Goal: Task Accomplishment & Management: Use online tool/utility

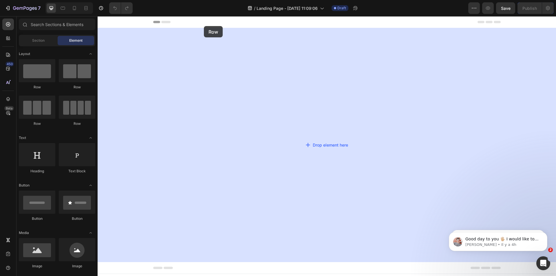
drag, startPoint x: 178, startPoint y: 74, endPoint x: 204, endPoint y: 26, distance: 54.0
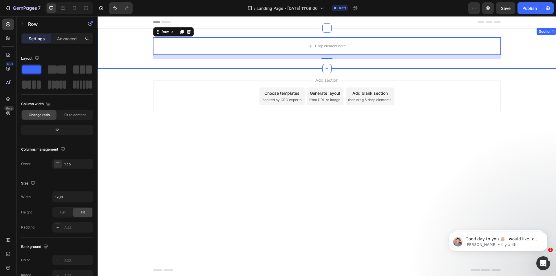
click at [142, 46] on div "Drop element here Row 16" at bounding box center [327, 48] width 459 height 22
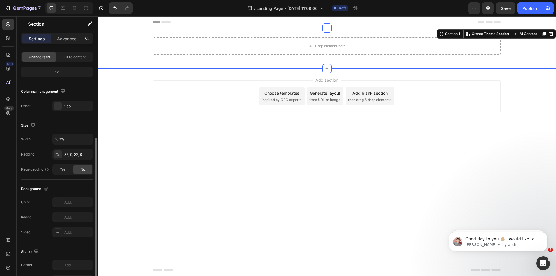
scroll to position [87, 0]
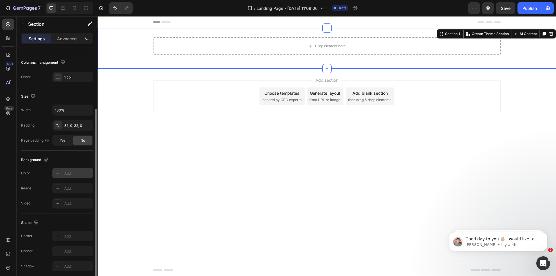
click at [72, 171] on div "Add..." at bounding box center [77, 173] width 27 height 5
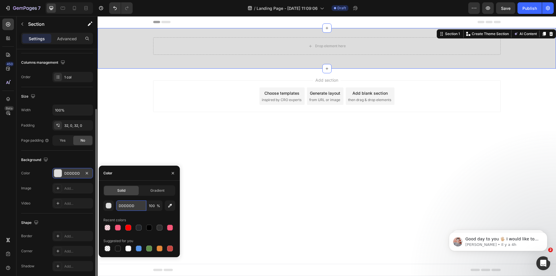
click at [130, 206] on input "DDDDDD" at bounding box center [131, 205] width 30 height 10
paste input "CE24CB"
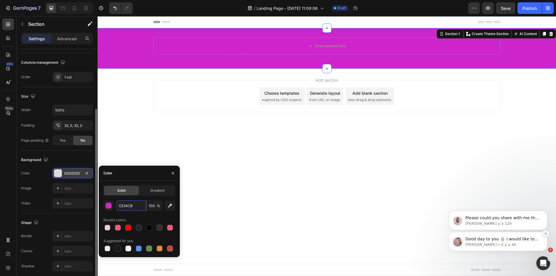
type input "CE24CB"
click at [545, 233] on icon "Dismiss notification" at bounding box center [545, 233] width 3 height 3
drag, startPoint x: 545, startPoint y: 252, endPoint x: 545, endPoint y: 233, distance: 19.1
click at [545, 233] on icon "Dismiss notification" at bounding box center [545, 233] width 3 height 3
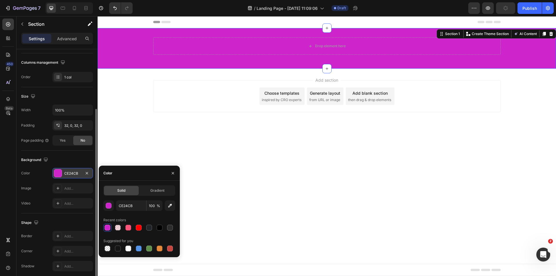
click at [226, 64] on div "Drop element here Row Section 1 You can create reusable sections Create Theme S…" at bounding box center [327, 48] width 459 height 41
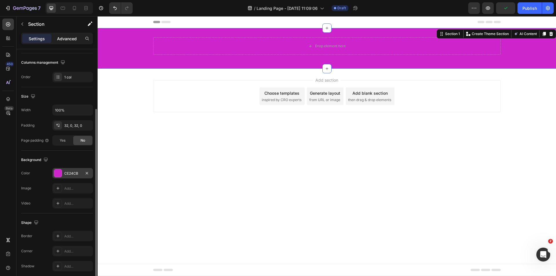
click at [74, 36] on p "Advanced" at bounding box center [67, 39] width 20 height 6
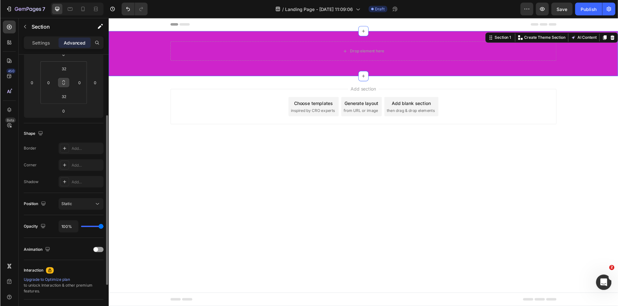
scroll to position [0, 0]
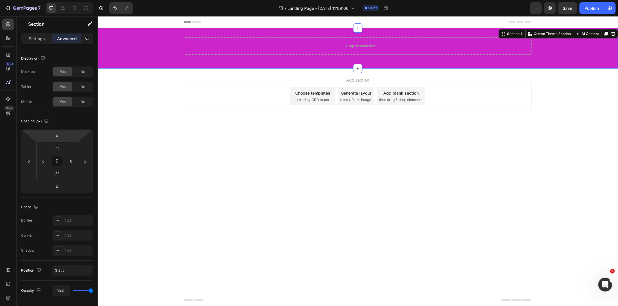
click at [134, 85] on div "Add section Choose templates inspired by CRO experts Generate layout from URL o…" at bounding box center [357, 103] width 520 height 71
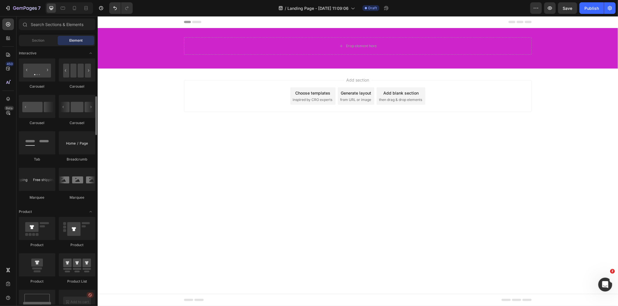
scroll to position [515, 0]
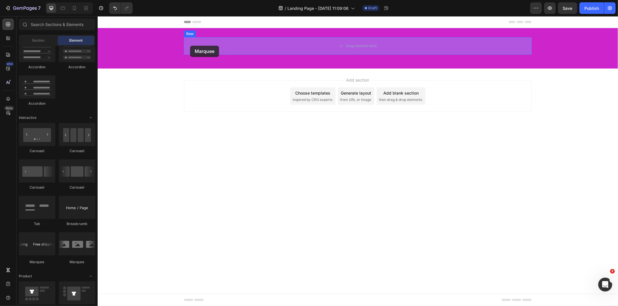
drag, startPoint x: 138, startPoint y: 249, endPoint x: 190, endPoint y: 45, distance: 209.8
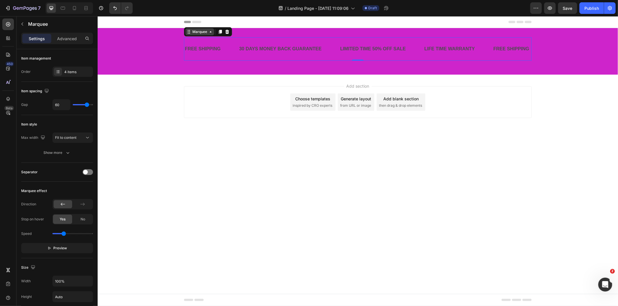
click at [188, 29] on icon at bounding box center [188, 31] width 5 height 5
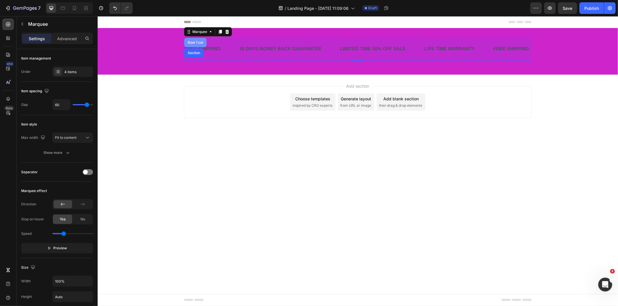
click at [194, 43] on div "Row 1 col" at bounding box center [195, 42] width 18 height 3
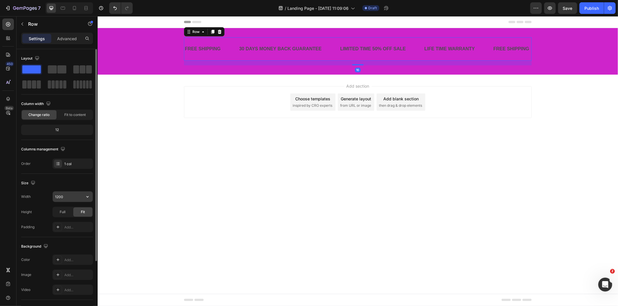
click at [81, 197] on input "1200" at bounding box center [73, 197] width 40 height 10
click at [90, 196] on icon "button" at bounding box center [88, 197] width 6 height 6
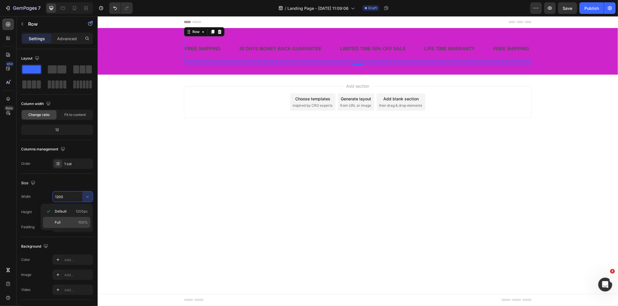
click at [72, 221] on p "Full 100%" at bounding box center [71, 222] width 33 height 5
type input "100%"
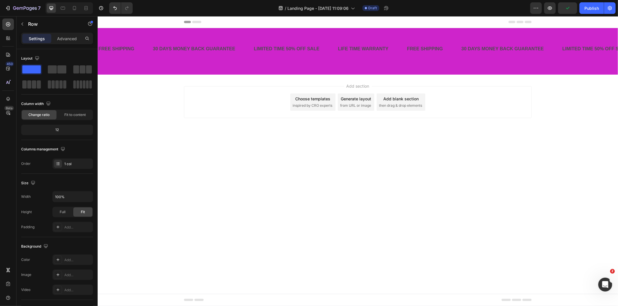
click at [176, 135] on div "Add section Choose templates inspired by CRO experts Generate layout from URL o…" at bounding box center [357, 109] width 520 height 71
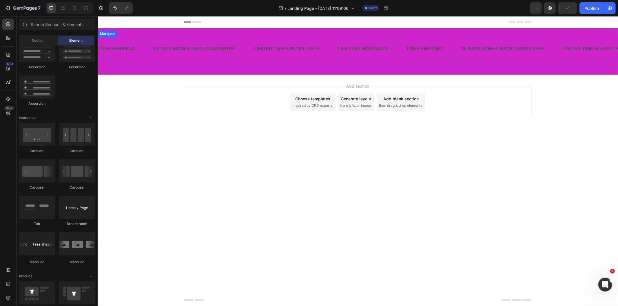
click at [242, 47] on div "30 DAYS MONEY BACK GUARANTEE Text Block" at bounding box center [202, 49] width 101 height 14
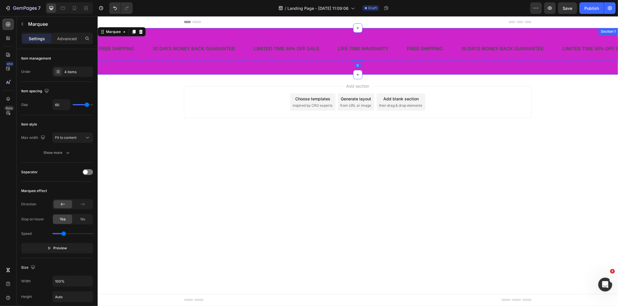
click at [327, 64] on div "FREE SHIPPING Text Block 30 DAYS MONEY BACK GUARANTEE Text Block LIMITED TIME 5…" at bounding box center [357, 51] width 520 height 28
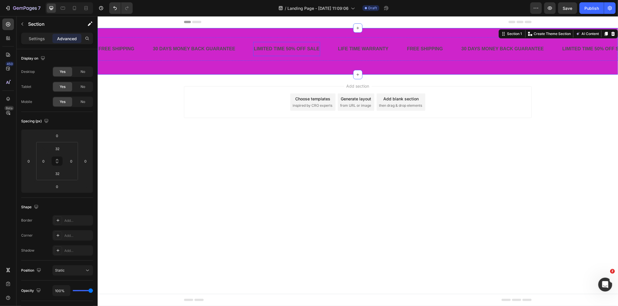
click at [300, 48] on div "LIMITED TIME 50% OFF SALE" at bounding box center [286, 49] width 67 height 10
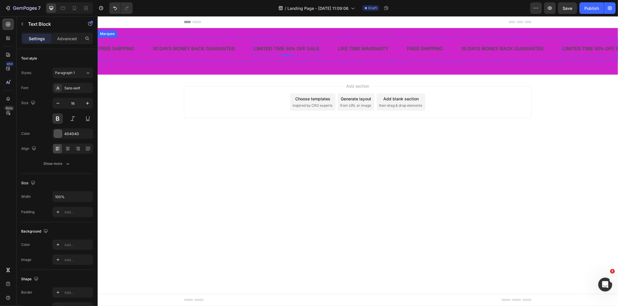
click at [330, 59] on div "FREE SHIPPING Text Block 30 DAYS MONEY BACK GUARANTEE Text Block LIMITED TIME 5…" at bounding box center [357, 48] width 520 height 23
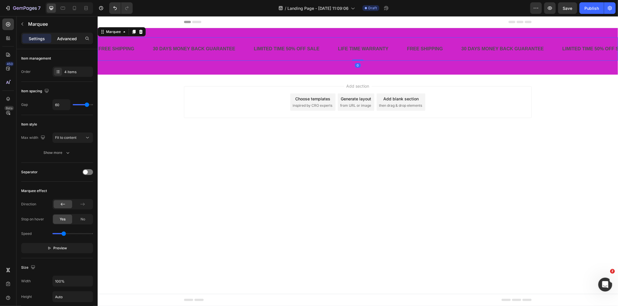
click at [62, 39] on p "Advanced" at bounding box center [67, 39] width 20 height 6
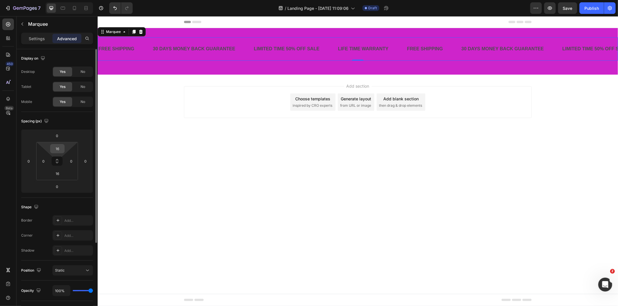
click at [60, 149] on input "16" at bounding box center [58, 149] width 12 height 9
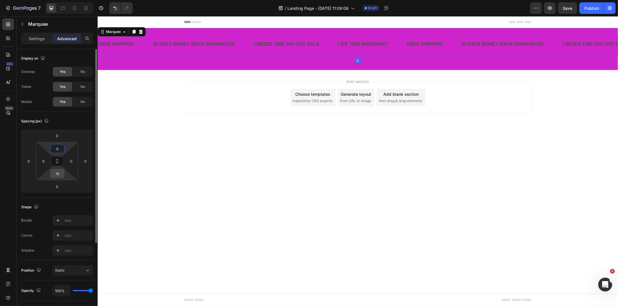
type input "0"
click at [55, 175] on input "16" at bounding box center [58, 173] width 12 height 9
type input "0"
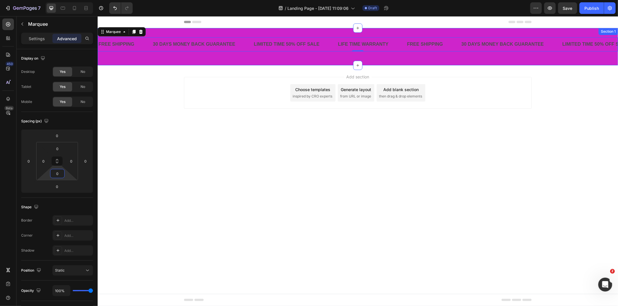
click at [208, 61] on div "FREE SHIPPING Text Block 30 DAYS MONEY BACK GUARANTEE Text Block LIMITED TIME 5…" at bounding box center [357, 46] width 520 height 37
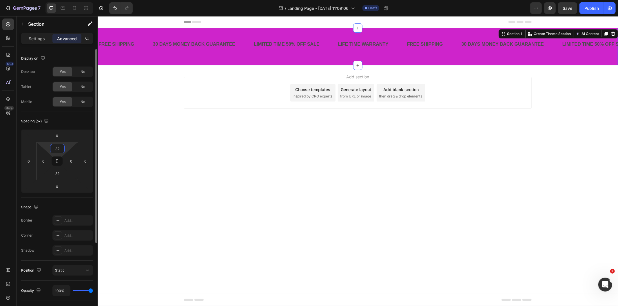
click at [61, 150] on input "32" at bounding box center [58, 149] width 12 height 9
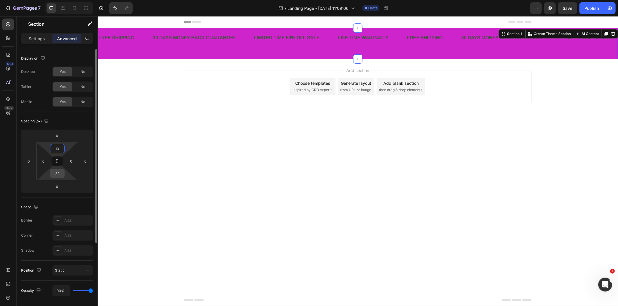
type input "10"
click at [56, 171] on input "32" at bounding box center [58, 173] width 12 height 9
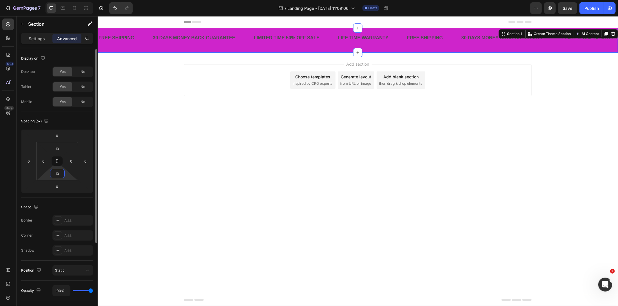
click at [56, 171] on input "10" at bounding box center [58, 173] width 12 height 9
click at [57, 175] on input "10" at bounding box center [58, 173] width 12 height 9
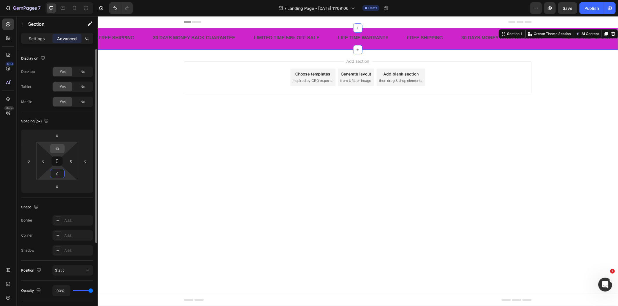
type input "0"
click at [57, 150] on input "10" at bounding box center [58, 149] width 12 height 9
type input "0"
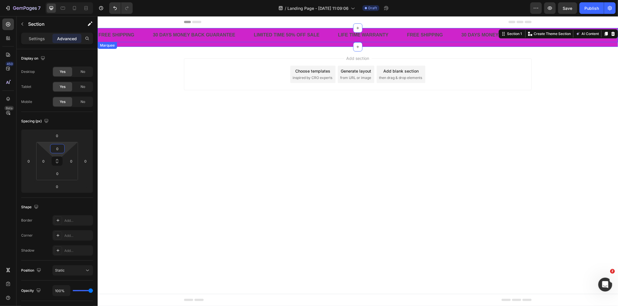
click at [138, 34] on div "FREE SHIPPING Text Block" at bounding box center [125, 35] width 54 height 14
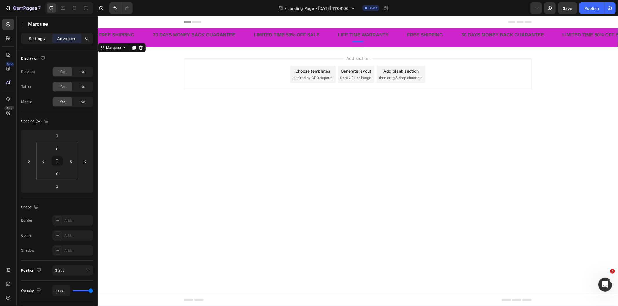
click at [40, 42] on div "Settings" at bounding box center [36, 38] width 29 height 9
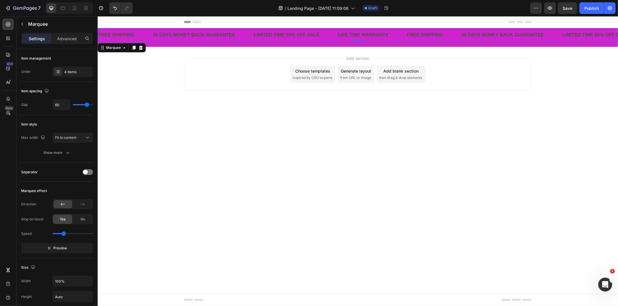
click at [141, 35] on div "FREE SHIPPING Text Block" at bounding box center [125, 35] width 54 height 14
click at [174, 35] on div "30 DAYS MONEY BACK GUARANTEE" at bounding box center [194, 35] width 84 height 10
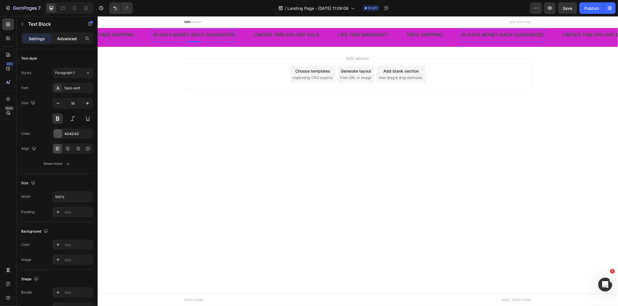
click at [68, 38] on p "Advanced" at bounding box center [67, 39] width 20 height 6
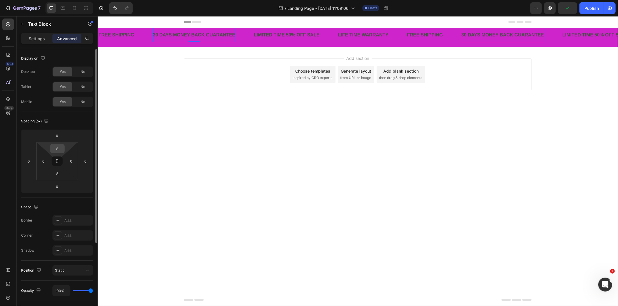
click at [57, 149] on input "8" at bounding box center [58, 149] width 12 height 9
type input "0"
type input "8"
click at [272, 36] on div "LIMITED TIME 50% OFF SALE" at bounding box center [286, 35] width 67 height 10
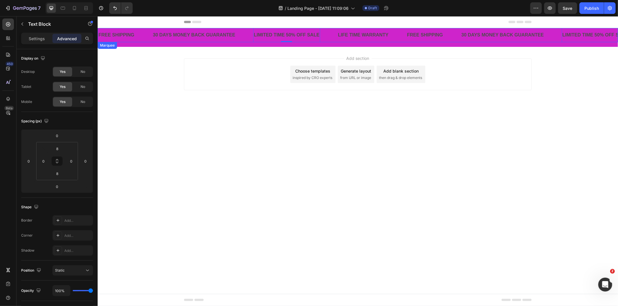
click at [244, 38] on div "30 DAYS MONEY BACK GUARANTEE Text Block" at bounding box center [202, 35] width 101 height 14
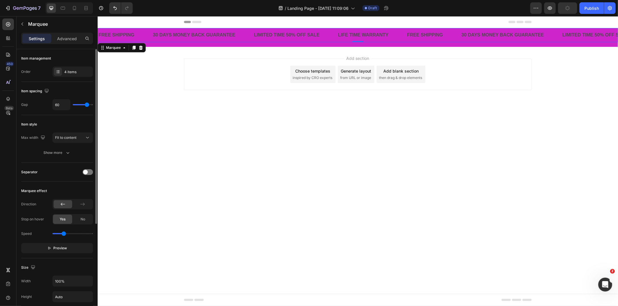
type input "30"
type input "18"
type input "11"
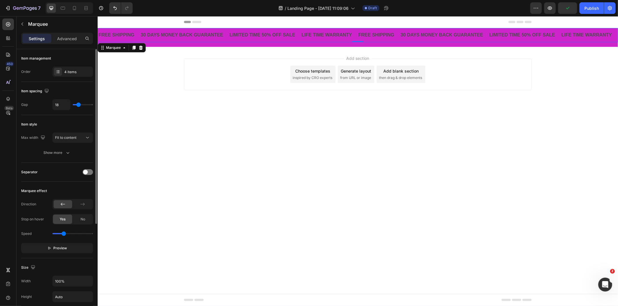
type input "11"
type input "5"
type input "33"
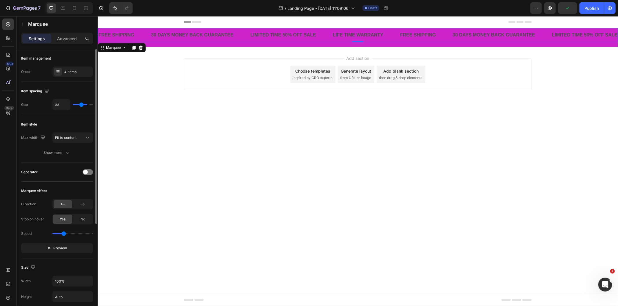
type input "54"
type input "77"
type input "79"
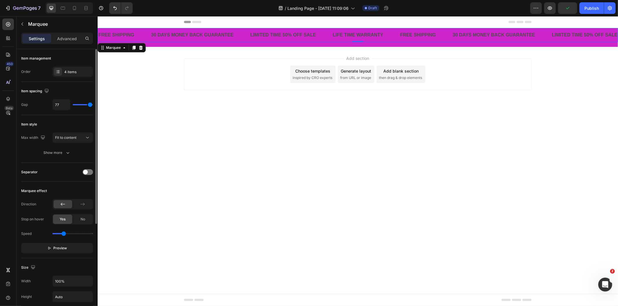
type input "79"
type input "69"
drag, startPoint x: 85, startPoint y: 105, endPoint x: 88, endPoint y: 105, distance: 3.8
type input "69"
click at [88, 105] on input "range" at bounding box center [83, 104] width 20 height 1
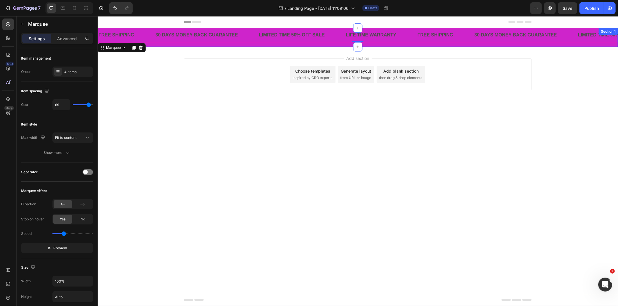
click at [222, 45] on div "FREE SHIPPING Text Block 30 DAYS MONEY BACK GUARANTEE Text Block LIMITED TIME 5…" at bounding box center [357, 37] width 520 height 19
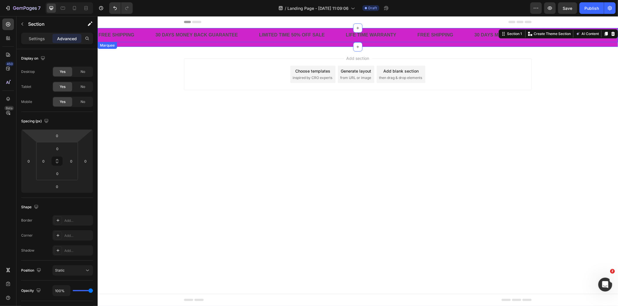
click at [140, 35] on div "FREE SHIPPING Text Block" at bounding box center [126, 35] width 57 height 14
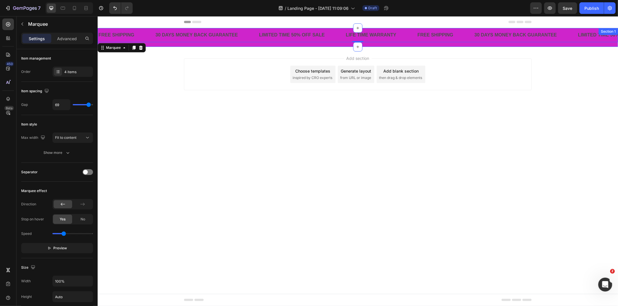
click at [153, 43] on div "FREE SHIPPING Text Block 30 DAYS MONEY BACK GUARANTEE Text Block LIMITED TIME 5…" at bounding box center [357, 37] width 520 height 19
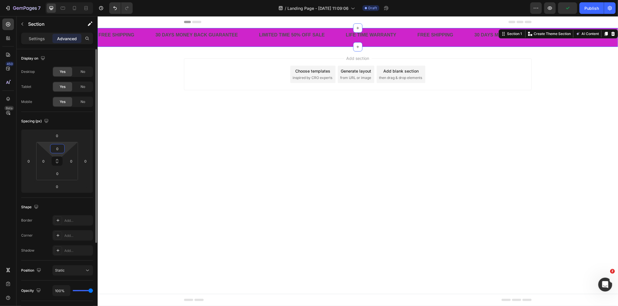
click at [59, 0] on html "7 Version history / Landing Page - Sep 29, 11:09:06 Draft Preview Publish 450 B…" at bounding box center [309, 0] width 618 height 0
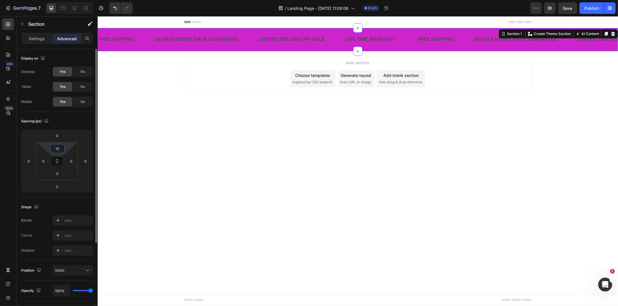
click at [60, 149] on input "15" at bounding box center [58, 149] width 12 height 9
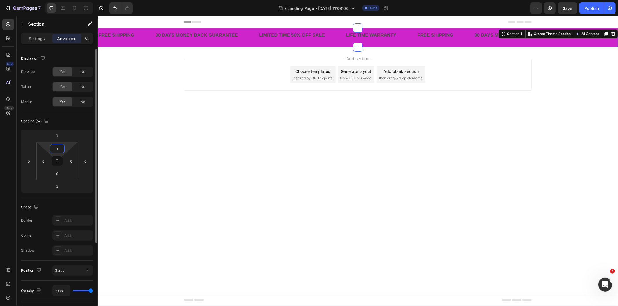
type input "10"
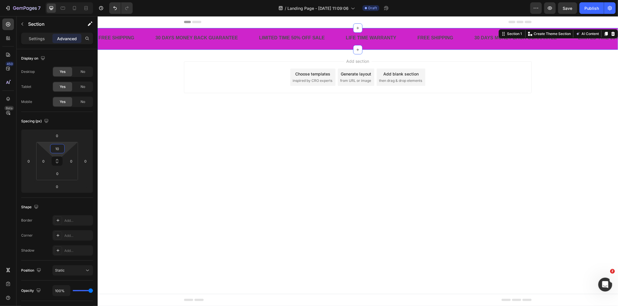
click at [136, 83] on div "Add section Choose templates inspired by CRO experts Generate layout from URL o…" at bounding box center [357, 85] width 520 height 71
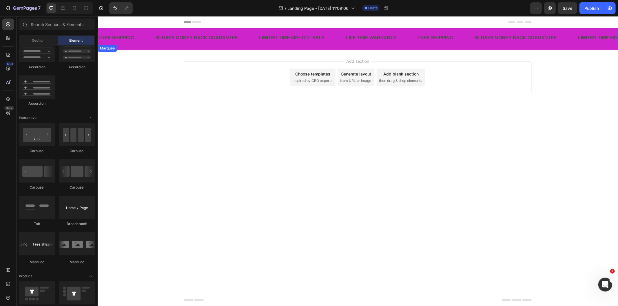
click at [147, 39] on div "FREE SHIPPING Text Block" at bounding box center [126, 38] width 57 height 14
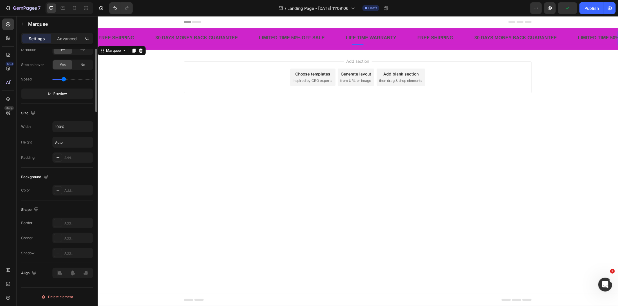
scroll to position [0, 0]
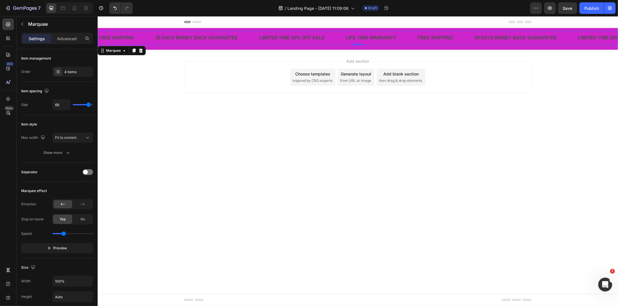
click at [74, 33] on div "Settings Advanced" at bounding box center [57, 39] width 72 height 12
click at [70, 36] on p "Advanced" at bounding box center [67, 39] width 20 height 6
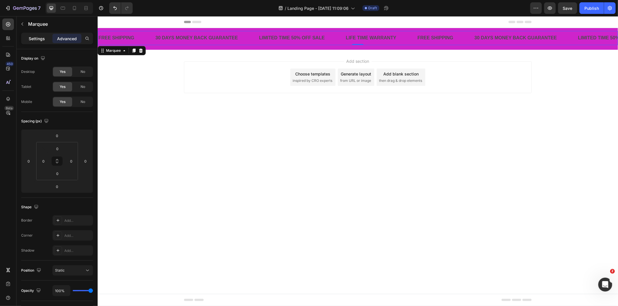
click at [41, 39] on p "Settings" at bounding box center [37, 39] width 16 height 6
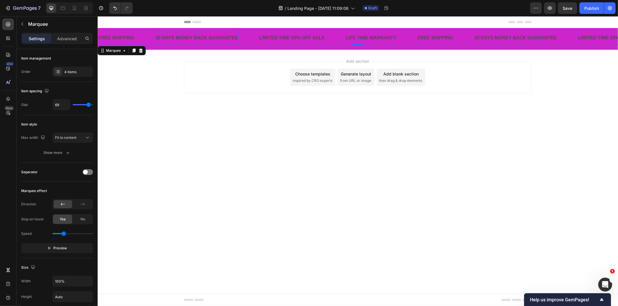
click at [176, 38] on div "30 DAYS MONEY BACK GUARANTEE" at bounding box center [197, 38] width 84 height 10
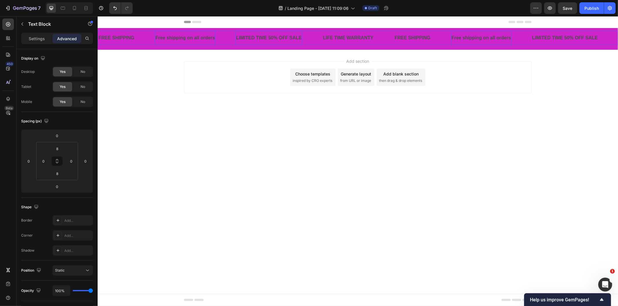
click at [262, 35] on div "LIMITED TIME 50% OFF SALE" at bounding box center [268, 38] width 67 height 10
click at [262, 35] on p "LIMITED TIME 50% OFF SALE" at bounding box center [269, 38] width 66 height 8
click at [337, 38] on div "LIFE TIME WARRANTY" at bounding box center [348, 38] width 52 height 10
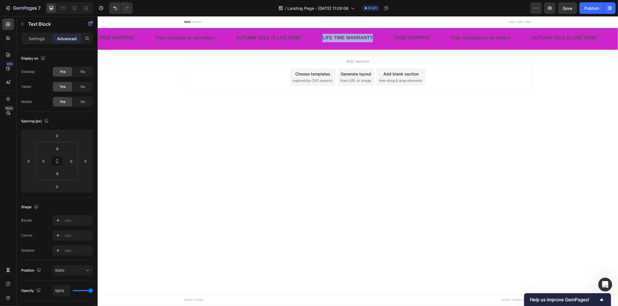
click at [337, 38] on p "LIFE TIME WARRANTY" at bounding box center [347, 38] width 50 height 8
click at [422, 35] on div "FREE SHIPPING" at bounding box center [427, 38] width 37 height 10
click at [422, 35] on p "FREE SHIPPING" at bounding box center [427, 38] width 36 height 8
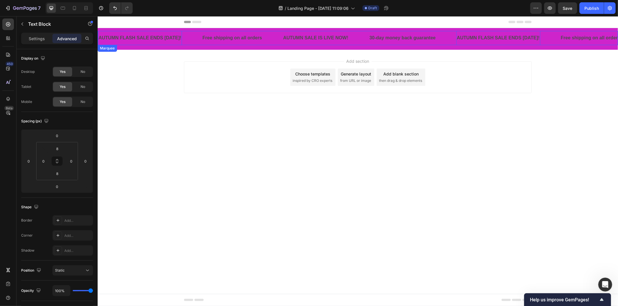
click at [356, 41] on div "AUTUMN SALE IS LIVE NOW! Text Block" at bounding box center [325, 38] width 86 height 14
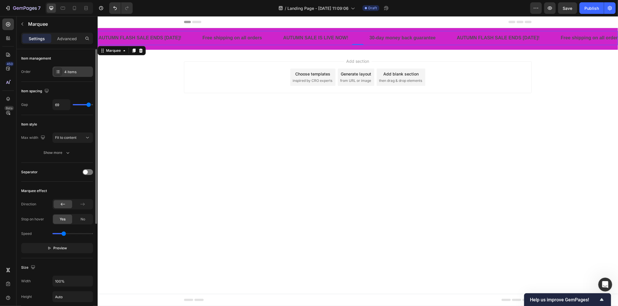
click at [70, 72] on div "4 items" at bounding box center [77, 72] width 27 height 5
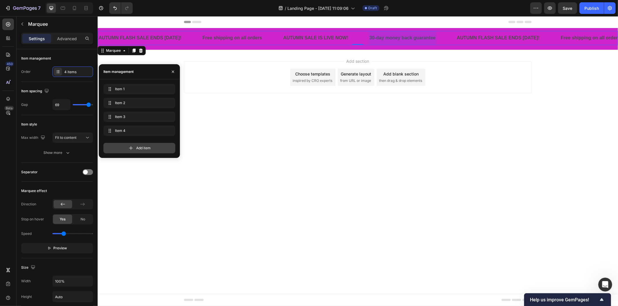
click at [135, 148] on div "Add item" at bounding box center [139, 148] width 72 height 10
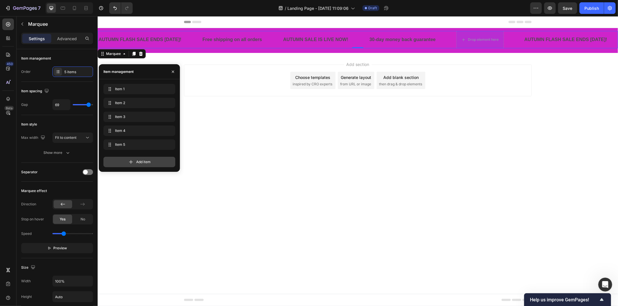
click at [136, 163] on span "Add item" at bounding box center [143, 162] width 14 height 5
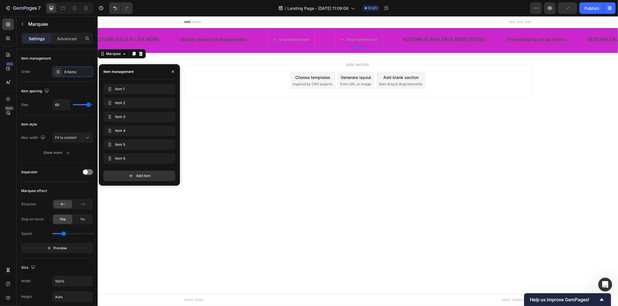
scroll to position [0, 190]
drag, startPoint x: 226, startPoint y: 41, endPoint x: 217, endPoint y: 39, distance: 9.2
click at [225, 41] on p "30-day money back guarantee" at bounding box center [212, 39] width 66 height 8
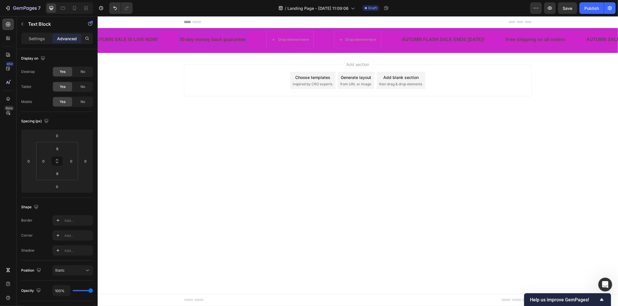
click at [154, 41] on p "AUTUMN SALE IS LIVE NOW!" at bounding box center [125, 39] width 65 height 8
click at [210, 39] on p "30-day money back guarantee" at bounding box center [212, 39] width 66 height 8
click at [33, 27] on p "Text Block" at bounding box center [52, 24] width 49 height 7
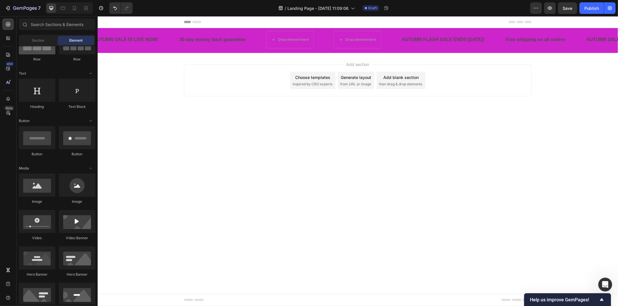
scroll to position [0, 0]
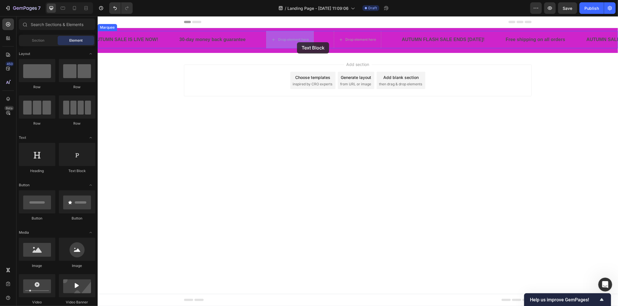
drag, startPoint x: 174, startPoint y: 171, endPoint x: 297, endPoint y: 42, distance: 178.5
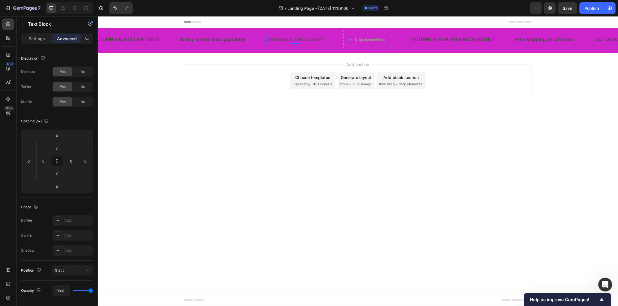
click at [282, 40] on div "Lorem ipsum dolor sit amet" at bounding box center [294, 40] width 57 height 10
click at [282, 40] on p "Lorem ipsum dolor sit amet" at bounding box center [294, 39] width 56 height 8
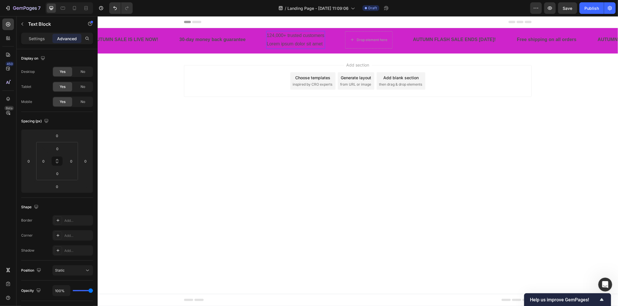
click at [283, 39] on p "124,000+ trusted customers Lorem ipsum dolor sit amet" at bounding box center [295, 39] width 58 height 17
click at [290, 35] on p "124,000+ trusted customers Lorem ipsum dolor sit amet" at bounding box center [295, 39] width 58 height 17
drag, startPoint x: 290, startPoint y: 35, endPoint x: 293, endPoint y: 44, distance: 9.2
click at [293, 44] on p "124,000+ trusted customers Lorem ipsum dolor sit amet" at bounding box center [295, 39] width 58 height 17
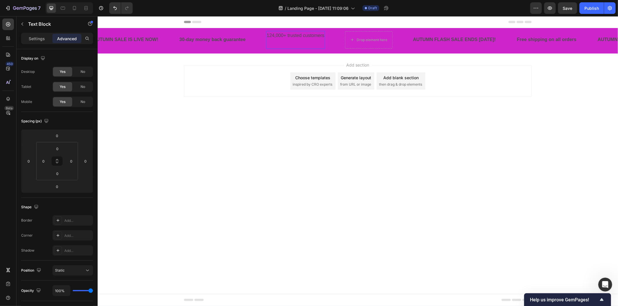
click at [284, 45] on p "124,000+ trusted customers" at bounding box center [295, 39] width 58 height 17
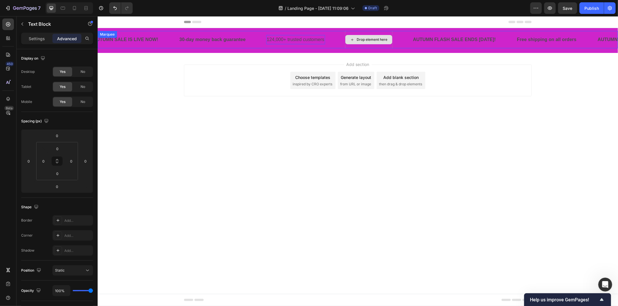
click at [355, 37] on div "Drop element here" at bounding box center [368, 39] width 47 height 9
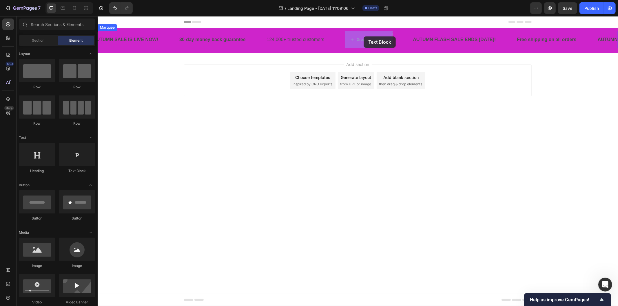
drag, startPoint x: 182, startPoint y: 174, endPoint x: 363, endPoint y: 36, distance: 227.5
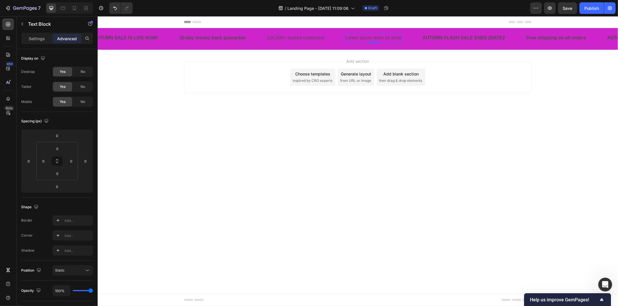
click at [357, 39] on div "Lorem ipsum dolor sit amet" at bounding box center [373, 38] width 57 height 10
click at [357, 39] on p "Lorem ipsum dolor sit amet" at bounding box center [373, 38] width 56 height 8
click at [204, 38] on p "30-day money back guarantee" at bounding box center [212, 38] width 66 height 8
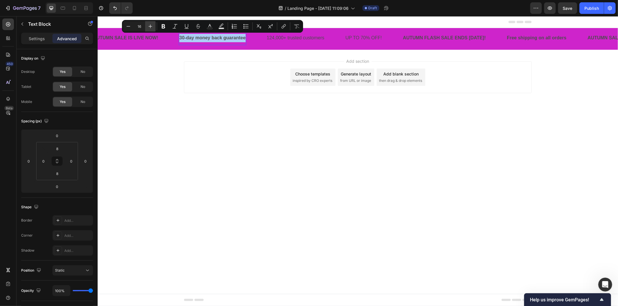
click at [154, 27] on button "Plus" at bounding box center [150, 26] width 10 height 10
type input "18"
click at [211, 26] on icon "Editor contextual toolbar" at bounding box center [210, 26] width 6 height 6
type input "4D4D4D"
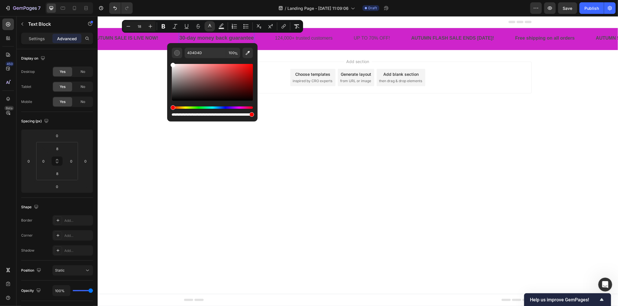
drag, startPoint x: 270, startPoint y: 107, endPoint x: 158, endPoint y: 45, distance: 127.6
type input "FFFFFF"
click at [41, 40] on p "Settings" at bounding box center [37, 39] width 16 height 6
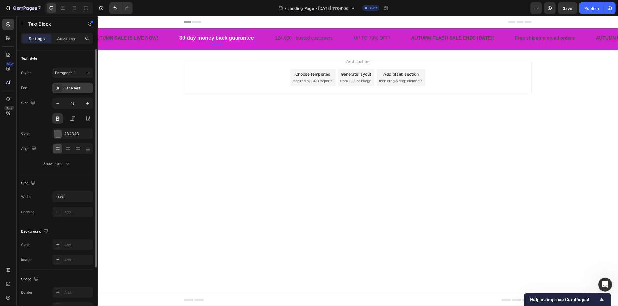
click at [68, 89] on div "Sans-serif" at bounding box center [77, 88] width 27 height 5
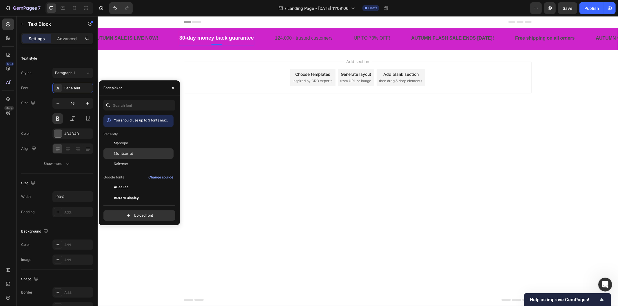
click at [134, 155] on div "Montserrat" at bounding box center [143, 153] width 59 height 5
click at [291, 38] on p "124,000+ trusted customers" at bounding box center [309, 38] width 58 height 8
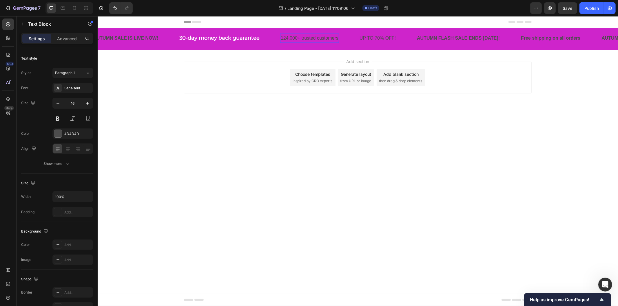
click at [291, 38] on p "124,000+ trusted customers" at bounding box center [309, 38] width 58 height 8
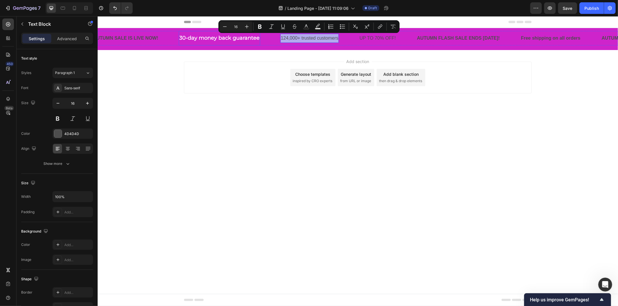
click at [190, 36] on span "30-day money back guarantee" at bounding box center [219, 37] width 80 height 6
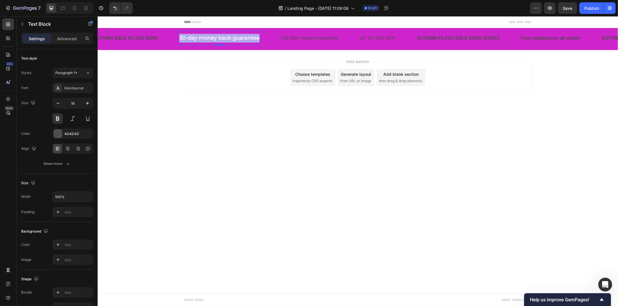
click at [191, 36] on span "30-day money back guarantee" at bounding box center [219, 37] width 80 height 6
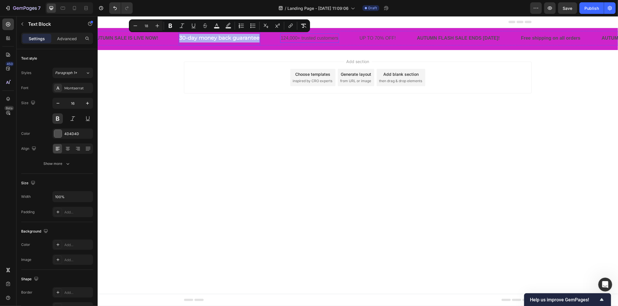
click at [292, 35] on p "124,000+ trusted customers" at bounding box center [309, 38] width 58 height 8
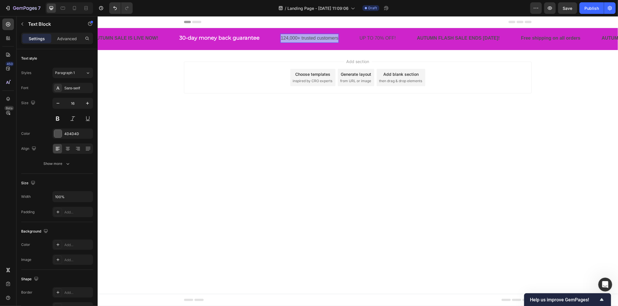
click at [292, 35] on p "124,000+ trusted customers" at bounding box center [309, 38] width 58 height 8
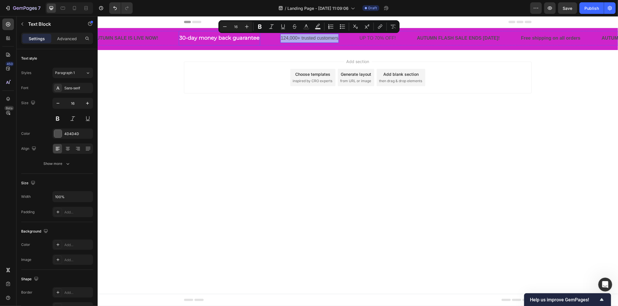
click at [184, 38] on span "30-day money back guarantee" at bounding box center [219, 37] width 80 height 6
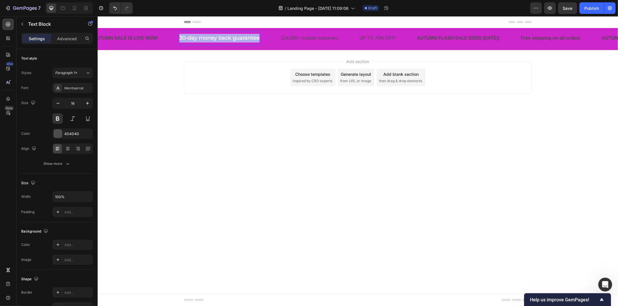
click at [184, 38] on span "30-day money back guarantee" at bounding box center [219, 37] width 80 height 6
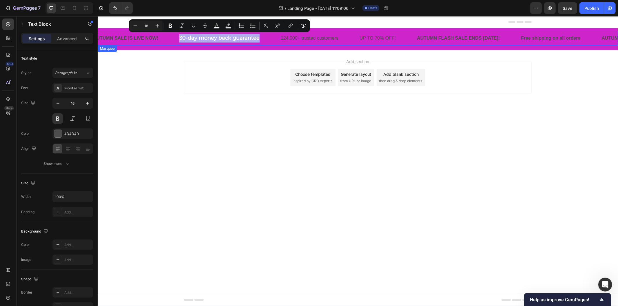
click at [282, 37] on p "124,000+ trusted customers" at bounding box center [309, 38] width 58 height 8
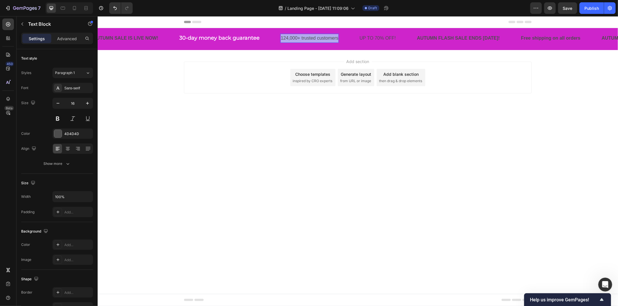
click at [282, 37] on p "124,000+ trusted customers" at bounding box center [309, 38] width 58 height 8
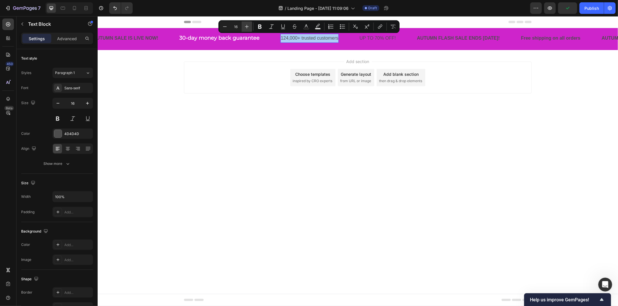
click at [246, 25] on icon "Editor contextual toolbar" at bounding box center [247, 27] width 6 height 6
type input "18"
click at [262, 27] on icon "Editor contextual toolbar" at bounding box center [260, 27] width 6 height 6
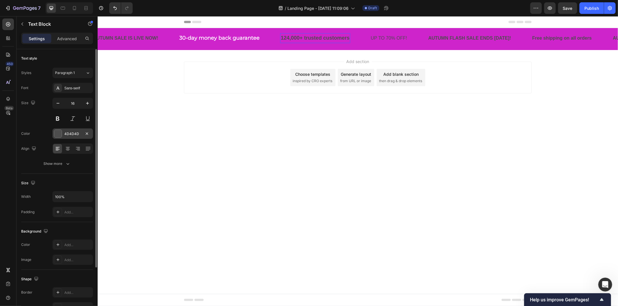
click at [71, 132] on div "4D4D4D" at bounding box center [72, 133] width 17 height 5
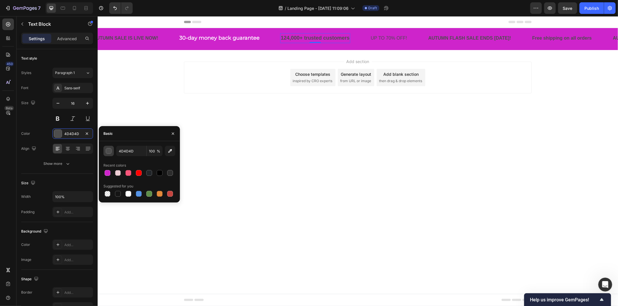
click at [110, 151] on div "button" at bounding box center [109, 152] width 6 height 6
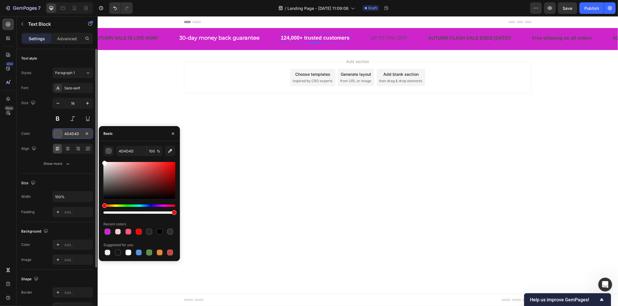
drag, startPoint x: 103, startPoint y: 198, endPoint x: 90, endPoint y: 137, distance: 61.7
click at [90, 137] on div "450 Beta Sections(18) Elements(83) Section Element Hero Section Product Detail …" at bounding box center [49, 161] width 98 height 290
type input "FFFFFF"
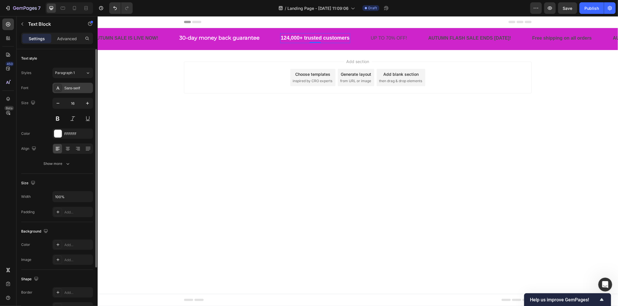
click at [74, 89] on div "Sans-serif" at bounding box center [77, 88] width 27 height 5
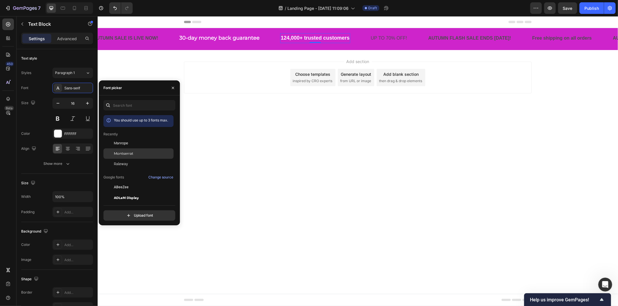
click at [118, 151] on span "Montserrat" at bounding box center [123, 153] width 19 height 5
click at [377, 38] on p "UP TO 70% OFF!" at bounding box center [392, 38] width 36 height 8
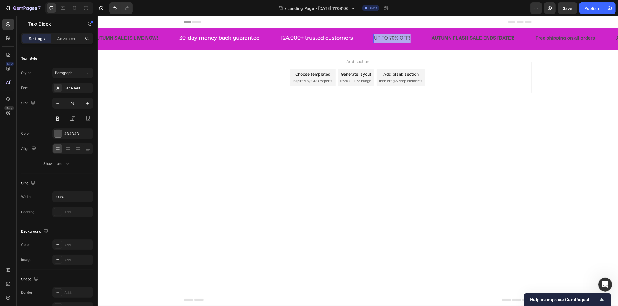
click at [377, 38] on p "UP TO 70% OFF!" at bounding box center [392, 38] width 36 height 8
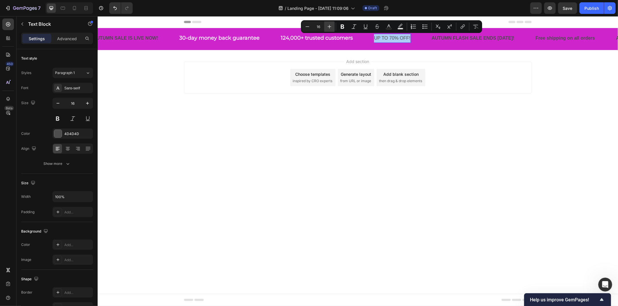
click at [332, 25] on icon "Editor contextual toolbar" at bounding box center [329, 27] width 6 height 6
drag, startPoint x: 332, startPoint y: 25, endPoint x: 340, endPoint y: 27, distance: 8.6
click at [332, 25] on button "Plus" at bounding box center [329, 26] width 10 height 10
type input "18"
click at [341, 27] on icon "Editor contextual toolbar" at bounding box center [342, 27] width 3 height 4
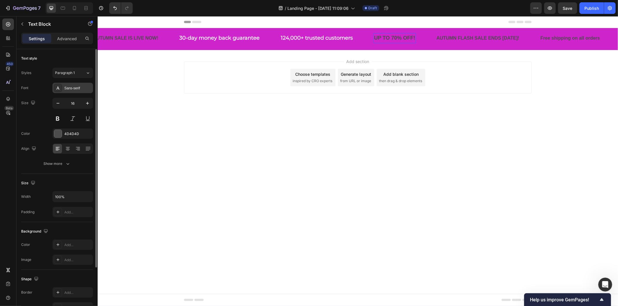
click at [83, 89] on div "Sans-serif" at bounding box center [77, 88] width 27 height 5
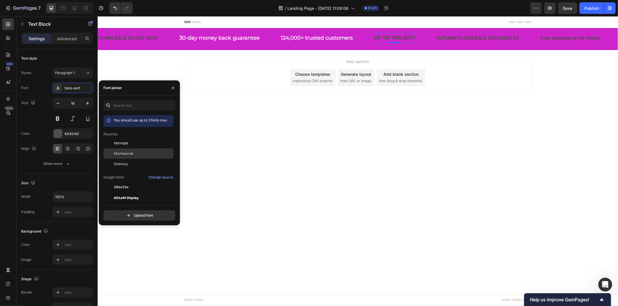
click at [128, 154] on span "Montserrat" at bounding box center [123, 153] width 19 height 5
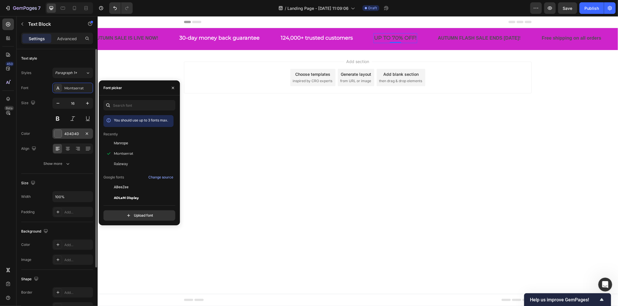
click at [61, 134] on div at bounding box center [58, 134] width 8 height 8
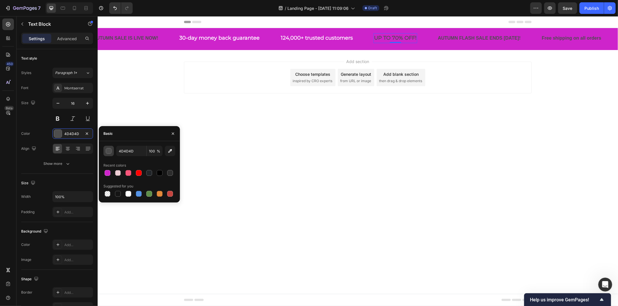
click at [107, 150] on div "button" at bounding box center [109, 152] width 6 height 6
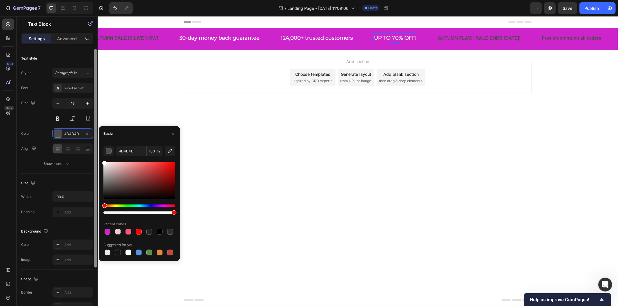
drag, startPoint x: 103, startPoint y: 198, endPoint x: 96, endPoint y: 144, distance: 54.0
click at [96, 144] on div "450 Beta Sections(18) Elements(83) Section Element Hero Section Product Detail …" at bounding box center [49, 161] width 98 height 290
type input "FFFFFF"
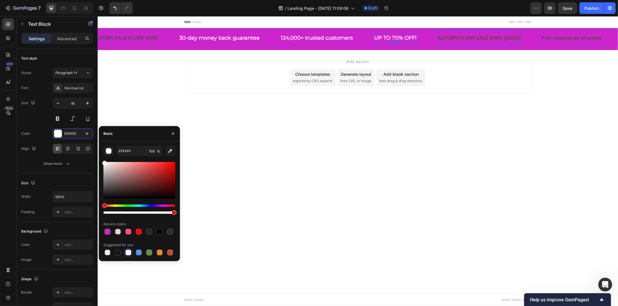
click at [445, 38] on p "AUTUMN FLASH SALE ENDS TODAY!" at bounding box center [478, 38] width 83 height 8
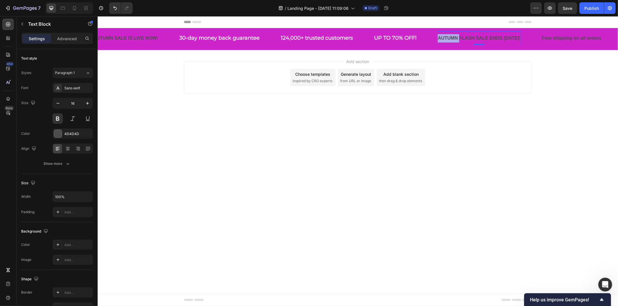
click at [442, 37] on p "AUTUMN FLASH SALE ENDS TODAY!" at bounding box center [478, 38] width 83 height 8
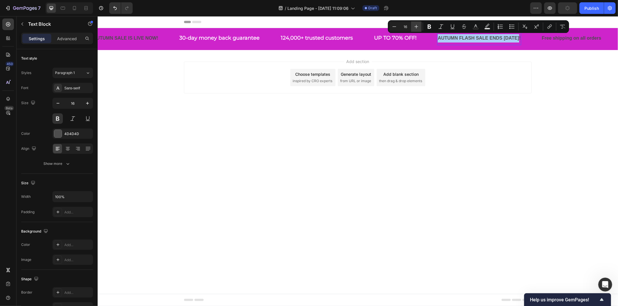
click at [414, 25] on icon "Editor contextual toolbar" at bounding box center [416, 27] width 6 height 6
type input "18"
click at [429, 25] on icon "Editor contextual toolbar" at bounding box center [429, 27] width 3 height 4
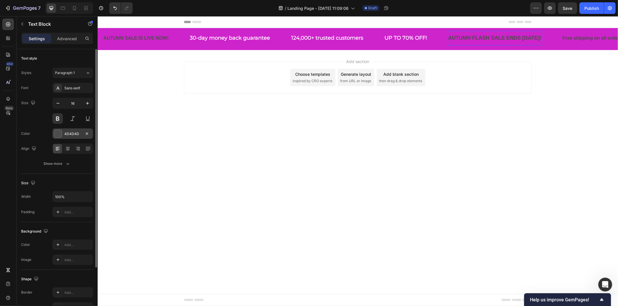
click at [58, 134] on div at bounding box center [58, 134] width 8 height 8
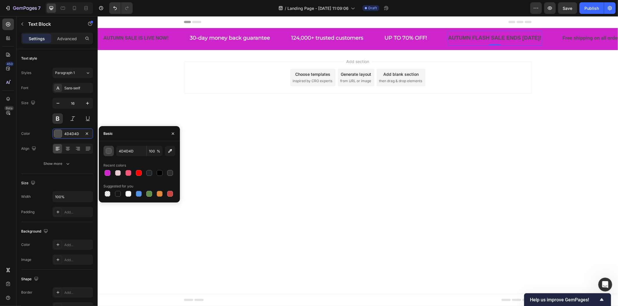
click at [107, 151] on div "button" at bounding box center [109, 152] width 6 height 6
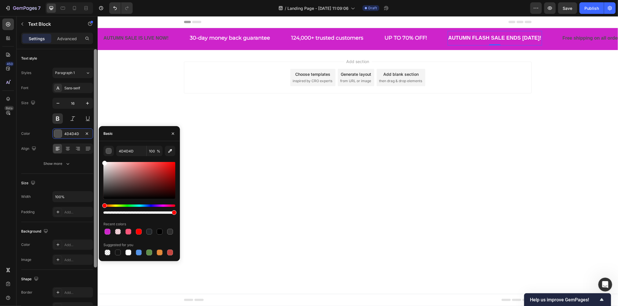
drag, startPoint x: 103, startPoint y: 197, endPoint x: 94, endPoint y: 135, distance: 62.4
click at [94, 135] on div "450 Beta Sections(18) Elements(83) Section Element Hero Section Product Detail …" at bounding box center [49, 161] width 98 height 290
type input "FFFFFF"
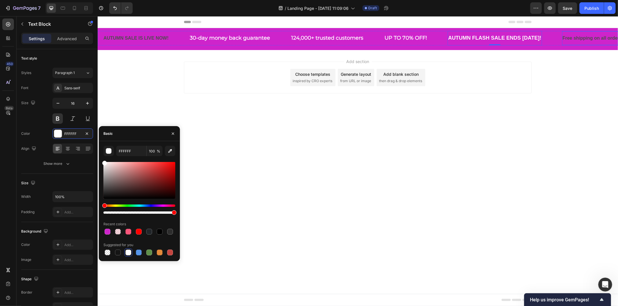
click at [556, 38] on p "Free shipping on all orders" at bounding box center [591, 38] width 59 height 8
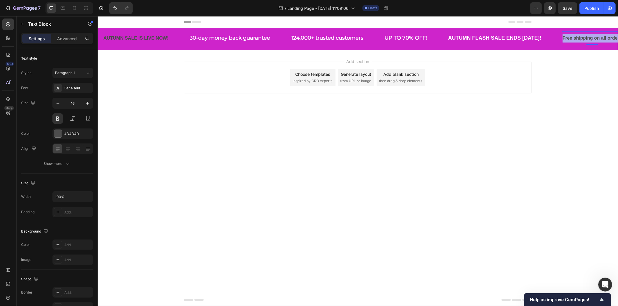
click at [556, 38] on p "Free shipping on all orders" at bounding box center [591, 38] width 59 height 8
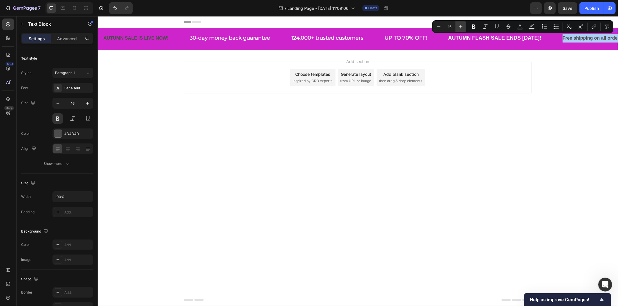
click at [463, 26] on icon "Editor contextual toolbar" at bounding box center [461, 27] width 6 height 6
type input "18"
click at [471, 26] on icon "Editor contextual toolbar" at bounding box center [474, 27] width 6 height 6
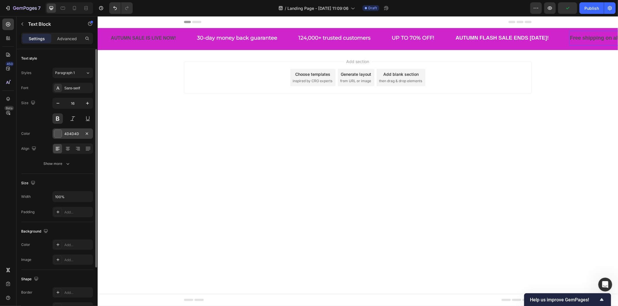
click at [57, 132] on div at bounding box center [58, 134] width 8 height 8
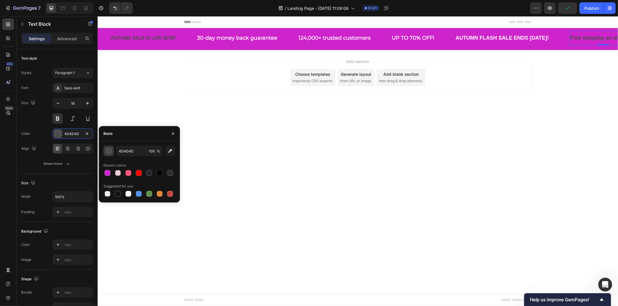
click at [107, 151] on div "button" at bounding box center [109, 152] width 6 height 6
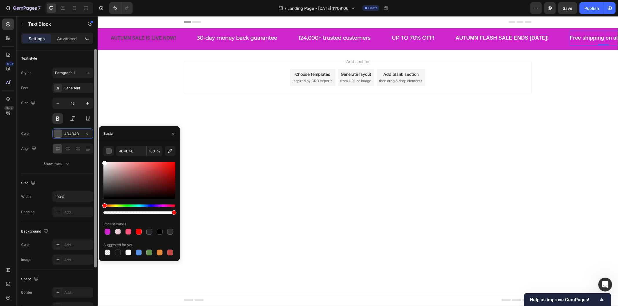
drag, startPoint x: 105, startPoint y: 199, endPoint x: 94, endPoint y: 147, distance: 52.9
click at [94, 147] on div "450 Beta Sections(18) Elements(83) Section Element Hero Section Product Detail …" at bounding box center [49, 161] width 98 height 290
type input "FFFFFF"
click at [72, 90] on div "Sans-serif" at bounding box center [77, 88] width 27 height 5
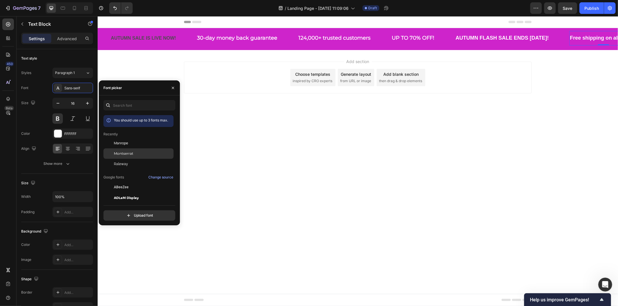
click at [129, 154] on span "Montserrat" at bounding box center [123, 153] width 19 height 5
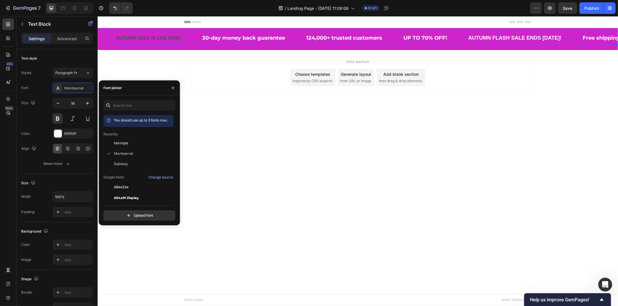
click at [143, 38] on p "AUTUMN SALE IS LIVE NOW!" at bounding box center [148, 38] width 65 height 8
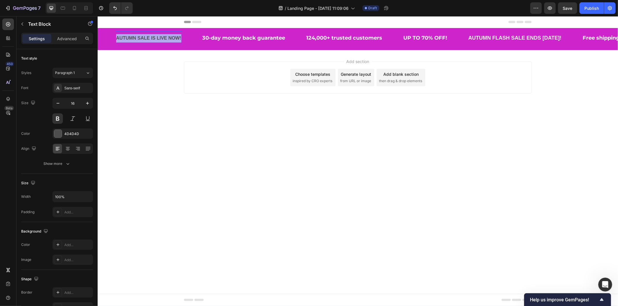
click at [143, 38] on p "AUTUMN SALE IS LIVE NOW!" at bounding box center [148, 38] width 65 height 8
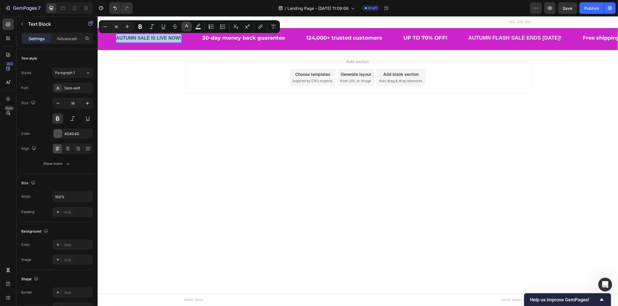
click at [185, 28] on rect "Editor contextual toolbar" at bounding box center [187, 28] width 6 height 1
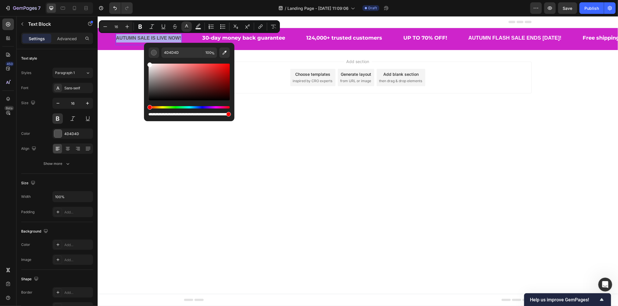
type input "FFFFFF"
click at [128, 26] on icon "Editor contextual toolbar" at bounding box center [127, 27] width 6 height 6
type input "18"
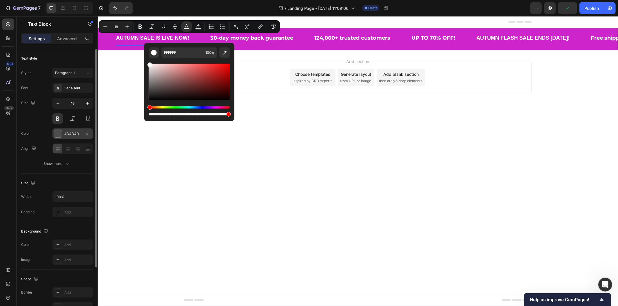
click at [67, 132] on div "4D4D4D" at bounding box center [72, 133] width 17 height 5
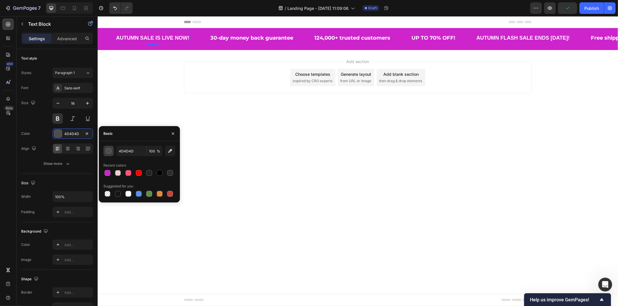
click at [107, 152] on div "button" at bounding box center [109, 152] width 6 height 6
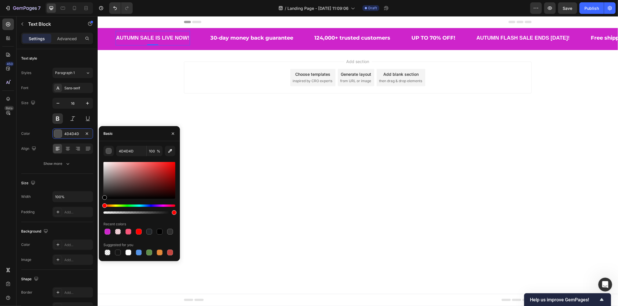
drag, startPoint x: 103, startPoint y: 200, endPoint x: 103, endPoint y: 190, distance: 9.6
click at [103, 190] on div "4D4D4D 100 % Recent colors Suggested for you" at bounding box center [139, 201] width 81 height 111
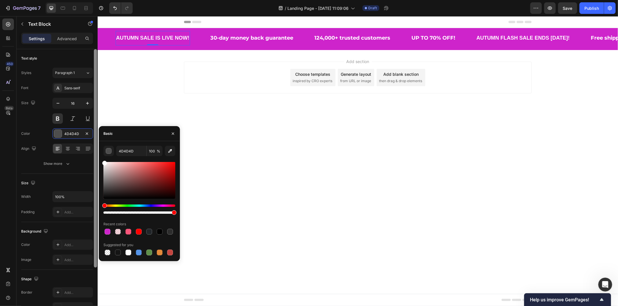
drag, startPoint x: 103, startPoint y: 195, endPoint x: 95, endPoint y: 131, distance: 64.3
click at [95, 131] on div "450 Beta Sections(18) Elements(83) Section Element Hero Section Product Detail …" at bounding box center [49, 161] width 98 height 290
type input "FFFFFF"
click at [75, 87] on div "Sans-serif" at bounding box center [77, 88] width 27 height 5
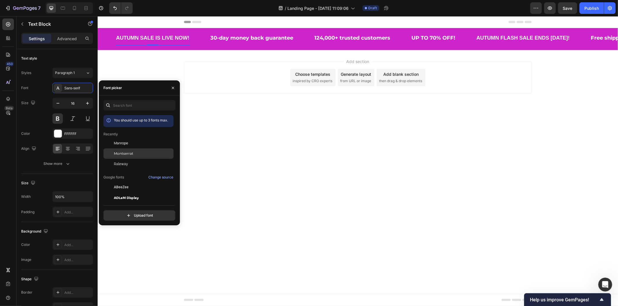
click at [125, 151] on span "Montserrat" at bounding box center [123, 153] width 19 height 5
click at [205, 44] on div "AUTUMN SALE IS LIVE NOW! Text Block 0" at bounding box center [164, 38] width 99 height 14
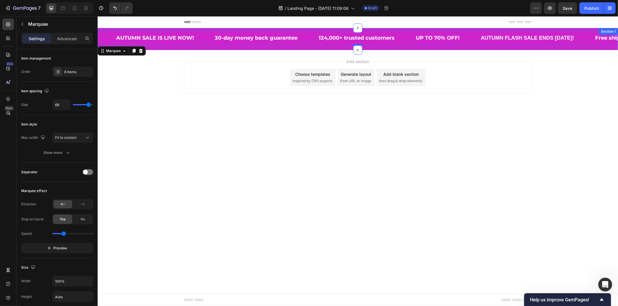
click at [196, 45] on div "AUTUMN FLASH SALE ENDS TODAY! Text Block Free shipping on all orders Text Block…" at bounding box center [357, 40] width 520 height 19
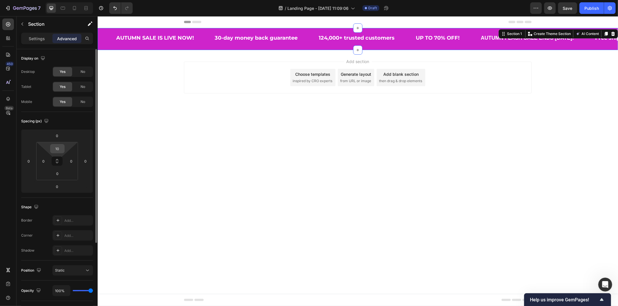
click at [57, 152] on input "10" at bounding box center [58, 149] width 12 height 9
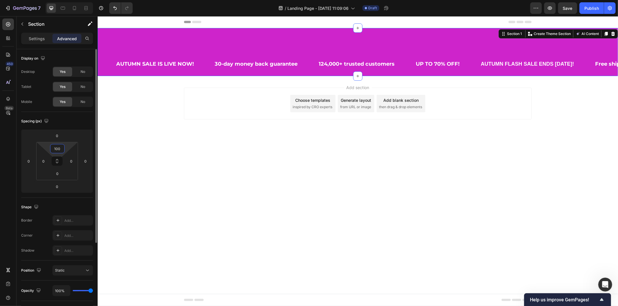
click at [57, 152] on input "100" at bounding box center [58, 149] width 12 height 9
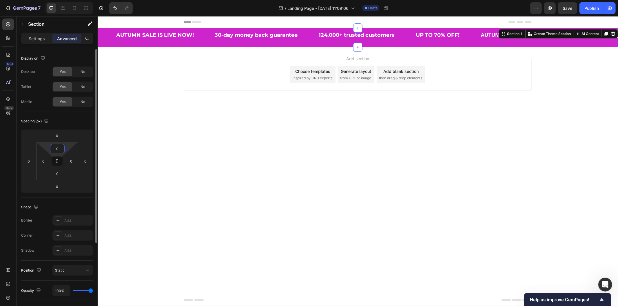
click at [57, 152] on input "0" at bounding box center [58, 149] width 12 height 9
type input "10"
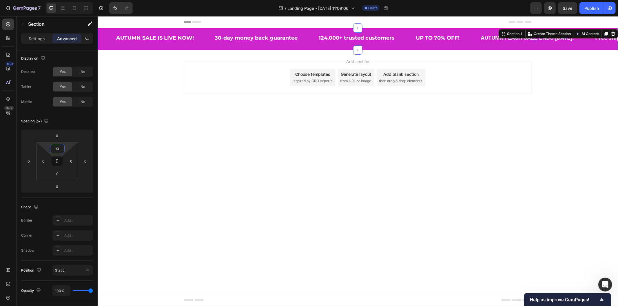
click at [123, 59] on div "Add section Choose templates inspired by CRO experts Generate layout from URL o…" at bounding box center [357, 85] width 520 height 71
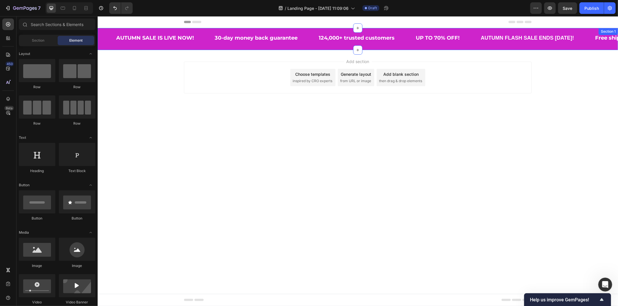
click at [131, 48] on div "AUTUMN FLASH SALE ENDS TODAY! Text Block Free shipping on all orders Text Block…" at bounding box center [357, 40] width 520 height 19
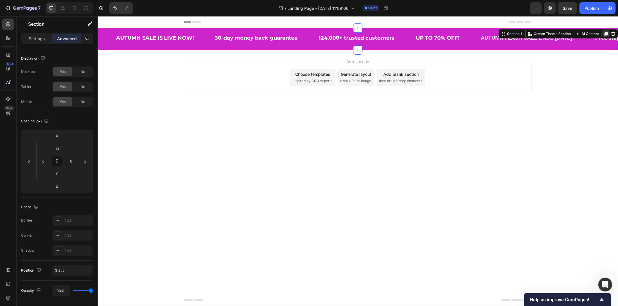
click at [556, 32] on icon at bounding box center [605, 34] width 3 height 4
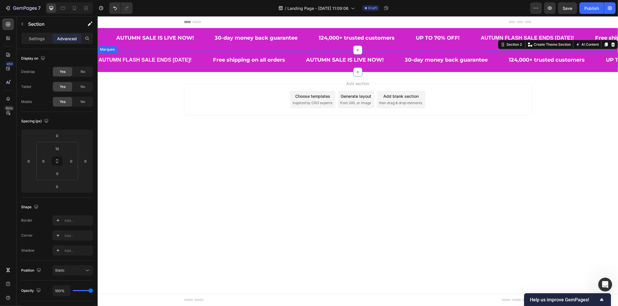
click at [296, 64] on div "Free shipping on all orders Text Block" at bounding box center [258, 60] width 93 height 14
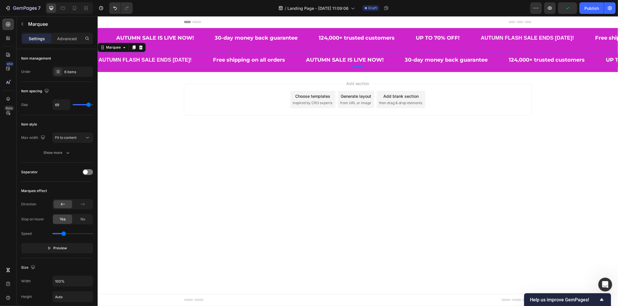
drag, startPoint x: 141, startPoint y: 49, endPoint x: 146, endPoint y: 49, distance: 4.6
click at [141, 49] on icon at bounding box center [141, 47] width 4 height 4
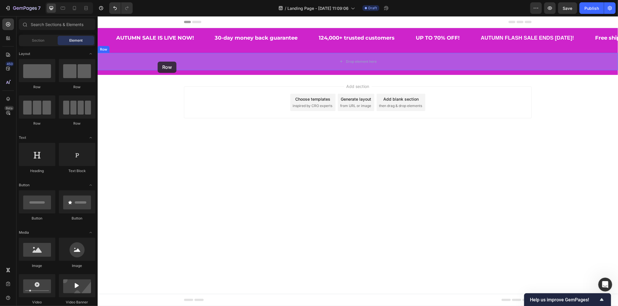
drag, startPoint x: 135, startPoint y: 86, endPoint x: 157, endPoint y: 61, distance: 33.0
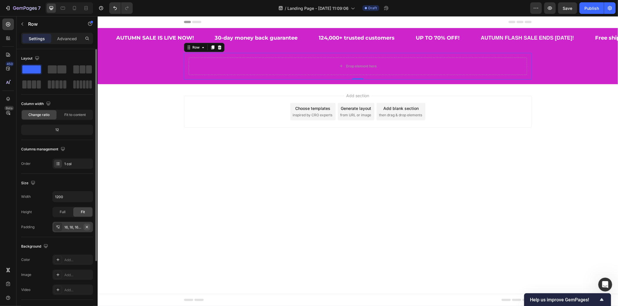
click at [88, 227] on icon "button" at bounding box center [87, 227] width 5 height 5
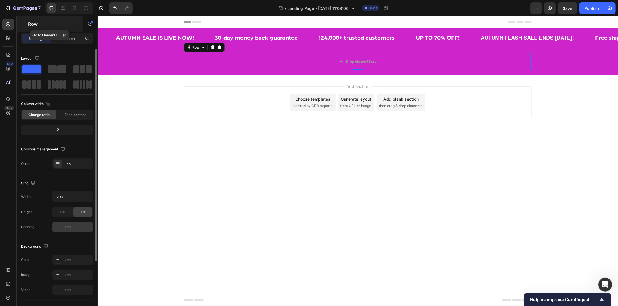
click at [22, 23] on icon "button" at bounding box center [22, 24] width 5 height 5
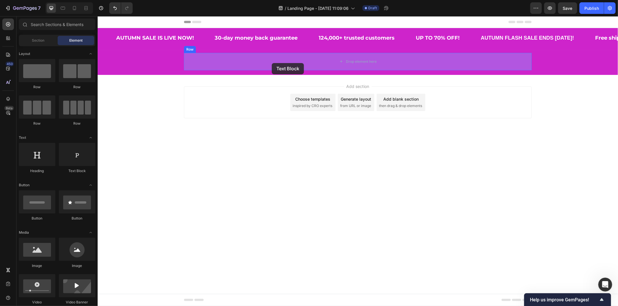
drag, startPoint x: 193, startPoint y: 167, endPoint x: 271, endPoint y: 63, distance: 130.4
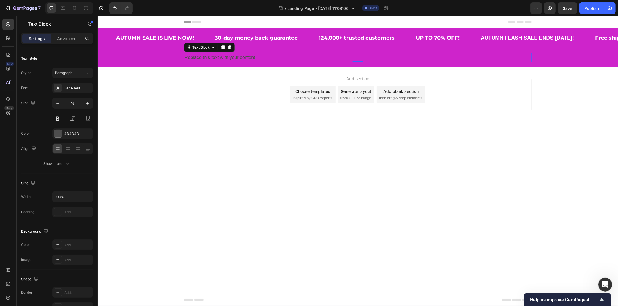
click at [230, 56] on div "Replace this text with your content" at bounding box center [358, 58] width 348 height 10
click at [230, 56] on p "Replace this text with your content" at bounding box center [357, 57] width 346 height 8
click at [229, 57] on p "AUTUMN FLASH Sale UP TO 70%" at bounding box center [357, 57] width 346 height 8
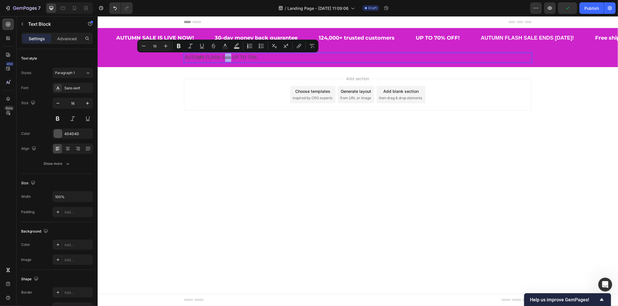
drag, startPoint x: 230, startPoint y: 57, endPoint x: 223, endPoint y: 57, distance: 6.4
click at [223, 57] on p "AUTUMN FLASH Sale UP TO 70%" at bounding box center [357, 57] width 346 height 8
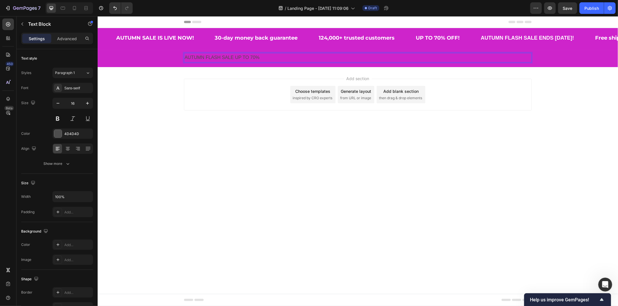
click at [264, 55] on p "AUTUMN FLASH SALE UP TO 70%" at bounding box center [357, 57] width 346 height 8
click at [239, 59] on p "AUTUMN FLASH SALE UP TO 70% OFF!" at bounding box center [357, 57] width 346 height 8
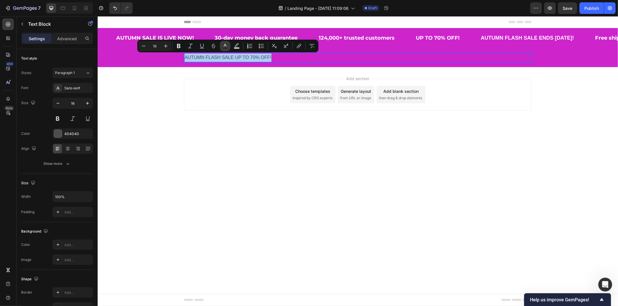
click at [227, 48] on rect "Editor contextual toolbar" at bounding box center [225, 48] width 6 height 1
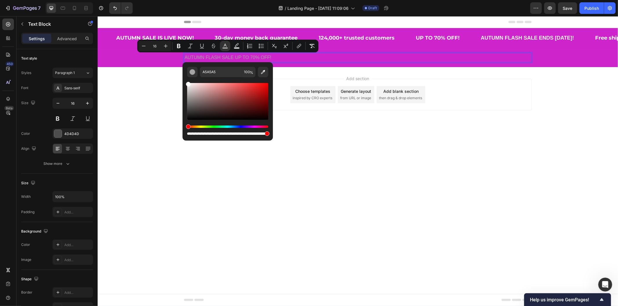
type input "FFFFFF"
drag, startPoint x: 286, startPoint y: 125, endPoint x: 170, endPoint y: 66, distance: 129.7
click at [178, 47] on icon "Editor contextual toolbar" at bounding box center [179, 46] width 6 height 6
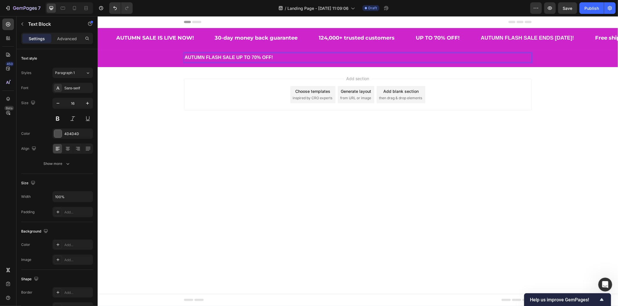
click at [226, 56] on strong "AUTUMN FLASH SALE UP TO 70% OFF!" at bounding box center [228, 57] width 88 height 5
click at [217, 59] on strong "AUTUMN FLASH SALE UP TO 70% OFF!" at bounding box center [228, 57] width 88 height 5
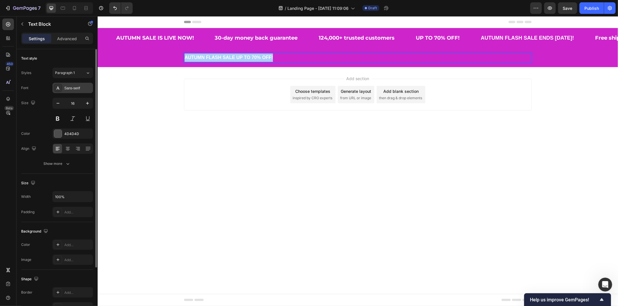
click at [75, 89] on div "Sans-serif" at bounding box center [77, 88] width 27 height 5
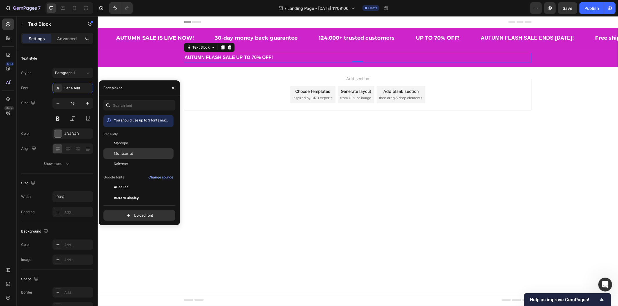
click at [119, 154] on span "Montserrat" at bounding box center [123, 153] width 19 height 5
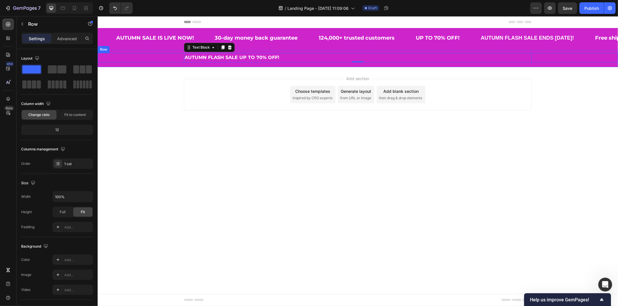
click at [179, 55] on div "AUTUMN FLASH SALE UP TO 70% OFF! Text Block 0 Row" at bounding box center [357, 58] width 520 height 10
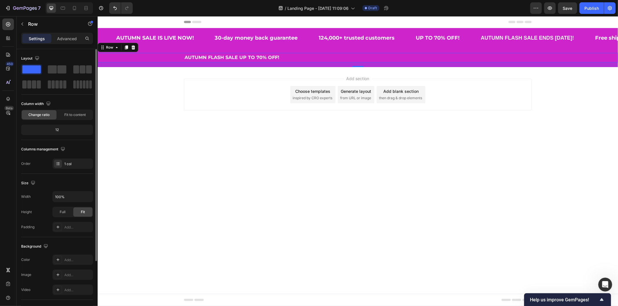
scroll to position [79, 0]
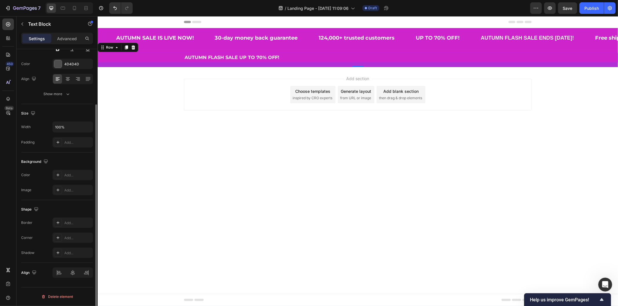
click at [240, 58] on strong "AUTUMN FLASH SALE UP TO 70% OFF!" at bounding box center [231, 57] width 95 height 6
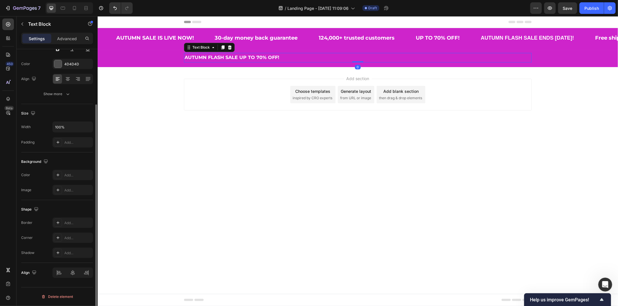
scroll to position [0, 0]
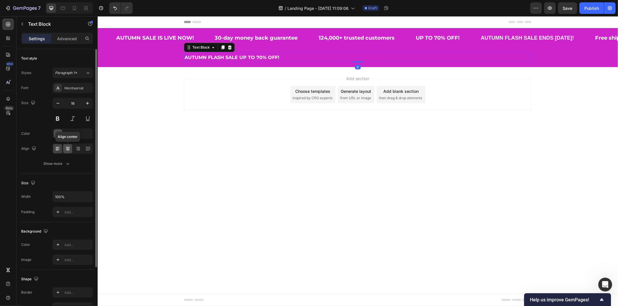
click at [67, 149] on icon at bounding box center [68, 149] width 4 height 1
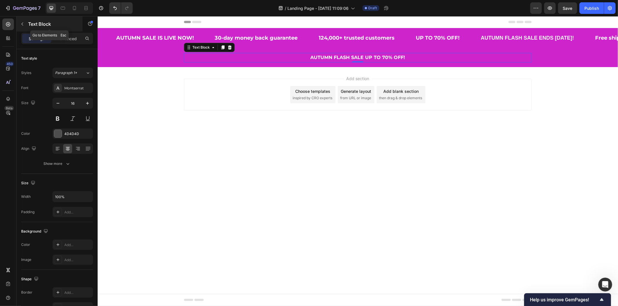
click at [25, 24] on button "button" at bounding box center [22, 23] width 9 height 9
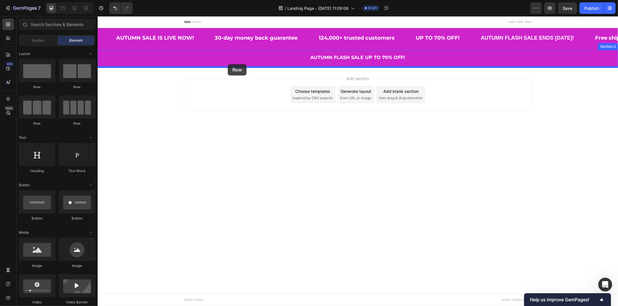
drag, startPoint x: 138, startPoint y: 90, endPoint x: 227, endPoint y: 64, distance: 93.3
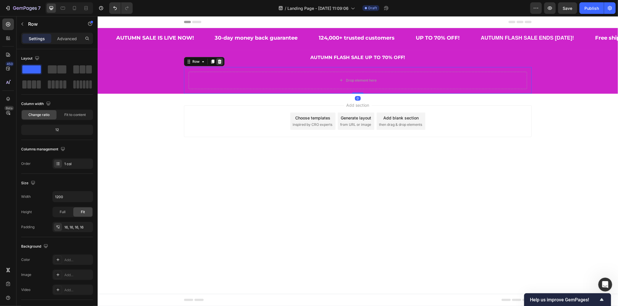
click at [217, 60] on icon at bounding box center [219, 61] width 5 height 5
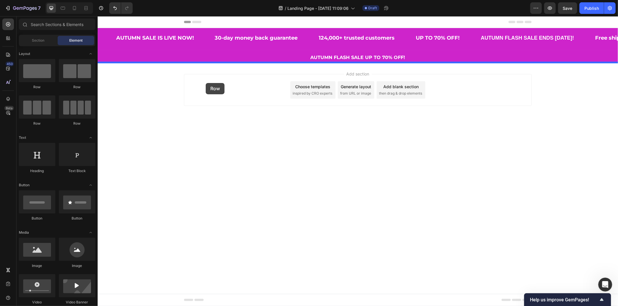
drag, startPoint x: 139, startPoint y: 90, endPoint x: 205, endPoint y: 83, distance: 67.0
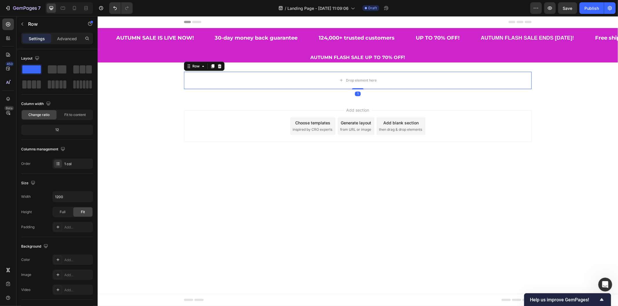
drag, startPoint x: 357, startPoint y: 92, endPoint x: 361, endPoint y: 83, distance: 9.5
click at [360, 84] on div "Drop element here Row 1" at bounding box center [358, 80] width 348 height 17
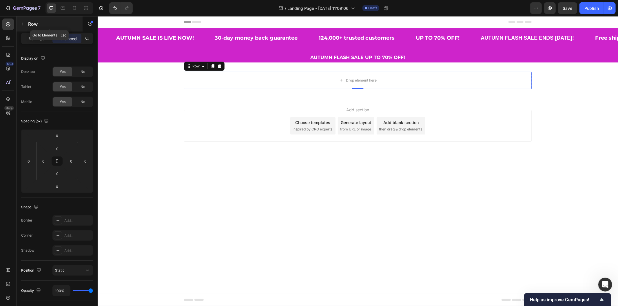
click at [26, 27] on button "button" at bounding box center [22, 23] width 9 height 9
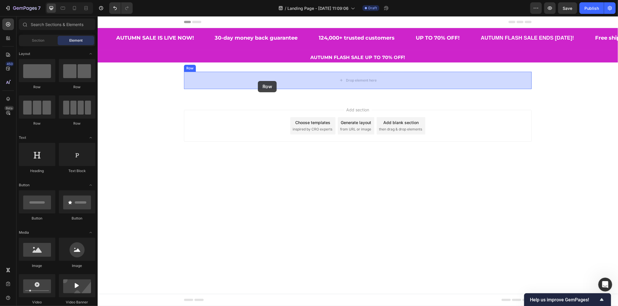
drag, startPoint x: 182, startPoint y: 89, endPoint x: 257, endPoint y: 81, distance: 75.5
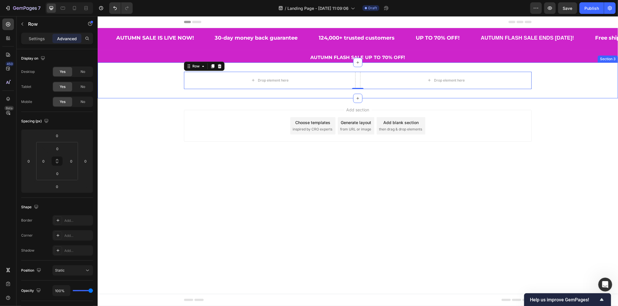
click at [173, 78] on div "Drop element here Drop element here Row 0 Row" at bounding box center [357, 80] width 520 height 17
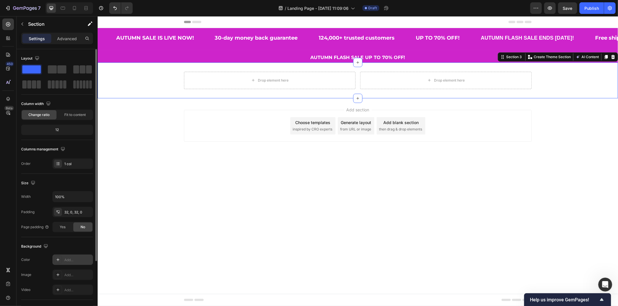
click at [64, 260] on div "Add..." at bounding box center [77, 260] width 27 height 5
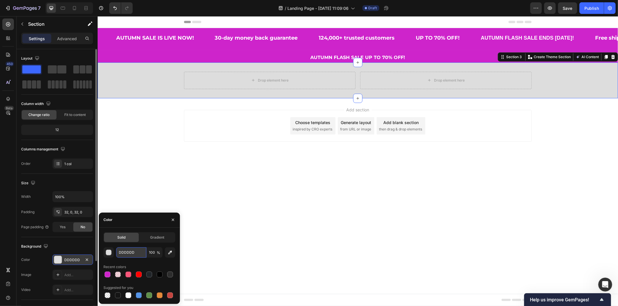
click at [126, 253] on input "DDDDDD" at bounding box center [131, 253] width 30 height 10
paste input "F7F2F3"
type input "F7F2F3"
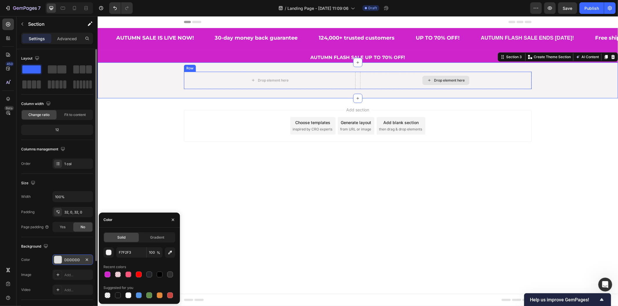
click at [375, 83] on div "Drop element here" at bounding box center [445, 80] width 171 height 17
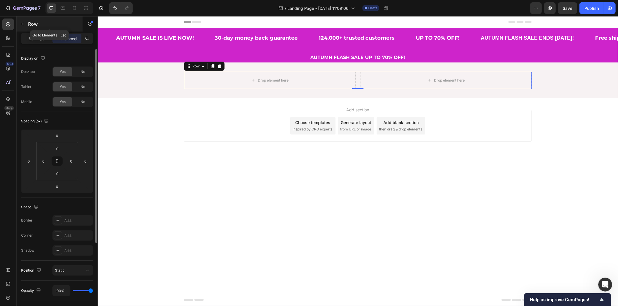
click at [25, 25] on button "button" at bounding box center [22, 23] width 9 height 9
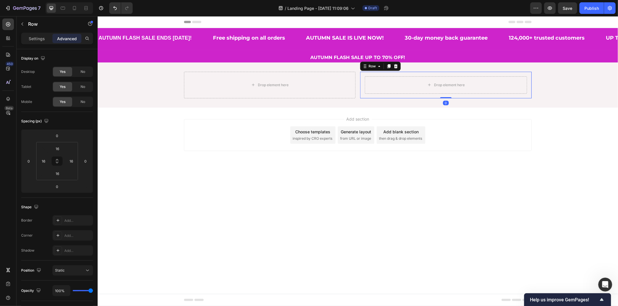
scroll to position [0, 190]
click at [33, 41] on p "Settings" at bounding box center [37, 39] width 16 height 6
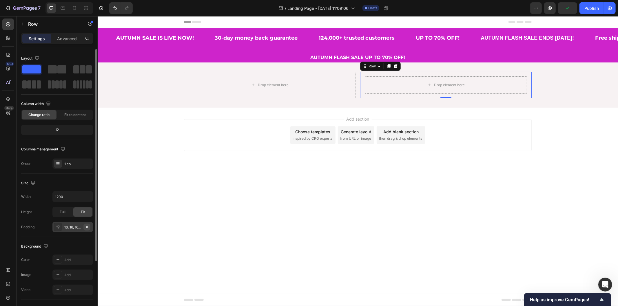
click at [88, 227] on icon "button" at bounding box center [87, 227] width 5 height 5
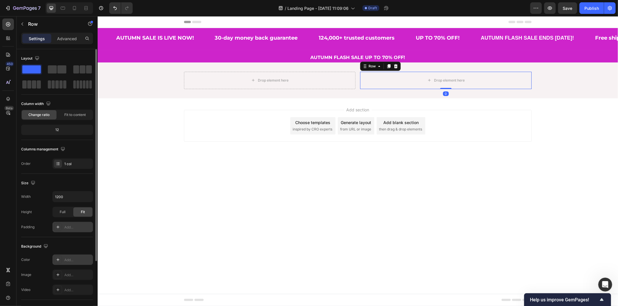
click at [62, 261] on div "Add..." at bounding box center [72, 260] width 41 height 10
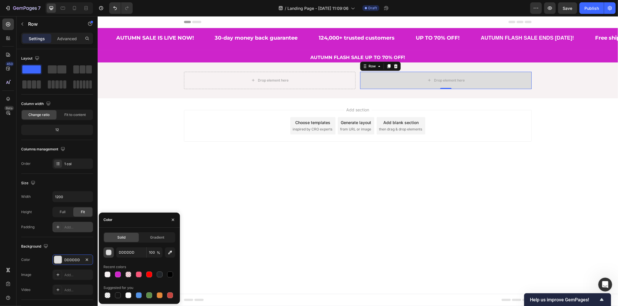
click at [106, 254] on div "button" at bounding box center [109, 253] width 6 height 6
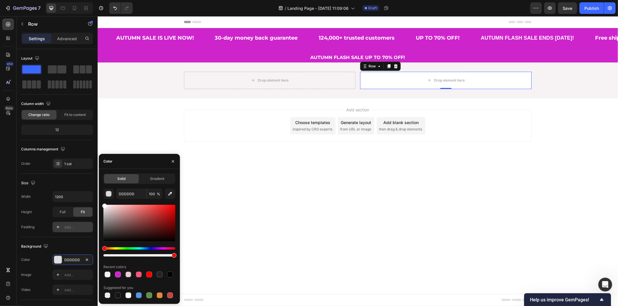
drag, startPoint x: 103, startPoint y: 209, endPoint x: 92, endPoint y: 186, distance: 25.0
click at [92, 186] on div "450 Beta Sections(18) Elements(83) Section Element Hero Section Product Detail …" at bounding box center [49, 161] width 98 height 290
type input "FFFFFF"
click at [152, 112] on div "Add section Choose templates inspired by CRO experts Generate layout from URL o…" at bounding box center [357, 133] width 520 height 71
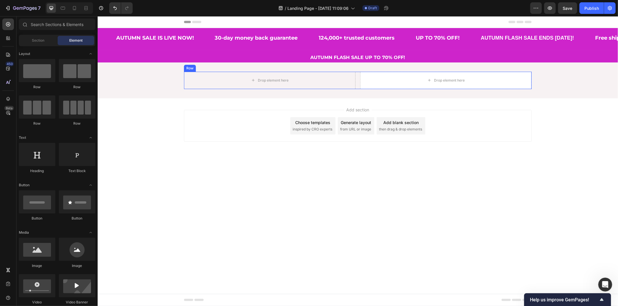
click at [356, 74] on div "Drop element here Drop element here Row Row" at bounding box center [358, 80] width 348 height 17
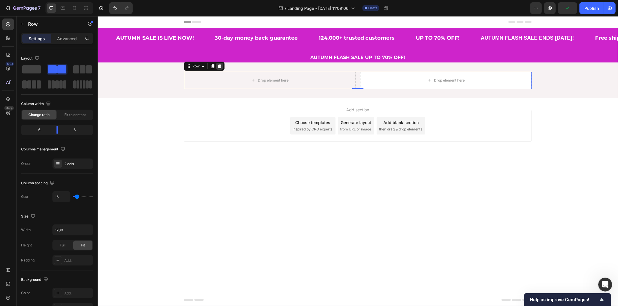
click at [220, 66] on icon at bounding box center [220, 66] width 4 height 4
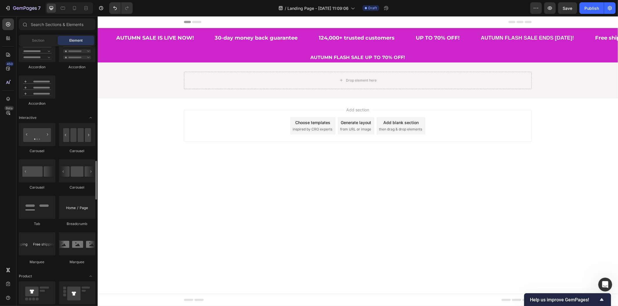
scroll to position [547, 0]
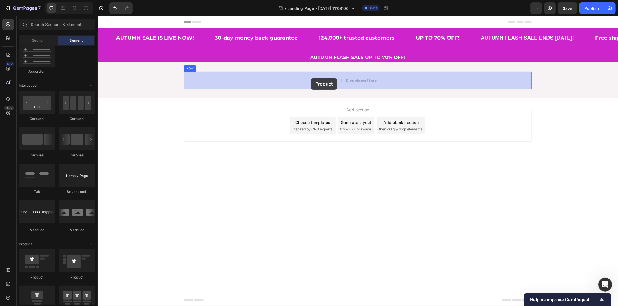
drag, startPoint x: 136, startPoint y: 280, endPoint x: 310, endPoint y: 78, distance: 265.9
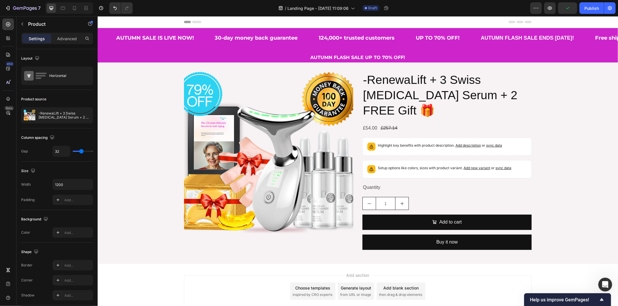
click at [413, 119] on div "-RenewaLift + 3 Swiss Niacinamide Serum + 2 FREE Gift 🎁 Product Title £54.00 Pr…" at bounding box center [446, 163] width 169 height 183
click at [362, 78] on h2 "-RenewaLift + 3 Swiss Niacinamide Serum + 2 FREE Gift 🎁" at bounding box center [446, 96] width 169 height 48
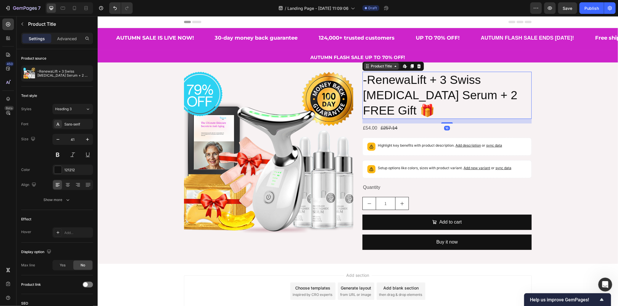
click at [367, 67] on icon at bounding box center [367, 67] width 1 height 1
click at [417, 67] on icon at bounding box center [419, 66] width 4 height 4
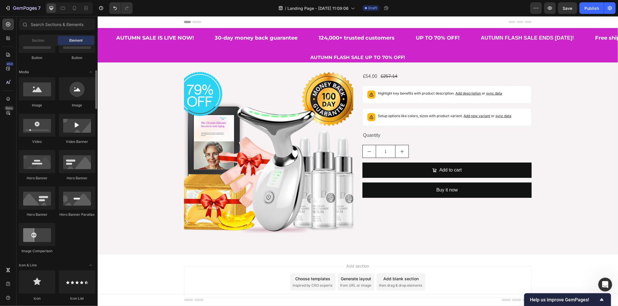
scroll to position [0, 0]
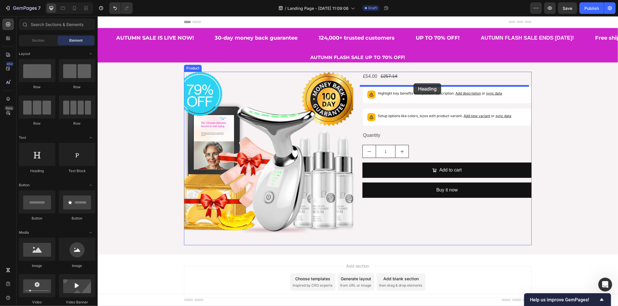
drag, startPoint x: 134, startPoint y: 170, endPoint x: 413, endPoint y: 83, distance: 292.0
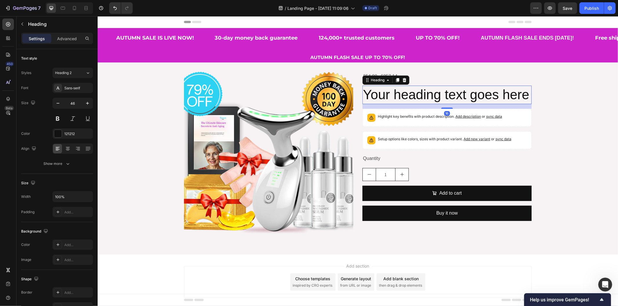
click at [387, 97] on h2 "Your heading text goes here" at bounding box center [446, 94] width 169 height 19
click at [387, 97] on p "Your heading text goes here" at bounding box center [447, 94] width 168 height 17
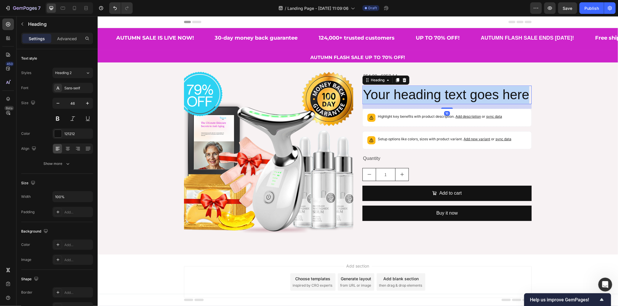
click at [387, 97] on p "Your heading text goes here" at bounding box center [447, 94] width 168 height 17
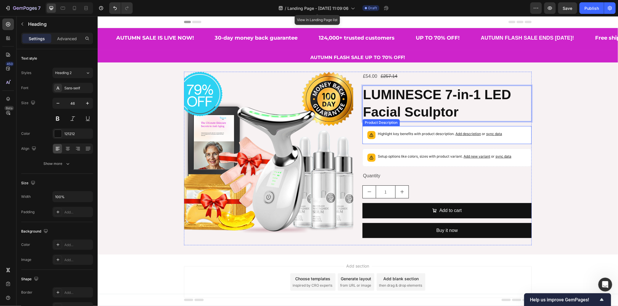
click at [373, 141] on div "Highlight key benefits with product description. Add description or sync data" at bounding box center [447, 135] width 164 height 13
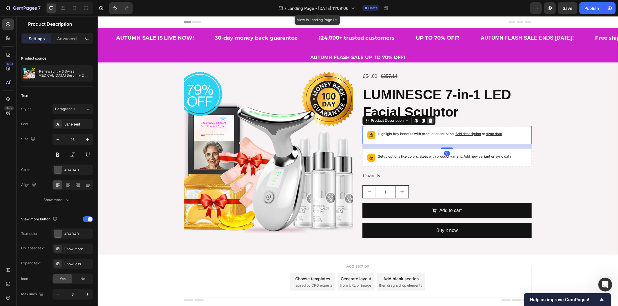
click at [430, 120] on div at bounding box center [430, 120] width 7 height 7
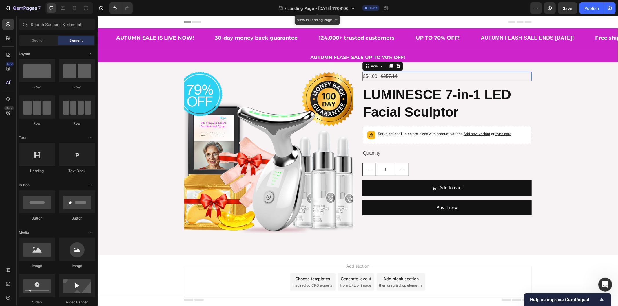
click at [431, 72] on div "£54.00 Product Price Product Price £257.14 Product Price Product Price Row 0" at bounding box center [446, 77] width 169 height 10
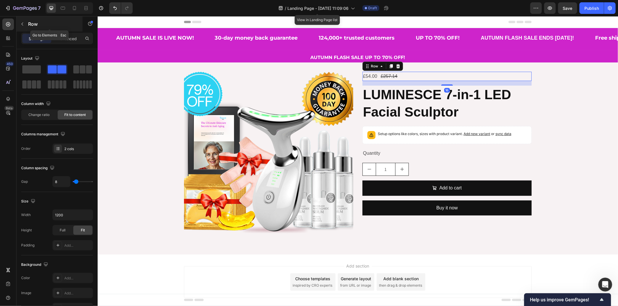
click at [23, 24] on icon "button" at bounding box center [22, 24] width 5 height 5
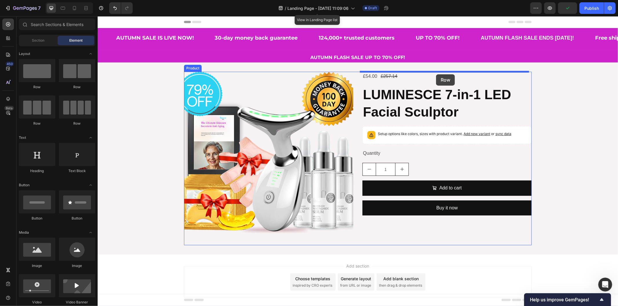
drag, startPoint x: 140, startPoint y: 89, endPoint x: 436, endPoint y: 74, distance: 295.8
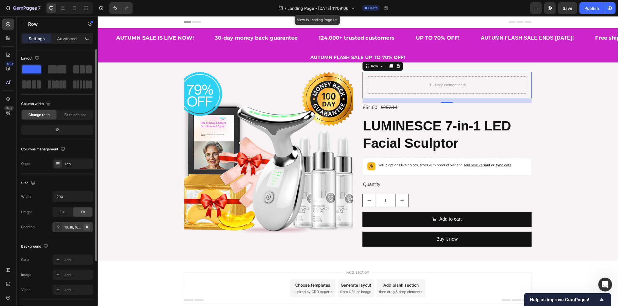
click at [87, 227] on icon "button" at bounding box center [87, 227] width 5 height 5
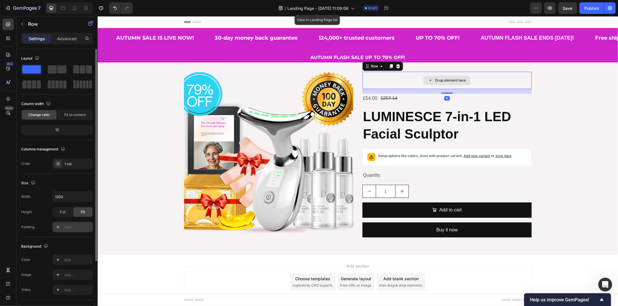
click at [372, 81] on div "Drop element here" at bounding box center [446, 80] width 169 height 17
click at [60, 259] on icon at bounding box center [58, 260] width 5 height 5
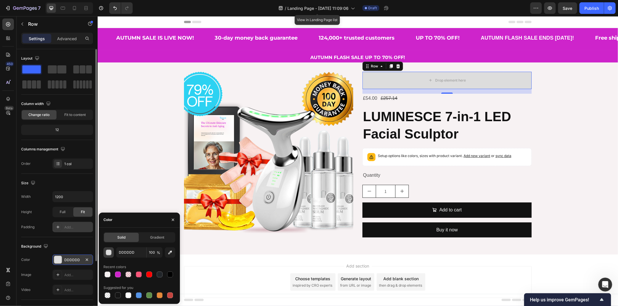
click at [109, 253] on div "button" at bounding box center [109, 253] width 6 height 6
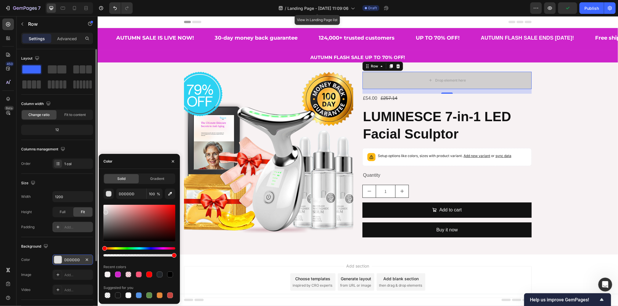
drag, startPoint x: 105, startPoint y: 211, endPoint x: 98, endPoint y: 181, distance: 31.4
click at [99, 181] on div "Solid Gradient DDDDDD 100 % Recent colors Suggested for you" at bounding box center [139, 237] width 81 height 126
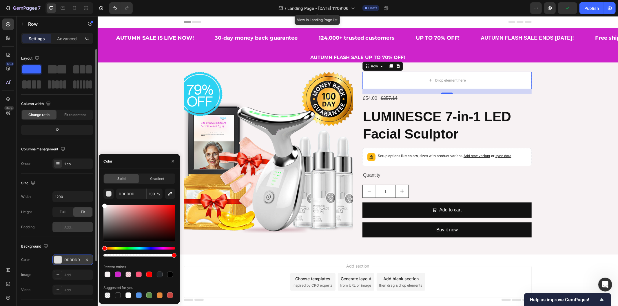
type input "FFFFFF"
click at [401, 98] on div "£54.00 Product Price Product Price £257.14 Product Price Product Price Row" at bounding box center [446, 99] width 169 height 10
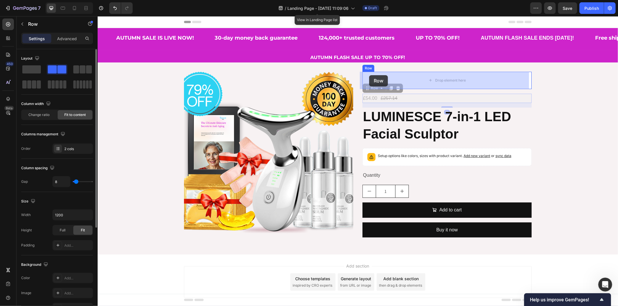
drag, startPoint x: 365, startPoint y: 87, endPoint x: 369, endPoint y: 75, distance: 12.8
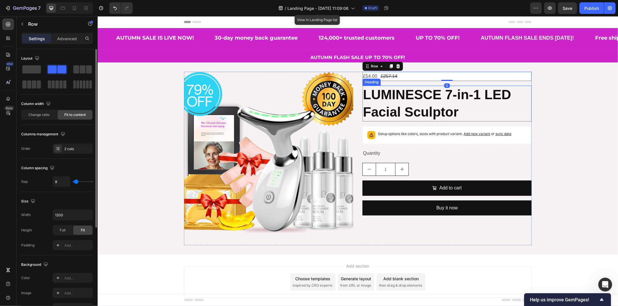
click at [411, 97] on strong "LUMINESCE 7‑in‑1 LED Facial Sculptor" at bounding box center [437, 103] width 148 height 32
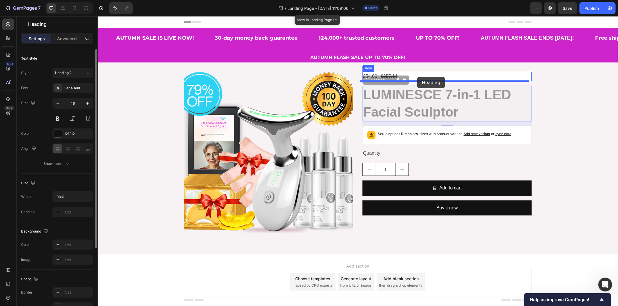
drag, startPoint x: 366, startPoint y: 79, endPoint x: 417, endPoint y: 77, distance: 50.5
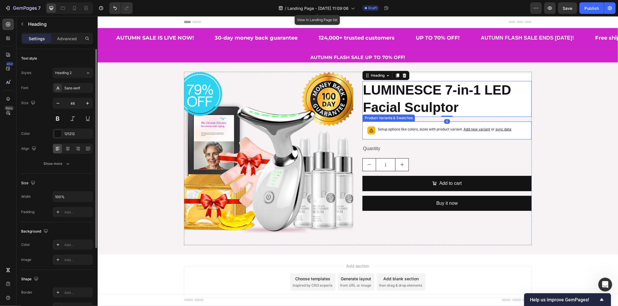
click at [383, 136] on div "Setup options like colors, sizes with product variant. Add new variant or sync …" at bounding box center [447, 130] width 164 height 13
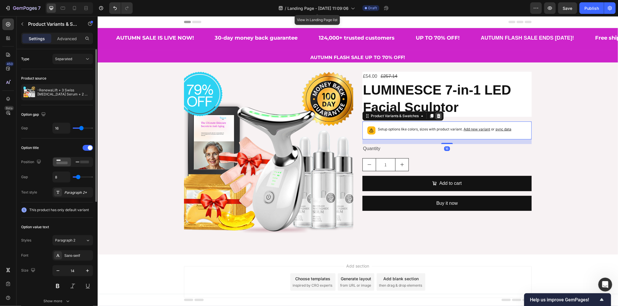
click at [436, 114] on icon at bounding box center [438, 116] width 4 height 4
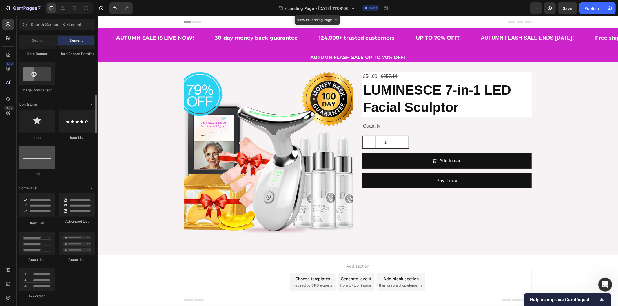
scroll to position [354, 0]
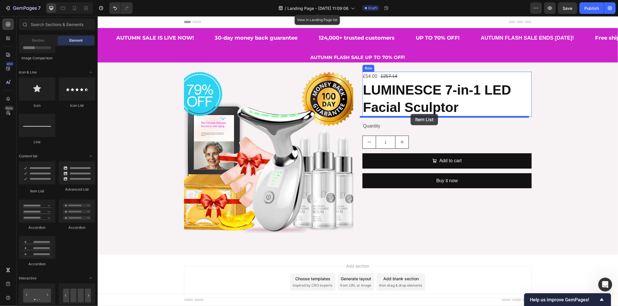
drag, startPoint x: 164, startPoint y: 186, endPoint x: 410, endPoint y: 114, distance: 256.3
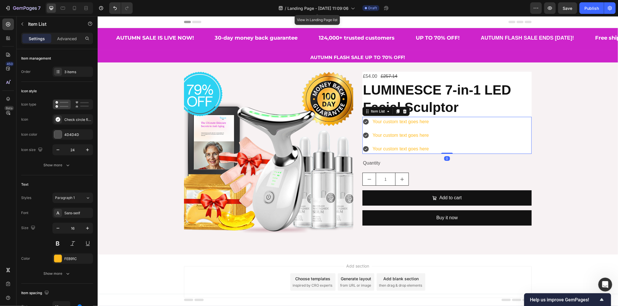
click at [394, 123] on div "Your custom text goes here" at bounding box center [400, 122] width 58 height 10
click at [394, 123] on p "Your custom text goes here" at bounding box center [400, 122] width 56 height 8
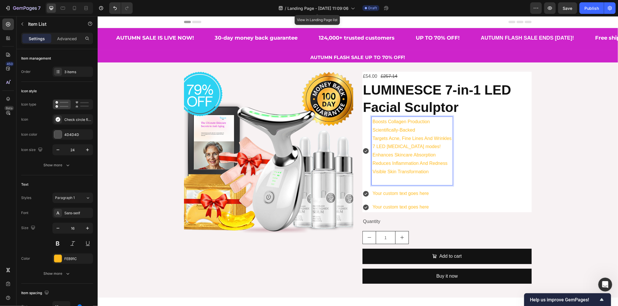
click at [388, 129] on p "Boosts Collagen Production Scientifically‑Backed Targets Acne, Fine Lines And W…" at bounding box center [411, 147] width 79 height 59
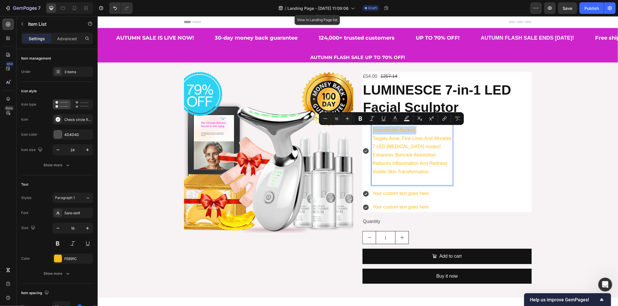
copy p "Scientifically‑Backed"
click at [392, 196] on p "Your custom text goes here" at bounding box center [411, 193] width 79 height 8
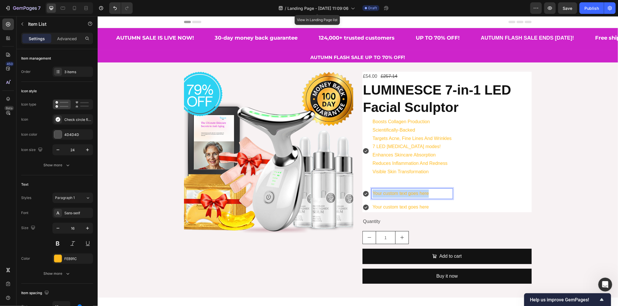
click at [392, 196] on p "Your custom text goes here" at bounding box center [411, 193] width 79 height 8
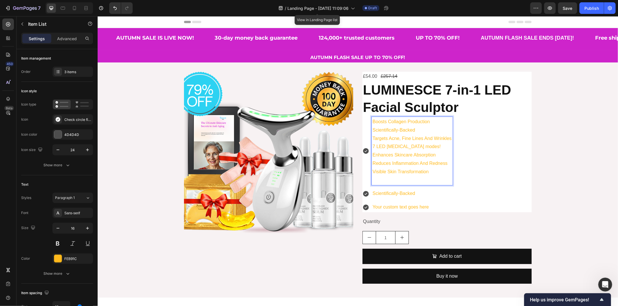
click at [391, 140] on p "Boosts Collagen Production Scientifically‑Backed Targets Acne, Fine Lines And W…" at bounding box center [411, 147] width 79 height 59
copy p "Targets Acne, Fine Lines And Wrinkles"
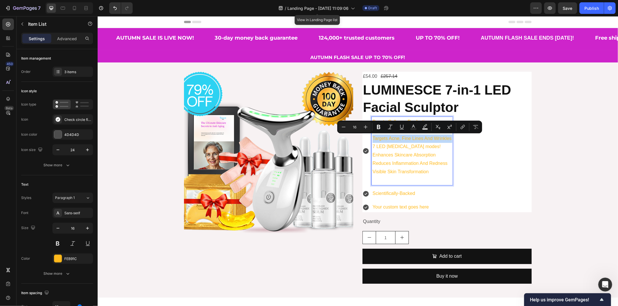
click at [386, 204] on p "Your custom text goes here" at bounding box center [411, 207] width 79 height 8
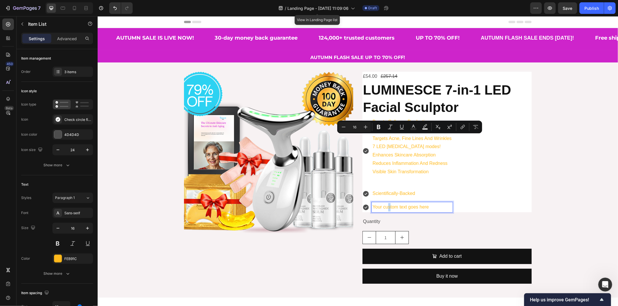
click at [386, 204] on p "Your custom text goes here" at bounding box center [411, 207] width 79 height 8
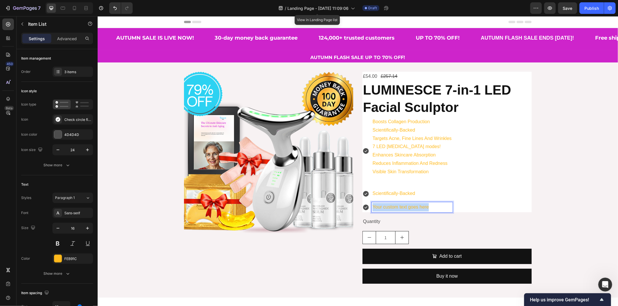
click at [386, 204] on p "Your custom text goes here" at bounding box center [411, 207] width 79 height 8
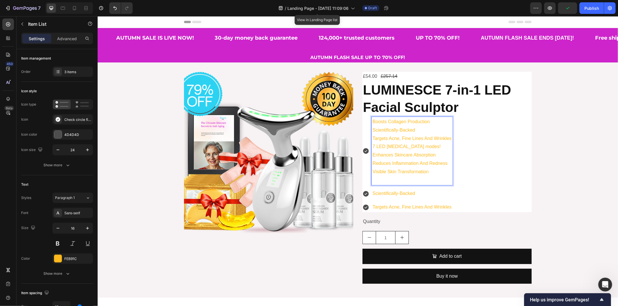
click at [394, 146] on p "Boosts Collagen Production Scientifically‑Backed Targets Acne, Fine Lines And W…" at bounding box center [411, 147] width 79 height 59
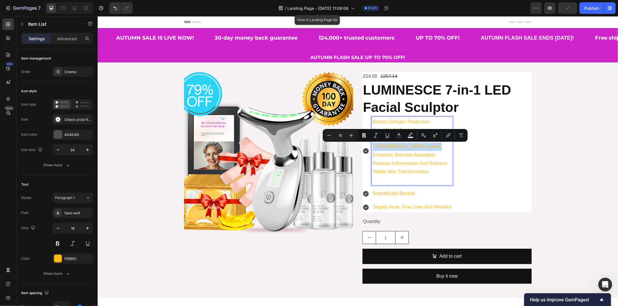
click at [394, 146] on p "Boosts Collagen Production Scientifically‑Backed Targets Acne, Fine Lines And W…" at bounding box center [411, 147] width 79 height 59
copy p "7 LED Light‑Therapy modes!"
click at [445, 204] on p "Targets Acne, Fine Lines And Wrinkles" at bounding box center [411, 207] width 79 height 8
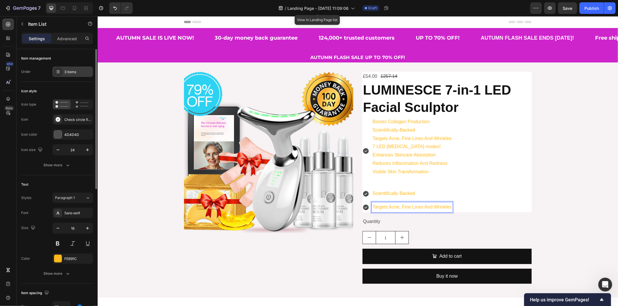
click at [67, 72] on div "3 items" at bounding box center [77, 72] width 27 height 5
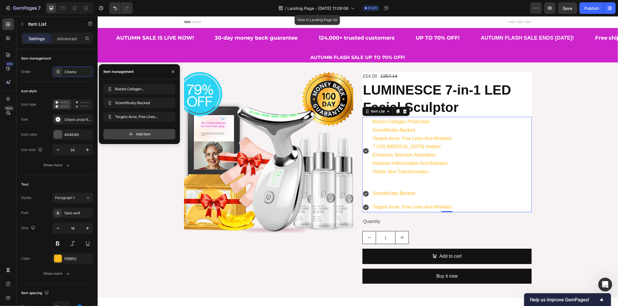
click at [140, 137] on span "Add item" at bounding box center [143, 134] width 14 height 5
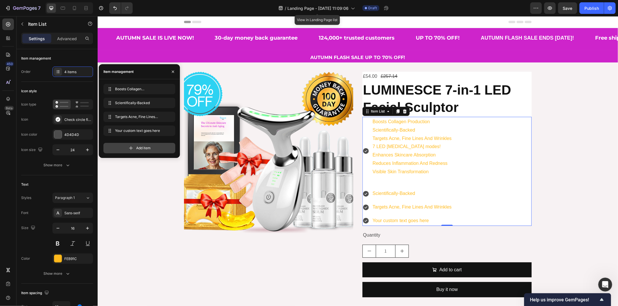
click at [134, 149] on div "Add item" at bounding box center [139, 148] width 72 height 10
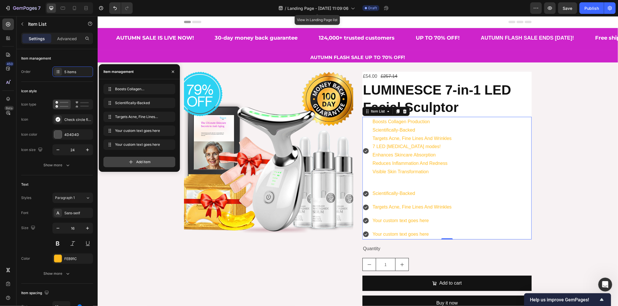
click at [134, 164] on div "Add item" at bounding box center [139, 162] width 72 height 10
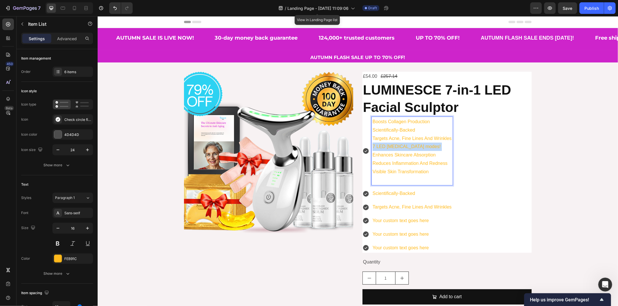
click at [390, 147] on p "Boosts Collagen Production Scientifically‑Backed Targets Acne, Fine Lines And W…" at bounding box center [411, 147] width 79 height 59
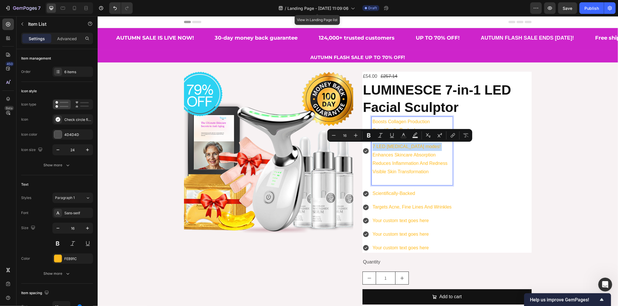
copy p "7 LED Light‑Therapy modes!"
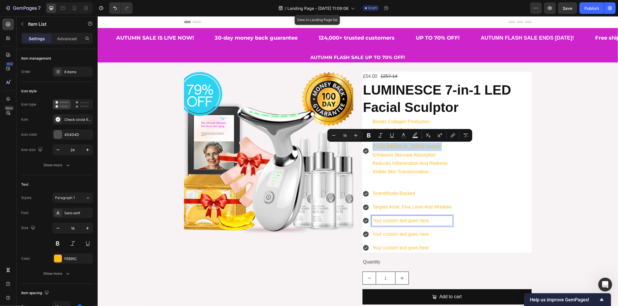
click at [389, 218] on p "Your custom text goes here" at bounding box center [411, 221] width 79 height 8
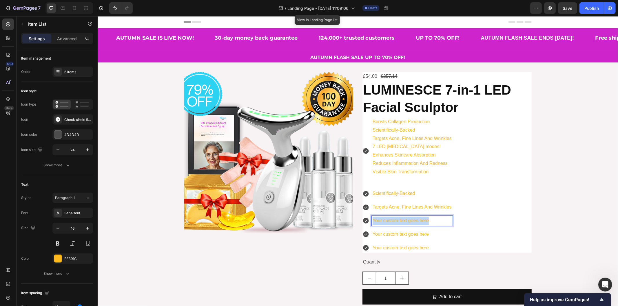
click at [389, 218] on p "Your custom text goes here" at bounding box center [411, 221] width 79 height 8
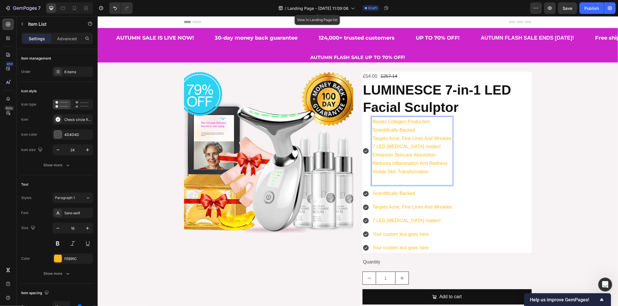
click at [389, 156] on p "Boosts Collagen Production Scientifically‑Backed Targets Acne, Fine Lines And W…" at bounding box center [411, 147] width 79 height 59
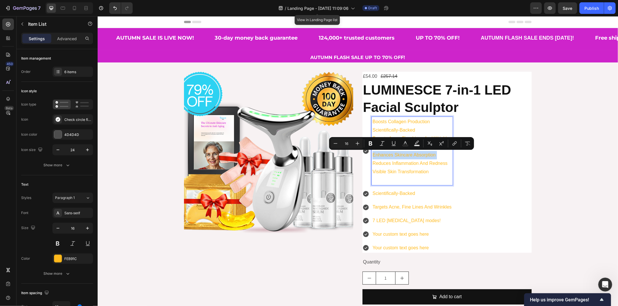
copy p "Enhances Skincare Absorption"
click at [388, 237] on p "Your custom text goes here" at bounding box center [411, 234] width 79 height 8
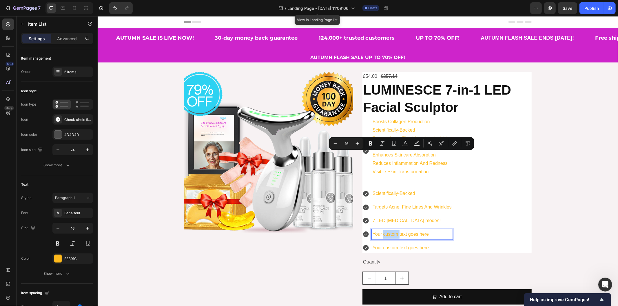
click at [388, 237] on p "Your custom text goes here" at bounding box center [411, 234] width 79 height 8
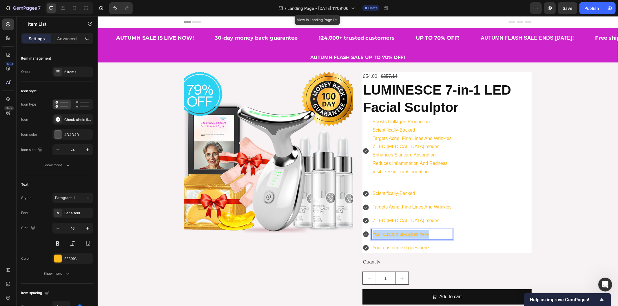
click at [388, 237] on p "Your custom text goes here" at bounding box center [411, 234] width 79 height 8
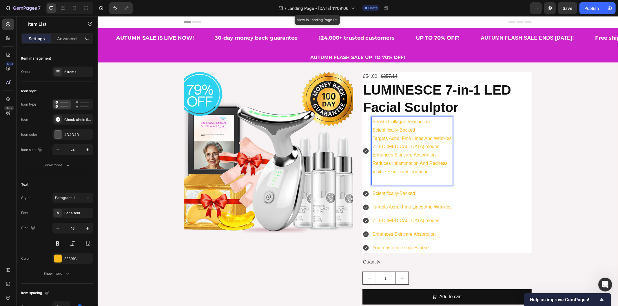
click at [392, 163] on p "Boosts Collagen Production Scientifically‑Backed Targets Acne, Fine Lines And W…" at bounding box center [411, 147] width 79 height 59
copy p "Reduces Inflammation And Redness"
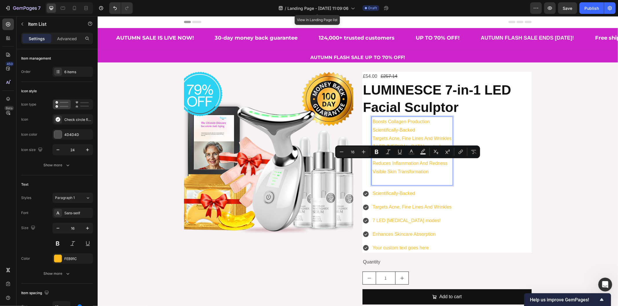
click at [387, 246] on p "Your custom text goes here" at bounding box center [411, 248] width 79 height 8
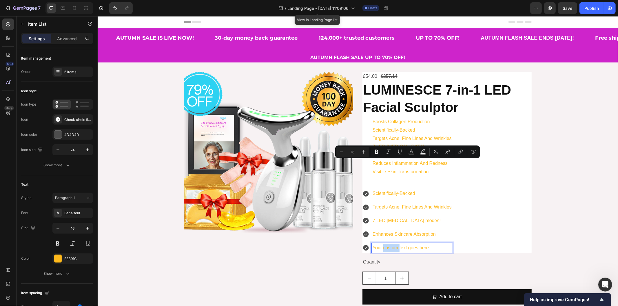
click at [387, 246] on p "Your custom text goes here" at bounding box center [411, 248] width 79 height 8
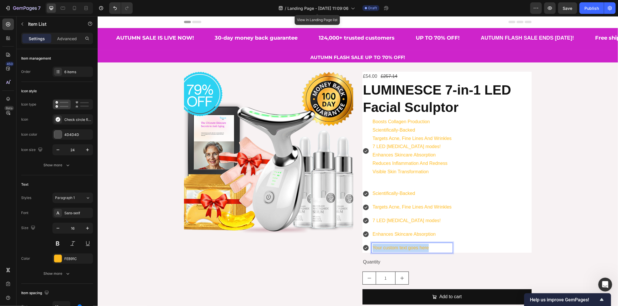
click at [387, 246] on p "Your custom text goes here" at bounding box center [411, 248] width 79 height 8
click at [394, 162] on p "Boosts Collagen Production Scientifically‑Backed Targets Acne, Fine Lines And W…" at bounding box center [411, 147] width 79 height 59
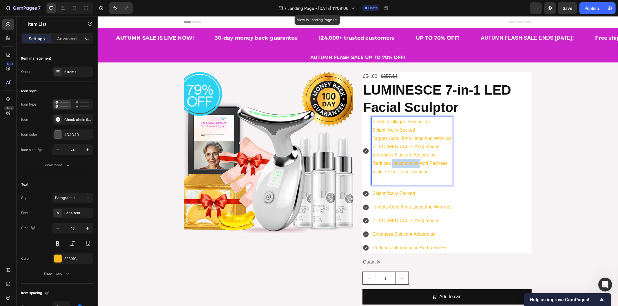
click at [394, 162] on p "Boosts Collagen Production Scientifically‑Backed Targets Acne, Fine Lines And W…" at bounding box center [411, 147] width 79 height 59
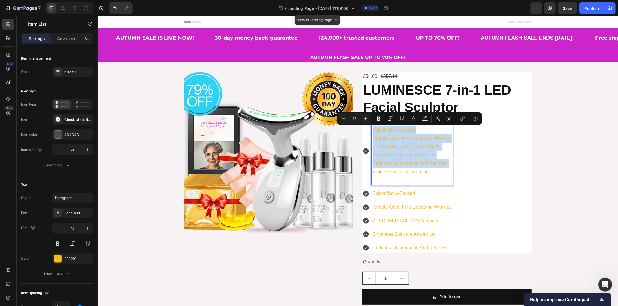
drag, startPoint x: 394, startPoint y: 162, endPoint x: 390, endPoint y: 132, distance: 31.0
click at [390, 132] on p "Boosts Collagen Production Scientifically‑Backed Targets Acne, Fine Lines And W…" at bounding box center [411, 147] width 79 height 59
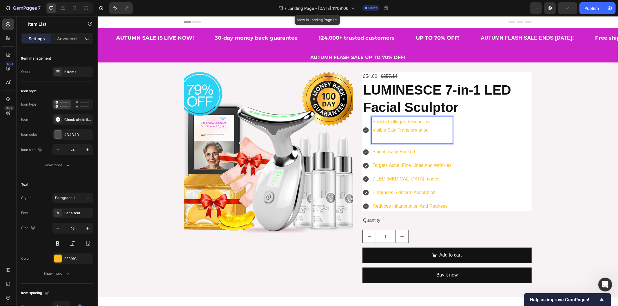
click at [388, 130] on p "Boosts Collagen Production Visible Skin Transformation" at bounding box center [411, 126] width 79 height 17
copy p "Visible Skin Transformation"
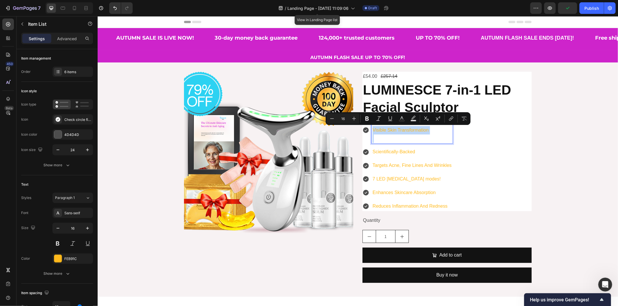
click at [377, 142] on p "Rich Text Editor. Editing area: main" at bounding box center [411, 138] width 79 height 8
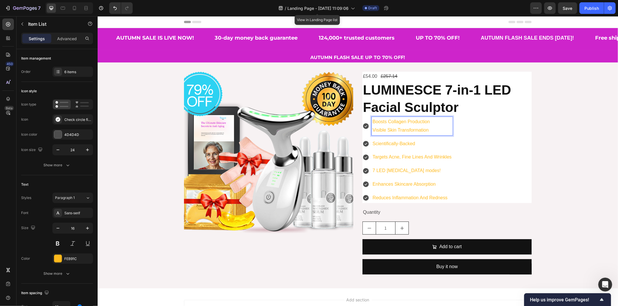
click at [402, 131] on p "Boosts Collagen Production Visible Skin Transformation" at bounding box center [411, 126] width 79 height 17
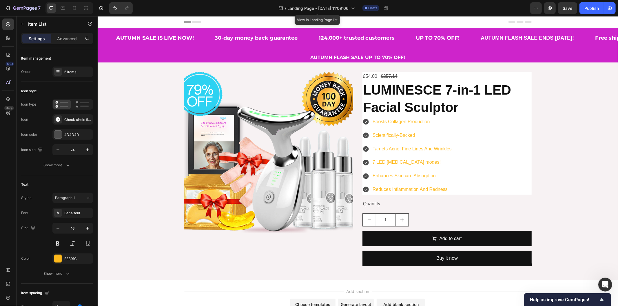
click at [460, 189] on div "Boosts Collagen Production Scientifically‑Backed Targets Acne, Fine Lines And W…" at bounding box center [446, 156] width 169 height 78
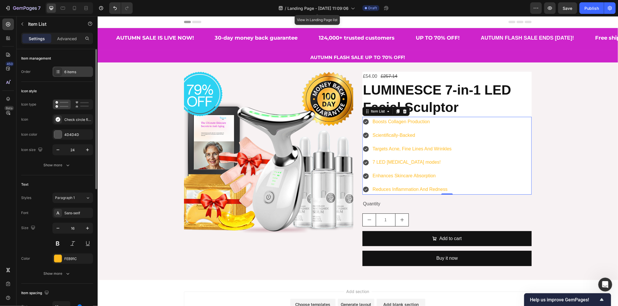
click at [76, 74] on div "6 items" at bounding box center [77, 72] width 27 height 5
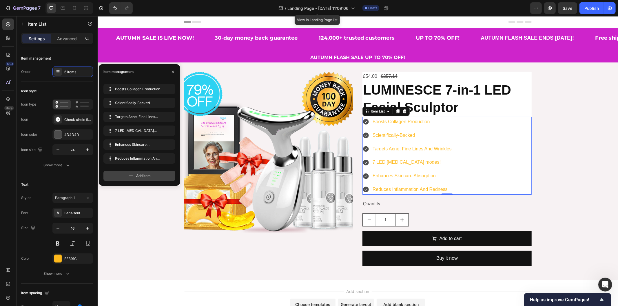
click at [132, 175] on icon at bounding box center [131, 176] width 6 height 6
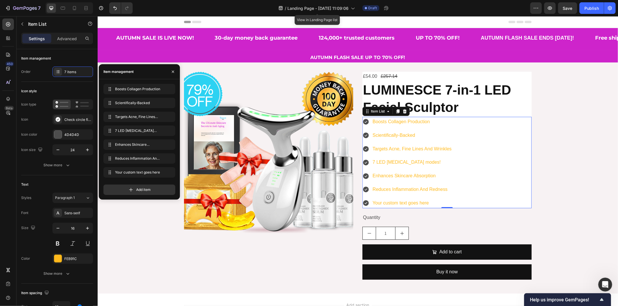
click at [390, 200] on div "Your custom text goes here" at bounding box center [411, 203] width 81 height 10
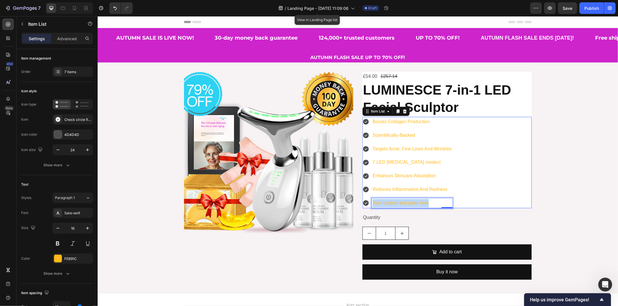
click at [390, 200] on p "Your custom text goes here" at bounding box center [411, 203] width 79 height 8
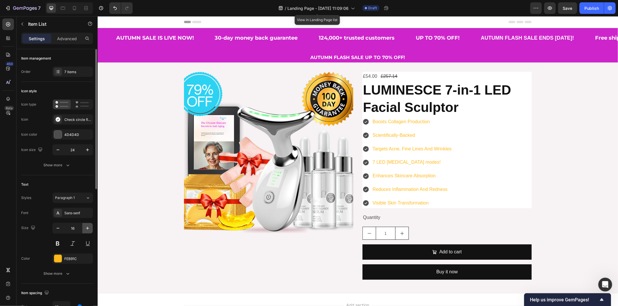
click at [87, 228] on icon "button" at bounding box center [88, 229] width 6 height 6
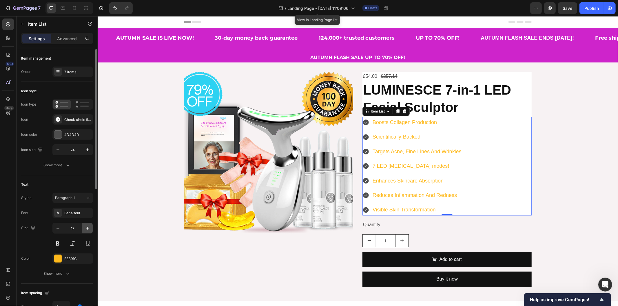
type input "18"
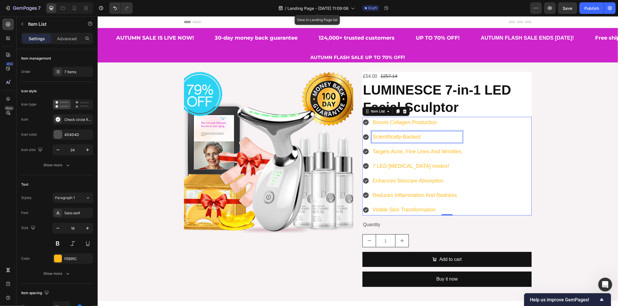
click at [396, 136] on p "Scientifically‑Backed" at bounding box center [416, 136] width 89 height 9
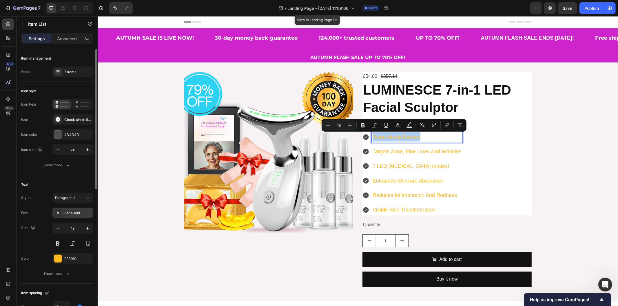
click at [73, 213] on div "Sans-serif" at bounding box center [77, 213] width 27 height 5
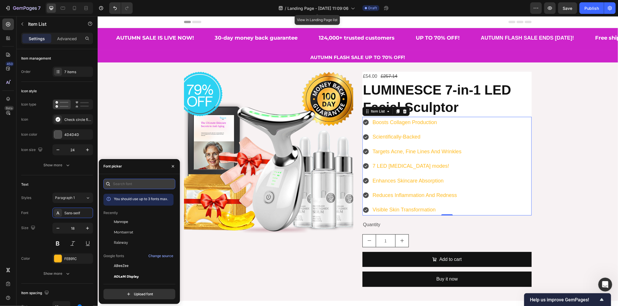
click at [134, 184] on input "text" at bounding box center [139, 184] width 72 height 10
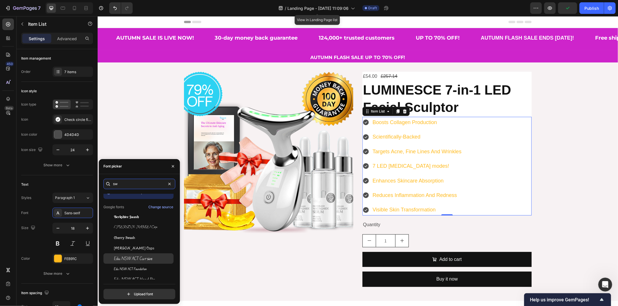
scroll to position [0, 0]
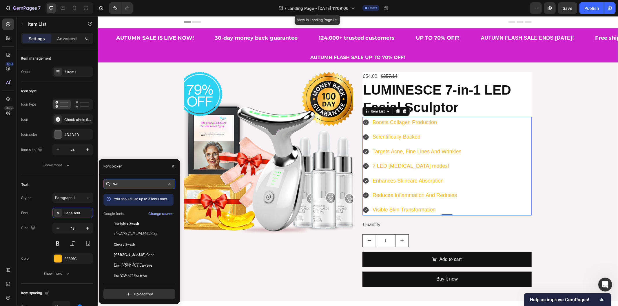
paste input "itzer"
type input "s"
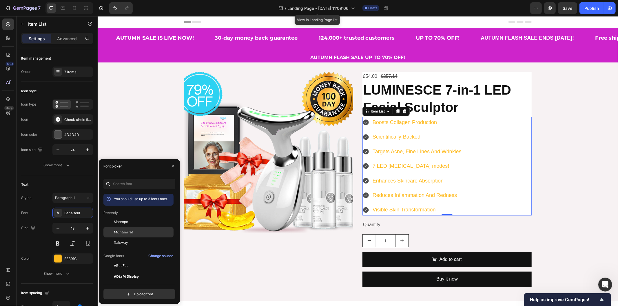
click at [128, 234] on span "Montserrat" at bounding box center [123, 232] width 19 height 5
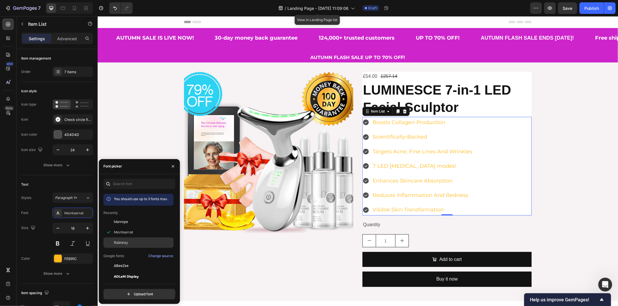
click at [122, 242] on span "Raleway" at bounding box center [121, 242] width 14 height 5
click at [120, 245] on span "Raleway" at bounding box center [121, 242] width 14 height 5
click at [129, 229] on div "Montserrat" at bounding box center [138, 232] width 70 height 10
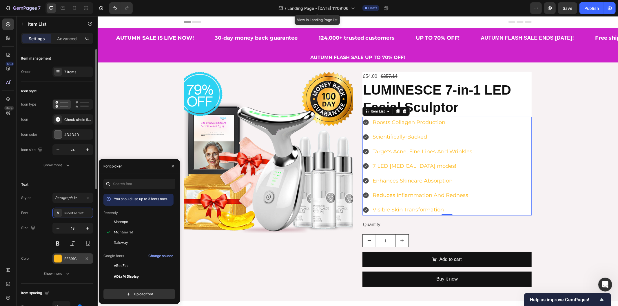
click at [70, 261] on div "FEB91C" at bounding box center [72, 259] width 17 height 5
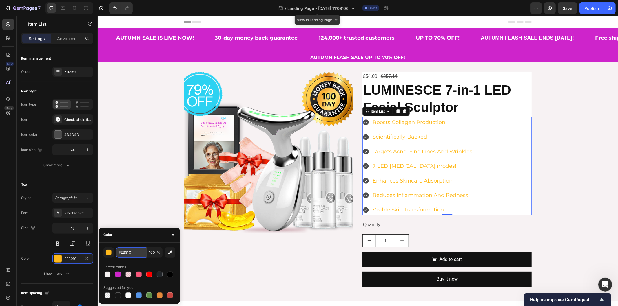
click at [125, 253] on input "FEB91C" at bounding box center [131, 253] width 30 height 10
paste input "370b35"
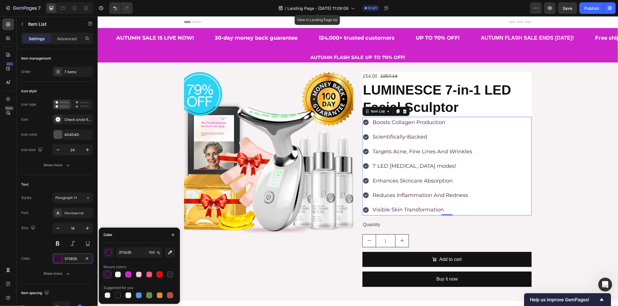
type input "370B35"
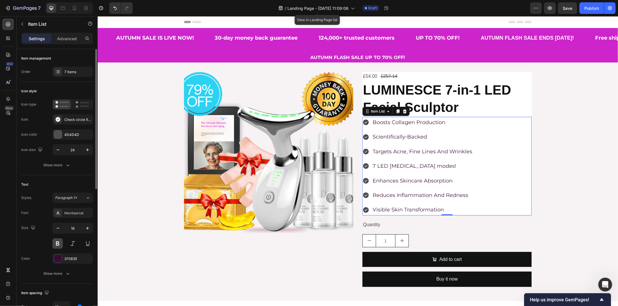
click at [57, 240] on button at bounding box center [57, 244] width 10 height 10
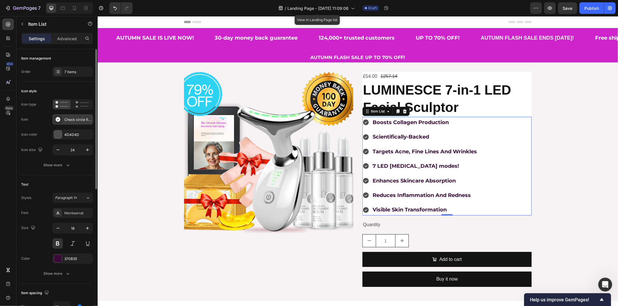
click at [62, 118] on div at bounding box center [58, 120] width 8 height 8
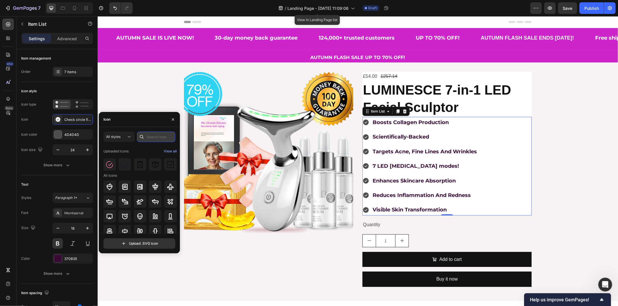
click at [153, 138] on input "text" at bounding box center [156, 137] width 38 height 10
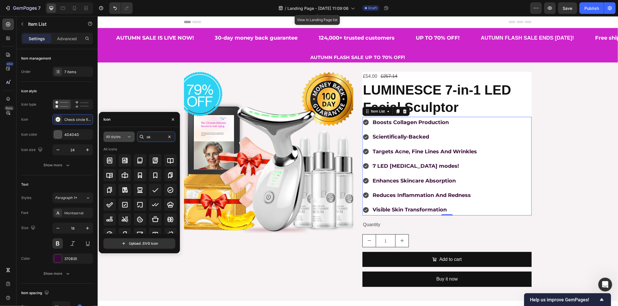
type input "ok"
click at [118, 136] on span "All styles" at bounding box center [113, 137] width 14 height 4
click at [111, 193] on p "Filled" at bounding box center [113, 195] width 33 height 6
click at [113, 205] on icon at bounding box center [109, 205] width 7 height 7
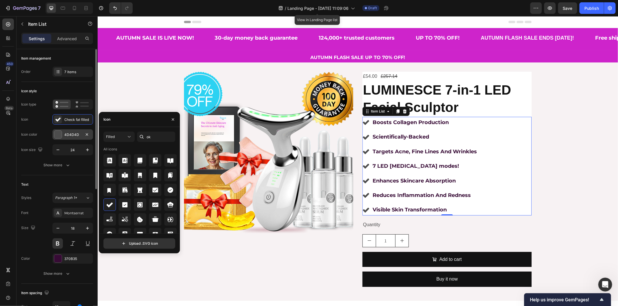
click at [69, 136] on div "4D4D4D" at bounding box center [72, 134] width 17 height 5
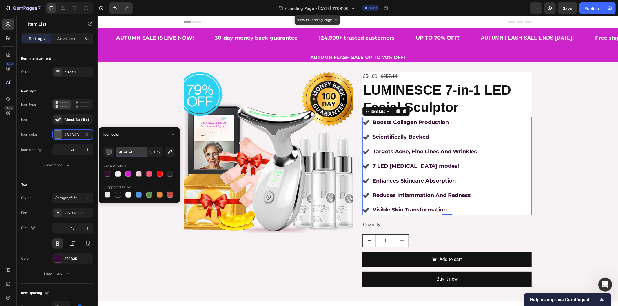
click at [133, 151] on input "4D4D4D" at bounding box center [131, 152] width 30 height 10
paste input "370b35"
type input "370B35"
click at [490, 127] on div "Boosts Collagen Production Scientifically‑Backed Targets Acne, Fine Lines And W…" at bounding box center [446, 166] width 169 height 99
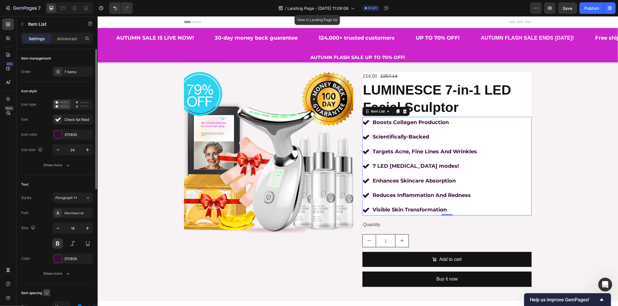
scroll to position [64, 0]
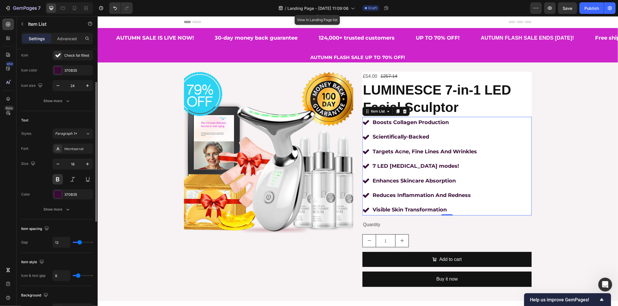
type input "10"
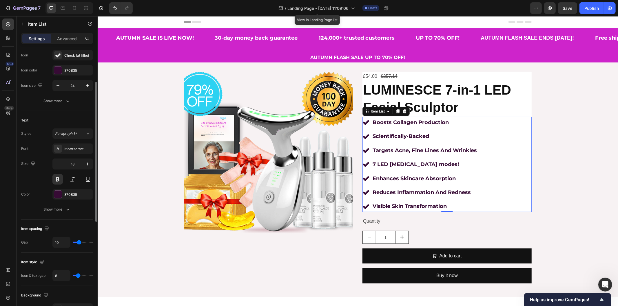
type input "8"
type input "7"
type input "6"
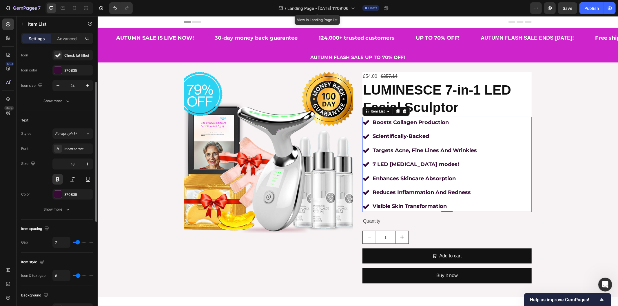
type input "6"
type input "5"
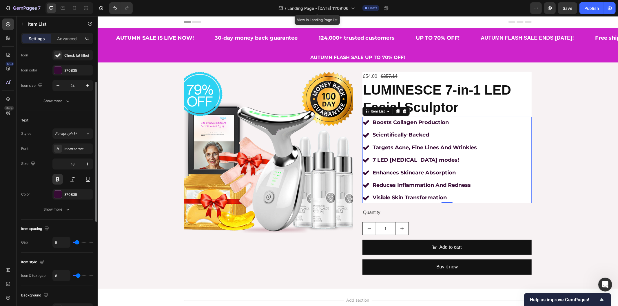
type input "6"
type input "7"
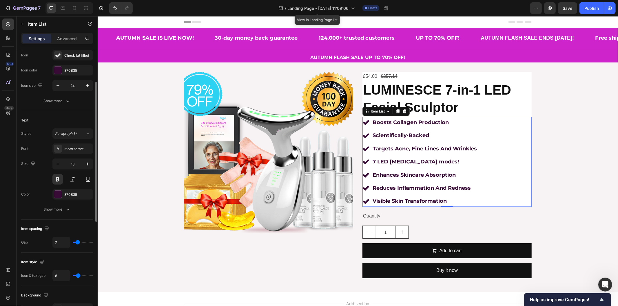
type input "7"
click at [78, 243] on input "range" at bounding box center [83, 242] width 20 height 1
click at [419, 104] on strong "LUMINESCE 7‑in‑1 LED Facial Sculptor" at bounding box center [437, 98] width 148 height 32
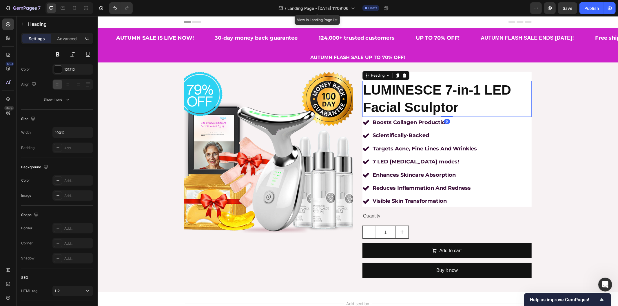
scroll to position [0, 0]
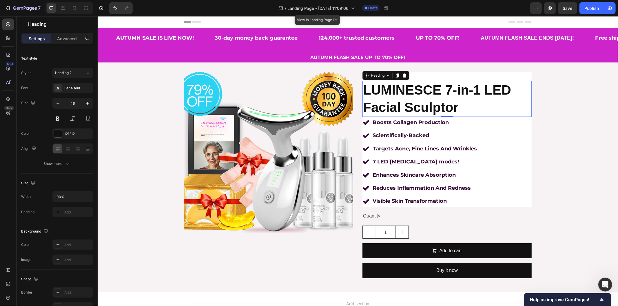
click at [417, 99] on h2 "LUMINESCE 7‑in‑1 LED Facial Sculptor" at bounding box center [446, 99] width 169 height 36
click at [417, 99] on p "LUMINESCE 7‑in‑1 LED Facial Sculptor" at bounding box center [447, 98] width 168 height 35
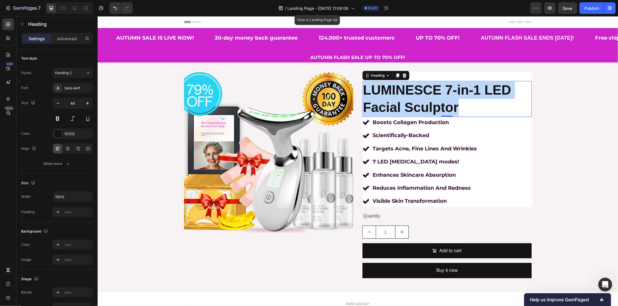
click at [417, 99] on p "LUMINESCE 7‑in‑1 LED Facial Sculptor" at bounding box center [447, 98] width 168 height 35
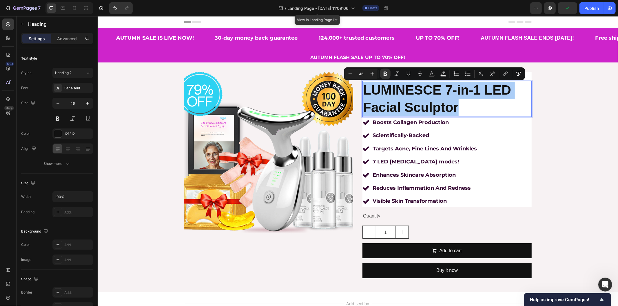
click at [361, 74] on input "46" at bounding box center [361, 73] width 12 height 7
type input "32"
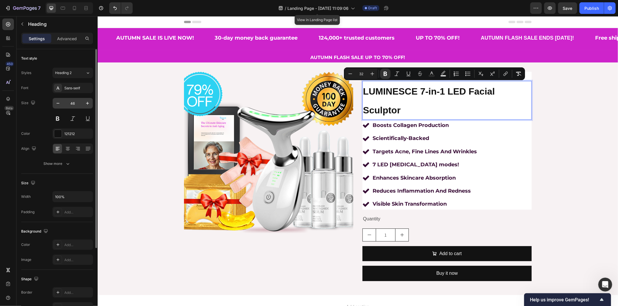
click at [70, 106] on input "46" at bounding box center [72, 103] width 19 height 10
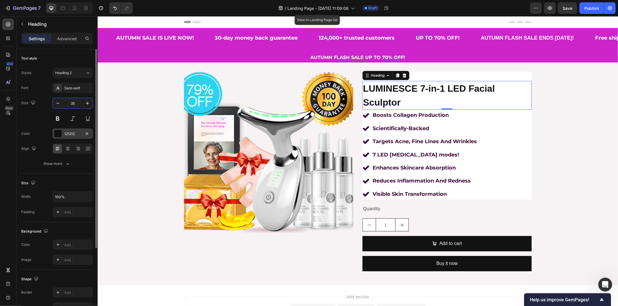
type input "35"
click at [67, 137] on div "121212" at bounding box center [72, 134] width 41 height 10
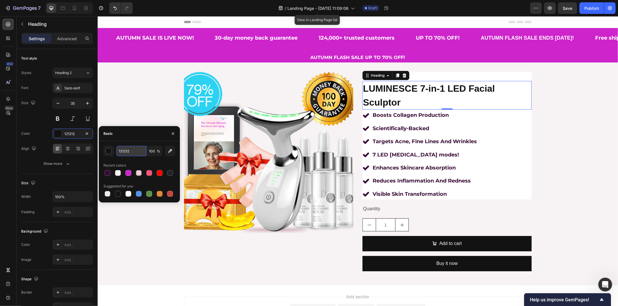
click at [134, 148] on input "121212" at bounding box center [131, 151] width 30 height 10
paste input "370b35"
type input "370b35"
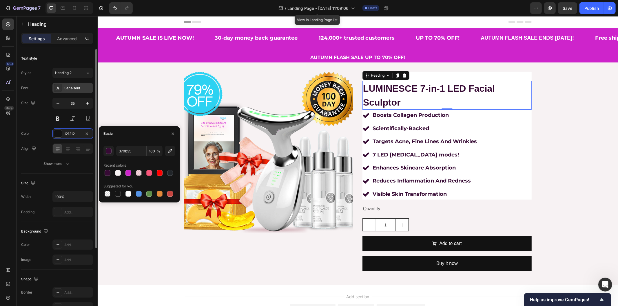
click at [73, 87] on div "Sans-serif" at bounding box center [77, 88] width 27 height 5
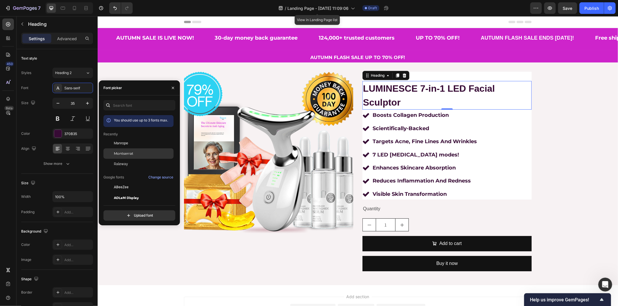
click at [129, 152] on span "Montserrat" at bounding box center [123, 153] width 19 height 5
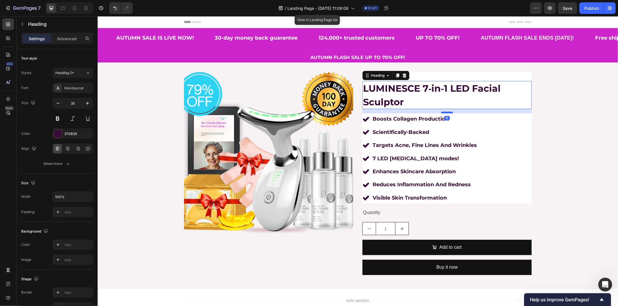
drag, startPoint x: 442, startPoint y: 108, endPoint x: 439, endPoint y: 112, distance: 5.6
click at [441, 112] on div at bounding box center [447, 113] width 12 height 2
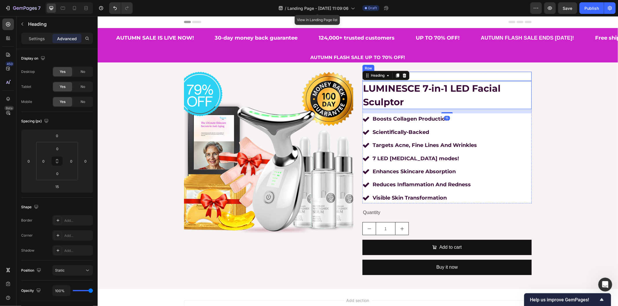
click at [463, 75] on div "£54.00 Product Price Product Price £257.14 Product Price Product Price Row" at bounding box center [446, 77] width 169 height 10
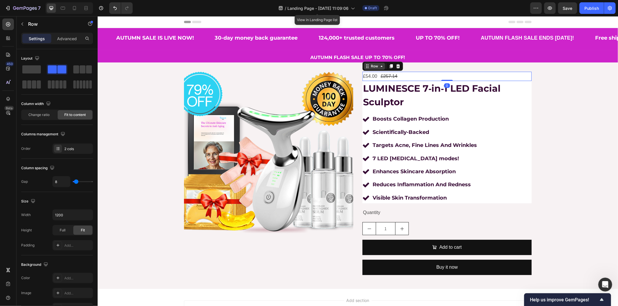
click at [366, 65] on icon at bounding box center [366, 64] width 1 height 1
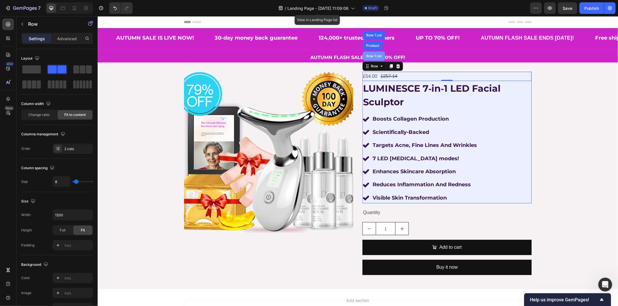
click at [369, 56] on div "Row 1 col" at bounding box center [374, 55] width 18 height 3
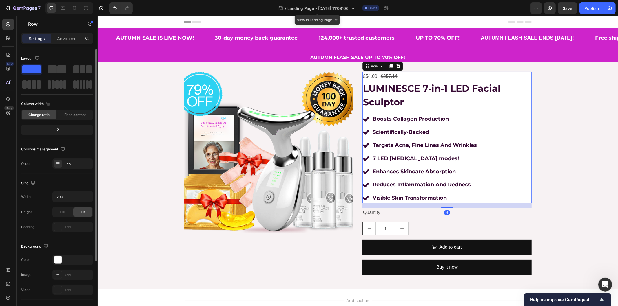
click at [63, 39] on p "Advanced" at bounding box center [67, 39] width 20 height 6
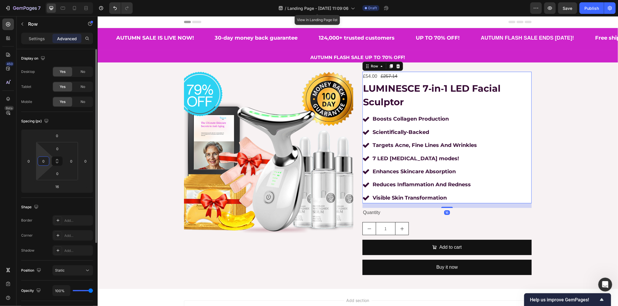
click at [46, 163] on input "0" at bounding box center [43, 161] width 9 height 9
type input "10"
click at [73, 159] on input "0" at bounding box center [71, 161] width 9 height 9
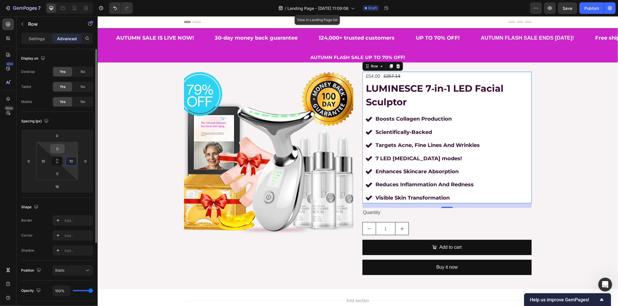
type input "10"
click at [57, 147] on input "0" at bounding box center [58, 149] width 12 height 9
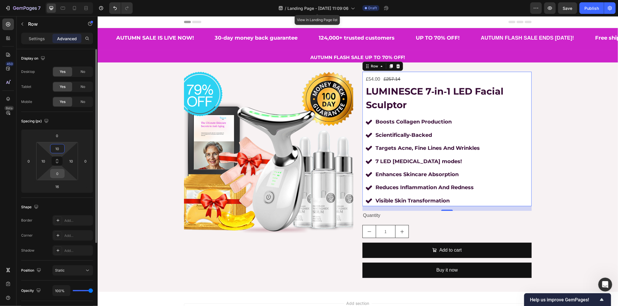
type input "10"
click at [56, 176] on input "0" at bounding box center [58, 173] width 12 height 9
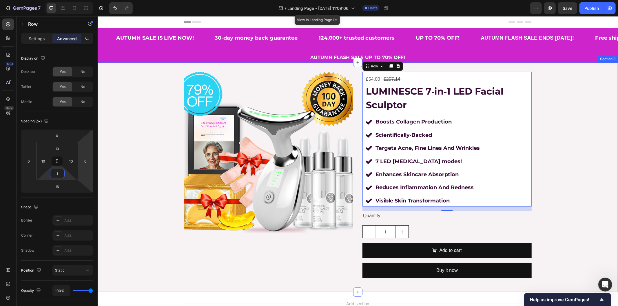
type input "10"
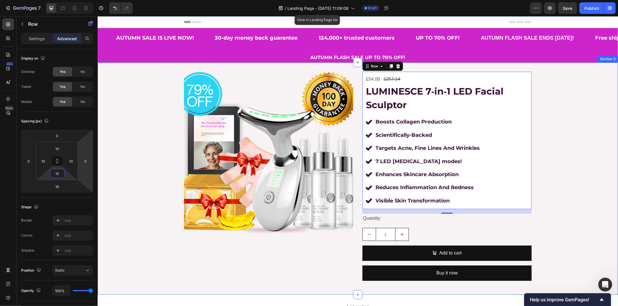
click at [114, 157] on div "Product Images £54.00 Product Price Product Price £257.14 Product Price Product…" at bounding box center [357, 179] width 520 height 214
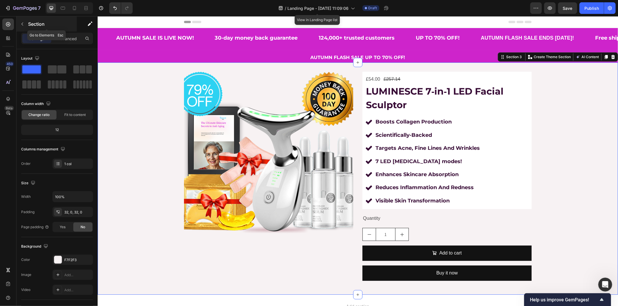
click at [22, 25] on icon "button" at bounding box center [22, 24] width 2 height 3
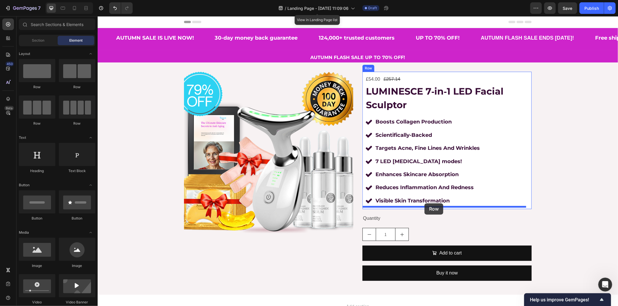
drag, startPoint x: 194, startPoint y: 99, endPoint x: 424, endPoint y: 203, distance: 252.4
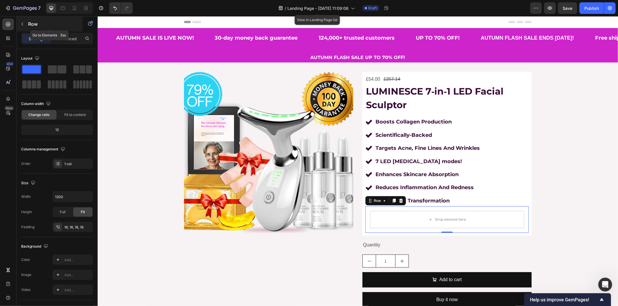
click at [25, 26] on button "button" at bounding box center [22, 23] width 9 height 9
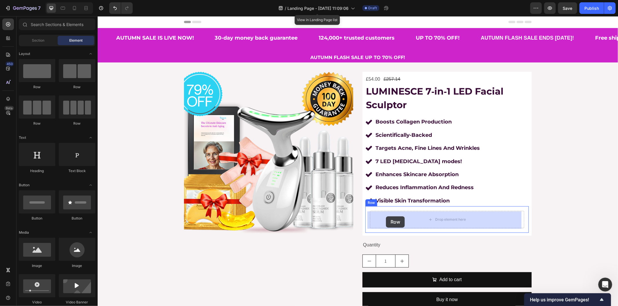
drag, startPoint x: 128, startPoint y: 87, endPoint x: 386, endPoint y: 216, distance: 288.2
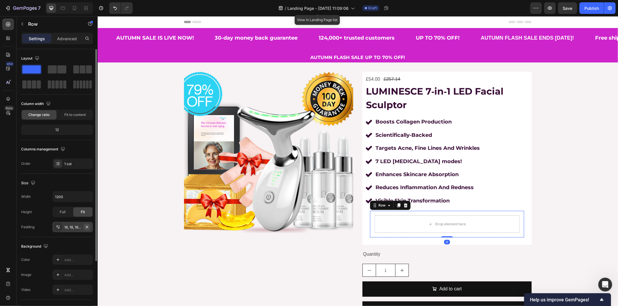
click at [88, 227] on icon "button" at bounding box center [87, 227] width 5 height 5
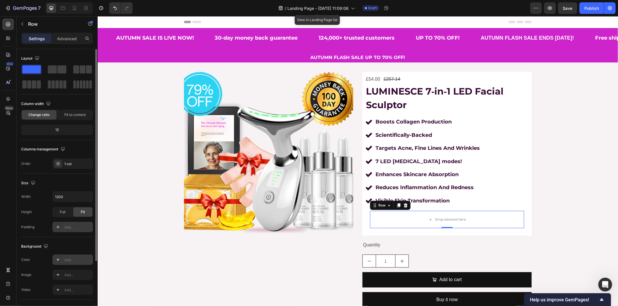
click at [67, 258] on div "Add..." at bounding box center [77, 260] width 27 height 5
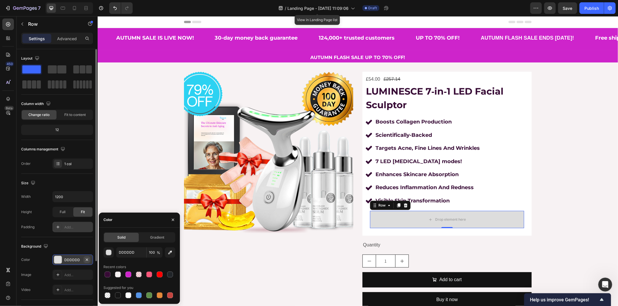
click at [87, 259] on icon "button" at bounding box center [87, 260] width 5 height 5
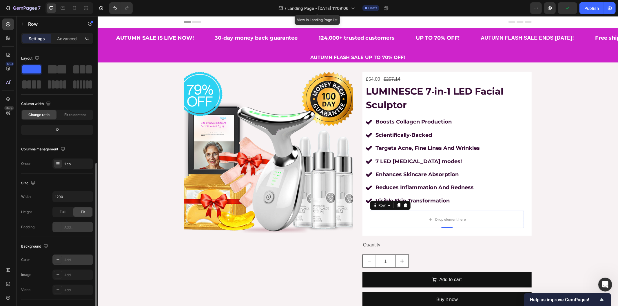
scroll to position [79, 0]
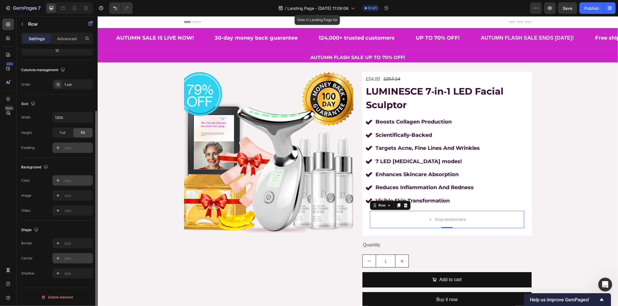
click at [69, 259] on div "Add..." at bounding box center [77, 258] width 27 height 5
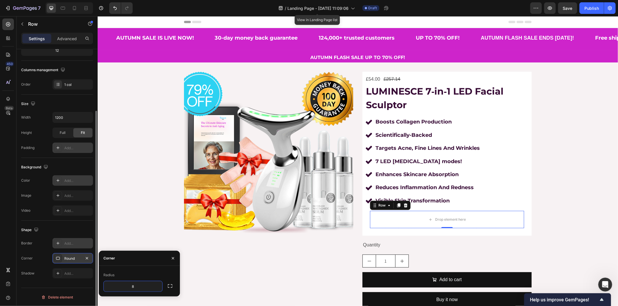
click at [63, 244] on div "Add..." at bounding box center [72, 243] width 41 height 10
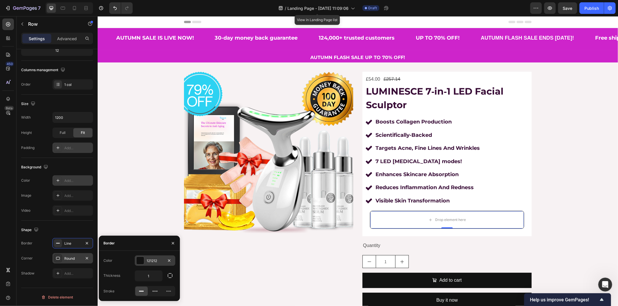
click at [149, 261] on div "121212" at bounding box center [155, 261] width 17 height 5
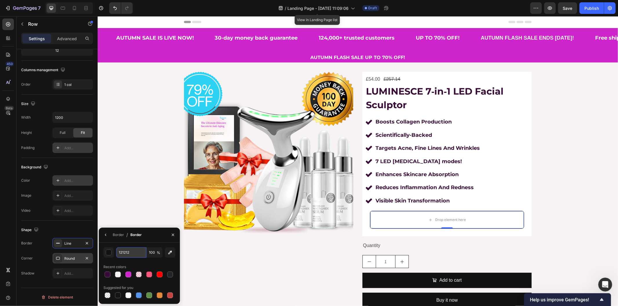
click at [128, 253] on input "121212" at bounding box center [131, 253] width 30 height 10
paste input "FDF3FD"
type input "FDF3FD"
click at [74, 258] on div "Round" at bounding box center [72, 258] width 17 height 5
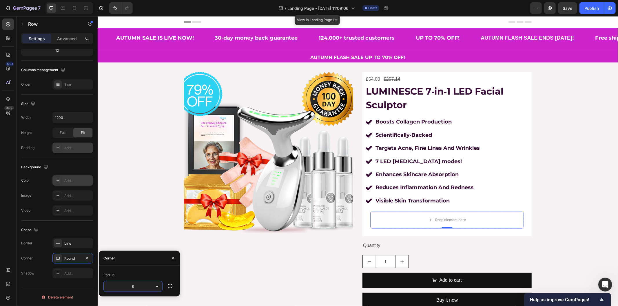
click at [146, 285] on input "8" at bounding box center [133, 287] width 59 height 10
type input "15"
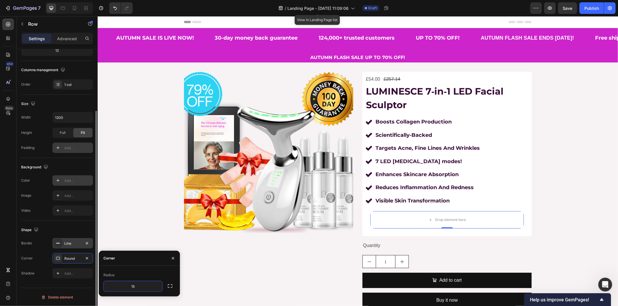
click at [69, 247] on div "Line" at bounding box center [72, 243] width 41 height 10
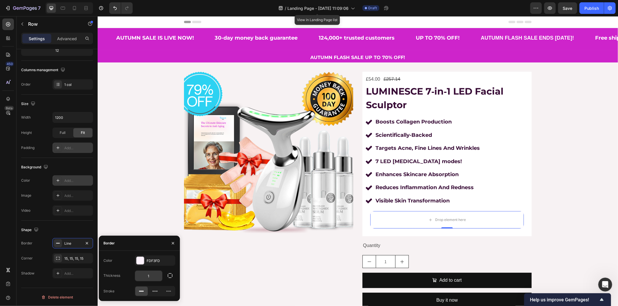
click at [156, 274] on input "1" at bounding box center [148, 276] width 27 height 10
type input "2"
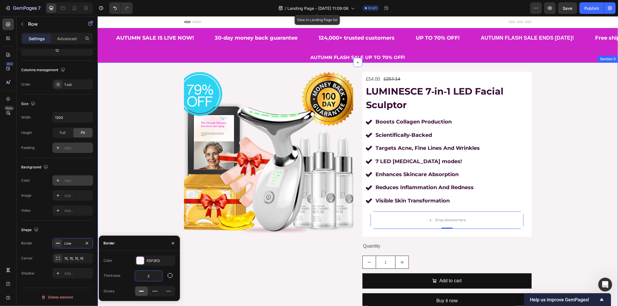
click at [136, 207] on div "Product Images £54.00 Product Price Product Price £257.14 Product Price Product…" at bounding box center [357, 193] width 520 height 242
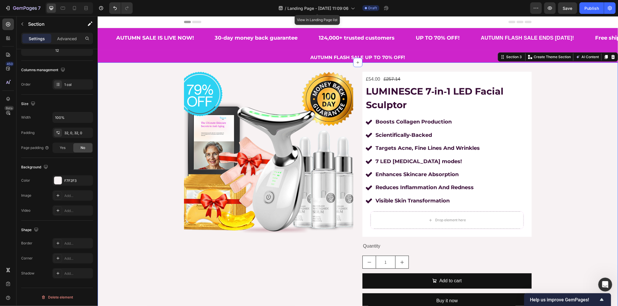
scroll to position [0, 0]
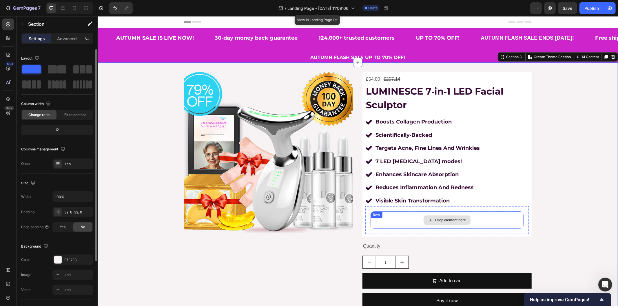
click at [396, 218] on div "Drop element here Row" at bounding box center [447, 220] width 154 height 19
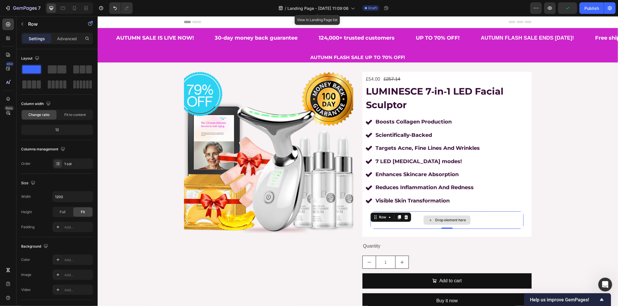
click at [412, 226] on div "Drop element here" at bounding box center [446, 219] width 153 height 17
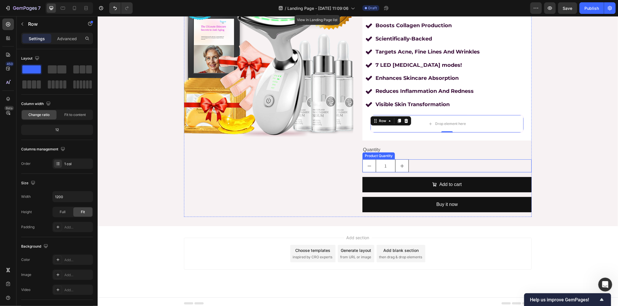
click at [419, 167] on div "1" at bounding box center [446, 165] width 169 height 13
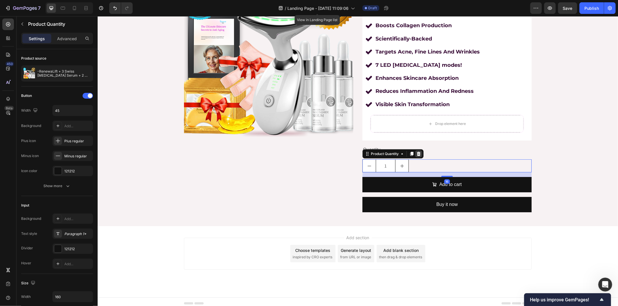
click at [417, 154] on icon at bounding box center [419, 154] width 4 height 4
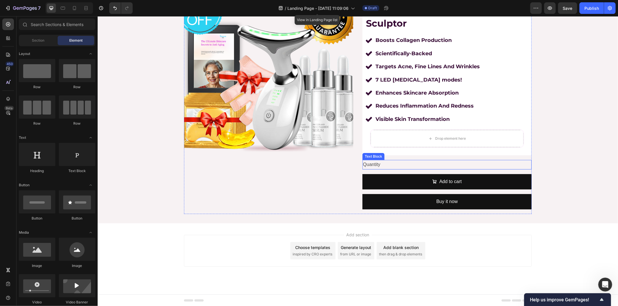
click at [384, 165] on div "Quantity" at bounding box center [446, 165] width 169 height 10
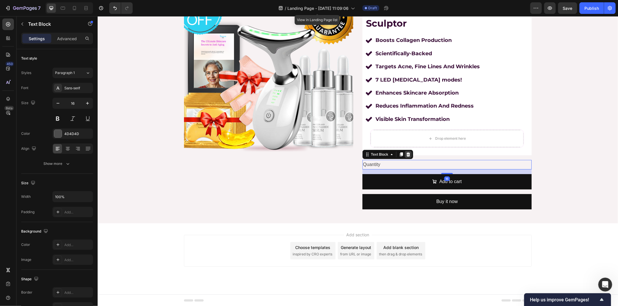
click at [406, 154] on icon at bounding box center [408, 154] width 4 height 4
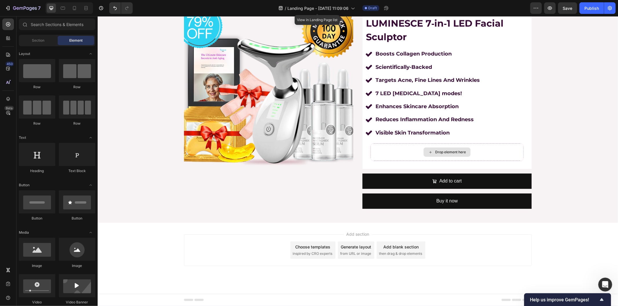
scroll to position [68, 0]
click at [50, 25] on input "text" at bounding box center [57, 25] width 76 height 12
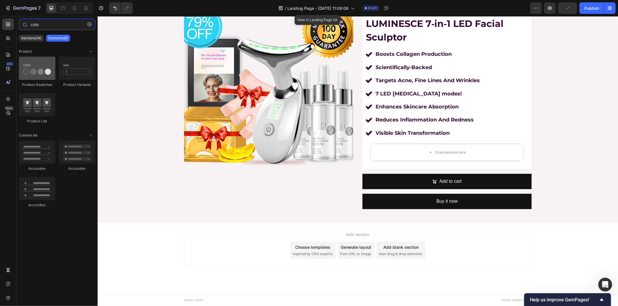
type input "colo"
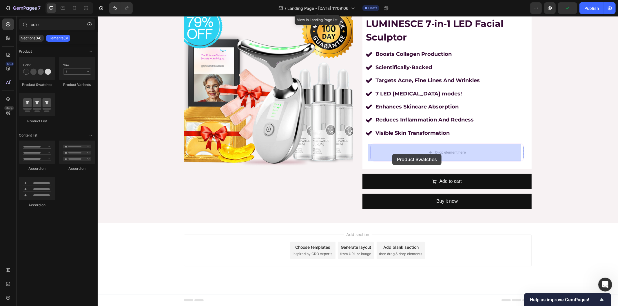
drag, startPoint x: 139, startPoint y: 80, endPoint x: 394, endPoint y: 154, distance: 265.6
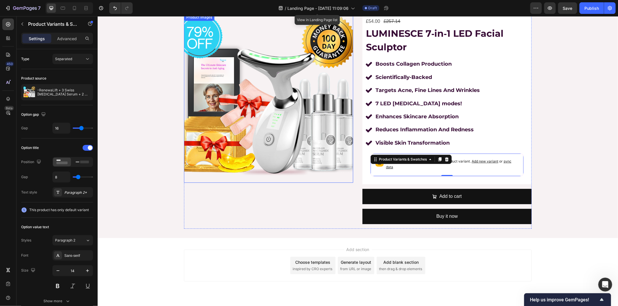
scroll to position [0, 0]
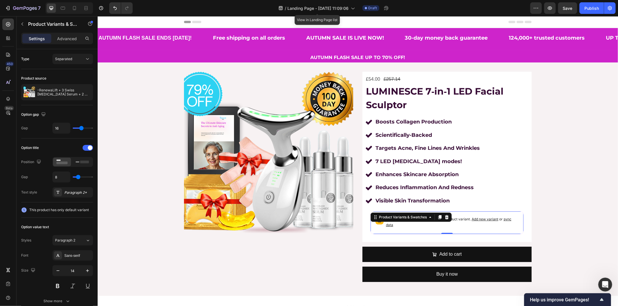
click at [495, 221] on span "Add new variant" at bounding box center [484, 219] width 27 height 4
click at [485, 223] on p "Setup options like colors, sizes with product variant. Add new variant or sync …" at bounding box center [452, 222] width 133 height 12
click at [445, 216] on icon at bounding box center [447, 217] width 4 height 4
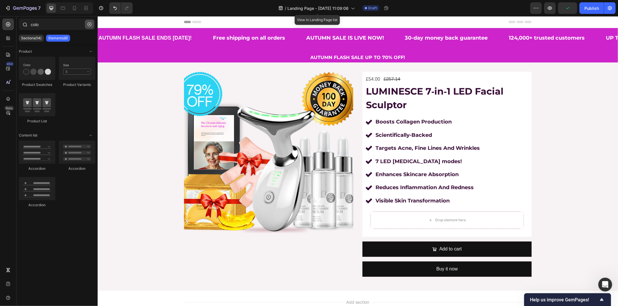
click at [92, 23] on button "button" at bounding box center [89, 24] width 9 height 9
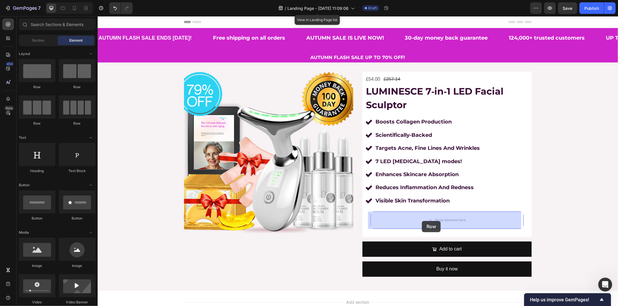
drag, startPoint x: 152, startPoint y: 95, endPoint x: 421, endPoint y: 221, distance: 297.8
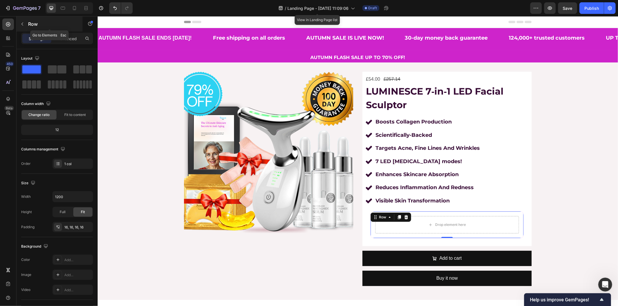
click at [23, 23] on icon "button" at bounding box center [22, 24] width 5 height 5
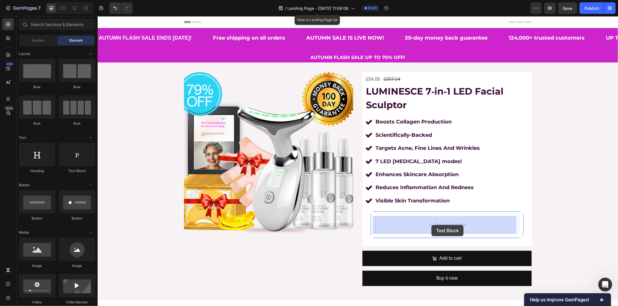
drag, startPoint x: 157, startPoint y: 161, endPoint x: 431, endPoint y: 225, distance: 281.3
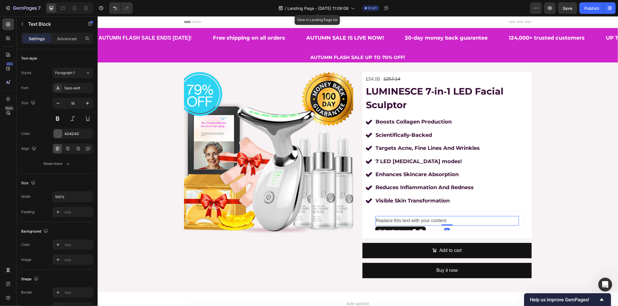
click at [391, 219] on div "Replace this text with your content" at bounding box center [447, 221] width 144 height 10
click at [391, 219] on p "Replace this text with your content" at bounding box center [446, 221] width 143 height 8
click at [375, 220] on p "color:" at bounding box center [446, 221] width 143 height 8
click at [409, 222] on p "Color:" at bounding box center [446, 221] width 143 height 8
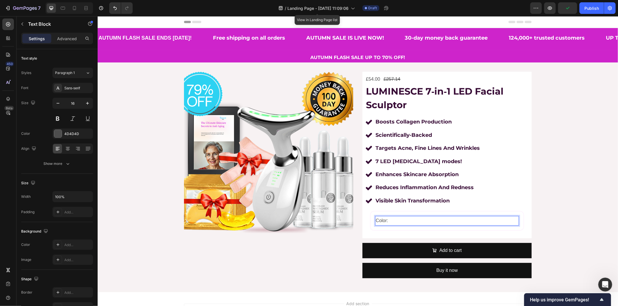
click at [402, 220] on p "Color:" at bounding box center [446, 221] width 143 height 8
click at [317, 250] on div "Product Images" at bounding box center [268, 177] width 169 height 211
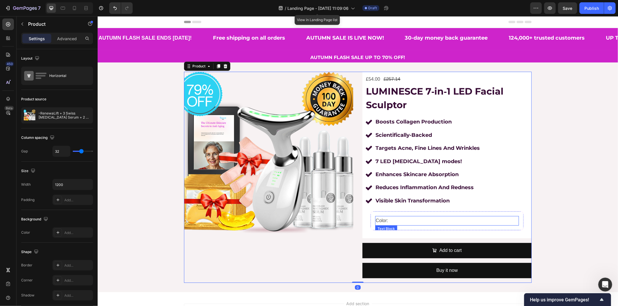
click at [412, 220] on p "Color:" at bounding box center [446, 221] width 143 height 8
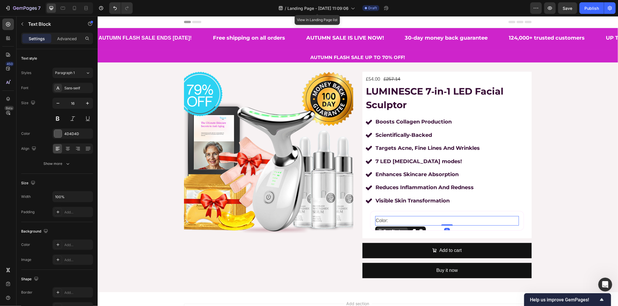
click at [377, 229] on icon at bounding box center [379, 231] width 5 height 5
click at [379, 230] on icon at bounding box center [379, 229] width 1 height 1
click at [377, 230] on icon at bounding box center [379, 231] width 5 height 5
click at [23, 25] on icon "button" at bounding box center [22, 24] width 5 height 5
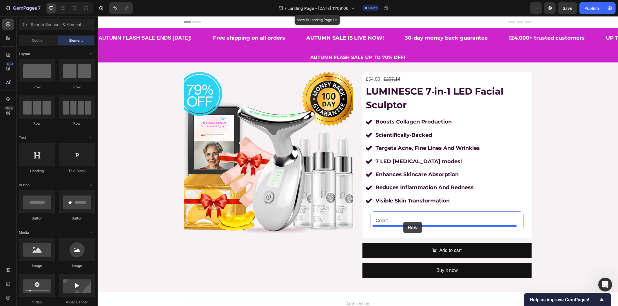
drag, startPoint x: 138, startPoint y: 93, endPoint x: 403, endPoint y: 222, distance: 294.7
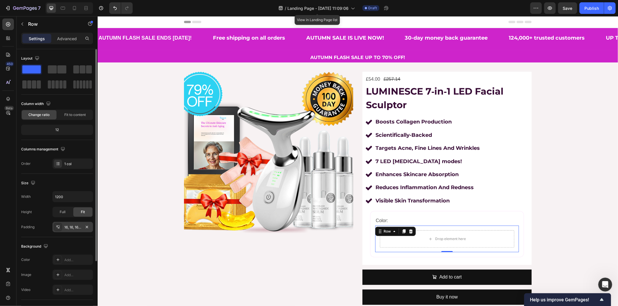
drag, startPoint x: 86, startPoint y: 225, endPoint x: 89, endPoint y: 224, distance: 2.9
click at [86, 225] on icon "button" at bounding box center [87, 227] width 5 height 5
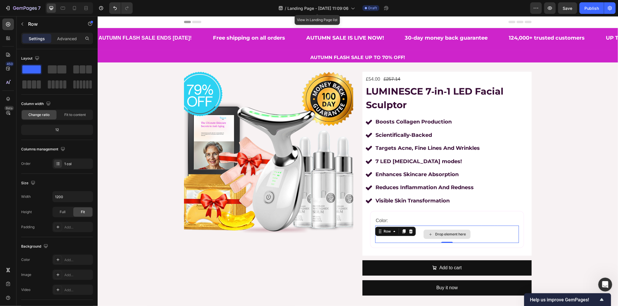
click at [377, 241] on div "Drop element here" at bounding box center [447, 234] width 144 height 17
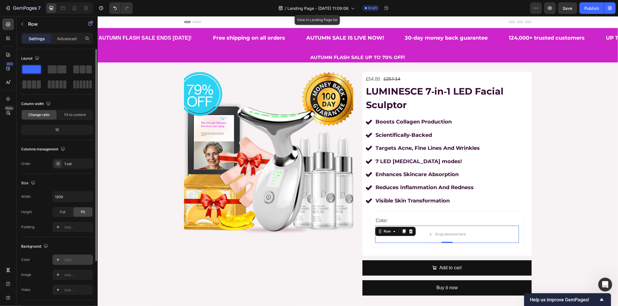
click at [59, 258] on icon at bounding box center [58, 260] width 5 height 5
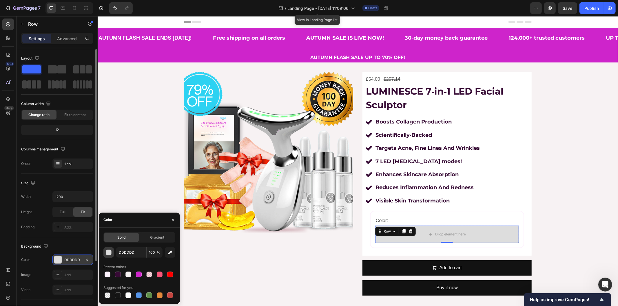
click at [113, 253] on button "button" at bounding box center [108, 253] width 10 height 10
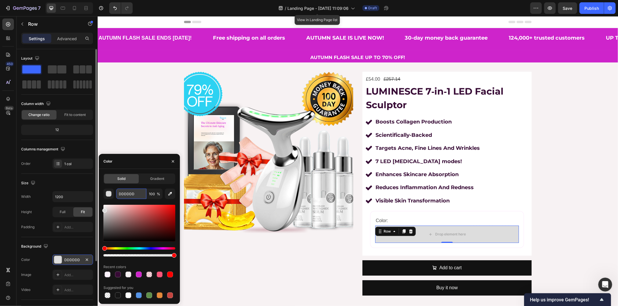
click at [123, 193] on input "DDDDDD" at bounding box center [131, 194] width 30 height 10
paste input "FDF6F"
type input "FDF6FD"
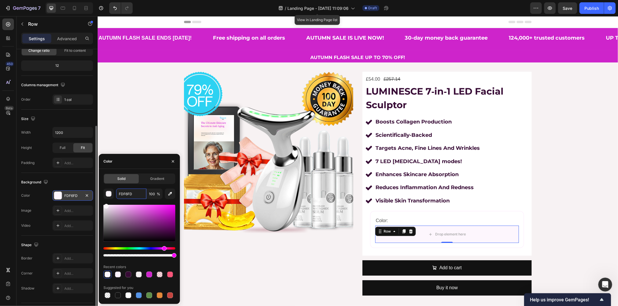
scroll to position [79, 0]
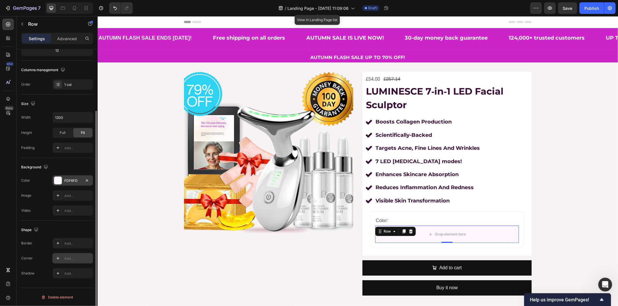
click at [67, 258] on div "Add..." at bounding box center [77, 258] width 27 height 5
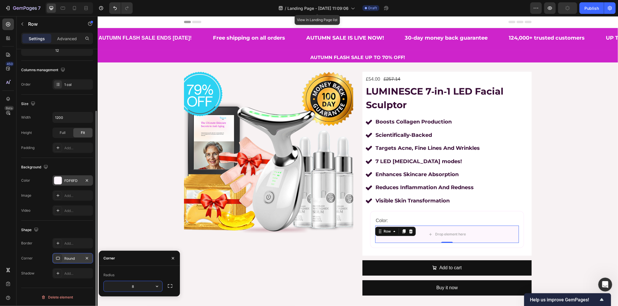
click at [131, 286] on input "8" at bounding box center [133, 287] width 59 height 10
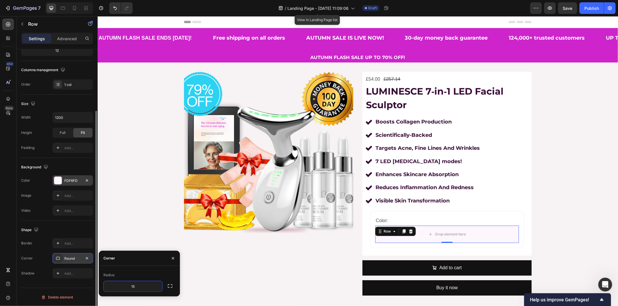
type input "15"
click at [28, 25] on p "Row" at bounding box center [52, 24] width 49 height 7
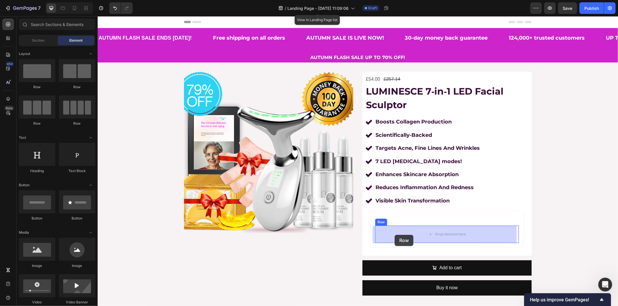
drag, startPoint x: 170, startPoint y: 89, endPoint x: 394, endPoint y: 235, distance: 267.2
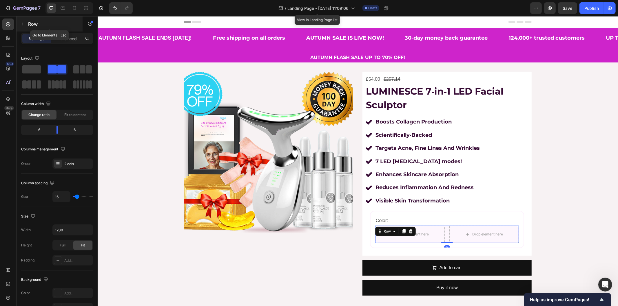
click at [21, 23] on icon "button" at bounding box center [22, 24] width 5 height 5
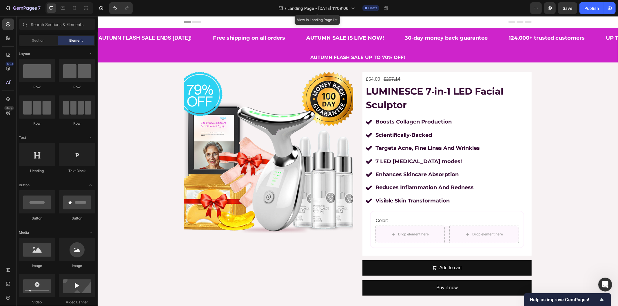
click at [80, 265] on div "Image" at bounding box center [77, 266] width 36 height 5
drag, startPoint x: 181, startPoint y: 267, endPoint x: 422, endPoint y: 234, distance: 242.7
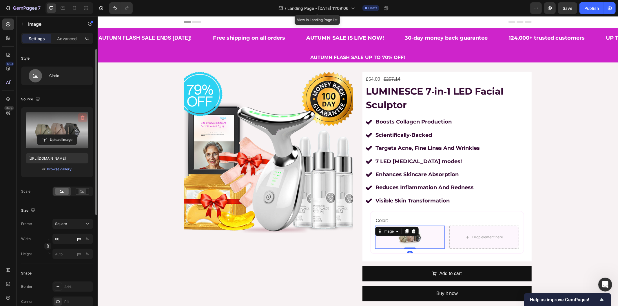
click at [82, 116] on icon "button" at bounding box center [83, 118] width 6 height 6
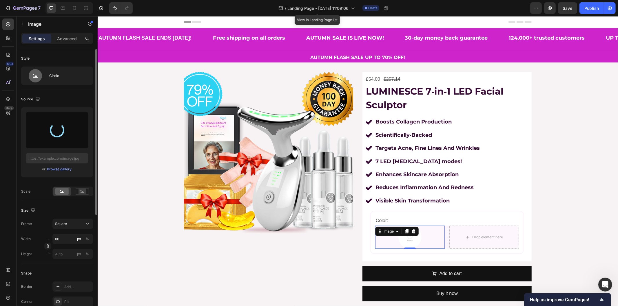
type input "https://cdn.shopify.com/s/files/1/0610/5903/9291/files/gempages_565293778965889…"
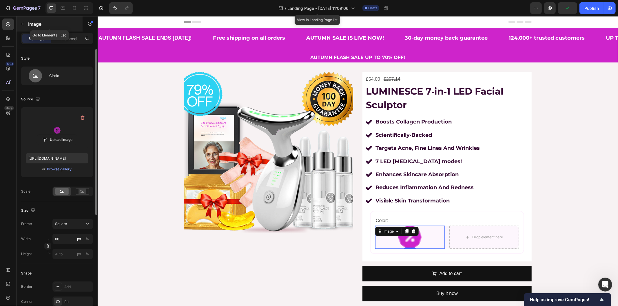
click at [26, 25] on button "button" at bounding box center [22, 23] width 9 height 9
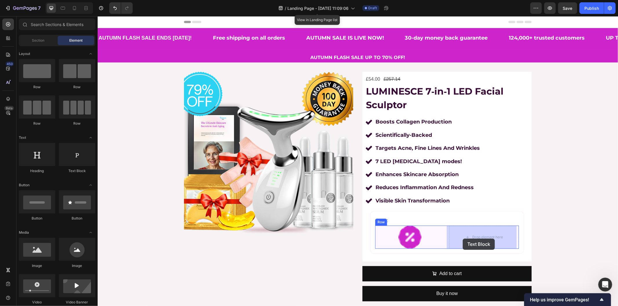
drag, startPoint x: 191, startPoint y: 178, endPoint x: 462, endPoint y: 239, distance: 278.5
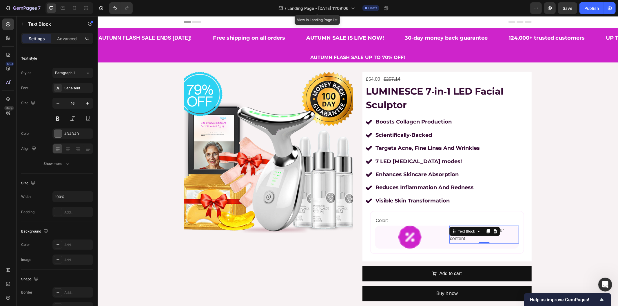
click at [463, 238] on div "Replace this text with your content" at bounding box center [484, 235] width 70 height 18
click at [463, 238] on p "Replace this text with your content" at bounding box center [484, 234] width 68 height 17
click at [443, 242] on div "Image USE CODE SKIN10 FOR EXTRA 10% OFF (At Checkout) Text Block 0 Row" at bounding box center [447, 237] width 144 height 23
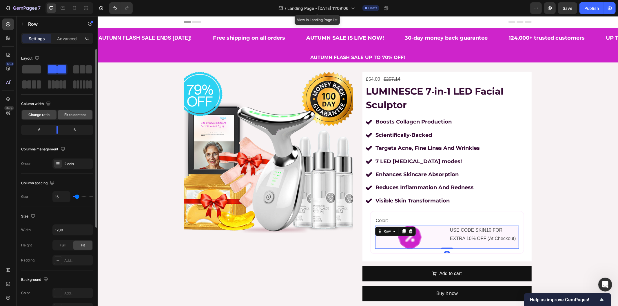
click at [71, 112] on div "Fit to content" at bounding box center [75, 114] width 35 height 9
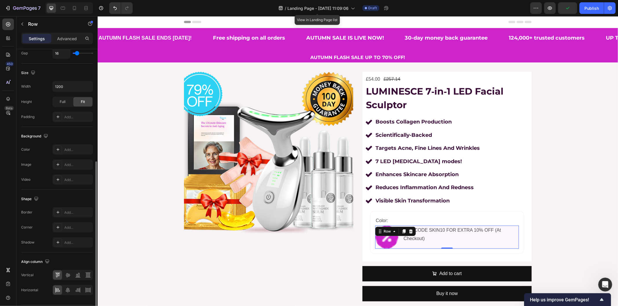
scroll to position [146, 0]
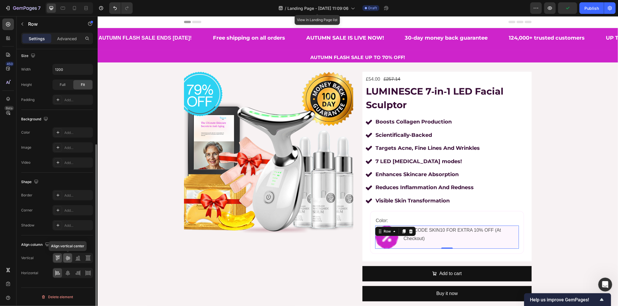
click at [67, 258] on icon at bounding box center [68, 258] width 6 height 6
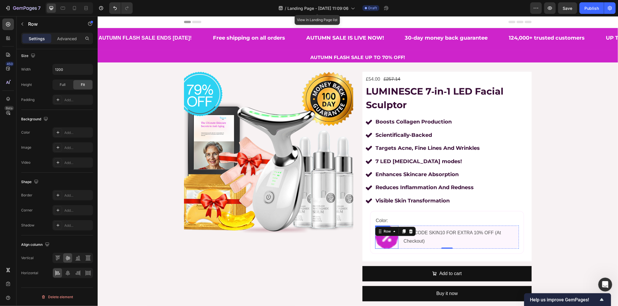
drag, startPoint x: 378, startPoint y: 239, endPoint x: 357, endPoint y: 241, distance: 21.8
click at [379, 239] on img at bounding box center [386, 237] width 23 height 23
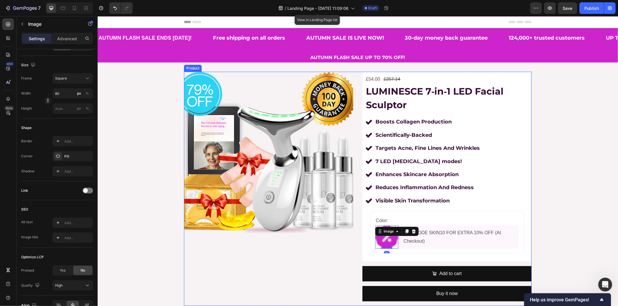
scroll to position [0, 0]
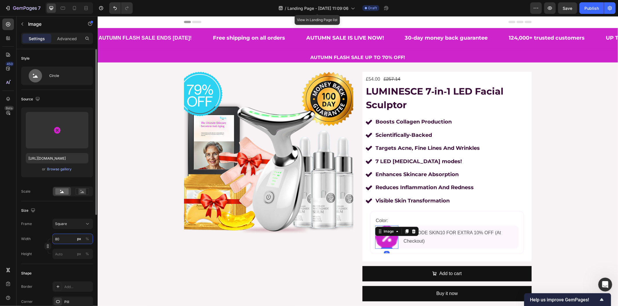
click at [68, 242] on input "80" at bounding box center [72, 239] width 41 height 10
type input "4"
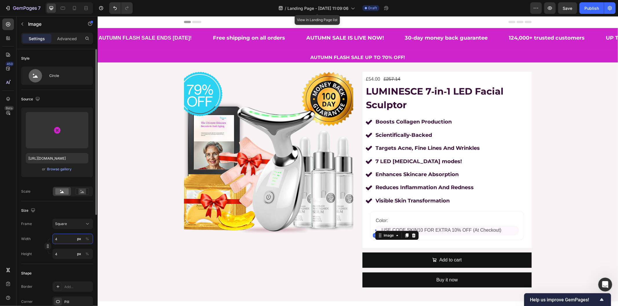
type input "40"
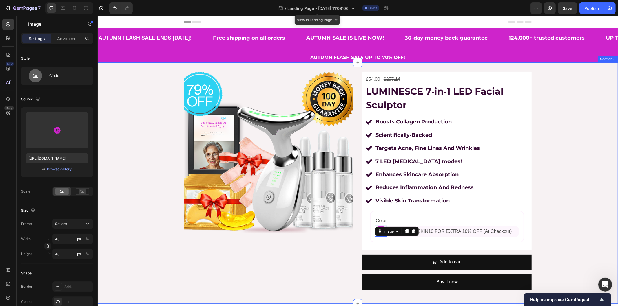
click at [152, 238] on div "Product Images £54.00 Product Price Product Price £257.14 Product Price Product…" at bounding box center [357, 183] width 520 height 223
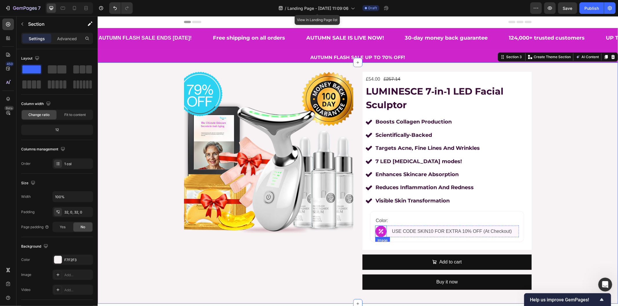
click at [379, 233] on img at bounding box center [381, 232] width 12 height 12
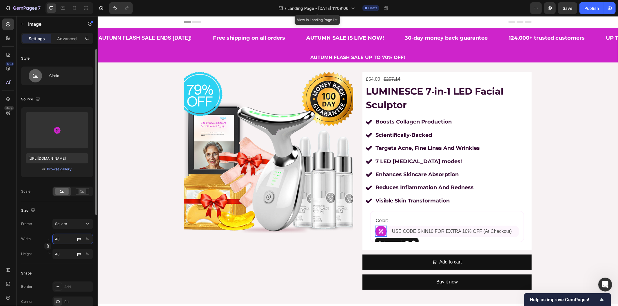
click at [63, 237] on input "40" at bounding box center [72, 239] width 41 height 10
type input "2"
type input "25"
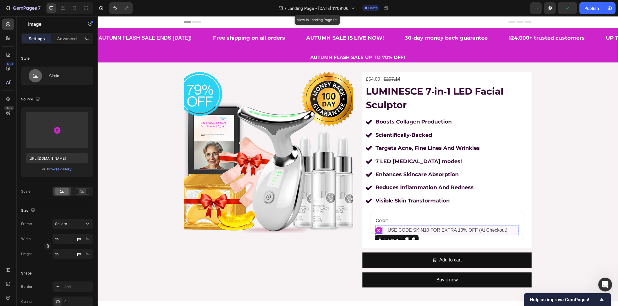
click at [510, 231] on div "Image 0 USE CODE SKIN10 FOR EXTRA 10% OFF (At Checkout) Text Block Row" at bounding box center [447, 231] width 144 height 10
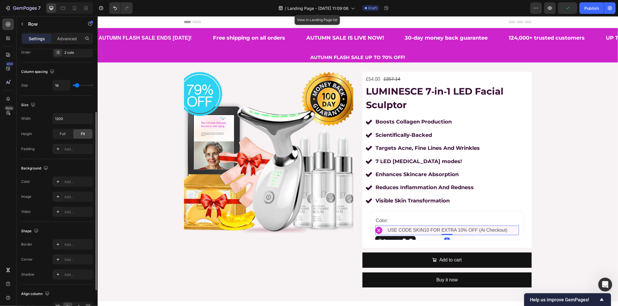
scroll to position [146, 0]
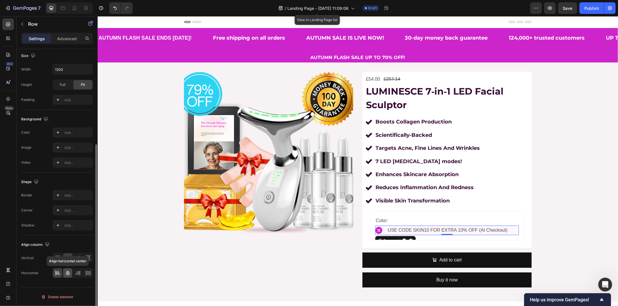
click at [70, 270] on div at bounding box center [67, 273] width 9 height 9
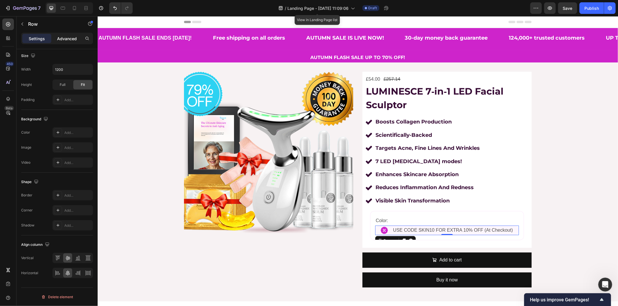
click at [71, 42] on div "Advanced" at bounding box center [66, 38] width 29 height 9
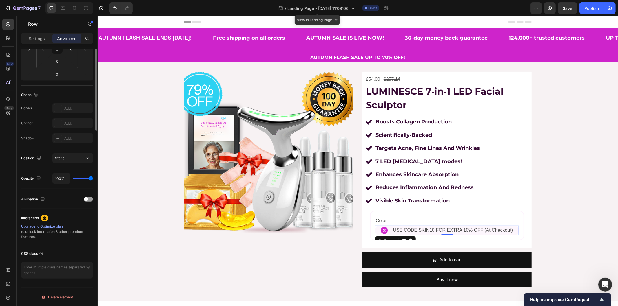
scroll to position [0, 0]
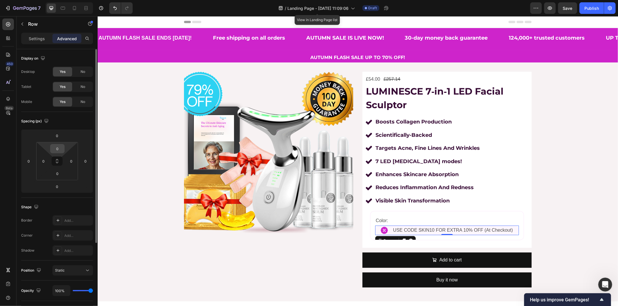
click at [56, 148] on input "0" at bounding box center [58, 149] width 12 height 9
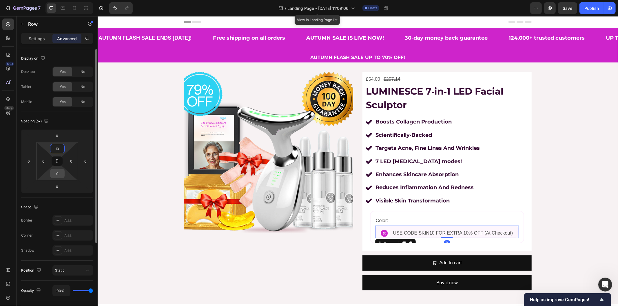
type input "10"
click at [57, 170] on input "0" at bounding box center [58, 173] width 12 height 9
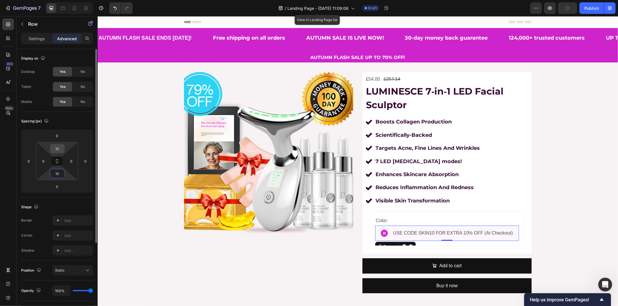
type input "10"
click at [60, 149] on input "10" at bounding box center [58, 149] width 12 height 9
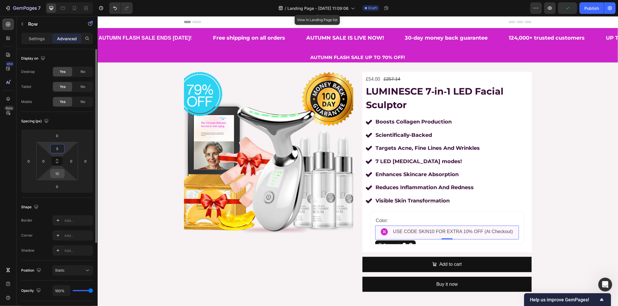
type input "5"
click at [56, 175] on input "10" at bounding box center [58, 173] width 12 height 9
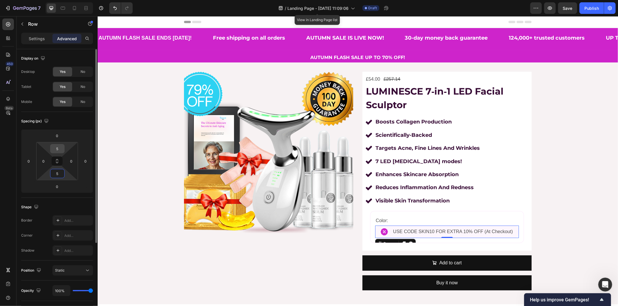
type input "5"
click at [56, 150] on input "5" at bounding box center [58, 149] width 12 height 9
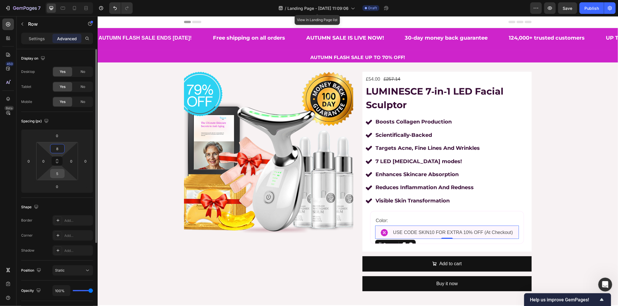
type input "8"
click at [57, 175] on input "5" at bounding box center [58, 173] width 12 height 9
type input "8"
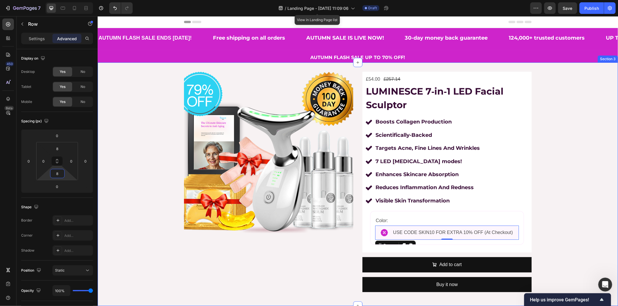
click at [107, 172] on div "Product Images £54.00 Product Price Product Price £257.14 Product Price Product…" at bounding box center [357, 185] width 520 height 226
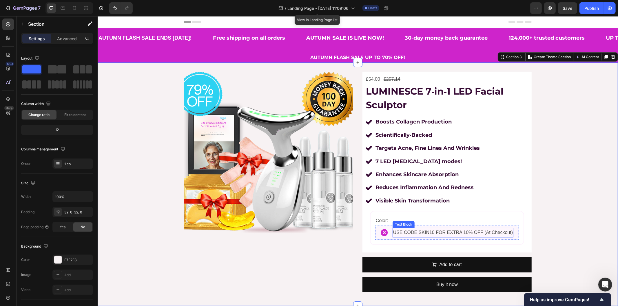
click at [422, 233] on p "USE CODE SKIN10 FOR EXTRA 10% OFF (At Checkout)" at bounding box center [453, 233] width 120 height 8
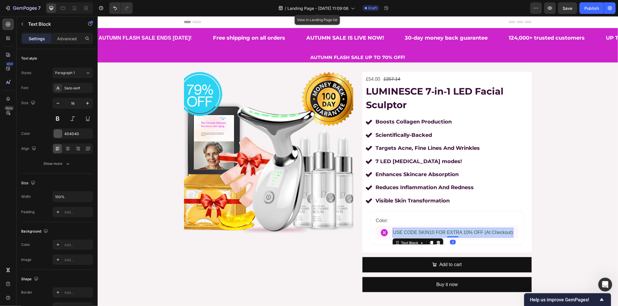
click at [422, 233] on p "USE CODE SKIN10 FOR EXTRA 10% OFF (At Checkout)" at bounding box center [453, 233] width 120 height 8
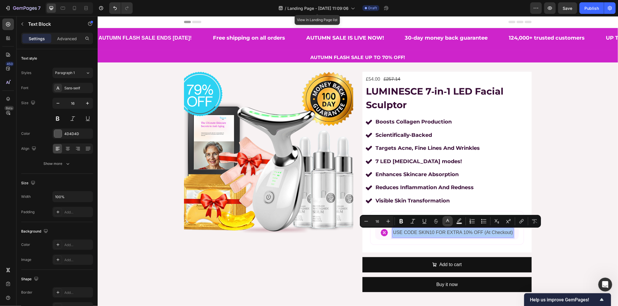
click at [450, 224] on button "Text Color" at bounding box center [447, 221] width 10 height 10
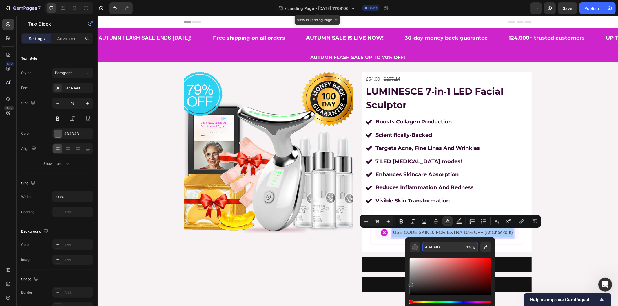
click at [429, 248] on input "4D4D4D" at bounding box center [443, 247] width 42 height 10
paste input "370b35"
type input "370B35"
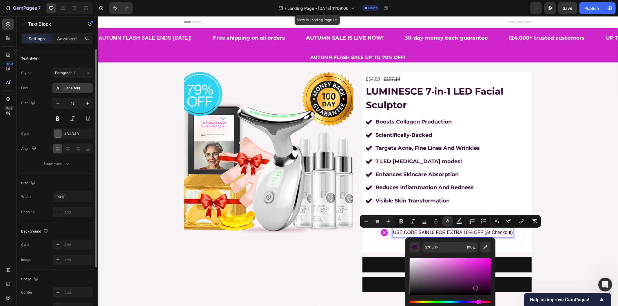
click at [78, 87] on div "Sans-serif" at bounding box center [77, 88] width 27 height 5
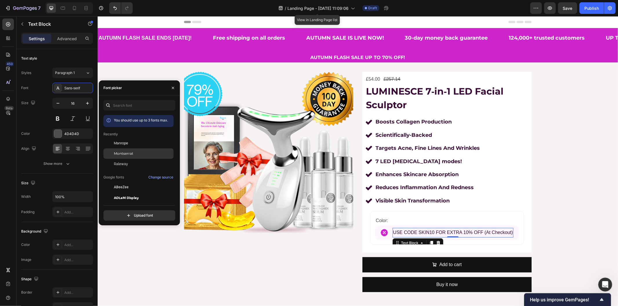
click at [129, 152] on span "Montserrat" at bounding box center [123, 153] width 19 height 5
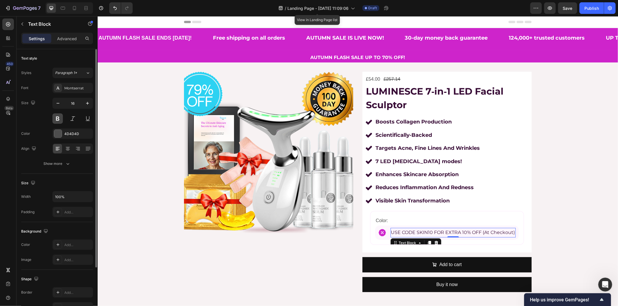
click at [59, 120] on button at bounding box center [57, 119] width 10 height 10
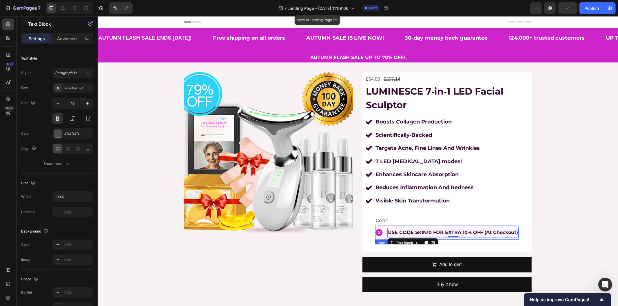
click at [383, 236] on div "Image USE CODE SKIN10 FOR EXTRA 10% OFF (At Checkout) Text Block 0 Row" at bounding box center [447, 233] width 144 height 14
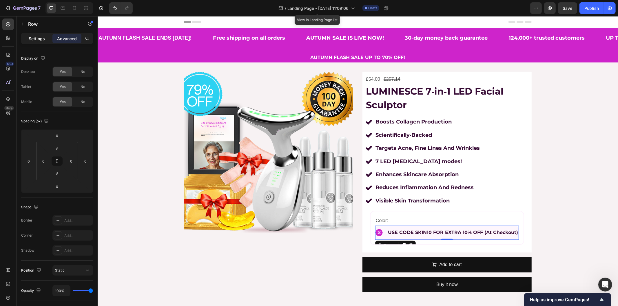
click at [29, 35] on div "Settings" at bounding box center [36, 38] width 29 height 9
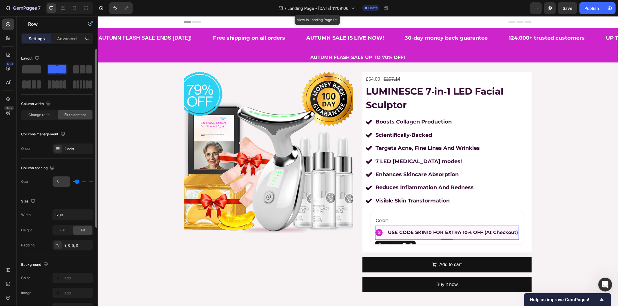
click at [62, 180] on input "16" at bounding box center [61, 182] width 17 height 10
type input "1"
type input "10"
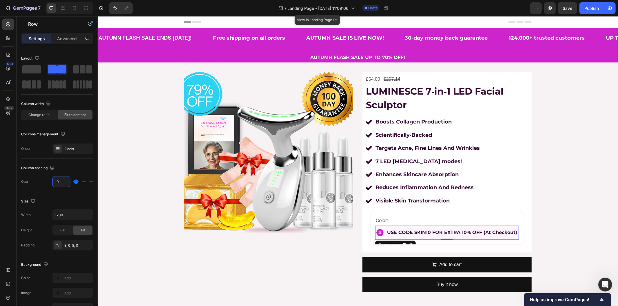
type input "10"
click at [196, 46] on div "AUTUMN FLASH SALE ENDS TODAY! Text Block Free shipping on all orders Text Block…" at bounding box center [357, 40] width 520 height 19
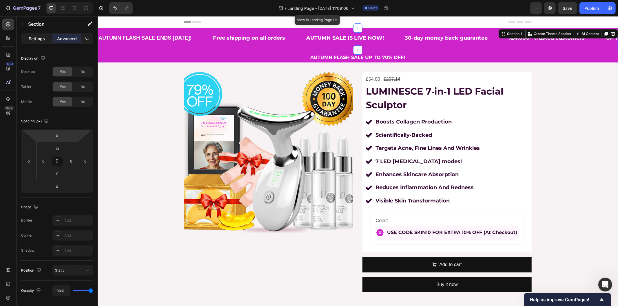
click at [35, 36] on p "Settings" at bounding box center [37, 39] width 16 height 6
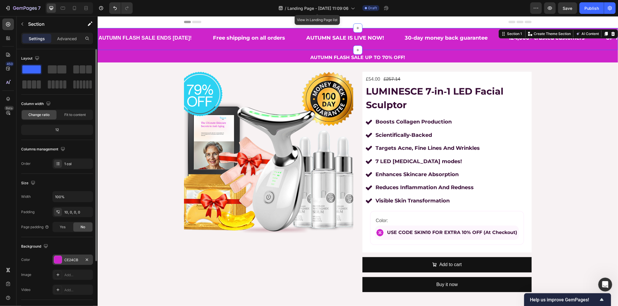
click at [68, 260] on div "CE24CB" at bounding box center [72, 260] width 17 height 5
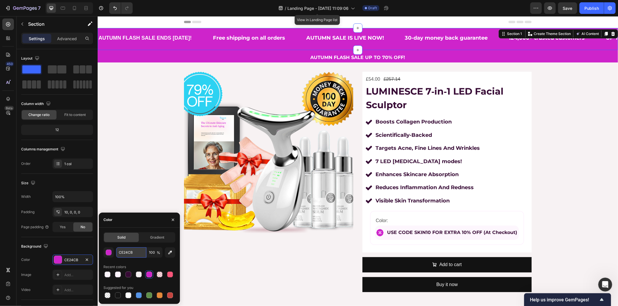
click at [131, 253] on input "CE24CB" at bounding box center [131, 253] width 30 height 10
click at [422, 231] on span "USE CODE SKIN10 FOR EXTRA 10% OFF (At Checkout)" at bounding box center [452, 233] width 130 height 6
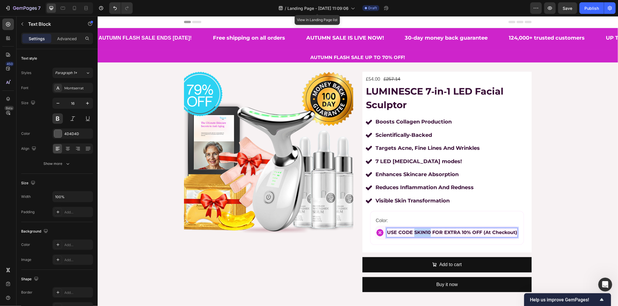
drag, startPoint x: 427, startPoint y: 232, endPoint x: 412, endPoint y: 232, distance: 14.5
click at [412, 232] on span "USE CODE SKIN10 FOR EXTRA 10% OFF (At Checkout)" at bounding box center [452, 233] width 130 height 6
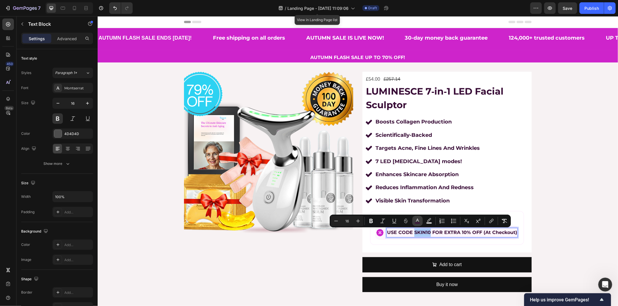
click at [417, 220] on icon "Editor contextual toolbar" at bounding box center [417, 221] width 6 height 6
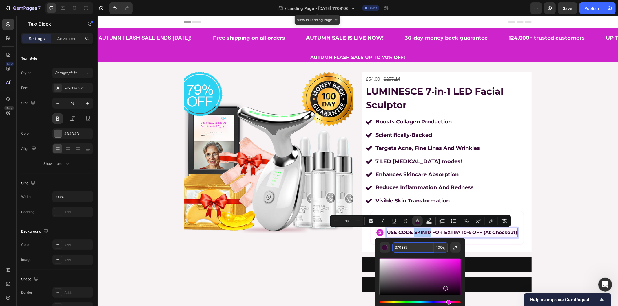
click at [407, 246] on input "370B35" at bounding box center [413, 248] width 42 height 10
paste input "CE24CB"
type input "CE24CB"
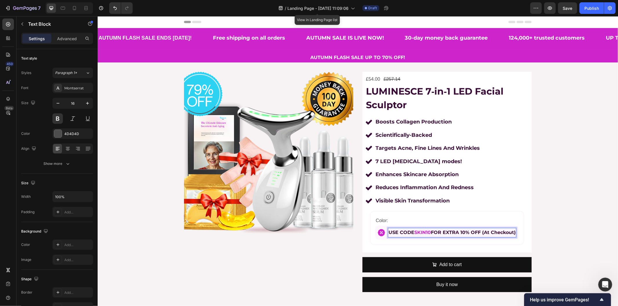
click at [457, 231] on span "FOR EXTRA 10% OFF (At Checkout)" at bounding box center [472, 233] width 85 height 6
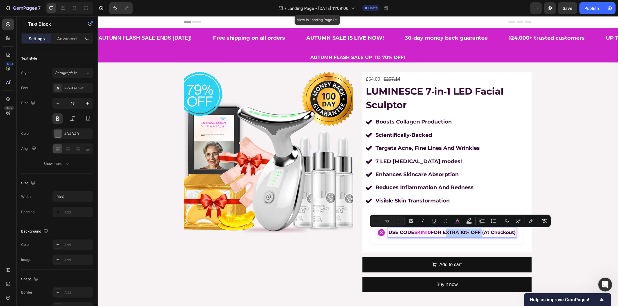
drag, startPoint x: 440, startPoint y: 232, endPoint x: 478, endPoint y: 235, distance: 38.3
click at [478, 235] on span "FOR EXTRA 10% OFF (At Checkout)" at bounding box center [472, 233] width 85 height 6
drag, startPoint x: 457, startPoint y: 221, endPoint x: 455, endPoint y: 225, distance: 4.7
click at [458, 221] on icon "Editor contextual toolbar" at bounding box center [457, 221] width 6 height 6
type input "370B35"
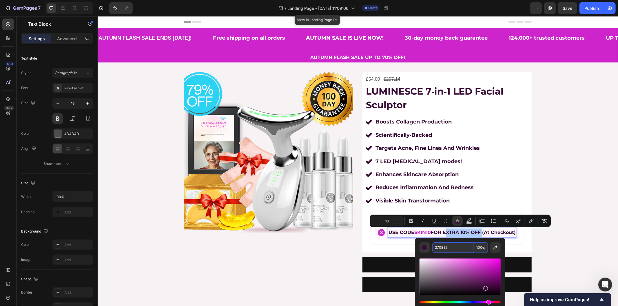
click at [439, 249] on input "370B35" at bounding box center [453, 248] width 42 height 10
paste input "CE24CB"
type input "CE24CB"
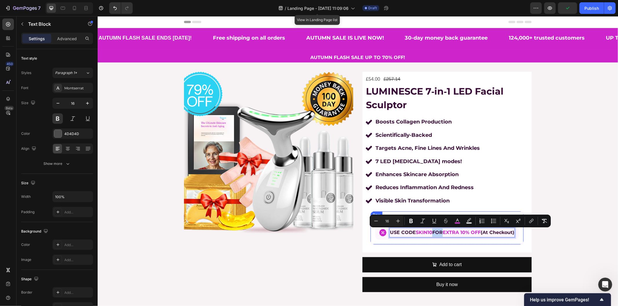
click at [436, 242] on div "Color: Text Block Image USE CODE SKIN10 FOR EXTRA 10% OFF (At Checkout) Text Bl…" at bounding box center [446, 227] width 153 height 33
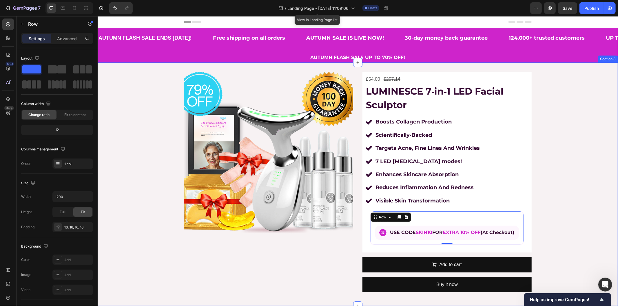
click at [558, 223] on div "Product Images £54.00 Product Price Product Price £257.14 Product Price Product…" at bounding box center [357, 185] width 520 height 226
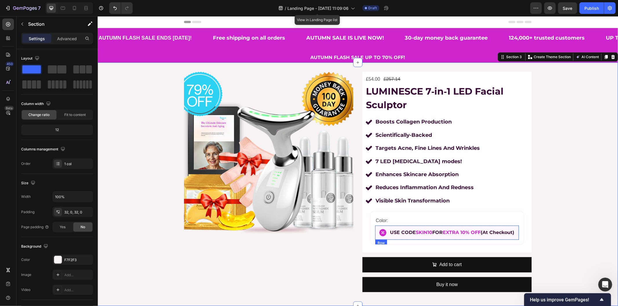
click at [380, 238] on div "Image" at bounding box center [382, 233] width 7 height 10
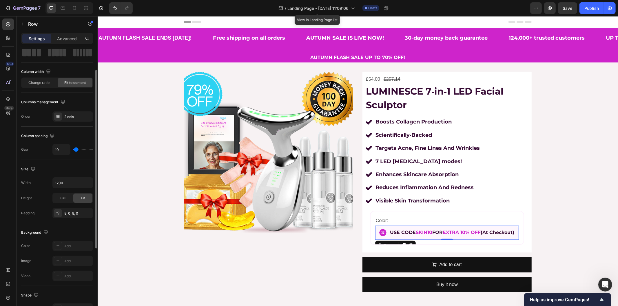
scroll to position [96, 0]
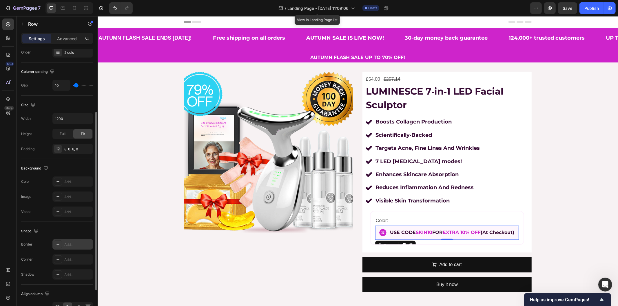
click at [67, 246] on div "Add..." at bounding box center [77, 244] width 27 height 5
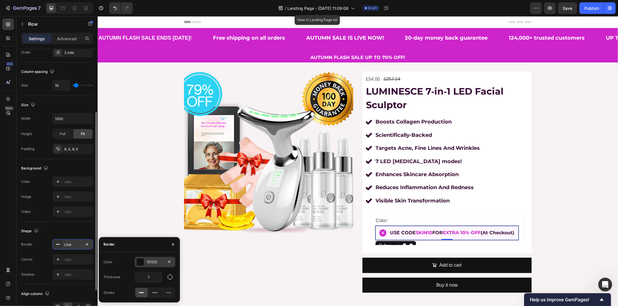
click at [154, 265] on div "121212" at bounding box center [155, 262] width 41 height 10
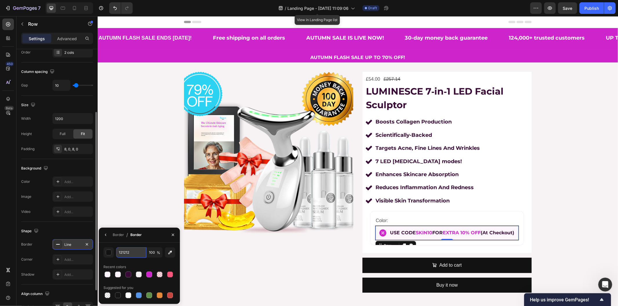
click at [128, 254] on input "121212" at bounding box center [131, 253] width 30 height 10
paste input "F5ECF5"
type input "F5ECF5"
click at [118, 233] on div "Border" at bounding box center [118, 235] width 11 height 5
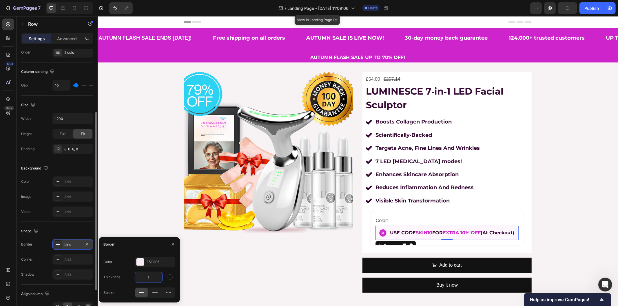
click at [149, 277] on input "1" at bounding box center [148, 278] width 27 height 10
type input "4"
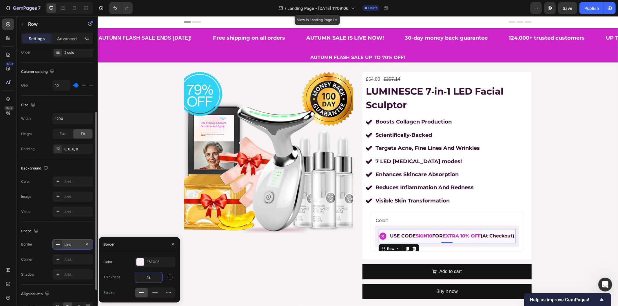
type input "1"
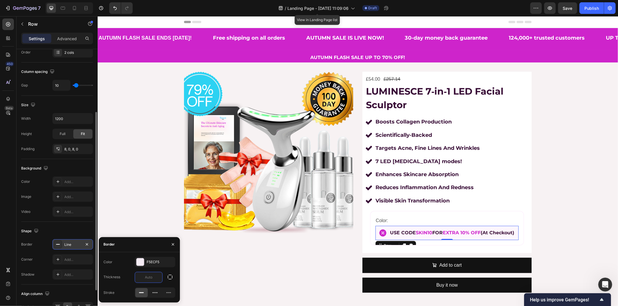
type input "3"
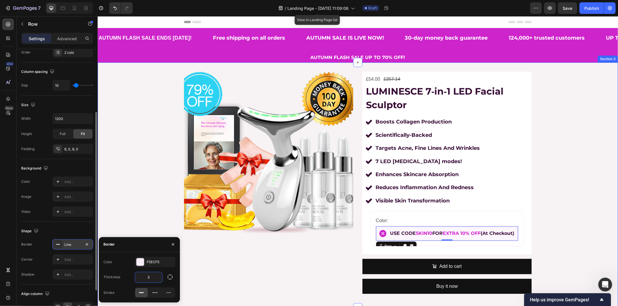
click at [139, 196] on div "Product Images £54.00 Product Price Product Price £257.14 Product Price Product…" at bounding box center [357, 185] width 520 height 227
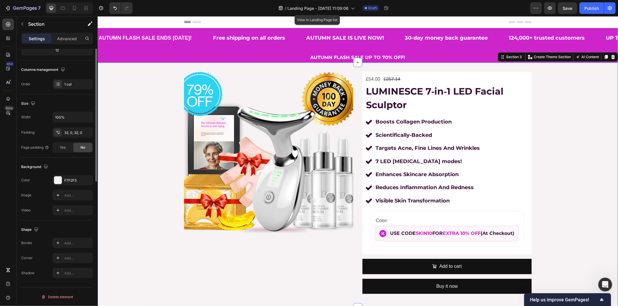
scroll to position [0, 0]
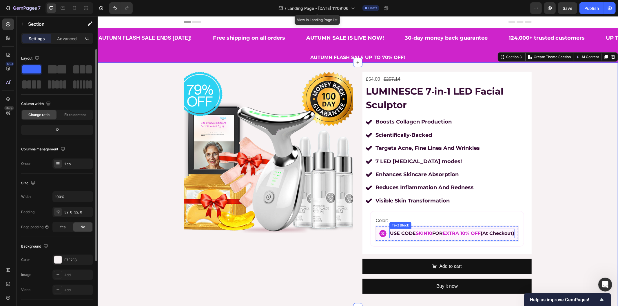
click at [390, 236] on p "USE CODE SKIN10 FOR EXTRA 10% OFF (At Checkout)" at bounding box center [452, 233] width 124 height 8
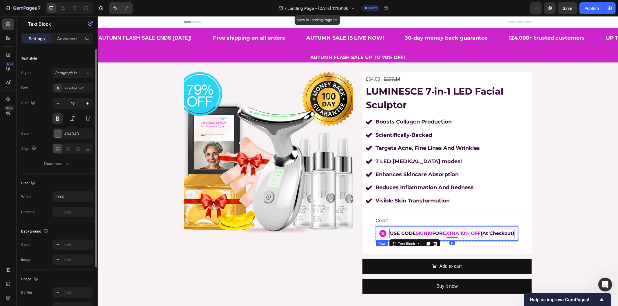
click at [381, 238] on div "Image USE CODE SKIN10 FOR EXTRA 10% OFF (At Checkout) Text Block 0 Row" at bounding box center [447, 234] width 144 height 16
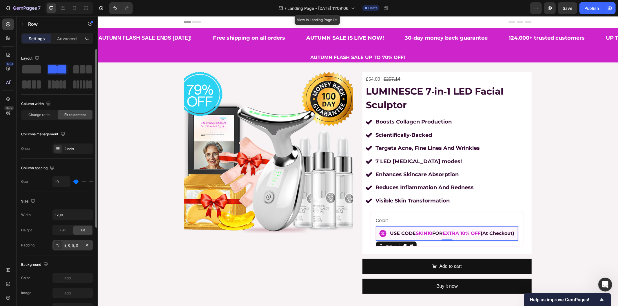
click at [76, 245] on div "8, 0, 8, 0" at bounding box center [72, 245] width 17 height 5
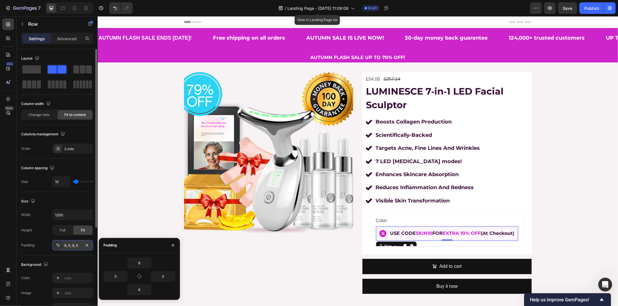
click at [75, 245] on div "8, 0, 8, 0" at bounding box center [72, 245] width 17 height 5
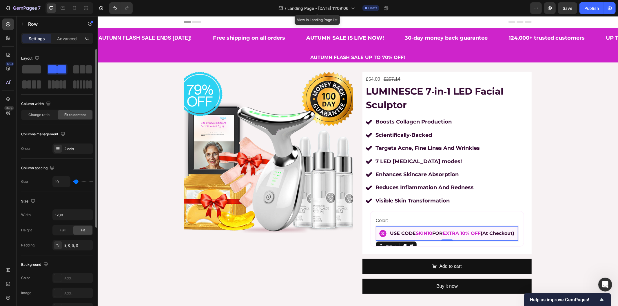
scroll to position [96, 0]
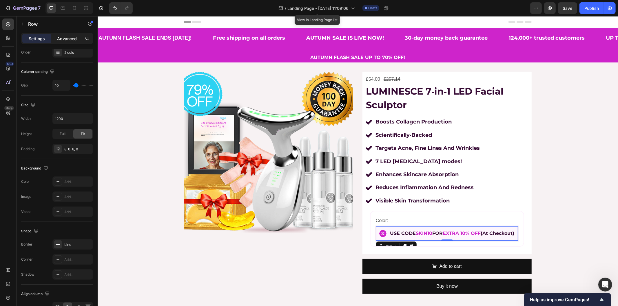
click at [65, 40] on p "Advanced" at bounding box center [67, 39] width 20 height 6
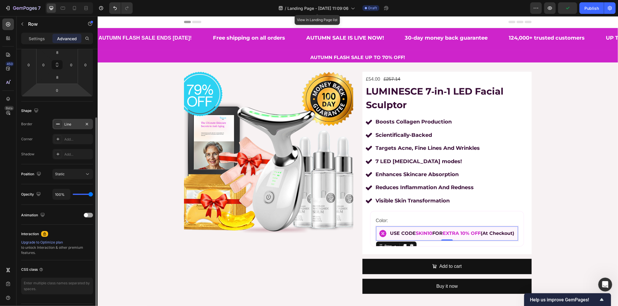
click at [67, 126] on div "Line" at bounding box center [72, 124] width 17 height 5
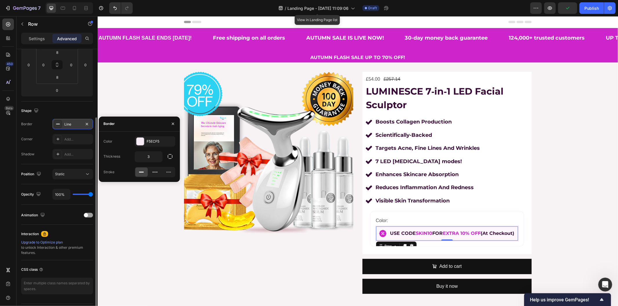
click at [67, 126] on div "Line" at bounding box center [72, 124] width 17 height 5
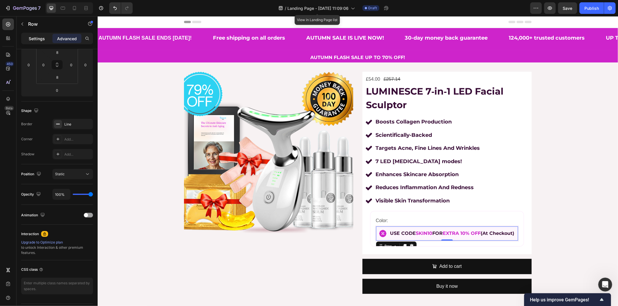
click at [41, 34] on div "Settings" at bounding box center [36, 38] width 29 height 9
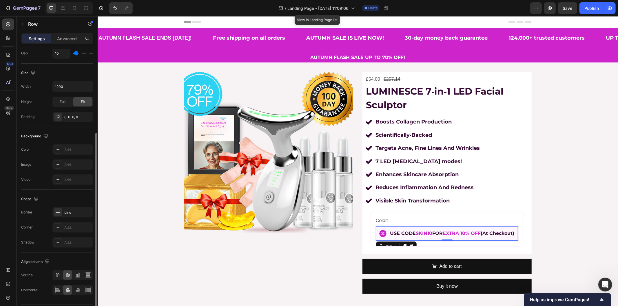
scroll to position [146, 0]
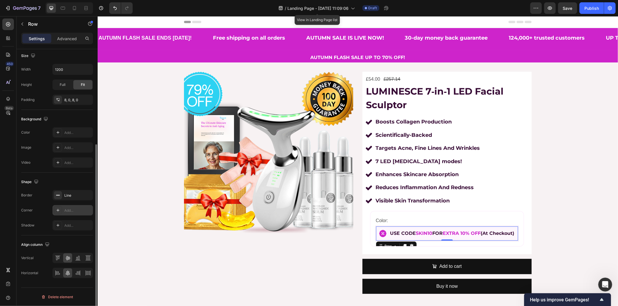
click at [67, 214] on div "Add..." at bounding box center [72, 210] width 41 height 10
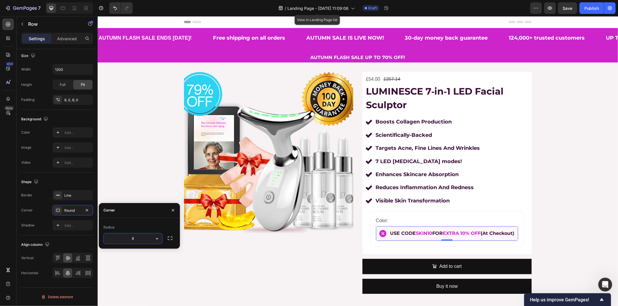
click at [137, 240] on input "8" at bounding box center [133, 239] width 59 height 10
type input "13"
click at [131, 169] on div "Product Images £54.00 Product Price Product Price £257.14 Product Price Product…" at bounding box center [357, 185] width 520 height 227
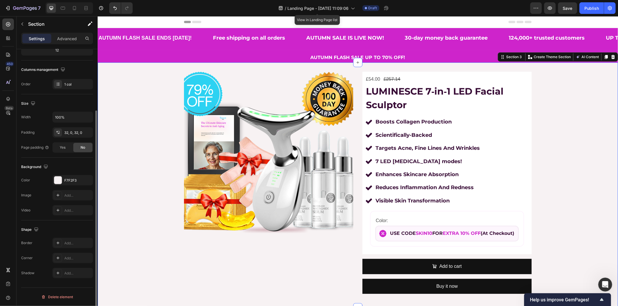
scroll to position [0, 0]
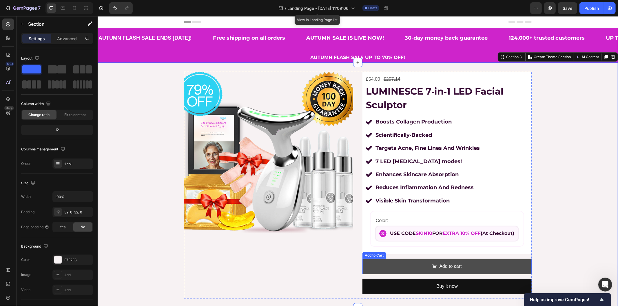
click at [395, 268] on button "Add to cart" at bounding box center [446, 266] width 169 height 15
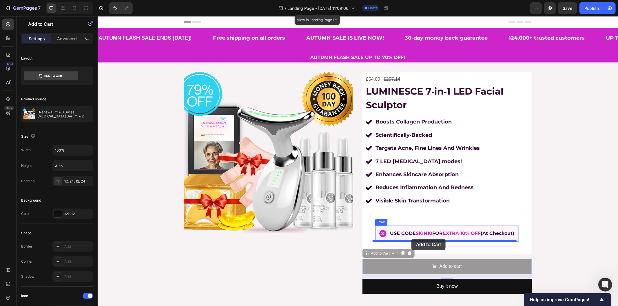
drag, startPoint x: 366, startPoint y: 253, endPoint x: 411, endPoint y: 239, distance: 47.2
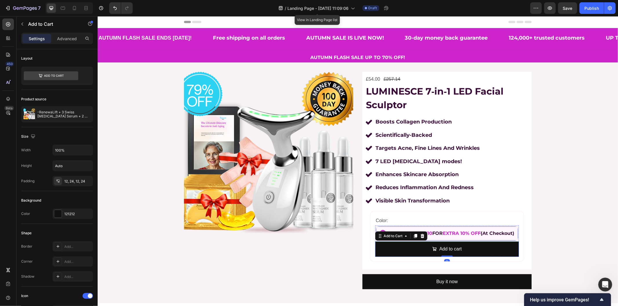
click at [496, 240] on div "Image USE CODE SKIN10 FOR EXTRA 10% OFF (At Checkout) Text Block Row" at bounding box center [447, 234] width 144 height 16
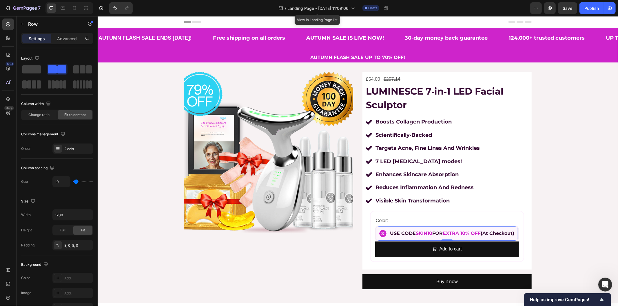
click at [375, 230] on div "Image USE CODE SKIN10 FOR EXTRA 10% OFF (At Checkout) Text Block Row 0" at bounding box center [447, 234] width 144 height 16
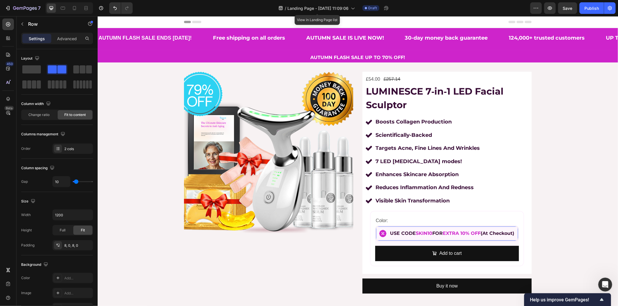
drag, startPoint x: 445, startPoint y: 240, endPoint x: 446, endPoint y: 245, distance: 4.4
click at [446, 245] on div "Image USE CODE SKIN10 FOR EXTRA 10% OFF (At Checkout) Text Block Row 15 Add to …" at bounding box center [447, 244] width 144 height 36
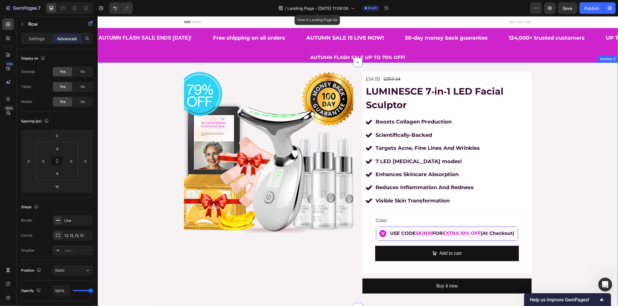
click at [589, 219] on div "Product Images £54.00 Product Price Product Price £257.14 Product Price Product…" at bounding box center [357, 185] width 520 height 227
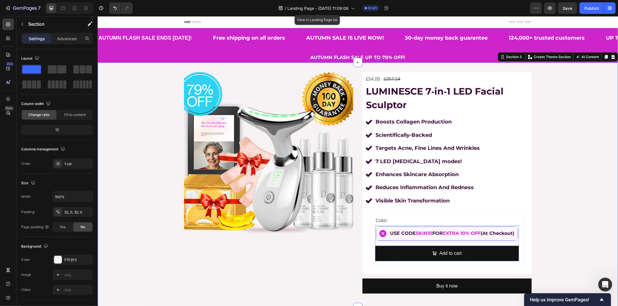
click at [485, 240] on div "Image USE CODE SKIN10 FOR EXTRA 10% OFF (At Checkout) Text Block Row" at bounding box center [447, 234] width 144 height 16
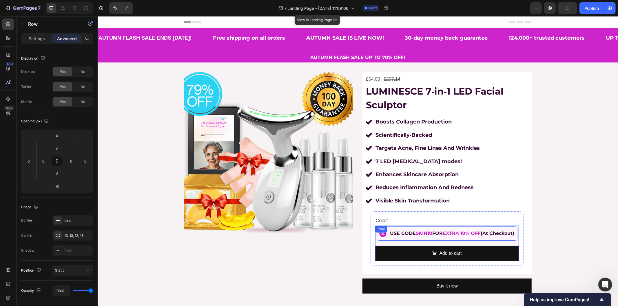
click at [409, 244] on div "Image USE CODE SKIN10 FOR EXTRA 10% OFF (At Checkout) Text Block Row 15 Add to …" at bounding box center [447, 244] width 144 height 36
click at [617, 228] on html "Header AUTUMN FLASH SALE ENDS TODAY! Text Block Free shipping on all orders Tex…" at bounding box center [357, 203] width 520 height 375
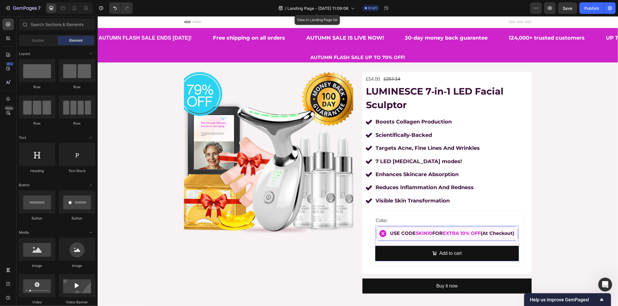
click at [503, 240] on div "Image USE CODE SKIN10 FOR EXTRA 10% OFF (At Checkout) Text Block Row" at bounding box center [447, 234] width 144 height 16
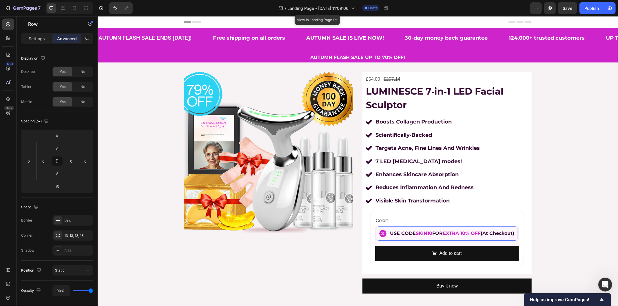
click at [375, 227] on div "Image USE CODE SKIN10 FOR EXTRA 10% OFF (At Checkout) Text Block Row 15" at bounding box center [447, 234] width 144 height 16
click at [385, 226] on div "Image USE CODE SKIN10 FOR EXTRA 10% OFF (At Checkout) Text Block Row 15" at bounding box center [447, 234] width 144 height 16
click at [403, 230] on p "USE CODE SKIN10 FOR EXTRA 10% OFF (At Checkout)" at bounding box center [452, 233] width 124 height 8
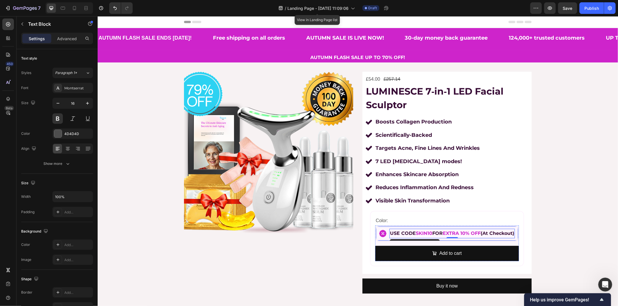
click at [379, 240] on div "Image USE CODE SKIN10 FOR EXTRA 10% OFF (At Checkout) Text Block 0 Row" at bounding box center [447, 234] width 144 height 16
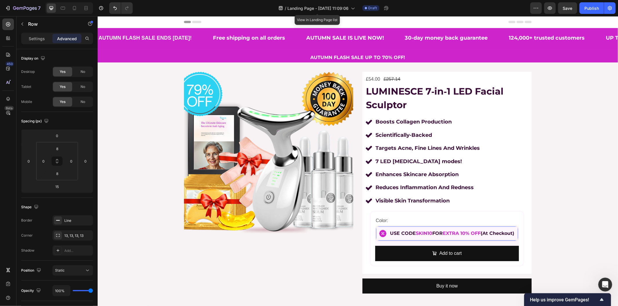
click at [375, 228] on div "Image USE CODE SKIN10 FOR EXTRA 10% OFF (At Checkout) Text Block Row 15" at bounding box center [447, 234] width 144 height 16
click at [114, 7] on icon "Undo/Redo" at bounding box center [114, 8] width 3 height 4
type input "0"
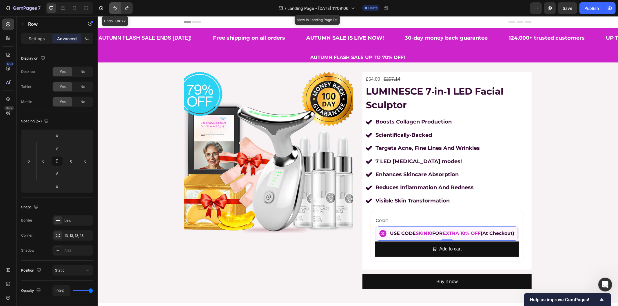
click at [114, 9] on icon "Undo/Redo" at bounding box center [115, 8] width 6 height 6
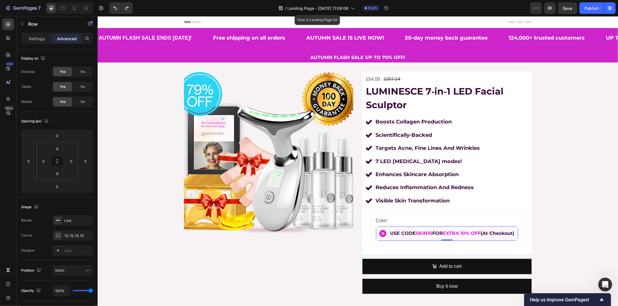
click at [375, 239] on div "Image USE CODE SKIN10 FOR EXTRA 10% OFF (At Checkout) Text Block Row 0" at bounding box center [447, 234] width 144 height 16
click at [448, 238] on div "USE CODE SKIN10 FOR EXTRA 10% OFF (At Checkout)" at bounding box center [451, 234] width 125 height 10
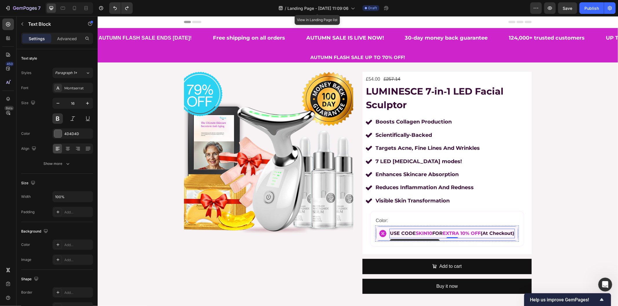
click at [422, 227] on div "Image USE CODE SKIN10 FOR EXTRA 10% OFF (At Checkout) Text Block 0 Row" at bounding box center [447, 234] width 144 height 16
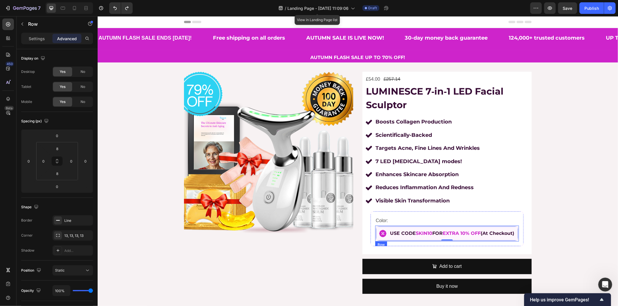
click at [375, 227] on div "Image USE CODE SKIN10 FOR EXTRA 10% OFF (At Checkout) Text Block Row 0" at bounding box center [447, 234] width 144 height 16
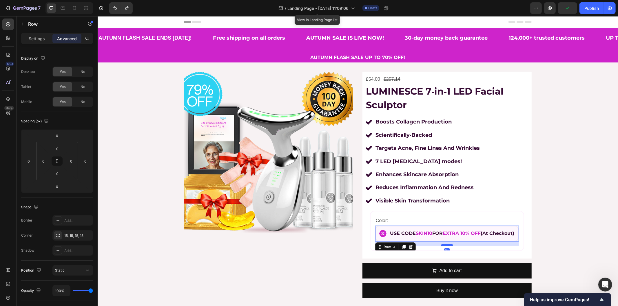
drag, startPoint x: 439, startPoint y: 240, endPoint x: 439, endPoint y: 245, distance: 4.3
click at [441, 245] on div at bounding box center [447, 245] width 12 height 2
type input "15"
click at [593, 233] on div "Product Images £54.00 Product Price Product Price £257.14 Product Price Product…" at bounding box center [357, 188] width 520 height 232
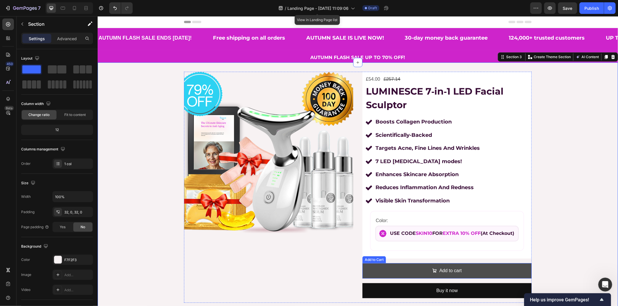
click at [383, 271] on button "Add to cart" at bounding box center [446, 270] width 169 height 15
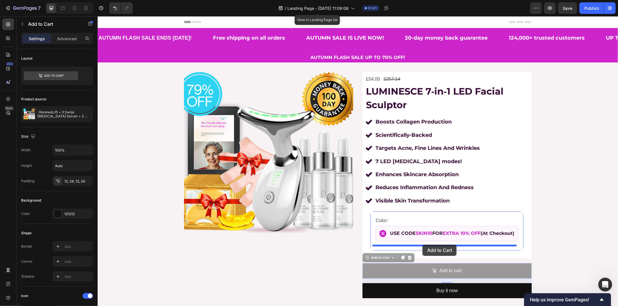
drag, startPoint x: 365, startPoint y: 258, endPoint x: 422, endPoint y: 245, distance: 58.9
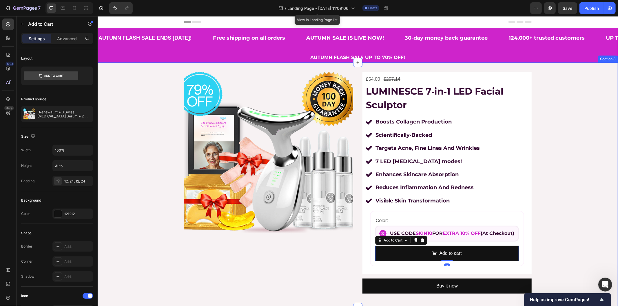
click at [542, 231] on div "Product Images £54.00 Product Price Product Price £257.14 Product Price Product…" at bounding box center [357, 185] width 520 height 227
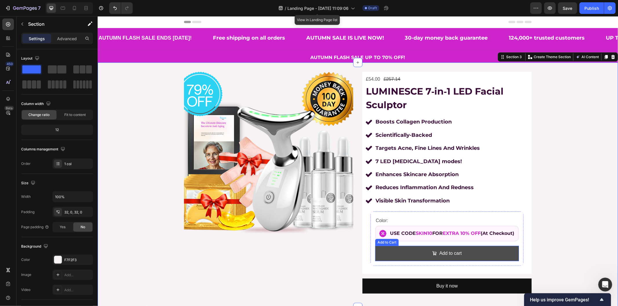
click at [401, 251] on button "Add to cart" at bounding box center [447, 253] width 144 height 15
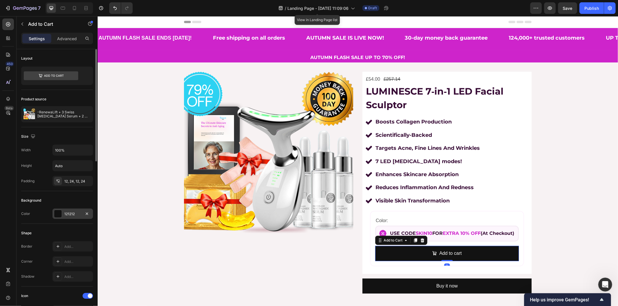
click at [69, 213] on div "121212" at bounding box center [72, 214] width 17 height 5
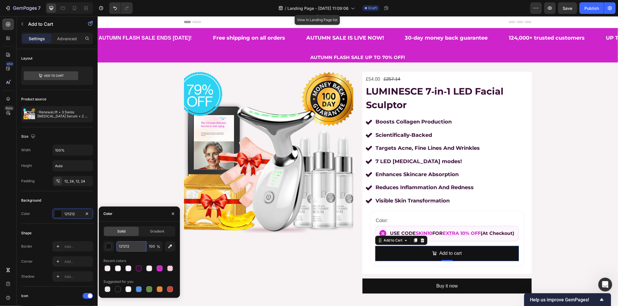
click at [130, 247] on input "121212" at bounding box center [131, 247] width 30 height 10
paste input "ce24cb"
type input "ce24cb"
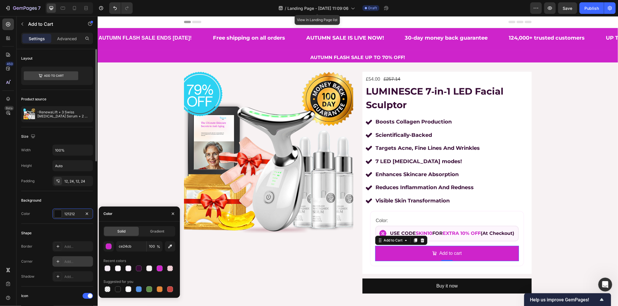
click at [72, 267] on div "Add..." at bounding box center [72, 262] width 41 height 10
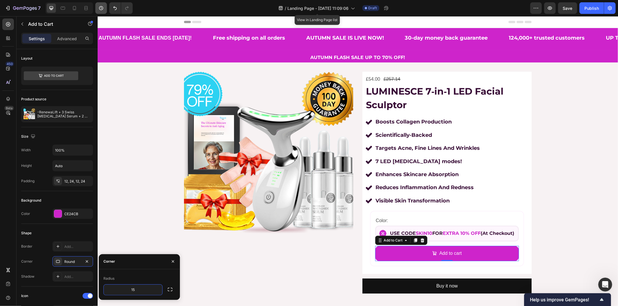
type input "15"
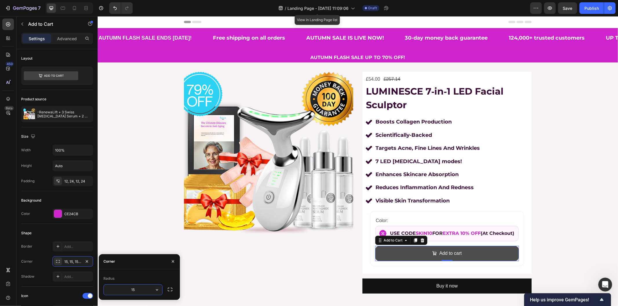
click at [398, 252] on button "Add to cart" at bounding box center [447, 253] width 144 height 15
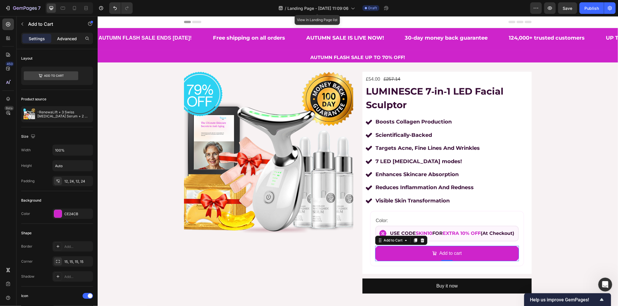
click at [60, 36] on p "Advanced" at bounding box center [67, 39] width 20 height 6
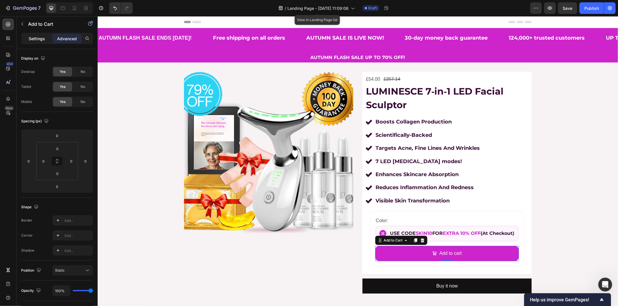
click at [35, 36] on p "Settings" at bounding box center [37, 39] width 16 height 6
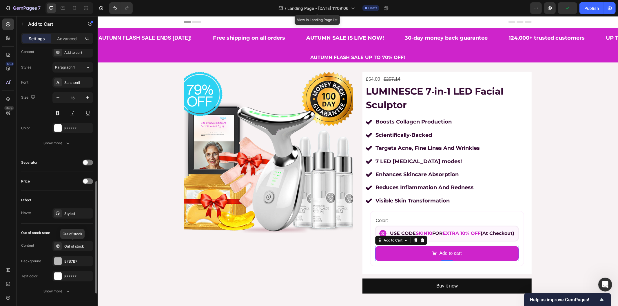
scroll to position [354, 0]
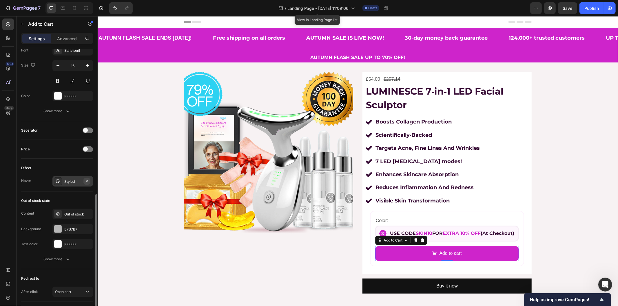
click at [87, 180] on icon "button" at bounding box center [87, 181] width 5 height 5
click at [439, 252] on div "Add to cart" at bounding box center [450, 253] width 22 height 8
click at [439, 252] on p "Add to cart" at bounding box center [450, 253] width 22 height 8
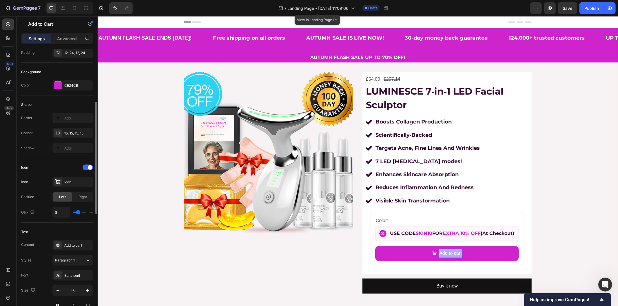
scroll to position [193, 0]
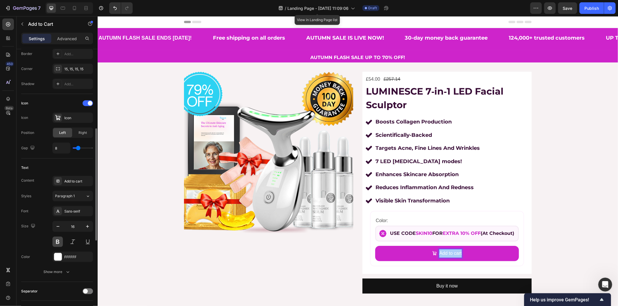
click at [57, 239] on button at bounding box center [57, 242] width 10 height 10
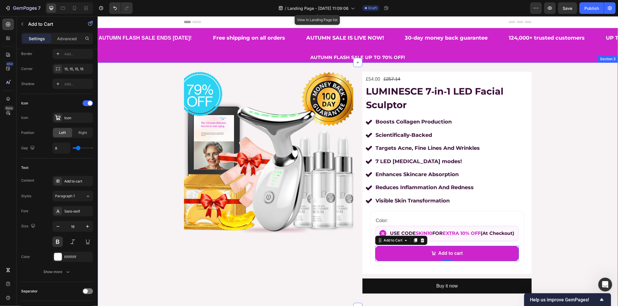
click at [102, 149] on div "Product Images £54.00 Product Price Product Price £257.14 Product Price Product…" at bounding box center [357, 185] width 520 height 227
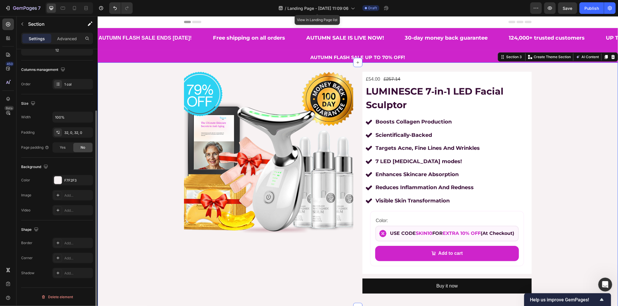
scroll to position [0, 0]
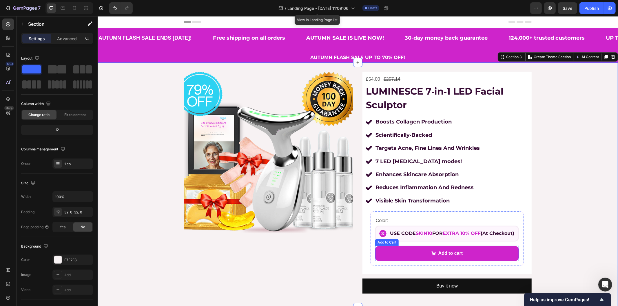
click at [405, 258] on button "Add to cart" at bounding box center [447, 253] width 144 height 15
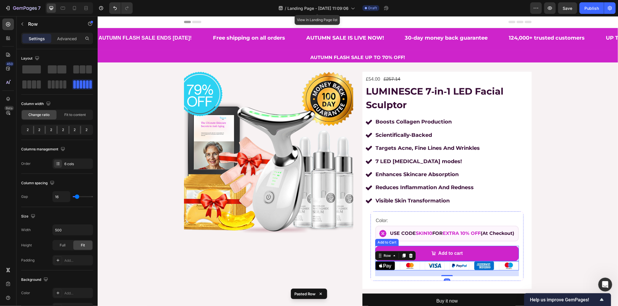
click at [506, 257] on button "Add to cart" at bounding box center [447, 253] width 144 height 15
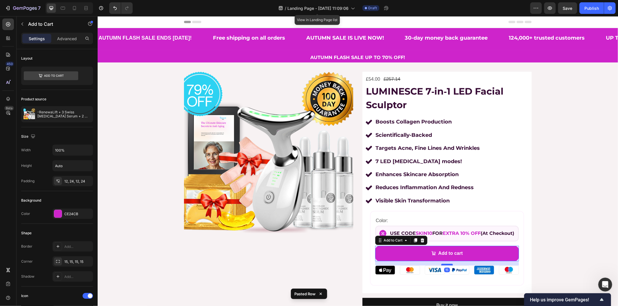
drag, startPoint x: 442, startPoint y: 260, endPoint x: 440, endPoint y: 264, distance: 5.1
click at [441, 264] on div at bounding box center [447, 265] width 12 height 2
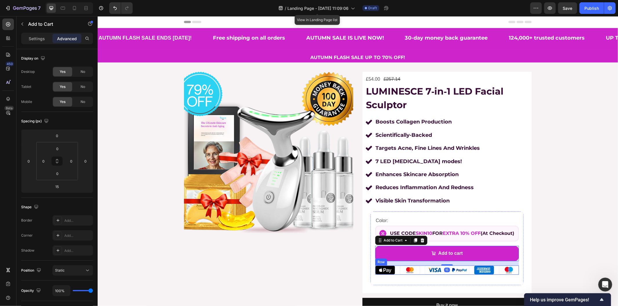
click at [419, 271] on div "Image Image Image Image Image Image Row" at bounding box center [447, 270] width 144 height 9
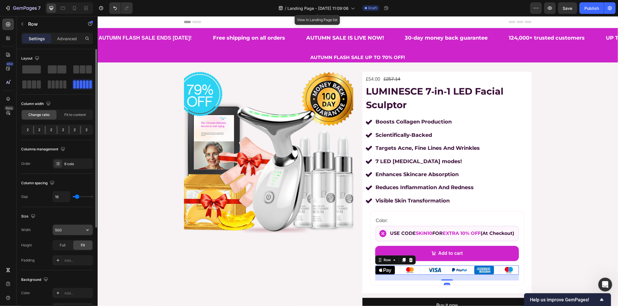
click at [59, 233] on input "500" at bounding box center [73, 230] width 40 height 10
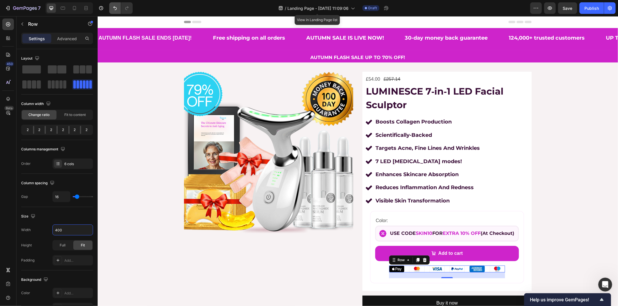
type input "400"
click at [378, 268] on div "Color: Text Block Image USE CODE SKIN10 FOR EXTRA 10% OFF (At Checkout) Text Bl…" at bounding box center [447, 247] width 144 height 62
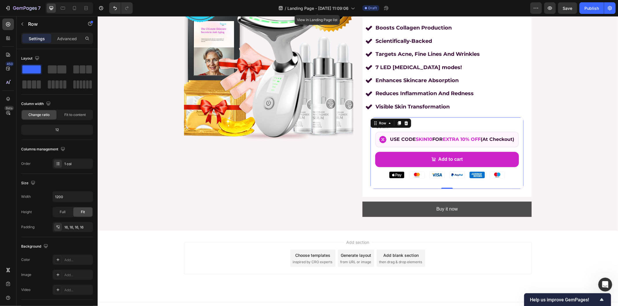
scroll to position [96, 0]
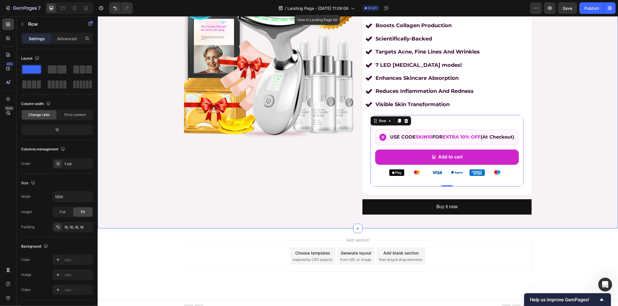
click at [573, 138] on div "Product Images £54.00 Product Price Product Price £257.14 Product Price Product…" at bounding box center [357, 97] width 520 height 244
click at [370, 148] on div "Color: Text Block Image USE CODE SKIN10 FOR EXTRA 10% OFF (At Checkout) Text Bl…" at bounding box center [446, 151] width 153 height 72
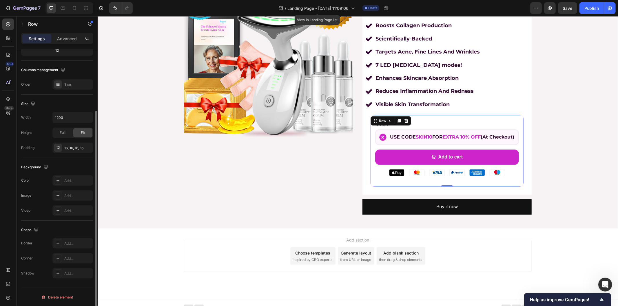
scroll to position [0, 0]
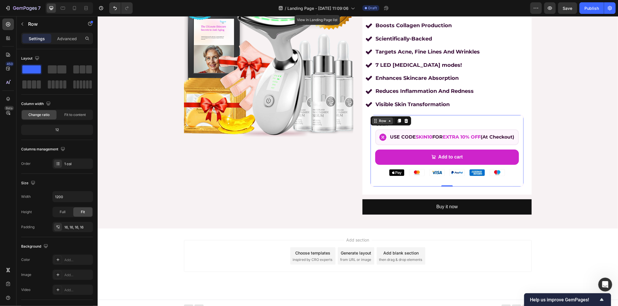
click at [374, 121] on icon at bounding box center [374, 120] width 1 height 1
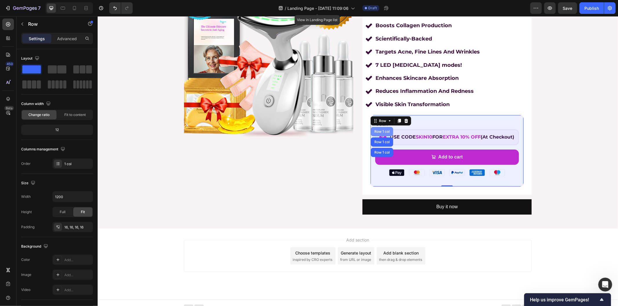
click at [375, 132] on div "Row 1 col" at bounding box center [382, 131] width 18 height 3
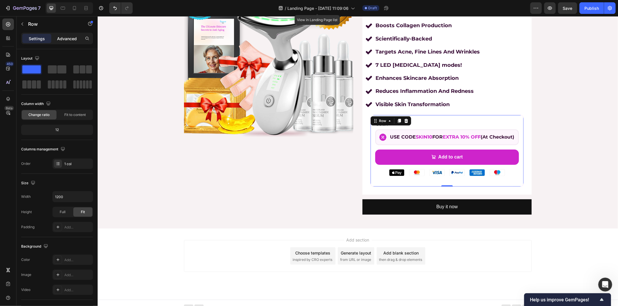
click at [66, 41] on p "Advanced" at bounding box center [67, 39] width 20 height 6
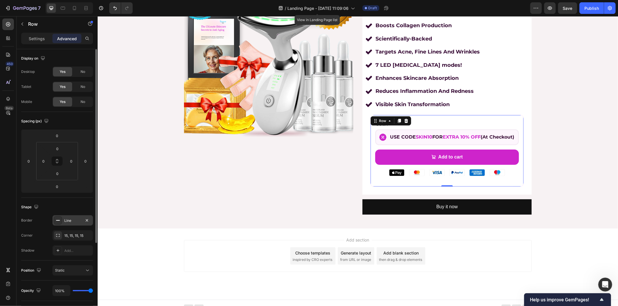
click at [70, 219] on div "Line" at bounding box center [72, 220] width 17 height 5
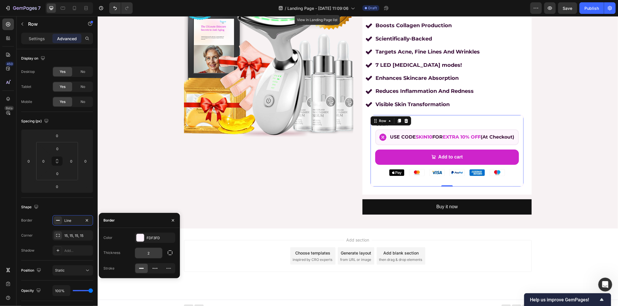
click at [151, 255] on input "2" at bounding box center [148, 253] width 27 height 10
type input "3"
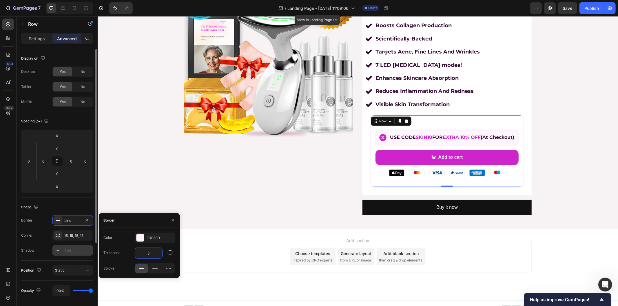
click at [64, 253] on div "Add..." at bounding box center [77, 251] width 27 height 5
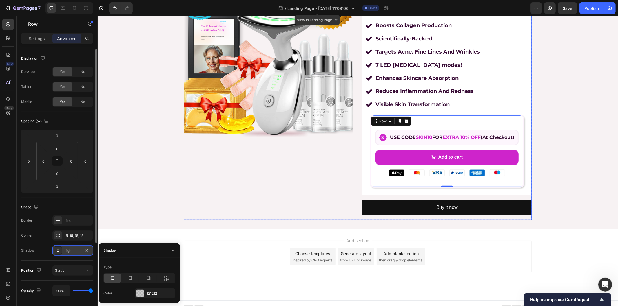
click at [285, 182] on div "Product Images" at bounding box center [268, 97] width 169 height 245
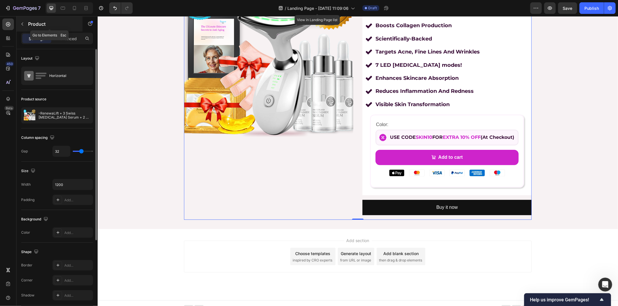
click at [28, 23] on p "Product" at bounding box center [52, 24] width 49 height 7
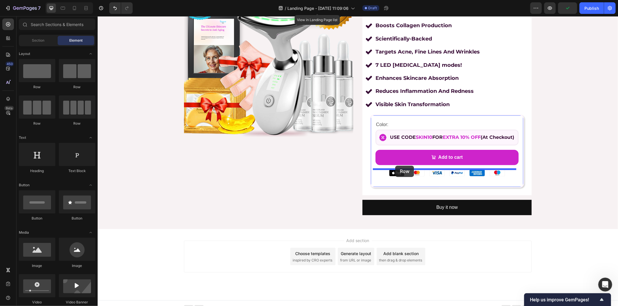
drag, startPoint x: 136, startPoint y: 90, endPoint x: 395, endPoint y: 166, distance: 269.7
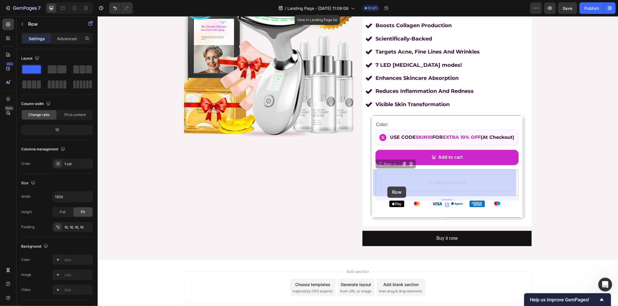
drag, startPoint x: 377, startPoint y: 164, endPoint x: 387, endPoint y: 187, distance: 24.9
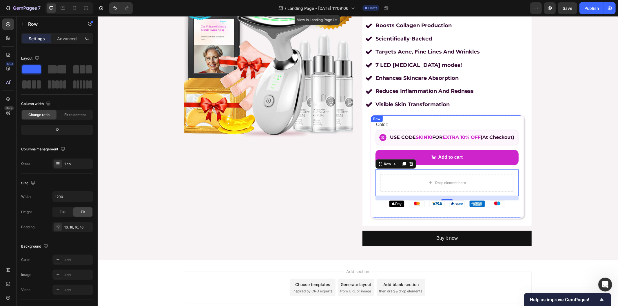
click at [382, 204] on div "Color: Text Block Image USE CODE SKIN10 FOR EXTRA 10% OFF (At Checkout) Text Bl…" at bounding box center [446, 166] width 143 height 93
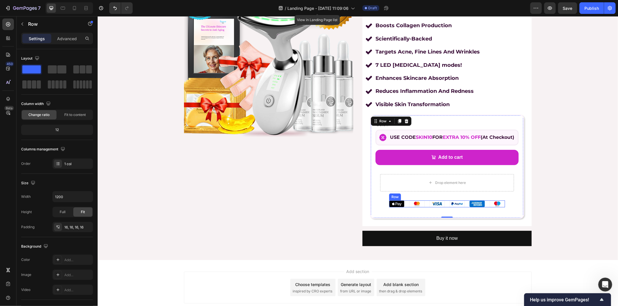
click at [404, 205] on div "Image Image Image Image Image Image Row" at bounding box center [447, 203] width 116 height 7
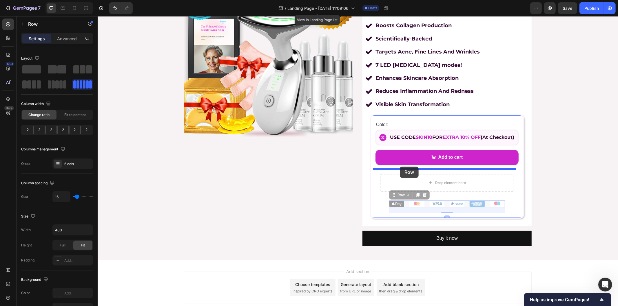
drag, startPoint x: 389, startPoint y: 193, endPoint x: 399, endPoint y: 167, distance: 28.2
click at [399, 167] on div "Header Product Images £54.00 Product Price Product Price £257.14 Product Price …" at bounding box center [357, 131] width 520 height 424
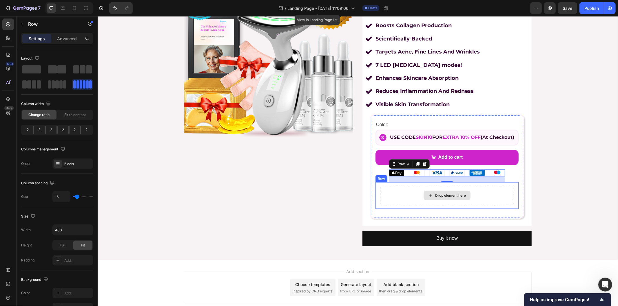
click at [395, 192] on div "Drop element here" at bounding box center [447, 195] width 134 height 17
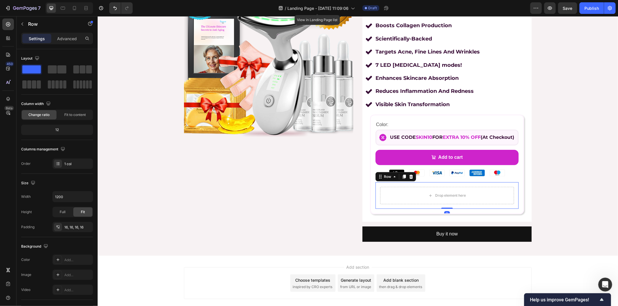
drag, startPoint x: 443, startPoint y: 212, endPoint x: 445, endPoint y: 200, distance: 11.5
click at [445, 200] on div "Drop element here Row 0" at bounding box center [446, 195] width 143 height 27
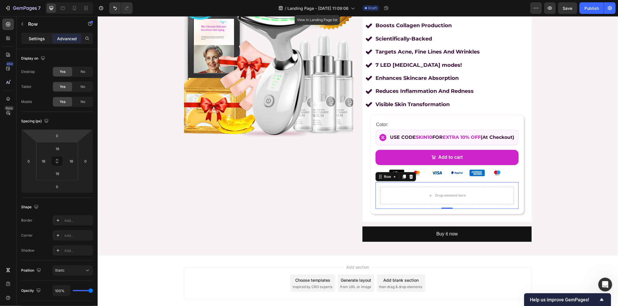
click at [30, 38] on p "Settings" at bounding box center [37, 39] width 16 height 6
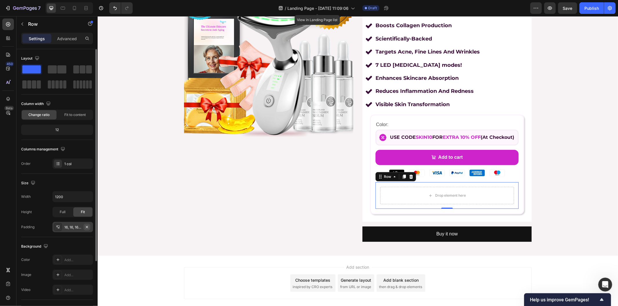
drag, startPoint x: 88, startPoint y: 224, endPoint x: 22, endPoint y: 210, distance: 67.2
click at [88, 224] on button "button" at bounding box center [86, 227] width 7 height 7
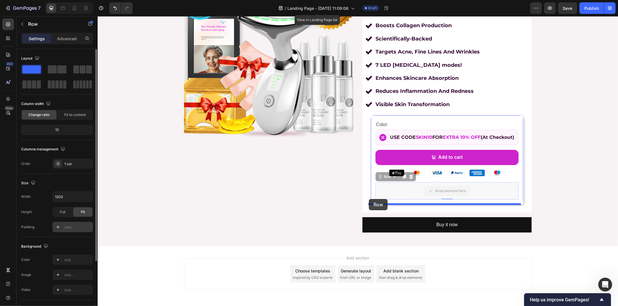
drag, startPoint x: 377, startPoint y: 177, endPoint x: 368, endPoint y: 199, distance: 23.3
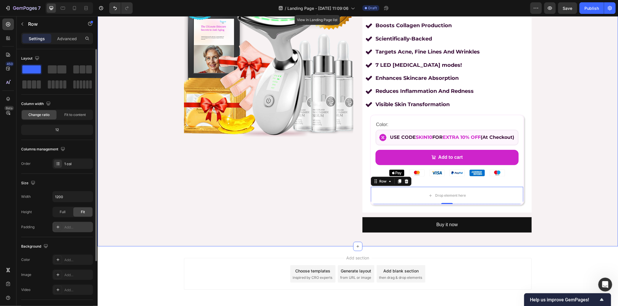
click at [547, 173] on div "Product Images £54.00 Product Price Product Price £257.14 Product Price Product…" at bounding box center [357, 106] width 520 height 262
click at [430, 174] on img at bounding box center [436, 172] width 15 height 7
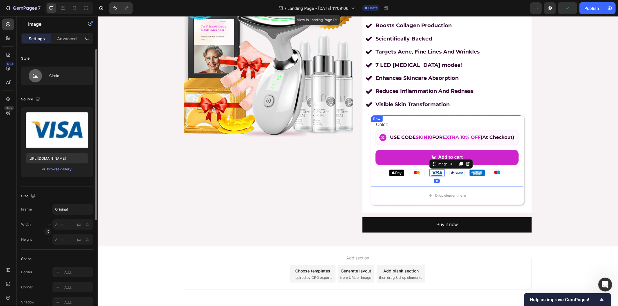
click at [385, 172] on div "Color: Text Block Image USE CODE SKIN10 FOR EXTRA 10% OFF (At Checkout) Text Bl…" at bounding box center [446, 151] width 143 height 62
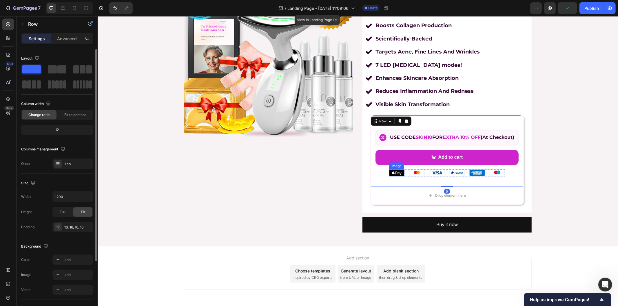
click at [391, 173] on img at bounding box center [396, 172] width 15 height 7
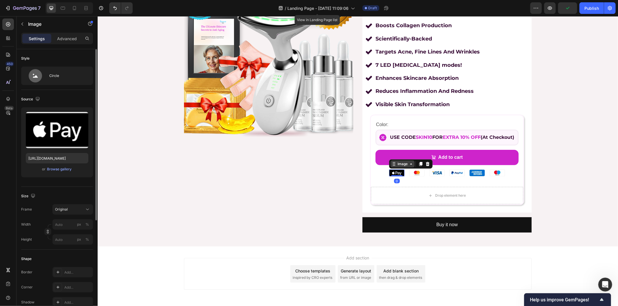
click at [392, 165] on icon at bounding box center [392, 165] width 1 height 1
click at [395, 154] on div "Row 6 cols" at bounding box center [401, 153] width 20 height 3
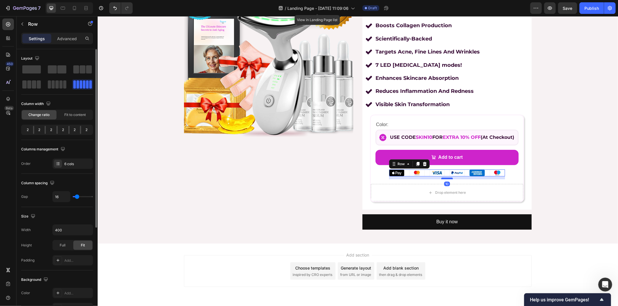
drag, startPoint x: 444, startPoint y: 181, endPoint x: 444, endPoint y: 178, distance: 2.9
click at [444, 178] on div at bounding box center [447, 179] width 12 height 2
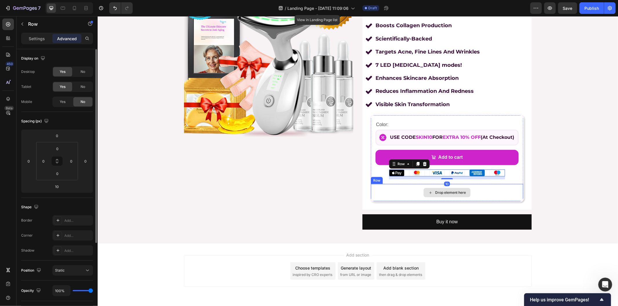
click at [375, 190] on div "Drop element here" at bounding box center [446, 192] width 152 height 17
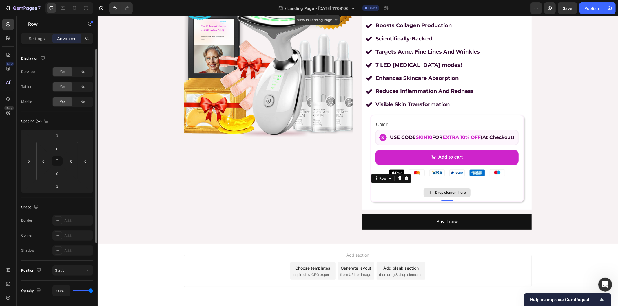
click at [380, 196] on div "Drop element here" at bounding box center [446, 192] width 152 height 17
click at [39, 36] on p "Settings" at bounding box center [37, 39] width 16 height 6
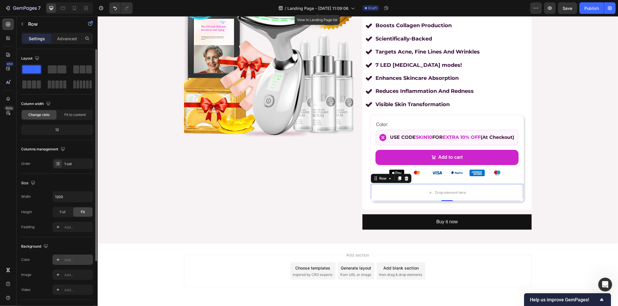
click at [71, 259] on div "Add..." at bounding box center [77, 260] width 27 height 5
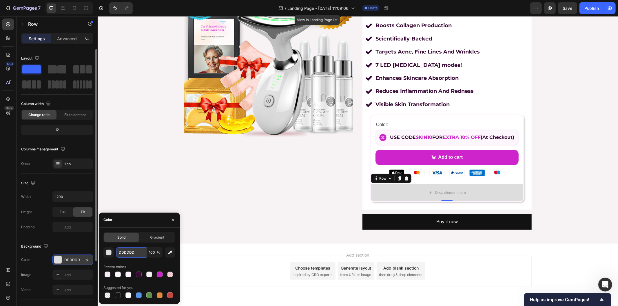
click at [125, 254] on input "DDDDDD" at bounding box center [131, 253] width 30 height 10
paste input "FDF3F"
type input "FDF3FD"
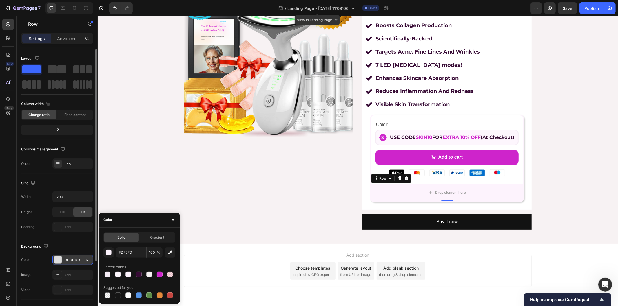
click at [204, 197] on div "Product Images" at bounding box center [268, 105] width 169 height 260
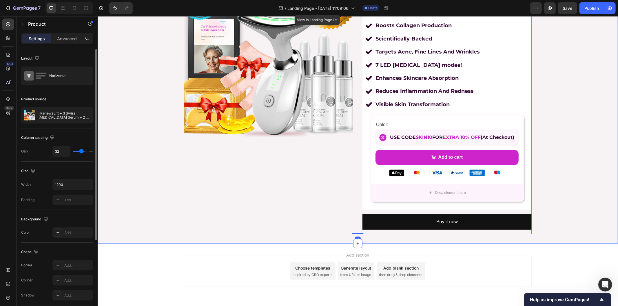
click at [573, 163] on div "Product Images £54.00 Product Price Product Price £257.14 Product Price Product…" at bounding box center [357, 105] width 520 height 260
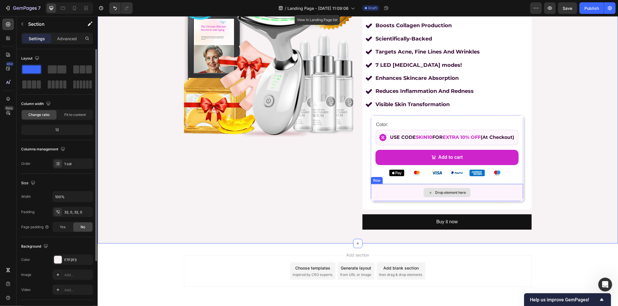
click at [379, 198] on div "Drop element here" at bounding box center [446, 192] width 152 height 17
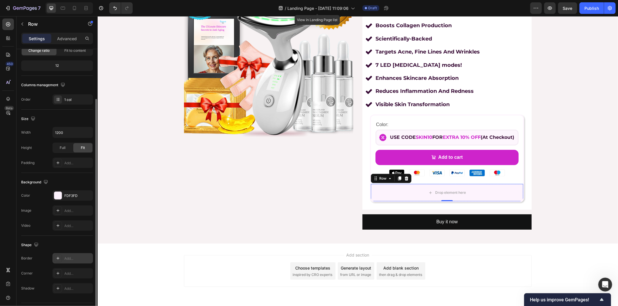
scroll to position [79, 0]
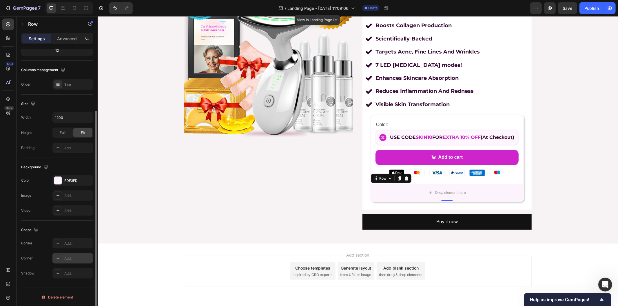
click at [63, 261] on div "Add..." at bounding box center [72, 258] width 41 height 10
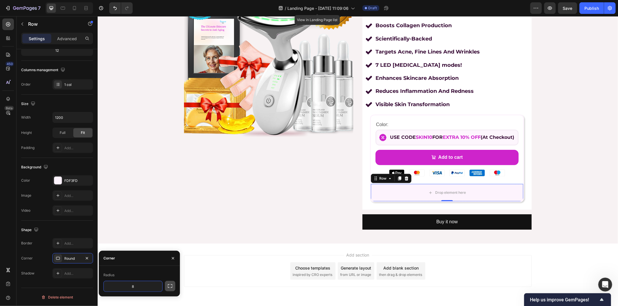
click at [169, 288] on icon "button" at bounding box center [170, 286] width 5 height 3
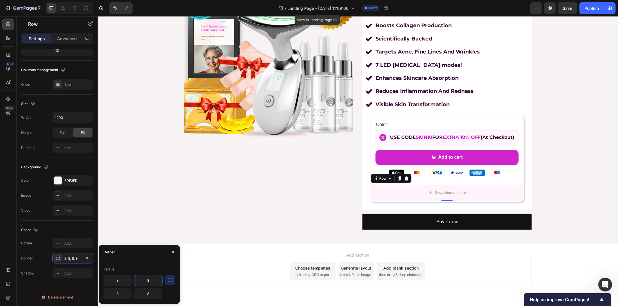
click at [149, 282] on input "8" at bounding box center [148, 281] width 28 height 10
type input "0"
click at [125, 281] on input "8" at bounding box center [118, 281] width 28 height 10
type input "0"
click at [143, 288] on div "0 0 8 8" at bounding box center [132, 287] width 59 height 24
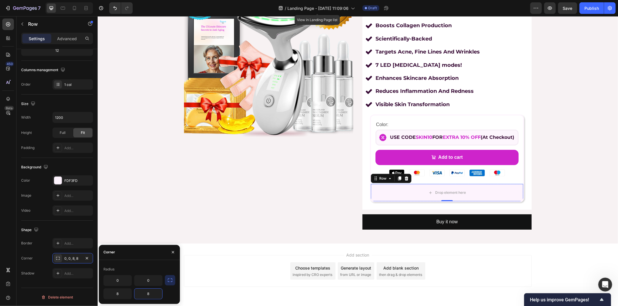
click at [147, 293] on input "8" at bounding box center [148, 294] width 28 height 10
type input "13"
click at [123, 293] on input "8" at bounding box center [118, 294] width 28 height 10
type input "13"
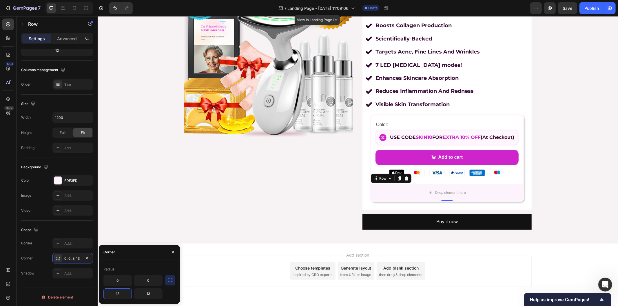
click at [237, 255] on div "Add section Choose templates inspired by CRO experts Generate layout from URL o…" at bounding box center [358, 271] width 348 height 32
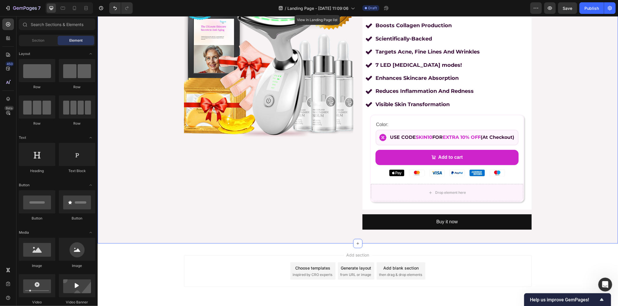
click at [559, 182] on div "Product Images £54.00 Product Price Product Price £257.14 Product Price Product…" at bounding box center [357, 105] width 520 height 260
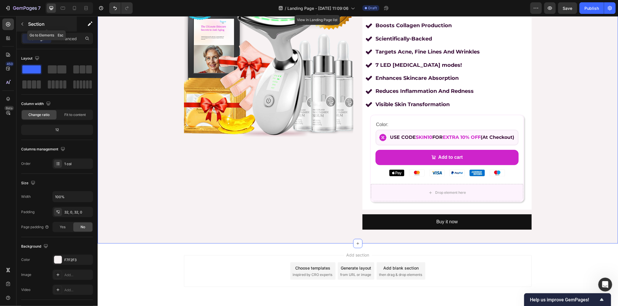
click at [27, 22] on div "Section" at bounding box center [47, 24] width 60 height 15
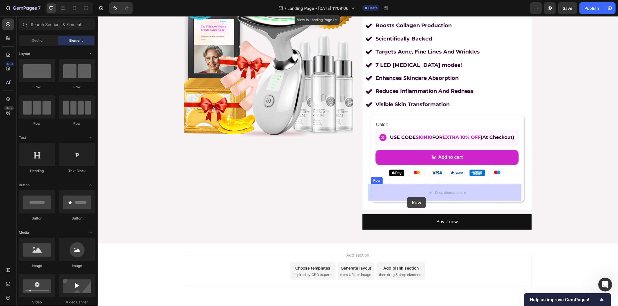
drag, startPoint x: 140, startPoint y: 124, endPoint x: 408, endPoint y: 196, distance: 277.9
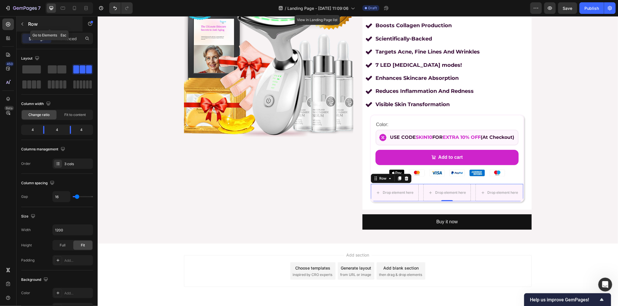
click at [23, 25] on icon "button" at bounding box center [22, 24] width 5 height 5
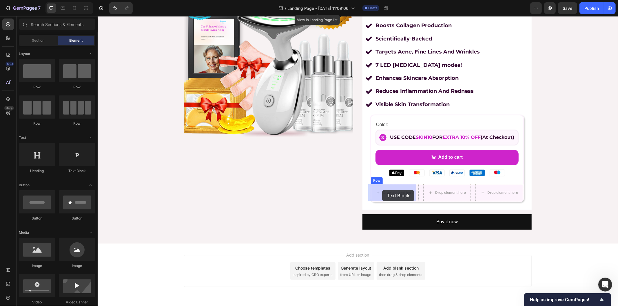
drag, startPoint x: 176, startPoint y: 170, endPoint x: 382, endPoint y: 190, distance: 207.2
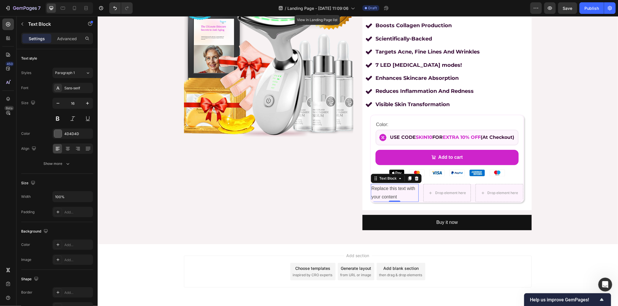
click at [388, 195] on div "Replace this text with your content" at bounding box center [394, 193] width 48 height 18
click at [388, 195] on p "Replace this text with your content" at bounding box center [394, 193] width 47 height 17
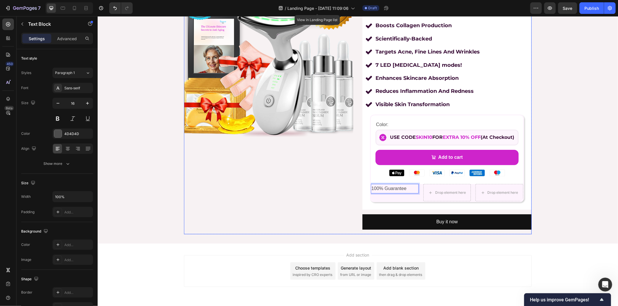
click at [306, 202] on div "Product Images" at bounding box center [268, 105] width 169 height 260
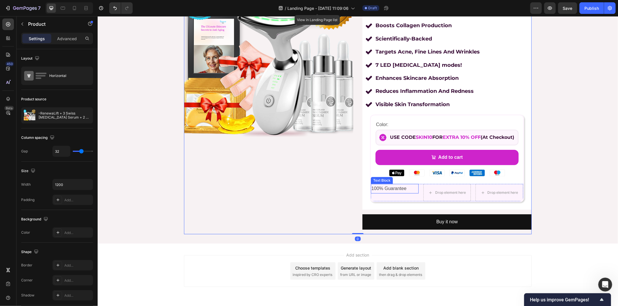
click at [396, 186] on p "100% Guarantee" at bounding box center [394, 189] width 47 height 8
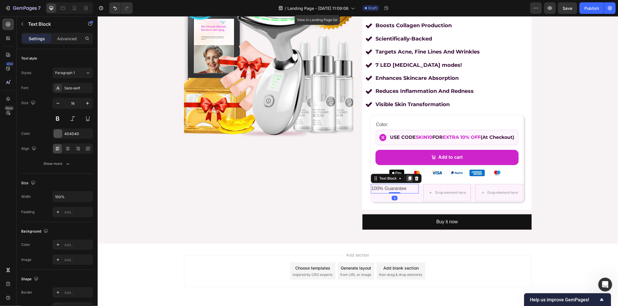
click at [408, 177] on icon at bounding box center [409, 179] width 3 height 4
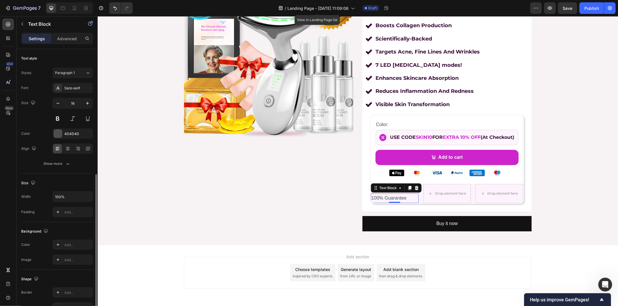
scroll to position [70, 0]
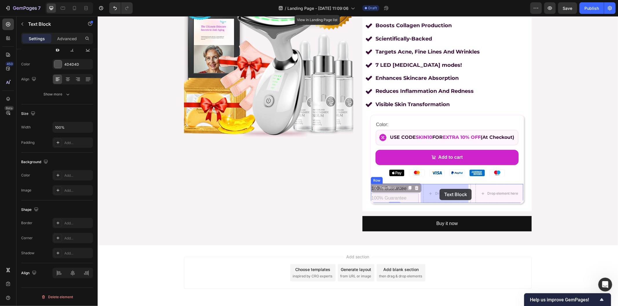
drag, startPoint x: 372, startPoint y: 188, endPoint x: 439, endPoint y: 189, distance: 66.6
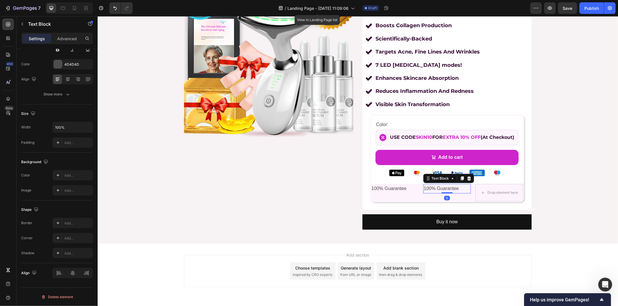
click at [436, 187] on p "100% Guarantee" at bounding box center [446, 189] width 47 height 8
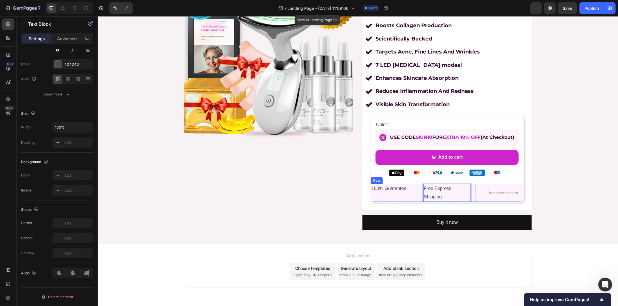
click at [393, 195] on div "100% Guarantee Text Block" at bounding box center [394, 193] width 48 height 18
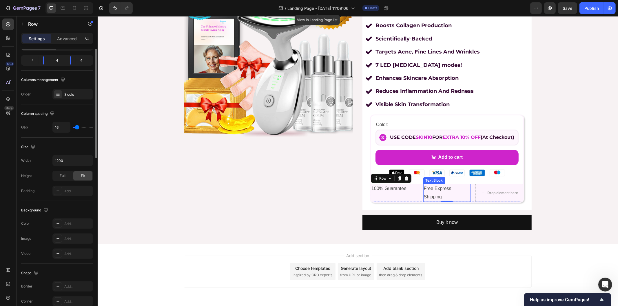
scroll to position [0, 0]
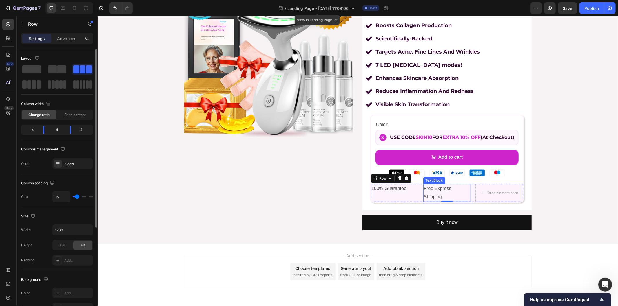
click at [441, 195] on p "Free Express Shipping" at bounding box center [446, 193] width 47 height 17
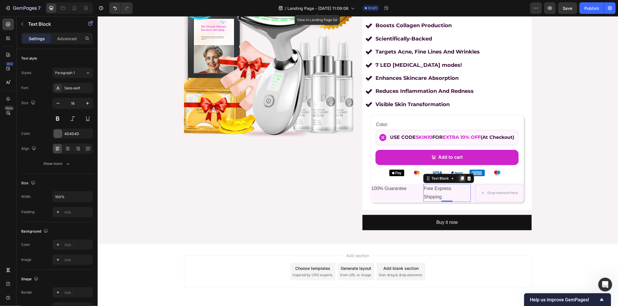
click at [459, 179] on icon at bounding box center [461, 178] width 5 height 5
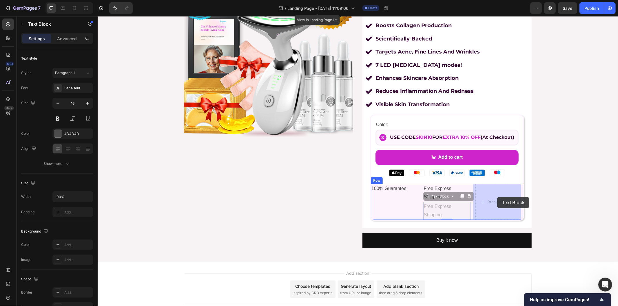
drag, startPoint x: 425, startPoint y: 198, endPoint x: 497, endPoint y: 197, distance: 71.5
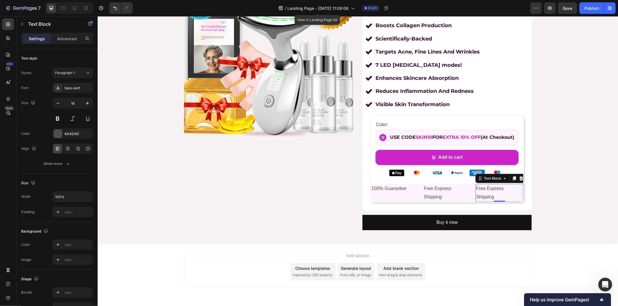
click at [479, 195] on p "Free Express Shipping" at bounding box center [499, 193] width 47 height 17
click at [385, 190] on p "100% Guarantee" at bounding box center [394, 189] width 47 height 8
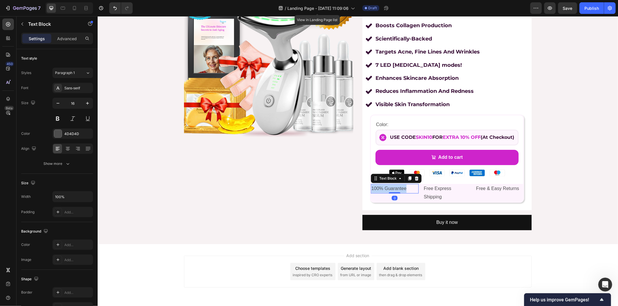
click at [385, 190] on p "100% Guarantee" at bounding box center [394, 189] width 47 height 8
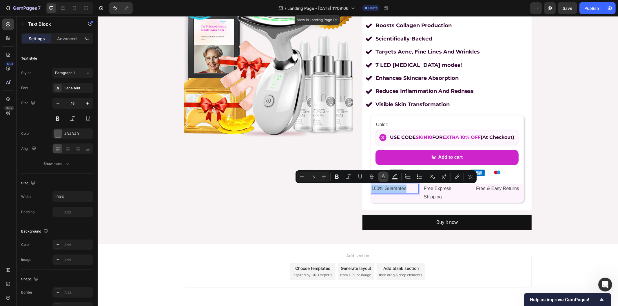
click at [386, 179] on rect "Editor contextual toolbar" at bounding box center [384, 178] width 6 height 1
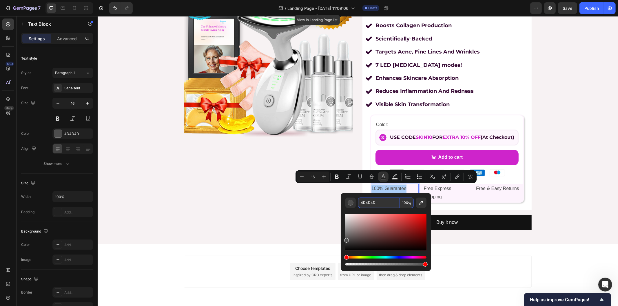
click at [375, 204] on input "4D4D4D" at bounding box center [379, 203] width 42 height 10
paste input "370b35"
type input "370B35"
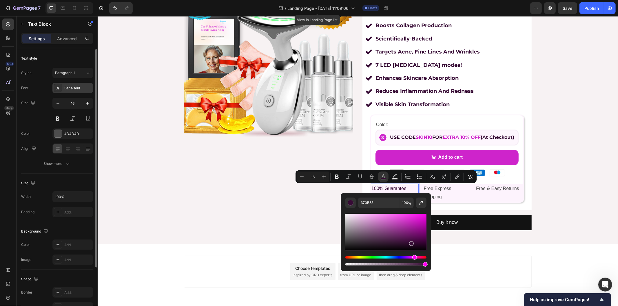
click at [71, 89] on div "Sans-serif" at bounding box center [77, 88] width 27 height 5
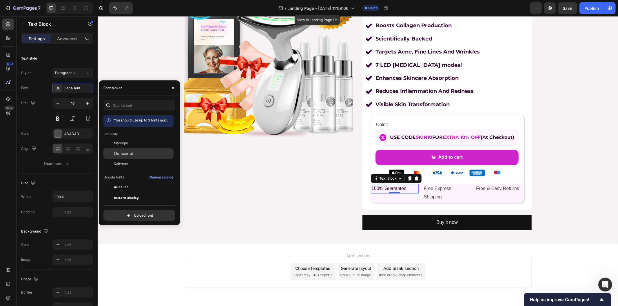
click at [128, 154] on span "Montserrat" at bounding box center [123, 153] width 19 height 5
click at [433, 191] on p "Free Express Shipping" at bounding box center [446, 193] width 47 height 17
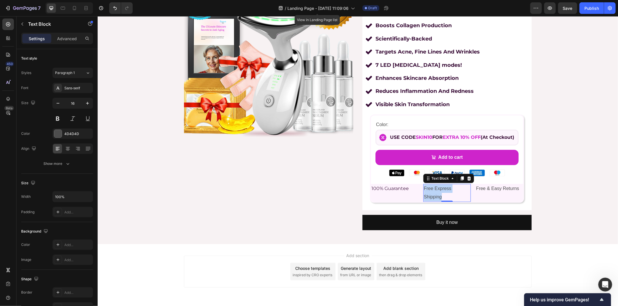
click at [433, 191] on p "Free Express Shipping" at bounding box center [446, 193] width 47 height 17
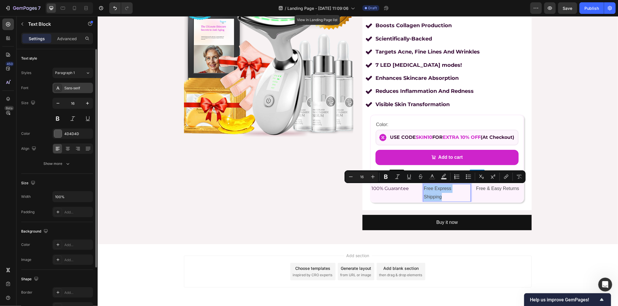
click at [74, 88] on div "Sans-serif" at bounding box center [77, 88] width 27 height 5
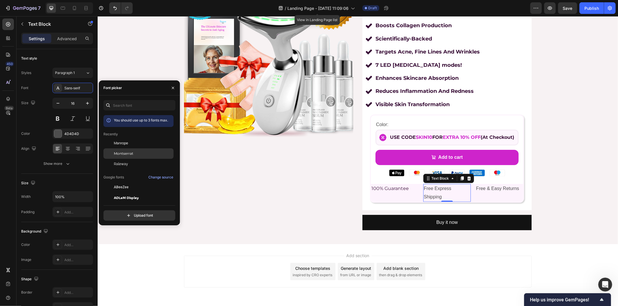
click at [118, 151] on div "Montserrat" at bounding box center [138, 154] width 70 height 10
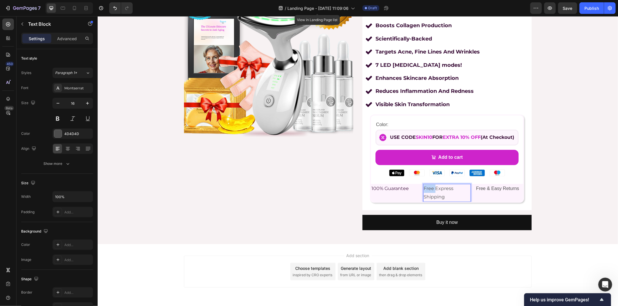
click at [427, 190] on p "Free Express Shipping" at bounding box center [446, 193] width 47 height 17
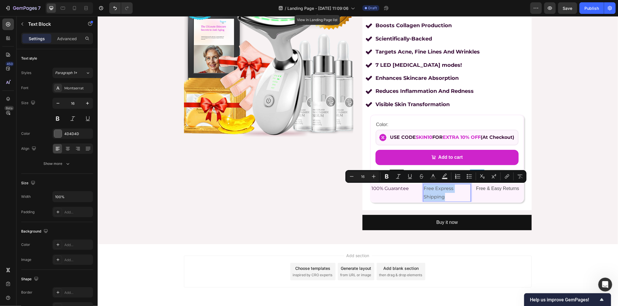
click at [427, 190] on p "Free Express Shipping" at bounding box center [446, 193] width 47 height 17
click at [432, 178] on rect "Editor contextual toolbar" at bounding box center [433, 178] width 6 height 1
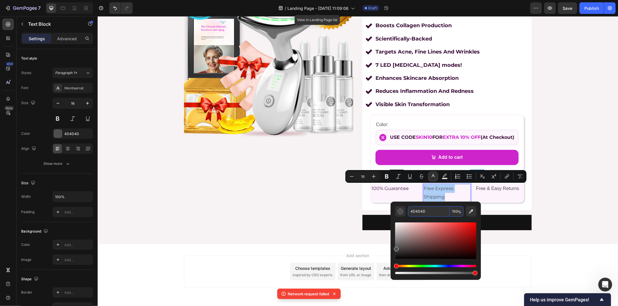
click at [426, 211] on input "4D4D4D" at bounding box center [429, 212] width 42 height 10
paste input "370b35"
type input "370B35"
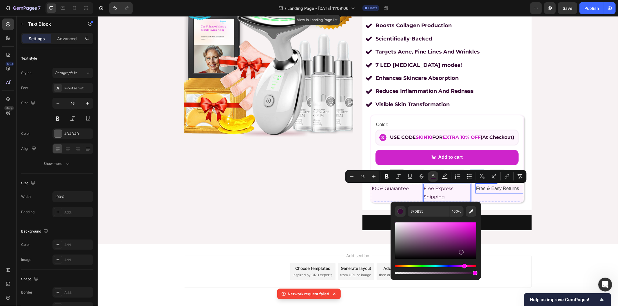
click at [498, 189] on p "Free & Easy Returns" at bounding box center [499, 189] width 47 height 8
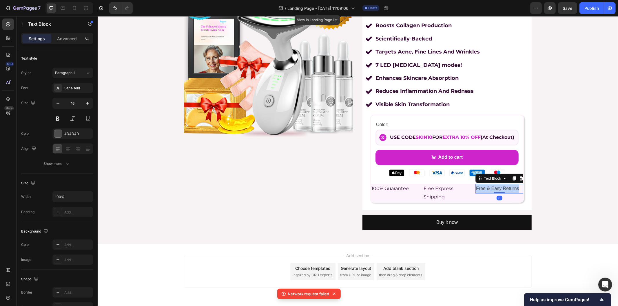
click at [498, 189] on p "Free & Easy Returns" at bounding box center [499, 189] width 47 height 8
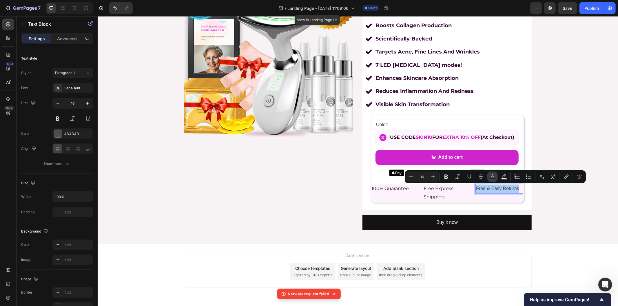
drag, startPoint x: 496, startPoint y: 176, endPoint x: 490, endPoint y: 181, distance: 8.1
click at [496, 176] on button "Text Color" at bounding box center [492, 177] width 10 height 10
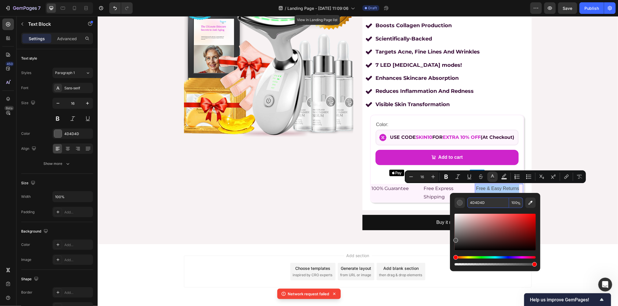
click at [474, 207] on input "4D4D4D" at bounding box center [488, 203] width 42 height 10
paste input "370b35"
type input "370B35"
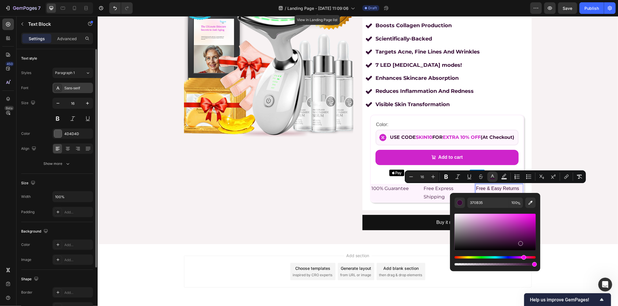
click at [70, 88] on div "Sans-serif" at bounding box center [77, 88] width 27 height 5
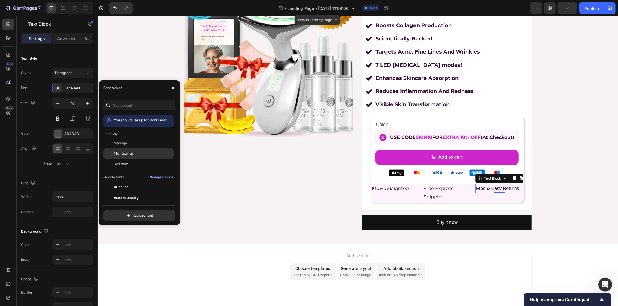
click at [115, 152] on span "Montserrat" at bounding box center [123, 153] width 19 height 5
click at [413, 195] on div "100% Guarantee Text Block" at bounding box center [394, 193] width 48 height 18
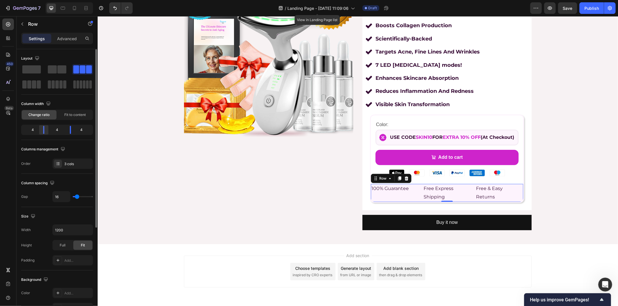
click at [45, 129] on div at bounding box center [44, 130] width 10 height 8
click at [76, 116] on span "Fit to content" at bounding box center [74, 114] width 21 height 5
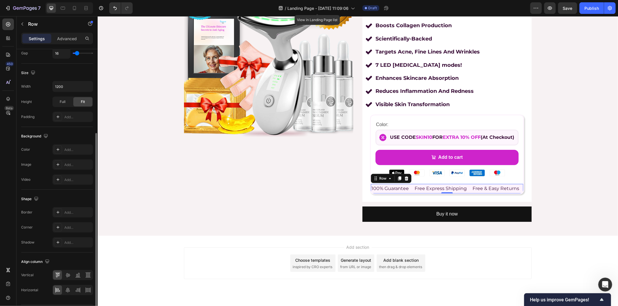
scroll to position [146, 0]
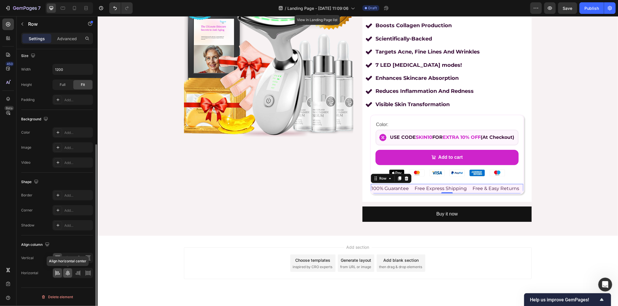
click at [67, 273] on icon at bounding box center [68, 274] width 6 height 6
click at [400, 190] on span "100% Guarantee" at bounding box center [391, 189] width 37 height 6
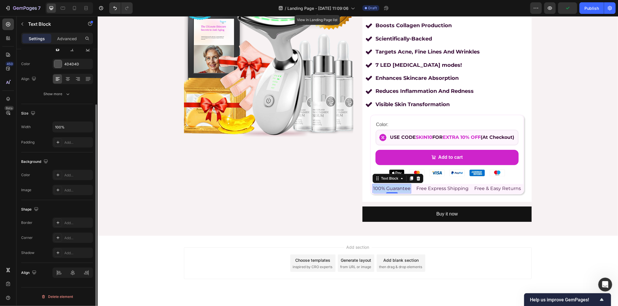
scroll to position [0, 0]
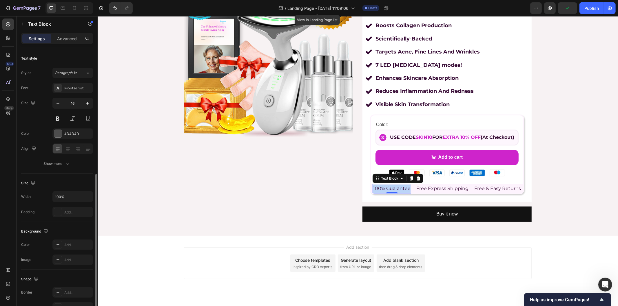
click at [400, 190] on span "100% Guarantee" at bounding box center [391, 189] width 37 height 6
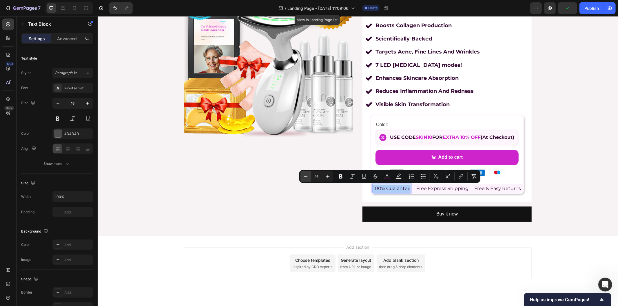
click at [307, 177] on icon "Editor contextual toolbar" at bounding box center [306, 177] width 6 height 6
type input "14"
click at [425, 187] on span "Free Express Shipping" at bounding box center [439, 189] width 52 height 6
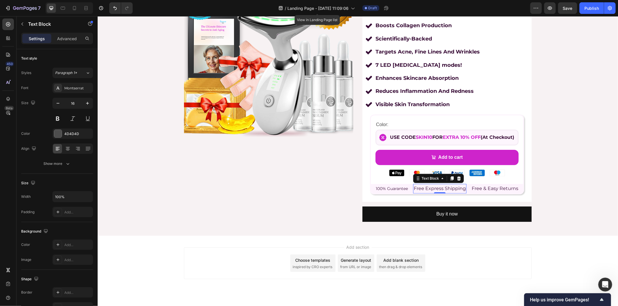
click at [425, 187] on span "Free Express Shipping" at bounding box center [439, 189] width 52 height 6
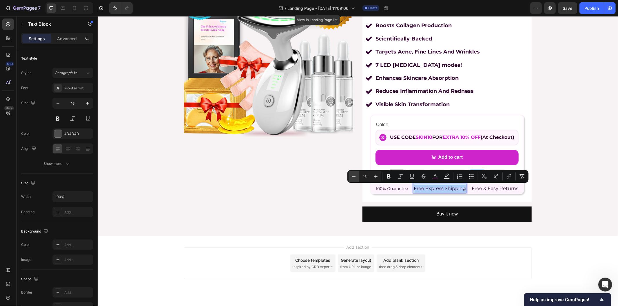
click at [358, 176] on button "Minus" at bounding box center [353, 176] width 10 height 10
type input "14"
click at [496, 188] on span "Free & Easy Returns" at bounding box center [491, 189] width 47 height 6
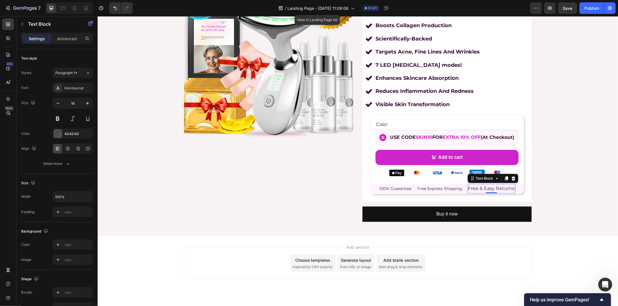
click at [496, 188] on span "Free & Easy Returns" at bounding box center [491, 189] width 47 height 6
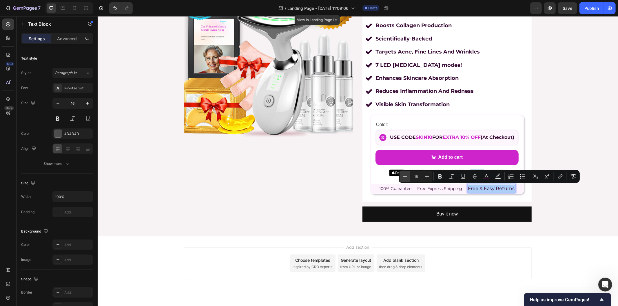
click at [406, 178] on icon "Editor contextual toolbar" at bounding box center [405, 177] width 6 height 6
type input "14"
drag, startPoint x: 438, startPoint y: 180, endPoint x: 342, endPoint y: 170, distance: 96.6
click at [438, 180] on button "Bold" at bounding box center [440, 176] width 10 height 10
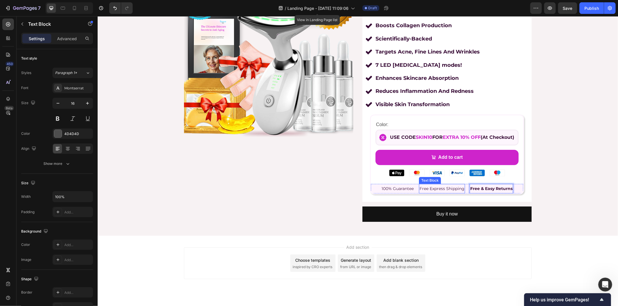
click at [439, 190] on span "Free Express Shipping" at bounding box center [441, 188] width 45 height 5
click at [442, 189] on span "Free Express Shipping" at bounding box center [441, 188] width 45 height 5
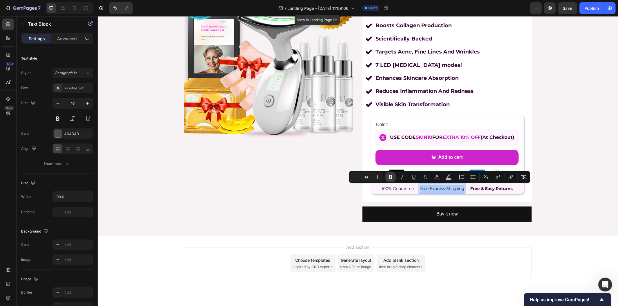
click at [394, 179] on button "Bold" at bounding box center [390, 177] width 10 height 10
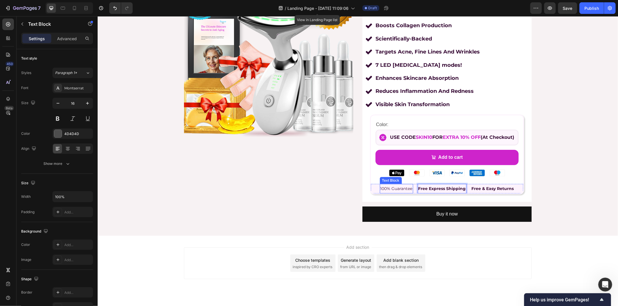
click at [394, 192] on p "100% Guarantee" at bounding box center [396, 189] width 32 height 8
click at [394, 192] on div "100% Guarantee Text Block 0" at bounding box center [395, 189] width 33 height 10
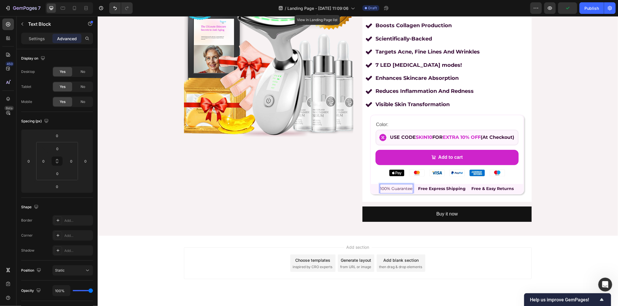
click at [386, 190] on span "100% Guarantee" at bounding box center [396, 188] width 32 height 5
click at [384, 187] on span "100% Guarantee" at bounding box center [396, 188] width 32 height 5
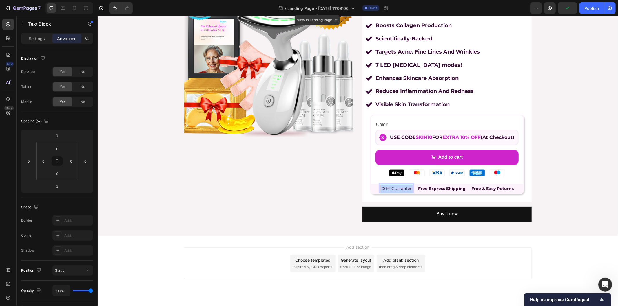
click at [384, 187] on span "100% Guarantee" at bounding box center [396, 188] width 32 height 5
click at [324, 187] on div "Product Images" at bounding box center [268, 100] width 169 height 251
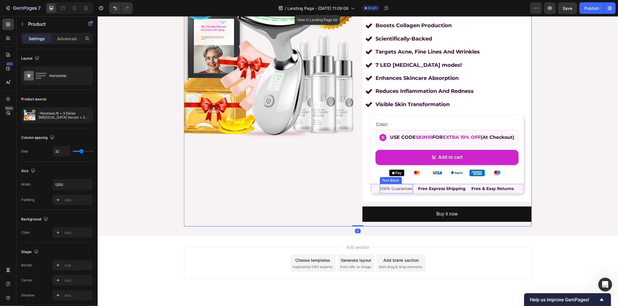
click at [389, 189] on span "100% Guarantee" at bounding box center [396, 188] width 32 height 5
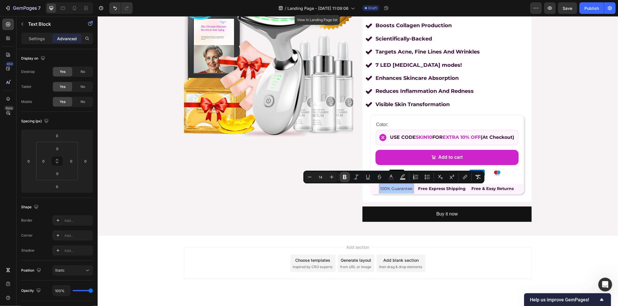
click at [348, 180] on button "Bold" at bounding box center [344, 177] width 10 height 10
click at [315, 193] on div "Product Images" at bounding box center [268, 100] width 169 height 251
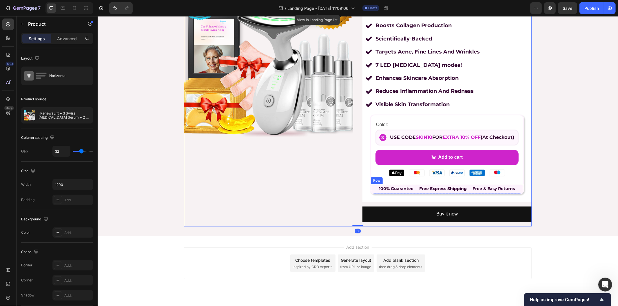
click at [372, 190] on div "100% Guarantee Text Block Free Express Shipping Text Block Free & Easy Returns …" at bounding box center [446, 189] width 152 height 10
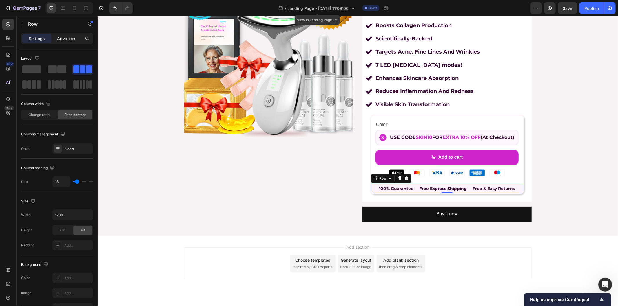
click at [59, 36] on p "Advanced" at bounding box center [67, 39] width 20 height 6
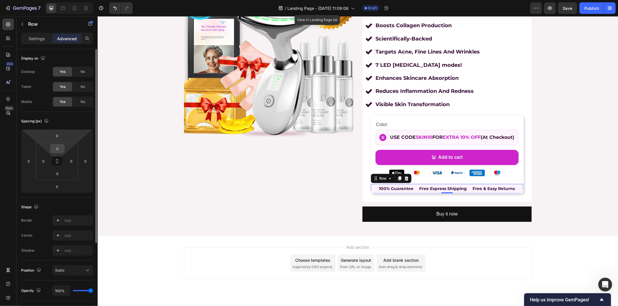
click at [56, 149] on input "0" at bounding box center [58, 149] width 12 height 9
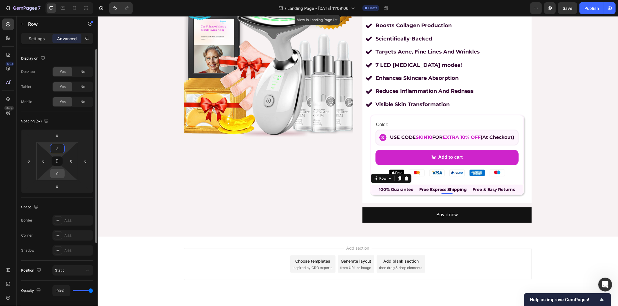
type input "3"
click at [57, 174] on input "0" at bounding box center [58, 173] width 12 height 9
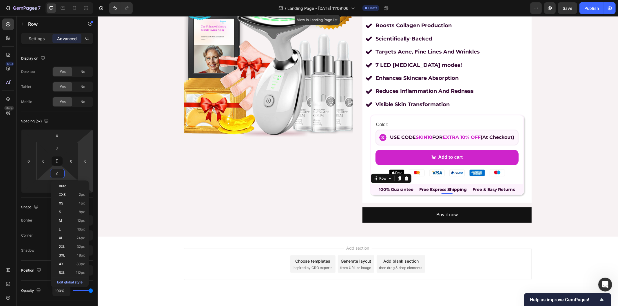
type input "3"
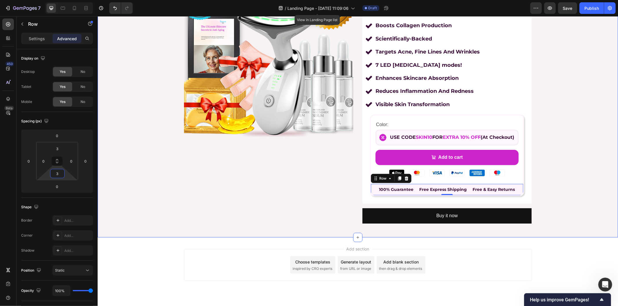
click at [165, 157] on div "Product Images £54.00 Product Price Product Price £257.14 Product Price Product…" at bounding box center [357, 101] width 520 height 253
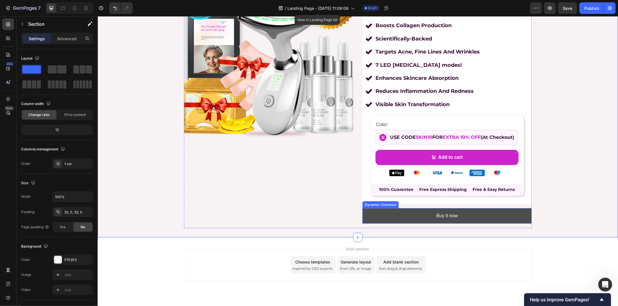
click at [372, 213] on button "Buy it now" at bounding box center [446, 215] width 169 height 15
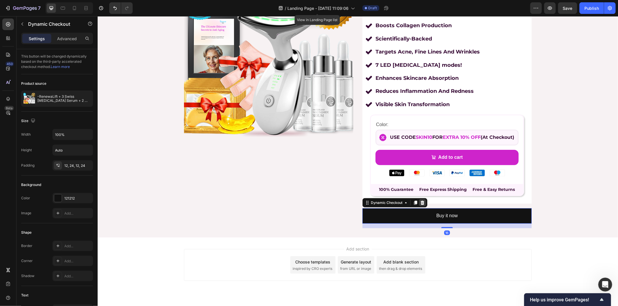
click at [420, 204] on icon at bounding box center [422, 203] width 4 height 4
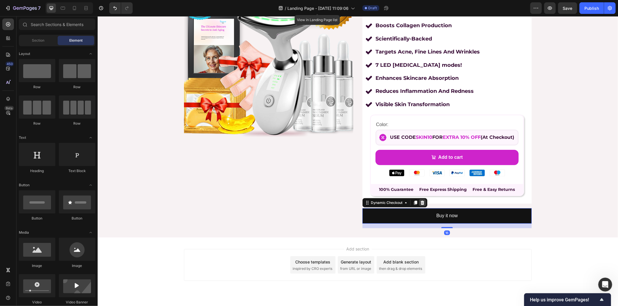
scroll to position [86, 0]
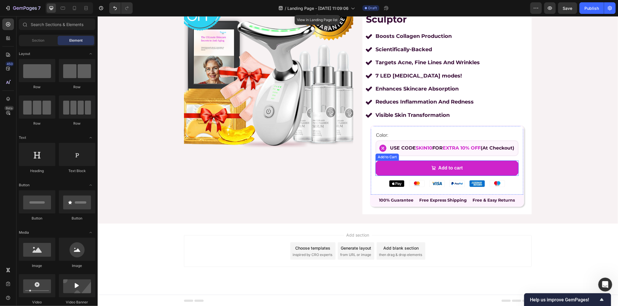
click at [388, 169] on button "Add to cart" at bounding box center [446, 167] width 143 height 15
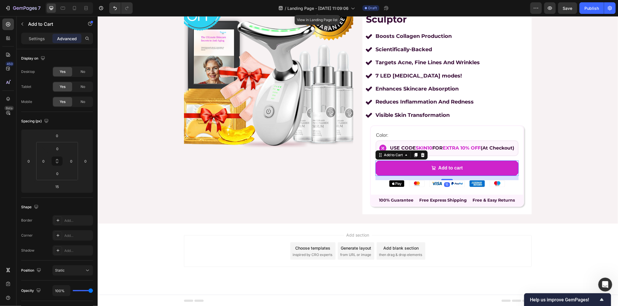
click at [40, 32] on div "Add to Cart" at bounding box center [50, 24] width 66 height 17
click at [39, 39] on p "Settings" at bounding box center [37, 39] width 16 height 6
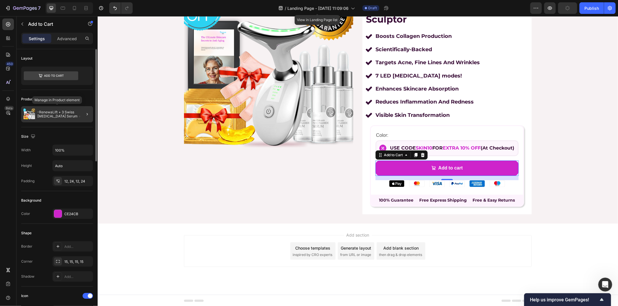
click at [70, 114] on p "-RenewaLift + 3 Swiss Niacinamide Serum + 2 FREE Gift 🎁" at bounding box center [63, 114] width 53 height 8
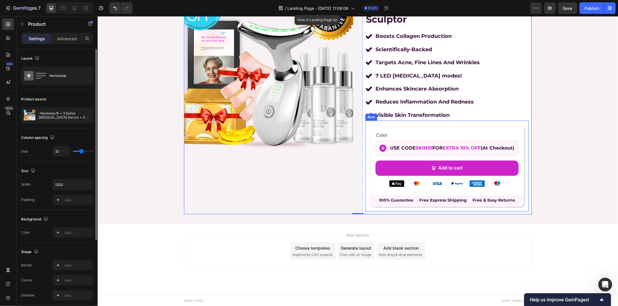
click at [370, 205] on div "Color: Text Block Image USE CODE SKIN10 FOR EXTRA 10% OFF (At Checkout) Text Bl…" at bounding box center [447, 166] width 154 height 82
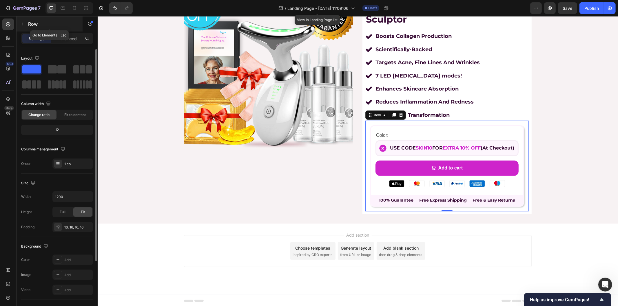
click at [19, 25] on button "button" at bounding box center [22, 23] width 9 height 9
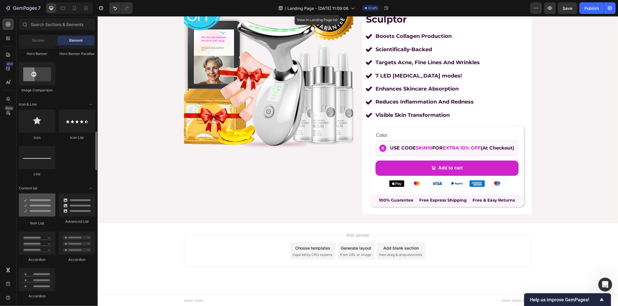
scroll to position [354, 0]
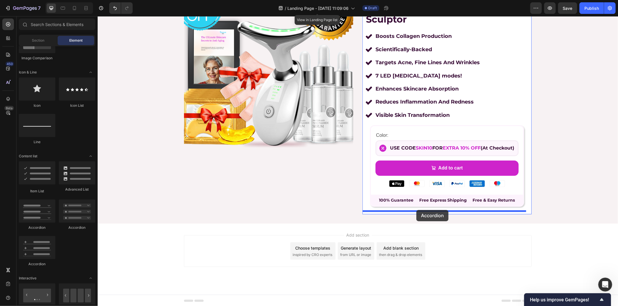
drag, startPoint x: 171, startPoint y: 225, endPoint x: 416, endPoint y: 210, distance: 245.5
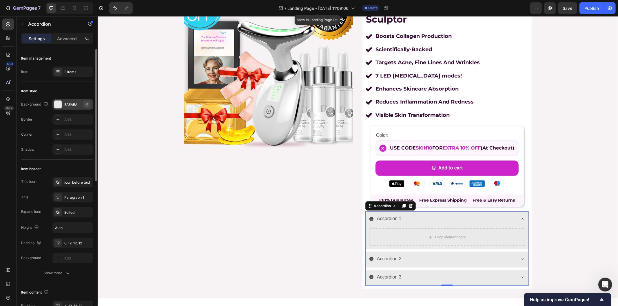
click at [87, 103] on icon "button" at bounding box center [87, 104] width 5 height 5
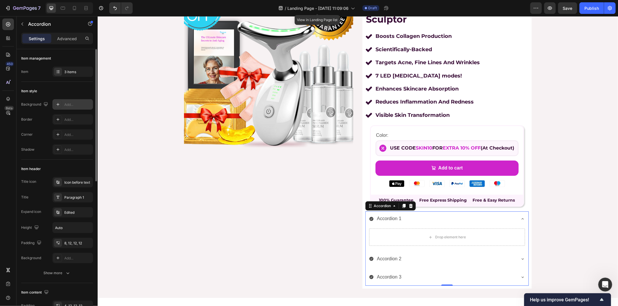
click at [391, 217] on div "Accordion 1" at bounding box center [389, 219] width 26 height 10
click at [391, 217] on p "Accordion 1" at bounding box center [389, 219] width 25 height 8
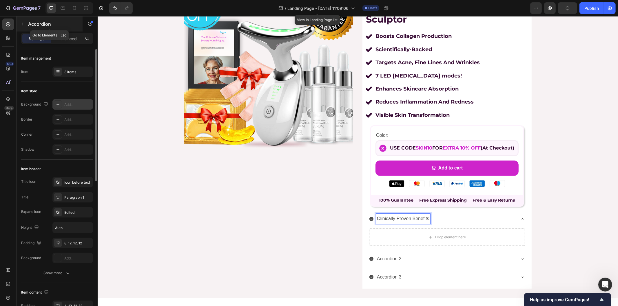
click at [28, 26] on p "Accordion" at bounding box center [52, 24] width 49 height 7
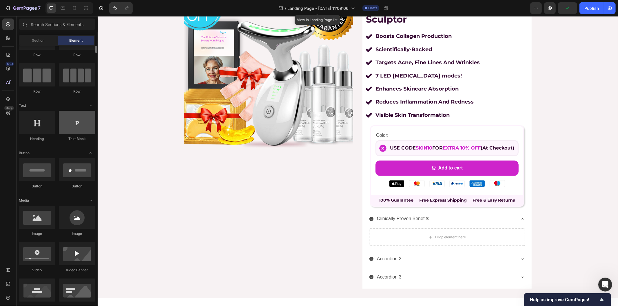
scroll to position [0, 0]
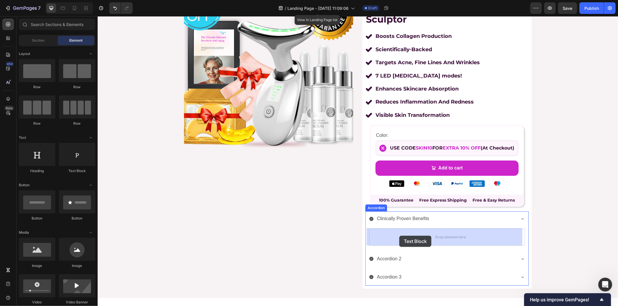
drag, startPoint x: 179, startPoint y: 172, endPoint x: 399, endPoint y: 236, distance: 229.0
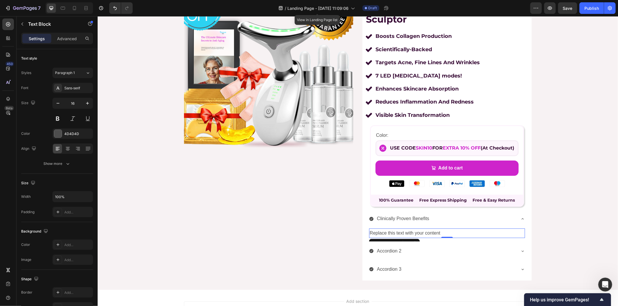
click at [394, 230] on div "Replace this text with your content" at bounding box center [447, 234] width 156 height 10
click at [394, 230] on p "Replace this text with your content" at bounding box center [446, 233] width 155 height 8
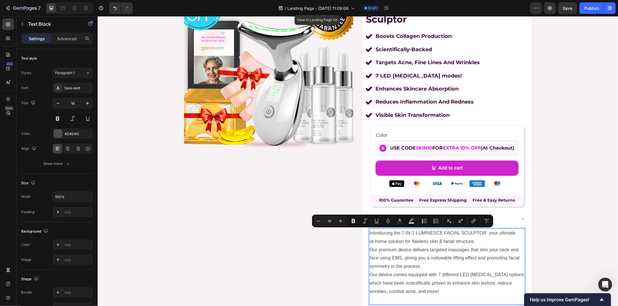
scroll to position [89, 0]
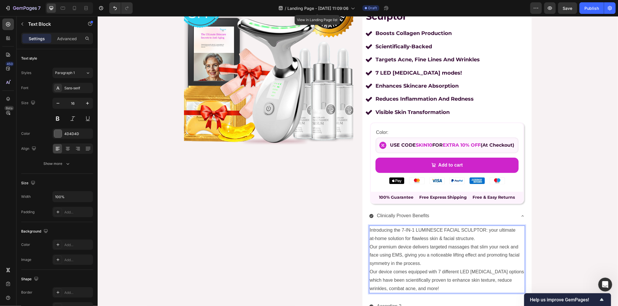
click at [478, 238] on p "Introducing the 7‑IN‑1 LUMINESCE FACIAL SCULPTOR: your ultimate at‑home solutio…" at bounding box center [446, 247] width 155 height 42
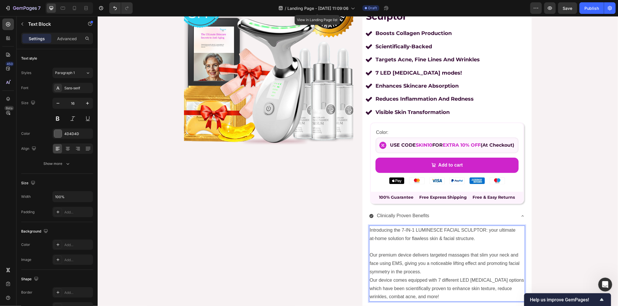
click at [429, 271] on p "⁠⁠⁠⁠⁠⁠⁠ Our premium device delivers targeted massages that slim your neck and f…" at bounding box center [446, 259] width 155 height 33
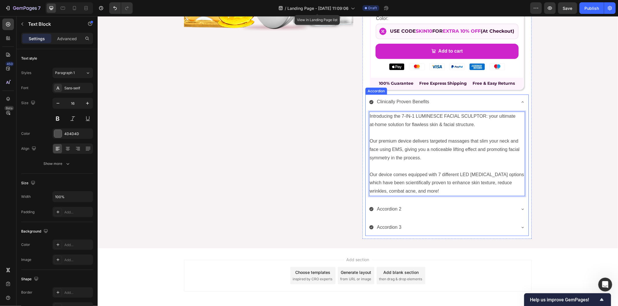
scroll to position [218, 0]
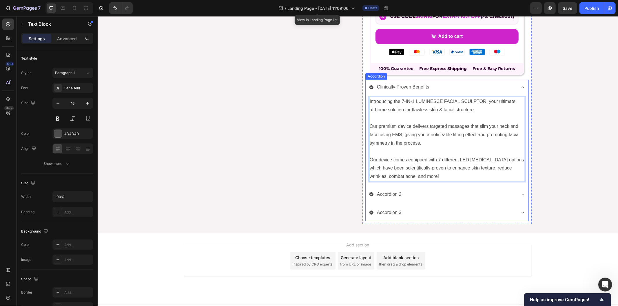
click at [390, 193] on p "Accordion 2" at bounding box center [389, 194] width 25 height 8
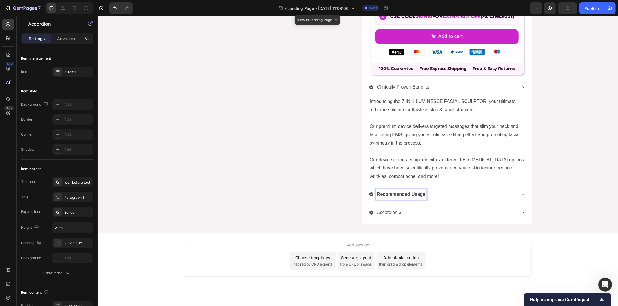
click at [455, 193] on div "Recommended Usage" at bounding box center [442, 194] width 147 height 10
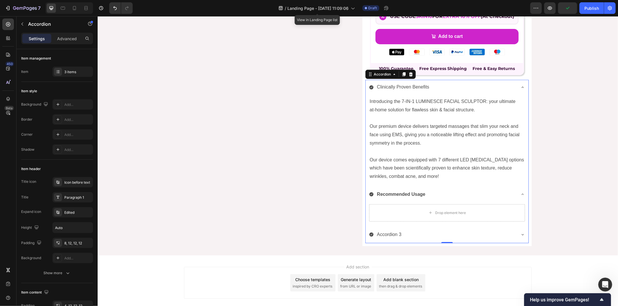
click at [428, 145] on p "Our premium device delivers targeted massages that slim your neck and face usin…" at bounding box center [446, 130] width 155 height 33
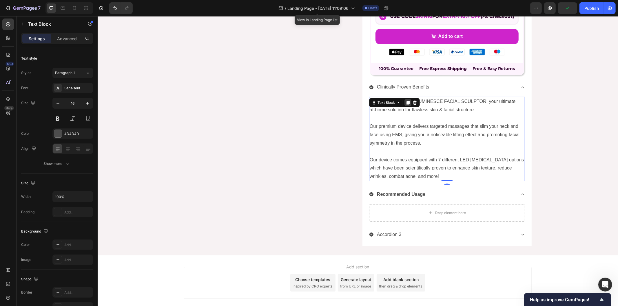
click at [406, 101] on icon at bounding box center [407, 103] width 3 height 4
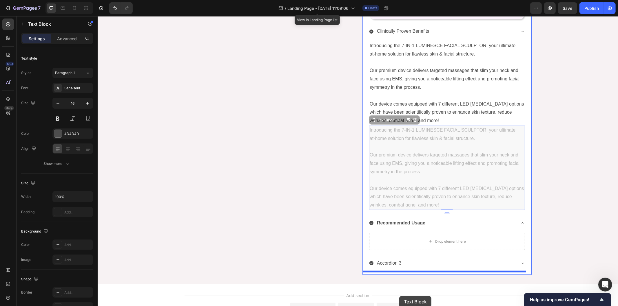
scroll to position [305, 0]
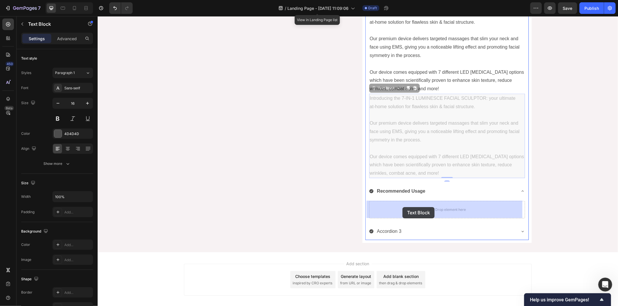
drag, startPoint x: 370, startPoint y: 173, endPoint x: 402, endPoint y: 207, distance: 46.3
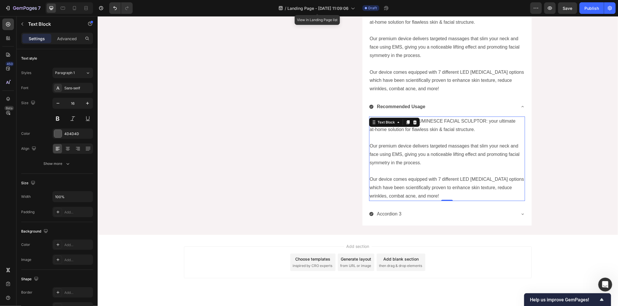
click at [393, 147] on p "Our premium device delivers targeted massages that slim your neck and face usin…" at bounding box center [446, 150] width 155 height 33
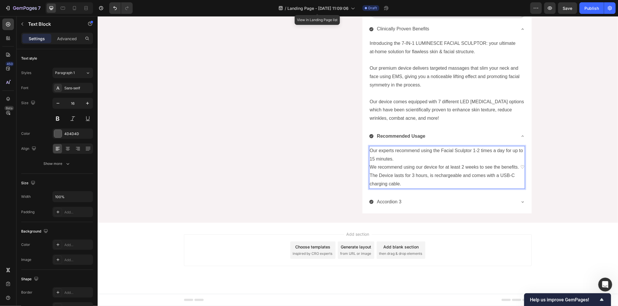
scroll to position [275, 0]
click at [401, 156] on p "Our experts recommend using the Facial Sculptor 1‑2 times a day for up to 15 mi…" at bounding box center [446, 159] width 155 height 25
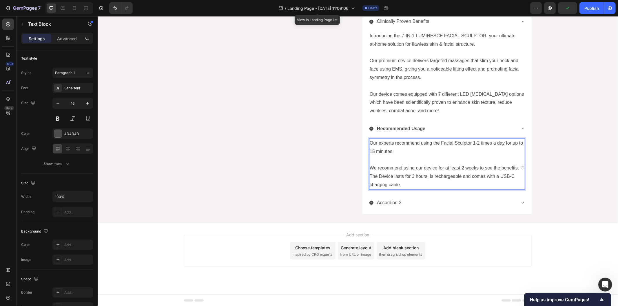
click at [520, 167] on p "⁠⁠⁠⁠⁠⁠⁠ We recommend using our device for at least 2 weeks to see the benefits.…" at bounding box center [446, 164] width 155 height 17
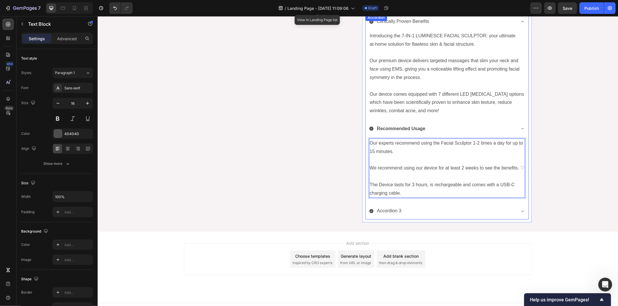
click at [392, 209] on p "Accordion 3" at bounding box center [389, 211] width 25 height 8
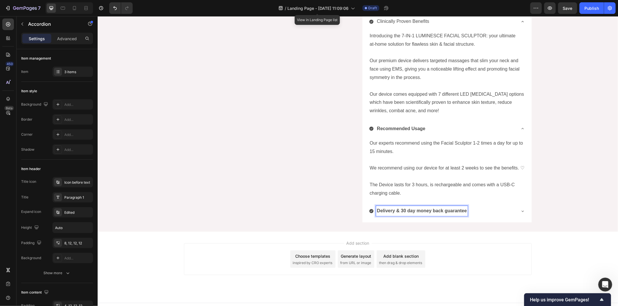
click at [520, 212] on icon at bounding box center [522, 211] width 5 height 5
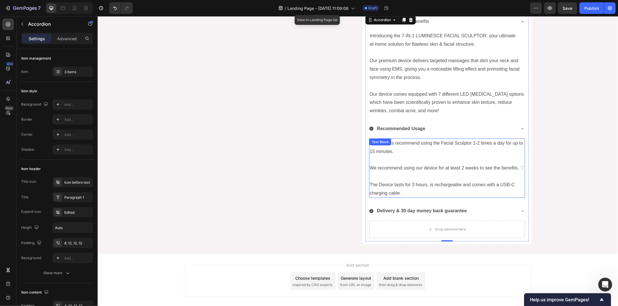
click at [412, 166] on p "We recommend using our device for at least 2 weeks to see the benefits. ♡" at bounding box center [446, 164] width 155 height 17
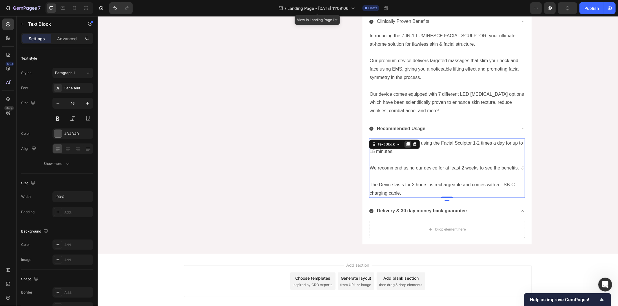
click at [407, 143] on div at bounding box center [407, 144] width 7 height 7
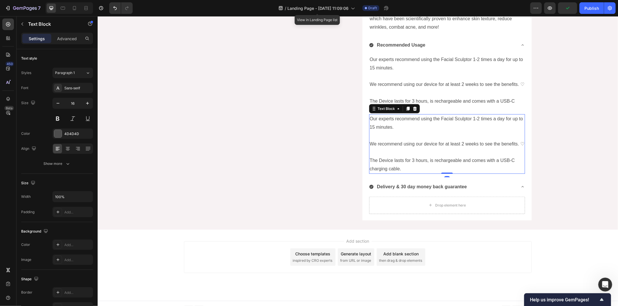
scroll to position [373, 0]
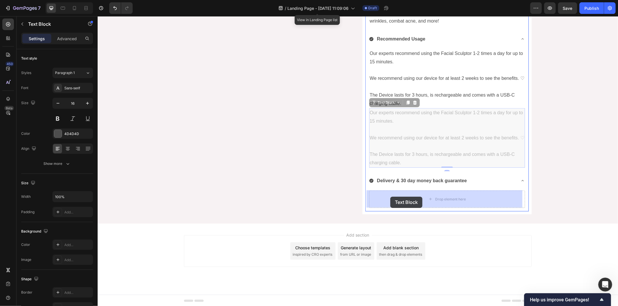
drag, startPoint x: 371, startPoint y: 102, endPoint x: 390, endPoint y: 197, distance: 96.6
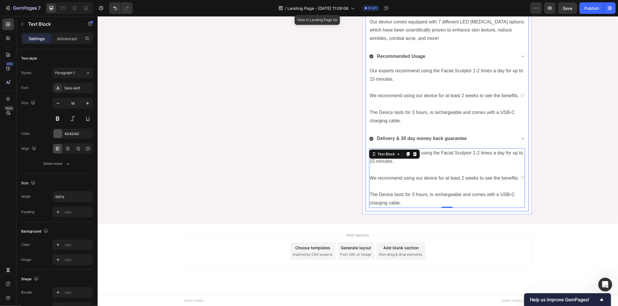
click at [418, 136] on strong "Delivery & 30 day money back guarantee" at bounding box center [422, 138] width 90 height 5
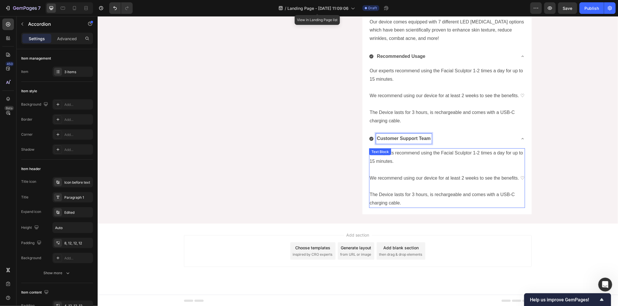
click at [414, 175] on p "We recommend using our device for at least 2 weeks to see the benefits. ♡" at bounding box center [446, 174] width 155 height 17
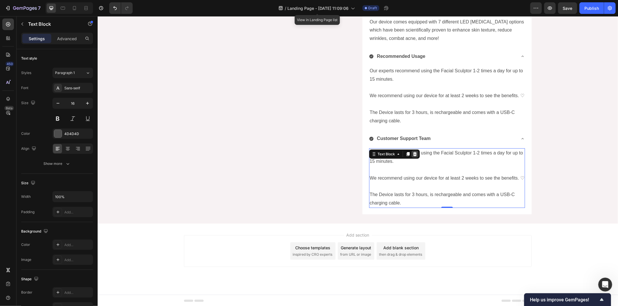
click at [413, 154] on icon at bounding box center [415, 154] width 4 height 4
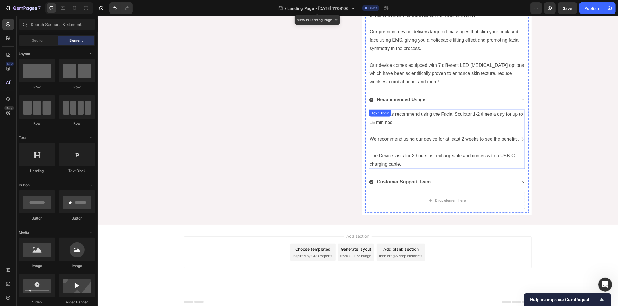
scroll to position [314, 0]
click at [118, 8] on button "Undo/Redo" at bounding box center [115, 8] width 12 height 12
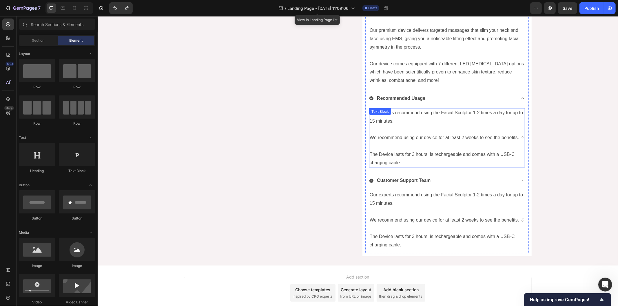
click at [428, 158] on p "The Device lasts for 3 hours, is rechargeable and comes with a USB‑C charging c…" at bounding box center [446, 158] width 155 height 17
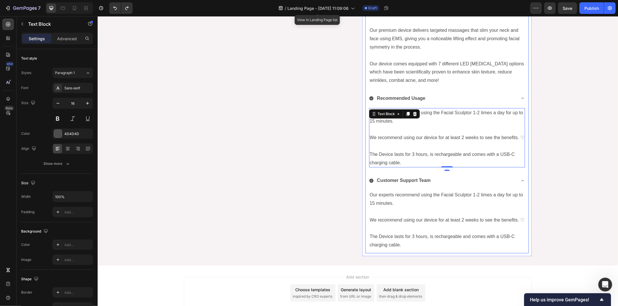
click at [374, 172] on div "Clinically Proven Benefits Introducing the 7‑IN‑1 LUMINESCE FACIAL SCULPTOR: yo…" at bounding box center [446, 118] width 163 height 270
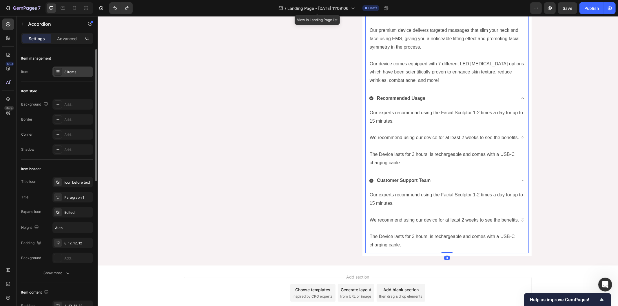
click at [74, 72] on div "3 items" at bounding box center [77, 72] width 27 height 5
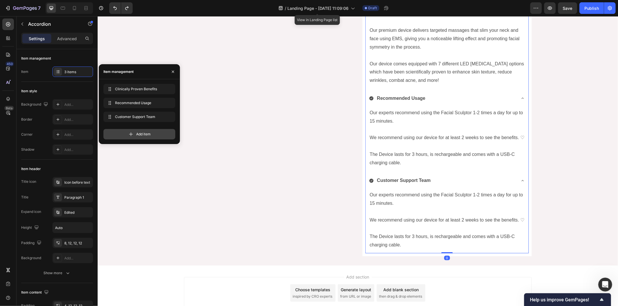
click at [125, 132] on div "Add item" at bounding box center [139, 134] width 72 height 10
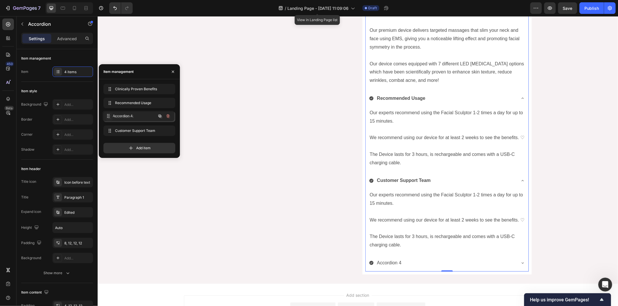
drag, startPoint x: 110, startPoint y: 128, endPoint x: 109, endPoint y: 113, distance: 14.8
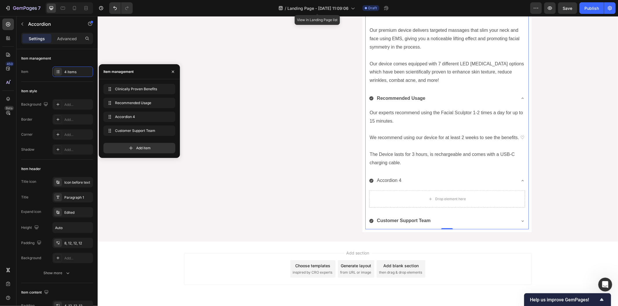
click at [390, 179] on div "Accordion 4" at bounding box center [389, 181] width 26 height 10
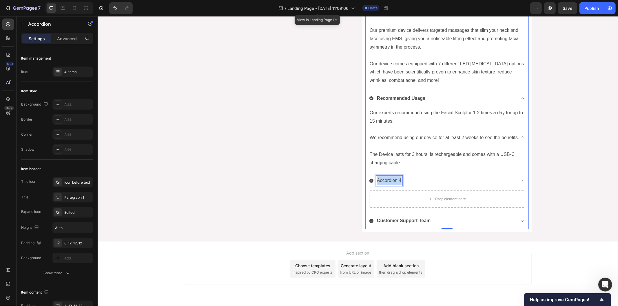
click at [390, 179] on p "Accordion 4" at bounding box center [389, 180] width 25 height 8
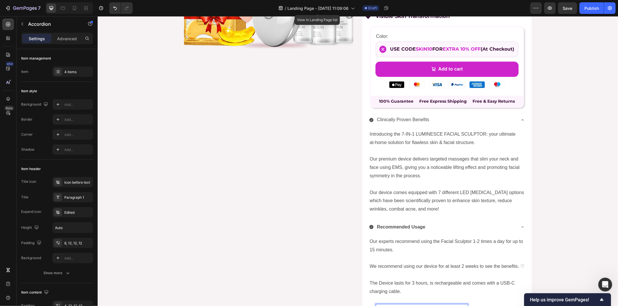
click at [401, 119] on p "Clinically Proven Benefits" at bounding box center [403, 120] width 52 height 8
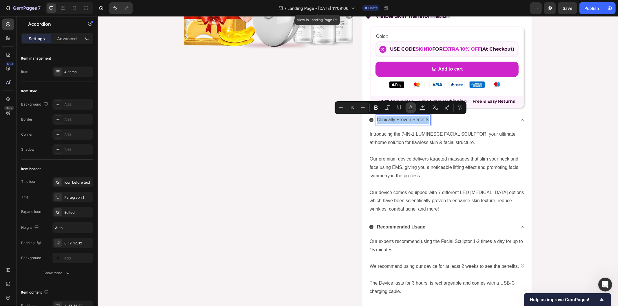
click at [410, 108] on icon "Editor contextual toolbar" at bounding box center [410, 106] width 3 height 3
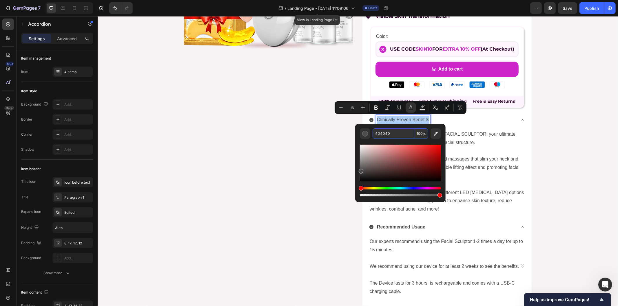
click at [396, 131] on input "4D4D4D" at bounding box center [393, 134] width 42 height 10
paste input "370b35"
type input "370B35"
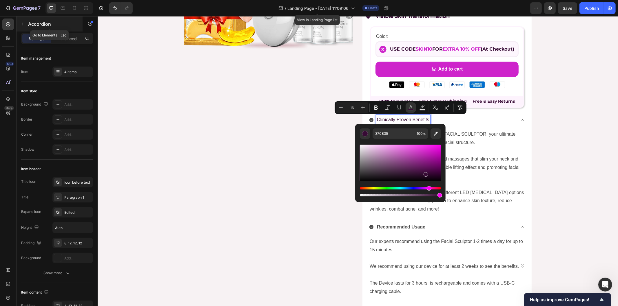
click at [28, 24] on div "Accordion" at bounding box center [50, 24] width 66 height 15
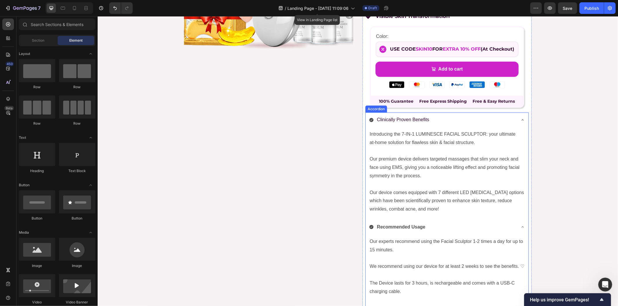
click at [396, 118] on span "Clinically Proven Benefits" at bounding box center [403, 119] width 52 height 5
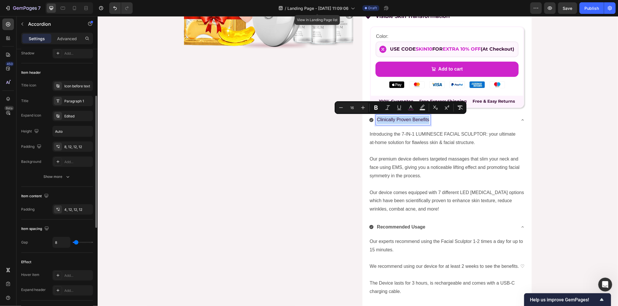
scroll to position [32, 0]
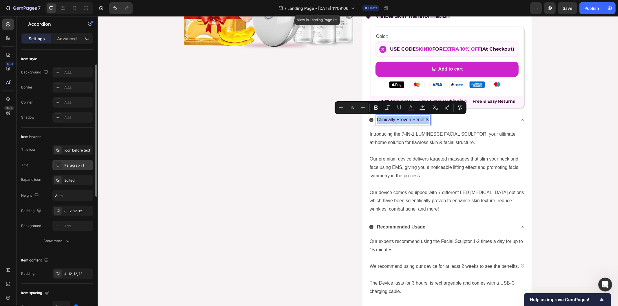
click at [70, 163] on div "Paragraph 1" at bounding box center [77, 165] width 27 height 5
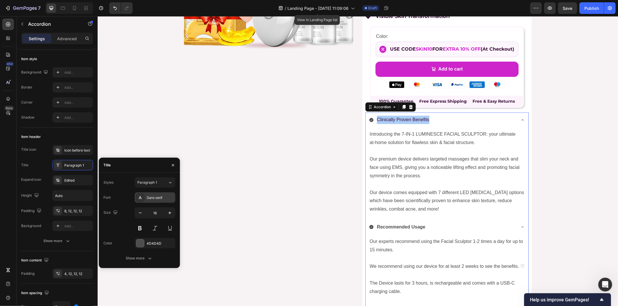
click at [154, 198] on div "Sans-serif" at bounding box center [160, 198] width 27 height 5
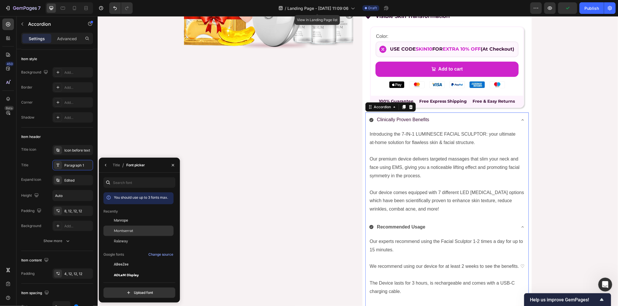
click at [133, 231] on div "Montserrat" at bounding box center [143, 231] width 59 height 5
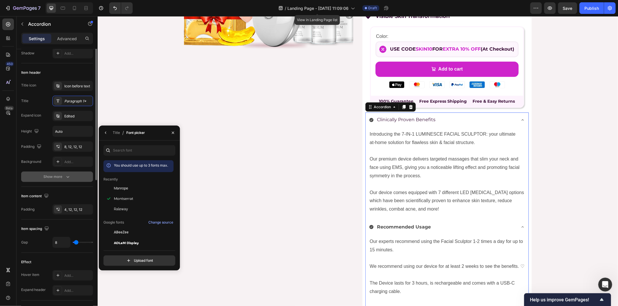
scroll to position [64, 0]
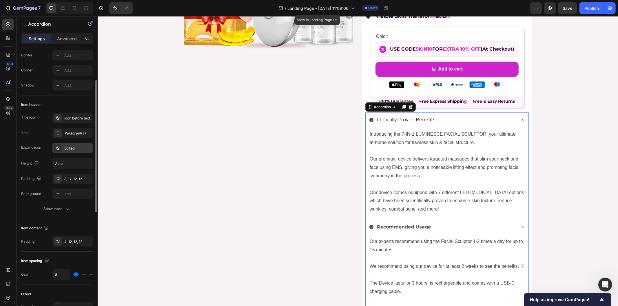
click at [72, 148] on div "Edited" at bounding box center [77, 148] width 27 height 5
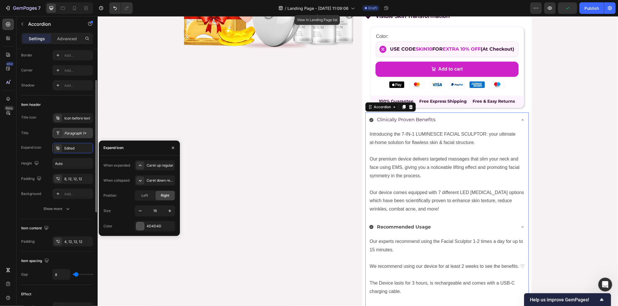
click at [74, 136] on div "Paragraph 1*" at bounding box center [72, 133] width 41 height 10
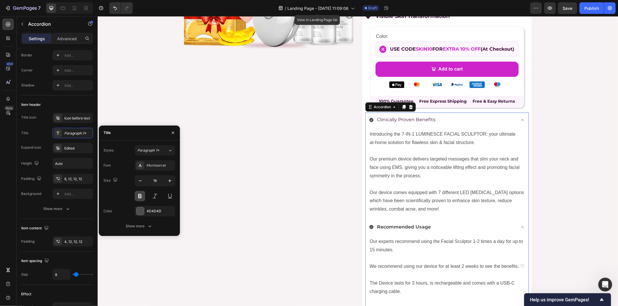
click at [141, 198] on button at bounding box center [140, 196] width 10 height 10
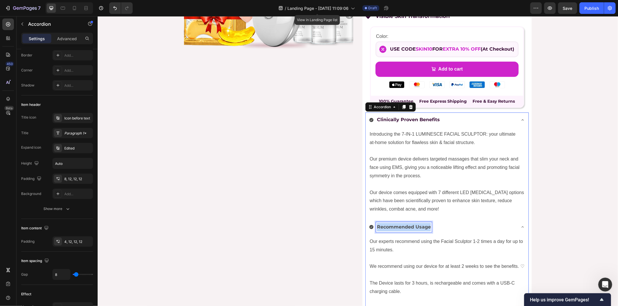
click at [408, 226] on strong "Recommended Usage" at bounding box center [404, 227] width 54 height 6
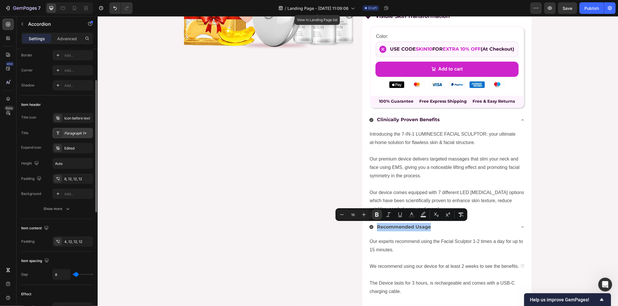
click at [79, 131] on div "Paragraph 1*" at bounding box center [77, 133] width 27 height 5
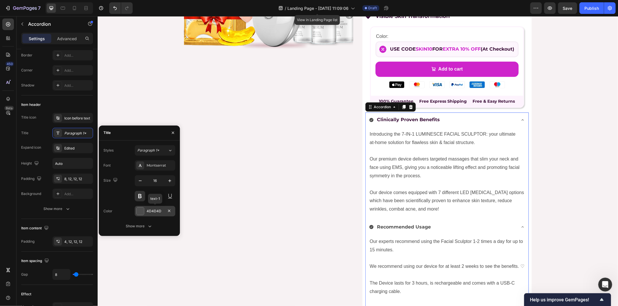
click at [140, 211] on div at bounding box center [140, 212] width 8 height 8
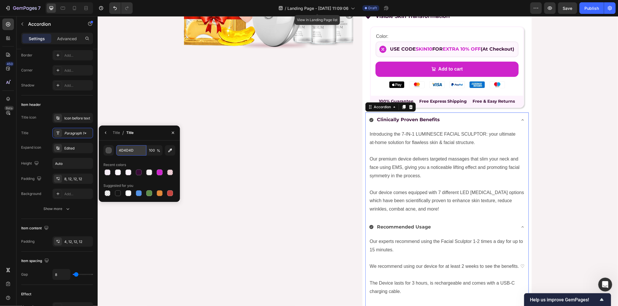
click at [121, 151] on input "4D4D4D" at bounding box center [131, 150] width 30 height 10
paste input "370b35"
type input "370B35"
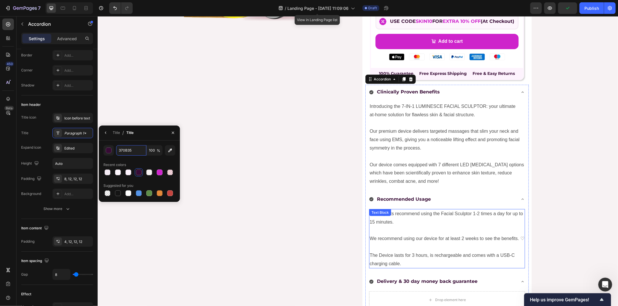
scroll to position [249, 0]
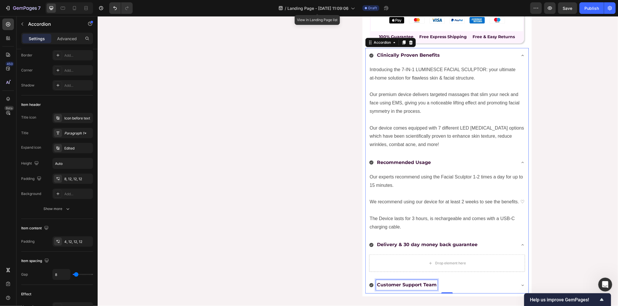
click at [404, 286] on strong "Customer Support Team" at bounding box center [407, 285] width 60 height 6
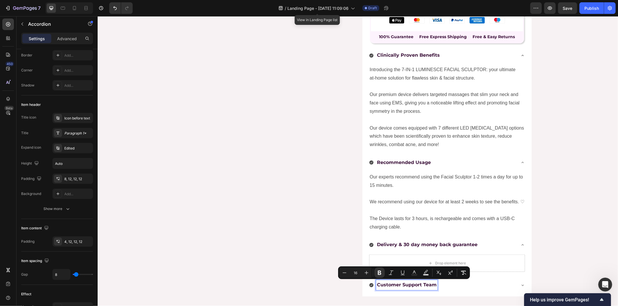
click at [384, 162] on strong "Recommended Usage" at bounding box center [404, 163] width 54 height 6
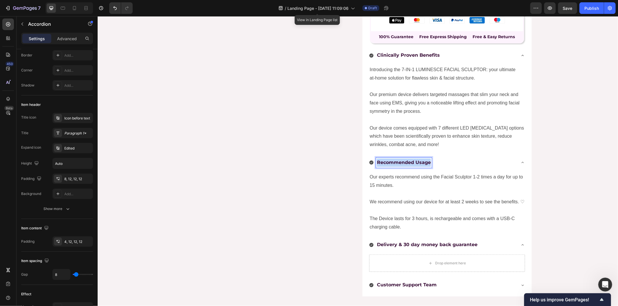
click at [384, 162] on strong "Recommended Usage" at bounding box center [404, 163] width 54 height 6
click at [391, 283] on strong "Customer Support Team" at bounding box center [407, 285] width 60 height 6
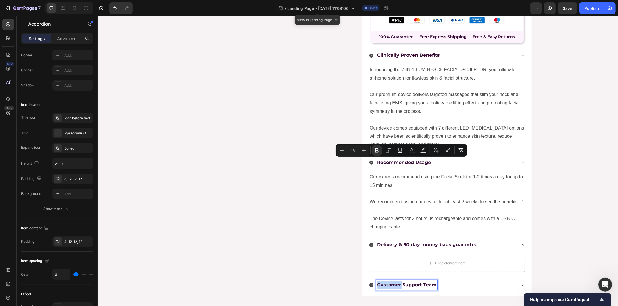
click at [391, 283] on strong "Customer Support Team" at bounding box center [407, 285] width 60 height 6
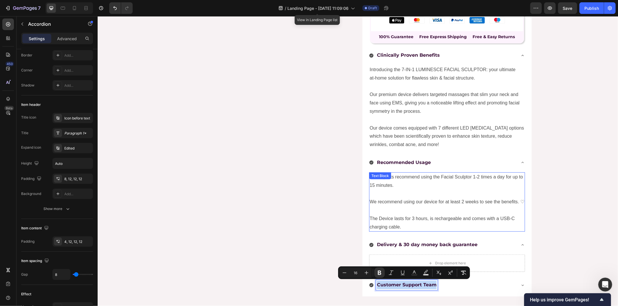
scroll to position [185, 0]
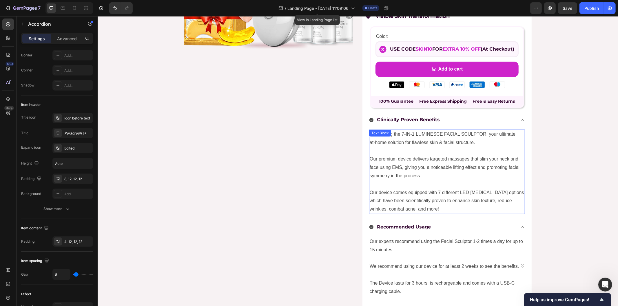
click at [438, 165] on p "Our premium device delivers targeted massages that slim your neck and face usin…" at bounding box center [446, 163] width 155 height 33
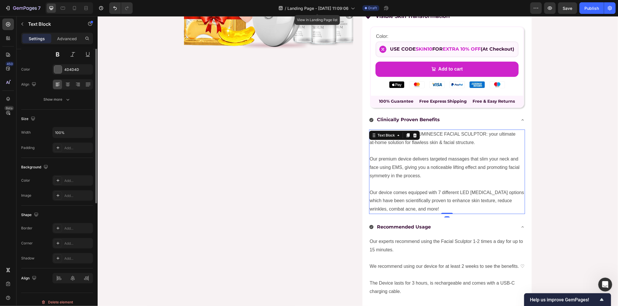
scroll to position [0, 0]
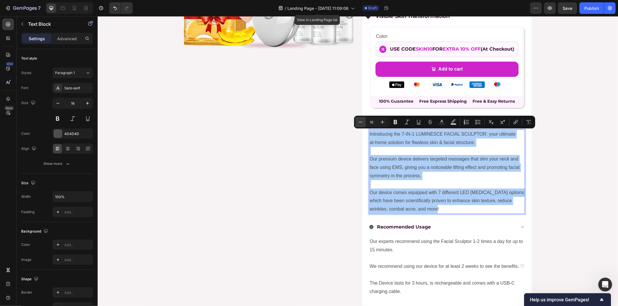
click at [360, 121] on icon "Editor contextual toolbar" at bounding box center [360, 122] width 6 height 6
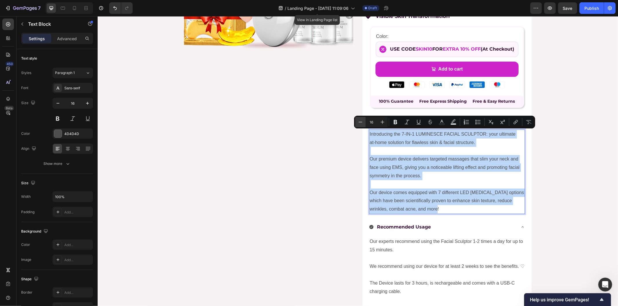
type input "15"
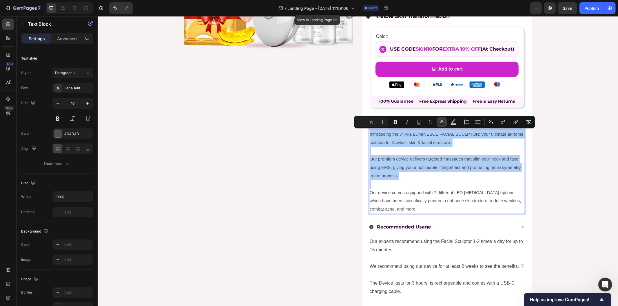
click at [442, 125] on rect "Editor contextual toolbar" at bounding box center [442, 124] width 6 height 1
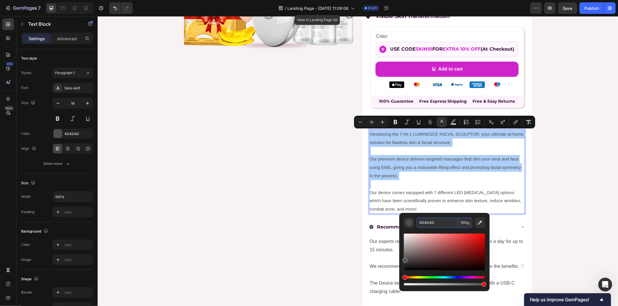
click at [428, 224] on input "4D4D4D" at bounding box center [438, 223] width 42 height 10
paste input "370b35"
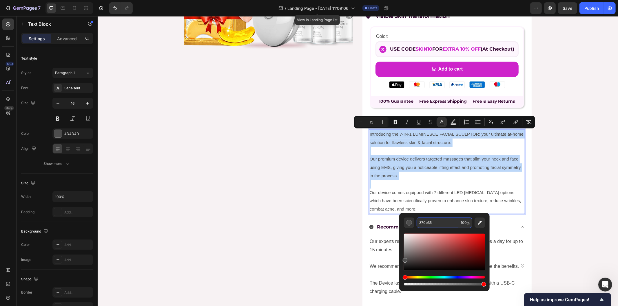
type input "370B35"
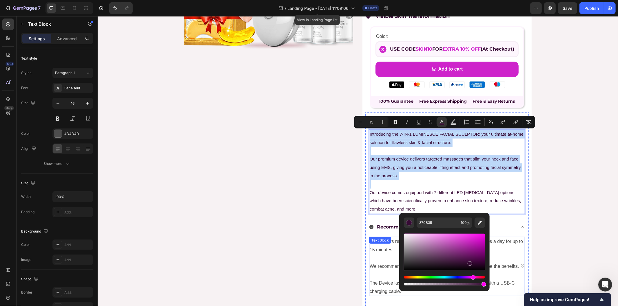
click at [383, 242] on div "Text Block" at bounding box center [380, 240] width 20 height 5
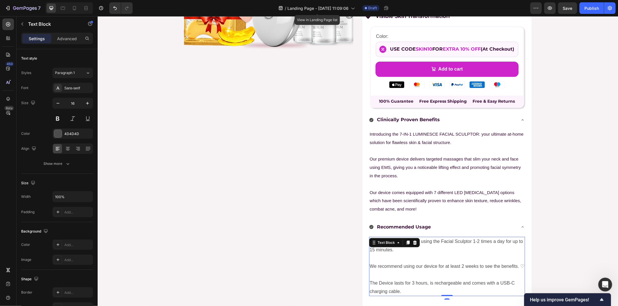
click at [391, 255] on p "We recommend using our device for at least 2 weeks to see the benefits. ♡" at bounding box center [446, 262] width 155 height 17
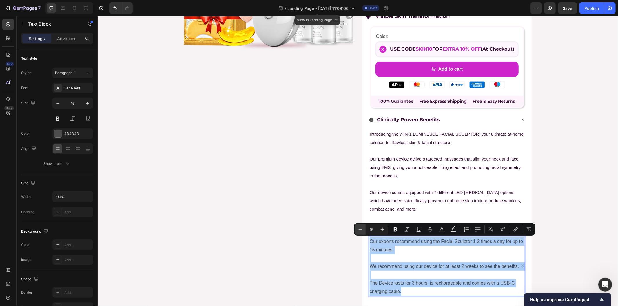
click at [357, 228] on icon "Editor contextual toolbar" at bounding box center [360, 230] width 6 height 6
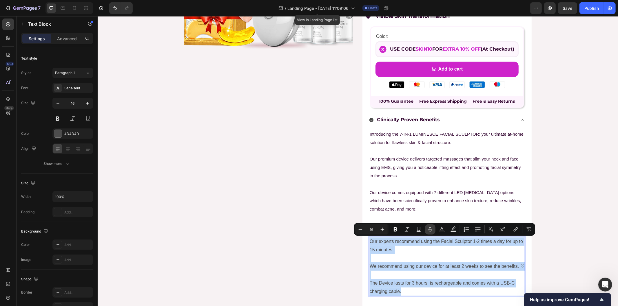
type input "15"
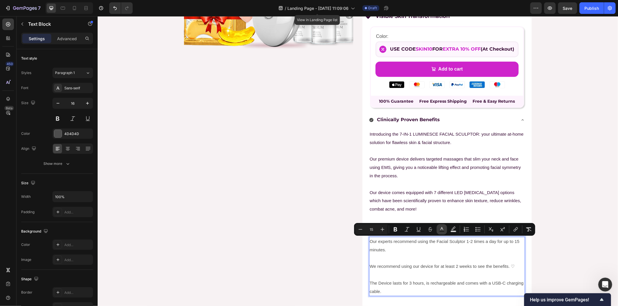
click at [443, 232] on rect "Editor contextual toolbar" at bounding box center [442, 231] width 6 height 1
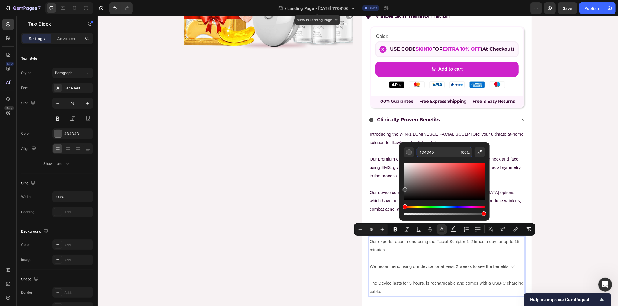
click at [428, 152] on input "4D4D4D" at bounding box center [438, 152] width 42 height 10
paste input "370b35"
type input "370B35"
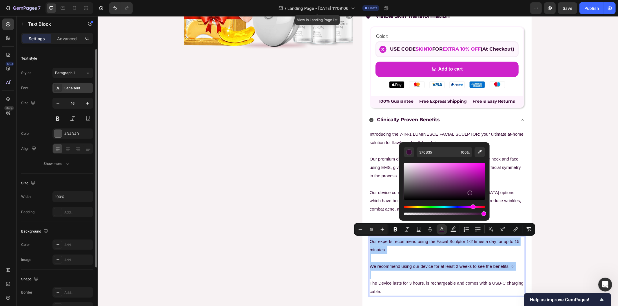
click at [76, 91] on div "Sans-serif" at bounding box center [72, 88] width 41 height 10
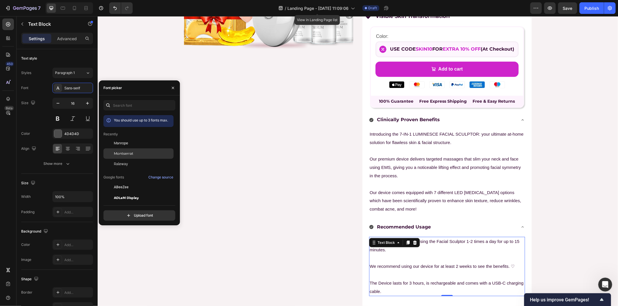
click at [125, 154] on span "Montserrat" at bounding box center [123, 153] width 19 height 5
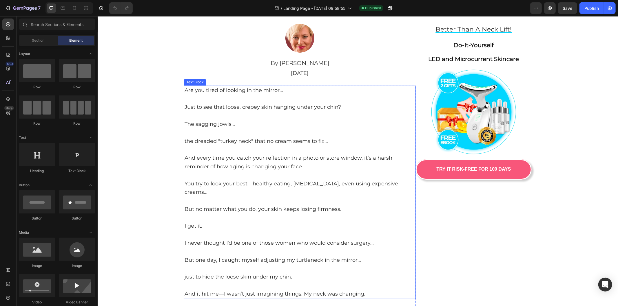
scroll to position [193, 0]
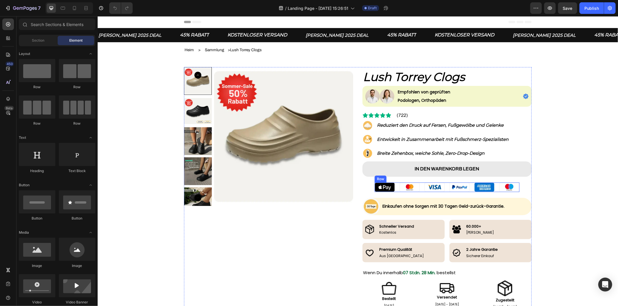
click at [394, 189] on div "Image Image Image Image Image Image Row" at bounding box center [446, 187] width 145 height 10
